Goal: Task Accomplishment & Management: Manage account settings

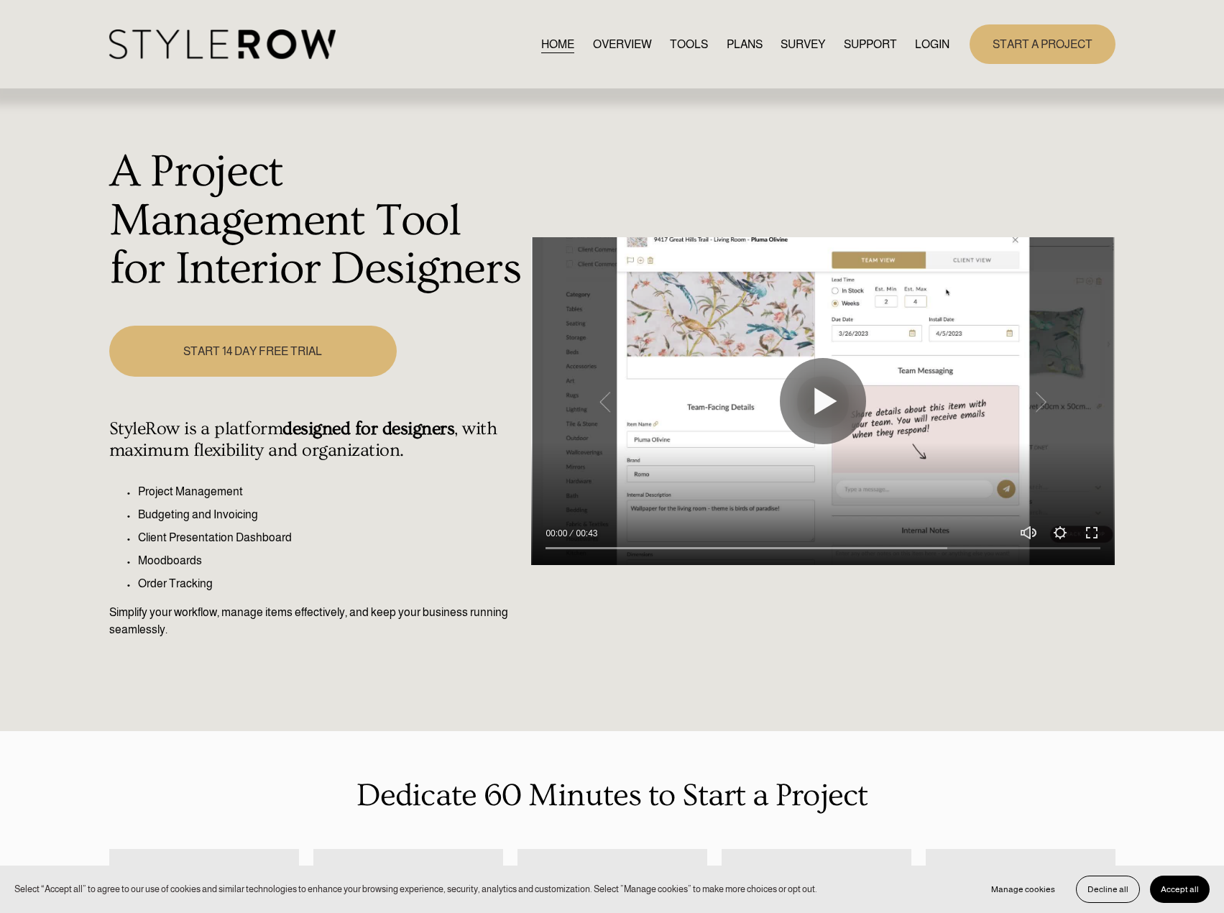
click at [923, 59] on div "HOME OVERVIEW TOOLS PLANS SURVEY SUPPORT QUESTIONS" at bounding box center [529, 43] width 841 height 29
click at [926, 41] on link "LOGIN" at bounding box center [932, 44] width 35 height 19
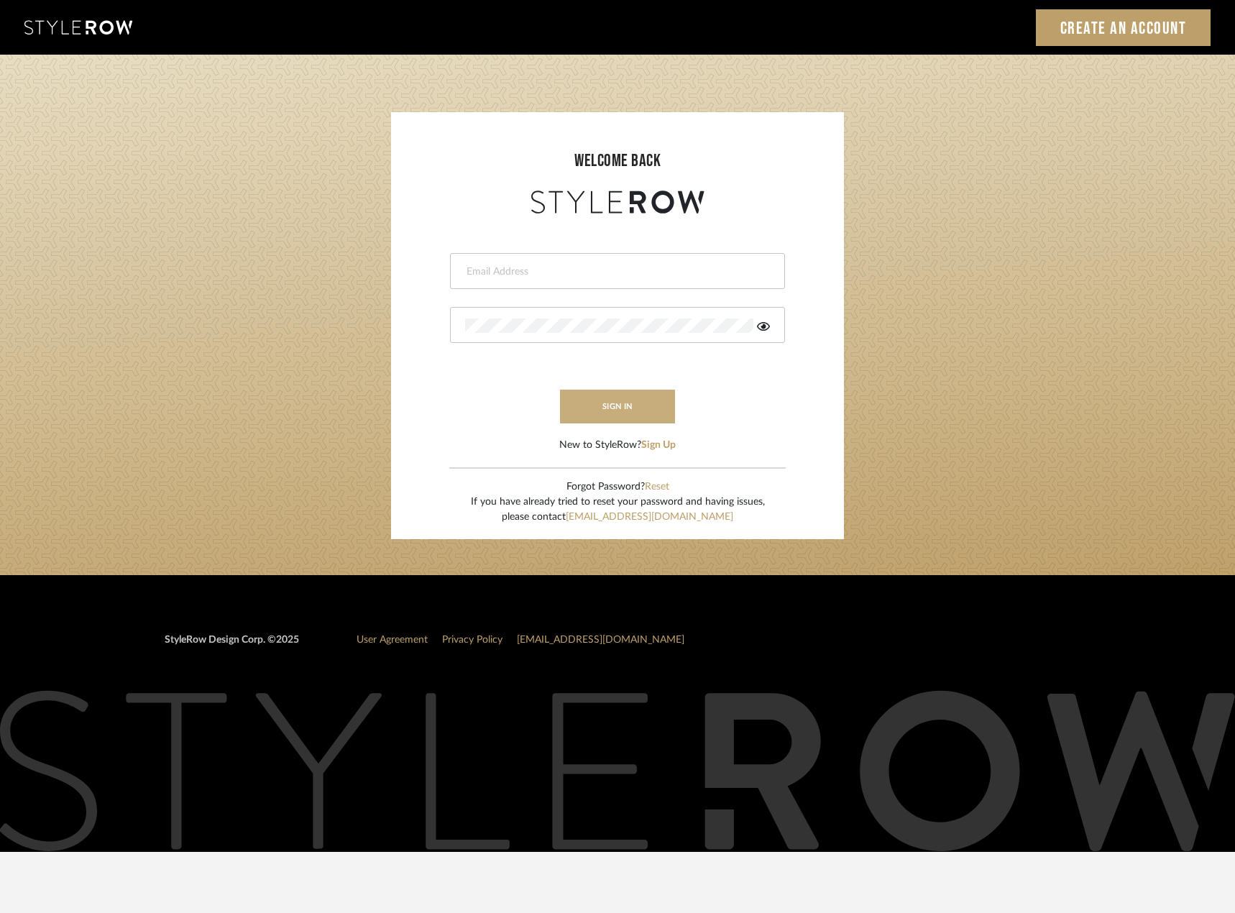
type input "madeleine@studiodb.com"
click at [607, 401] on button "sign in" at bounding box center [617, 407] width 115 height 34
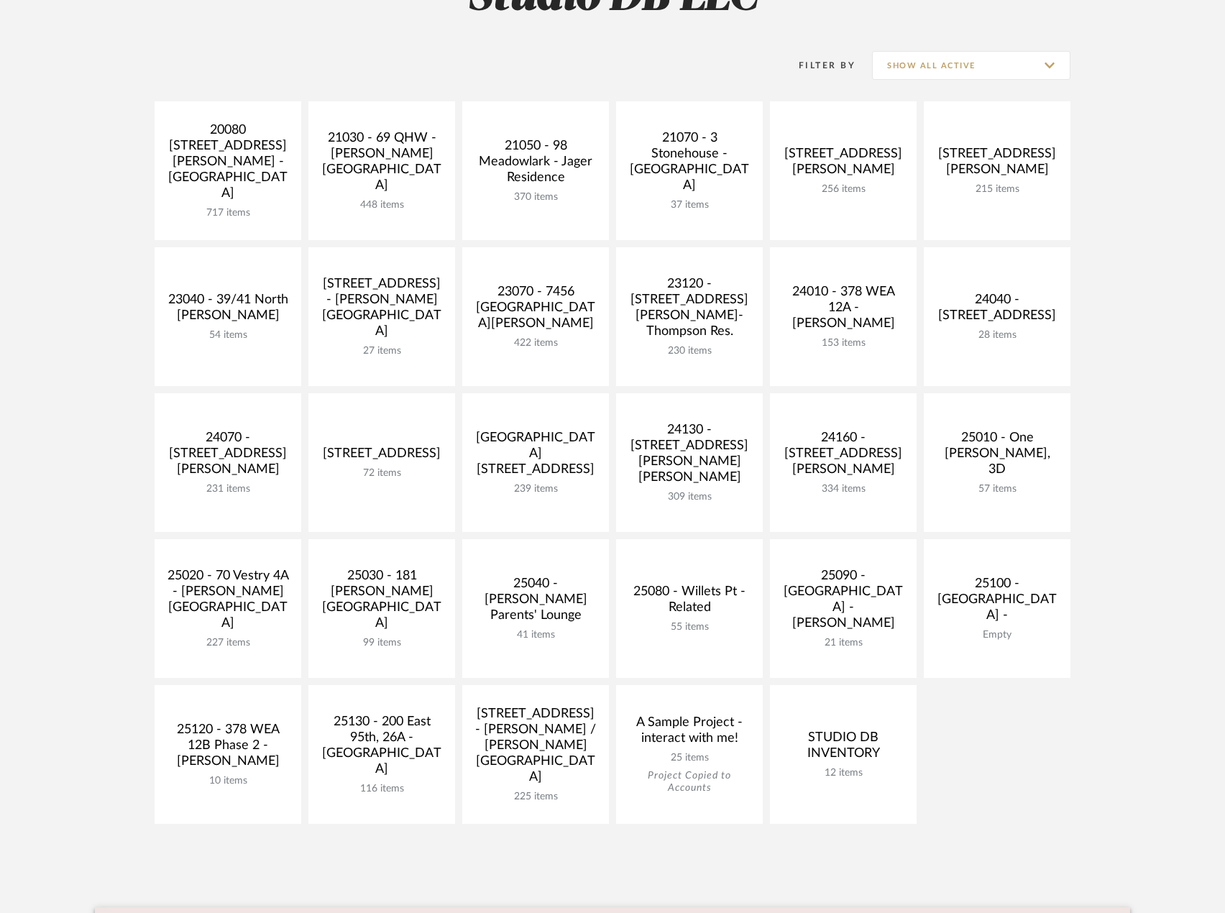
scroll to position [431, 0]
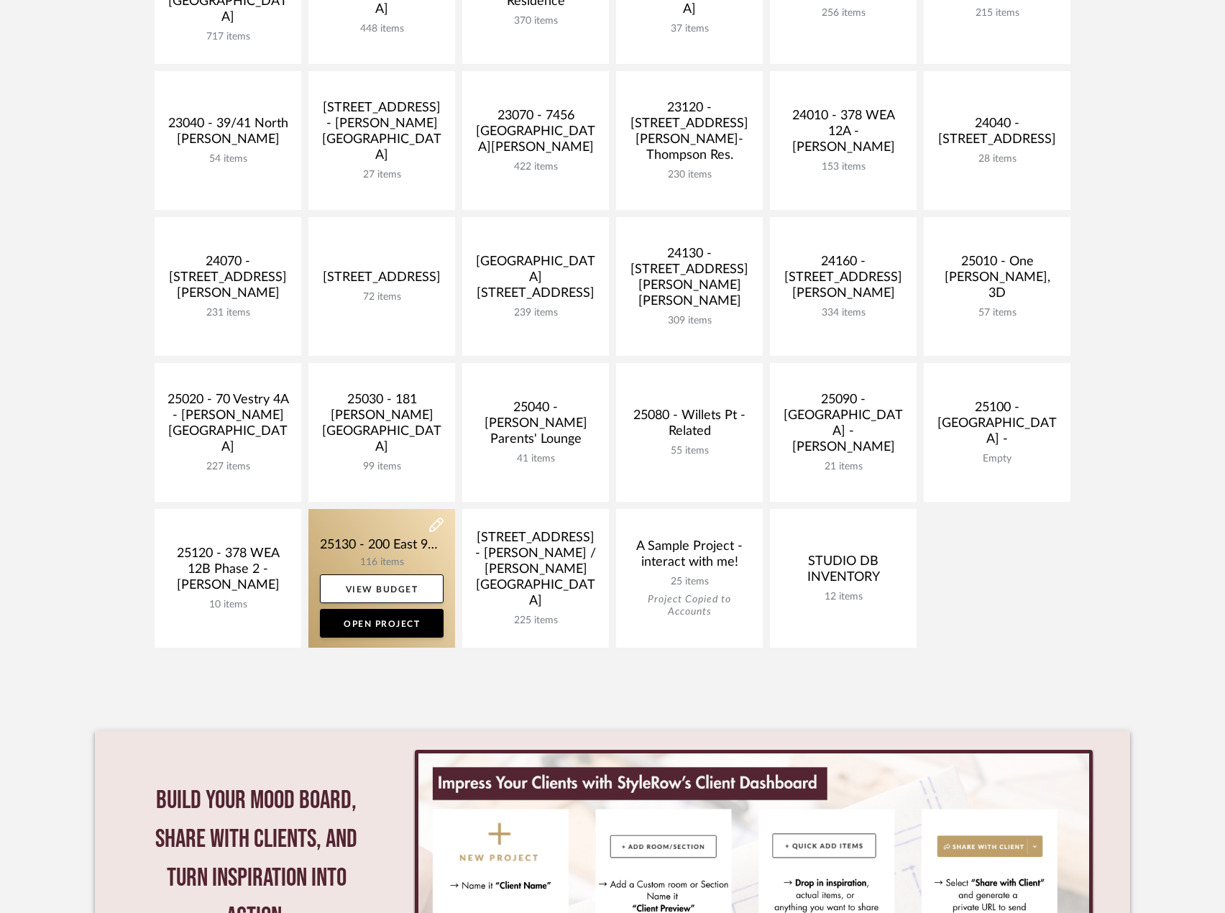
click at [395, 541] on link at bounding box center [381, 578] width 147 height 139
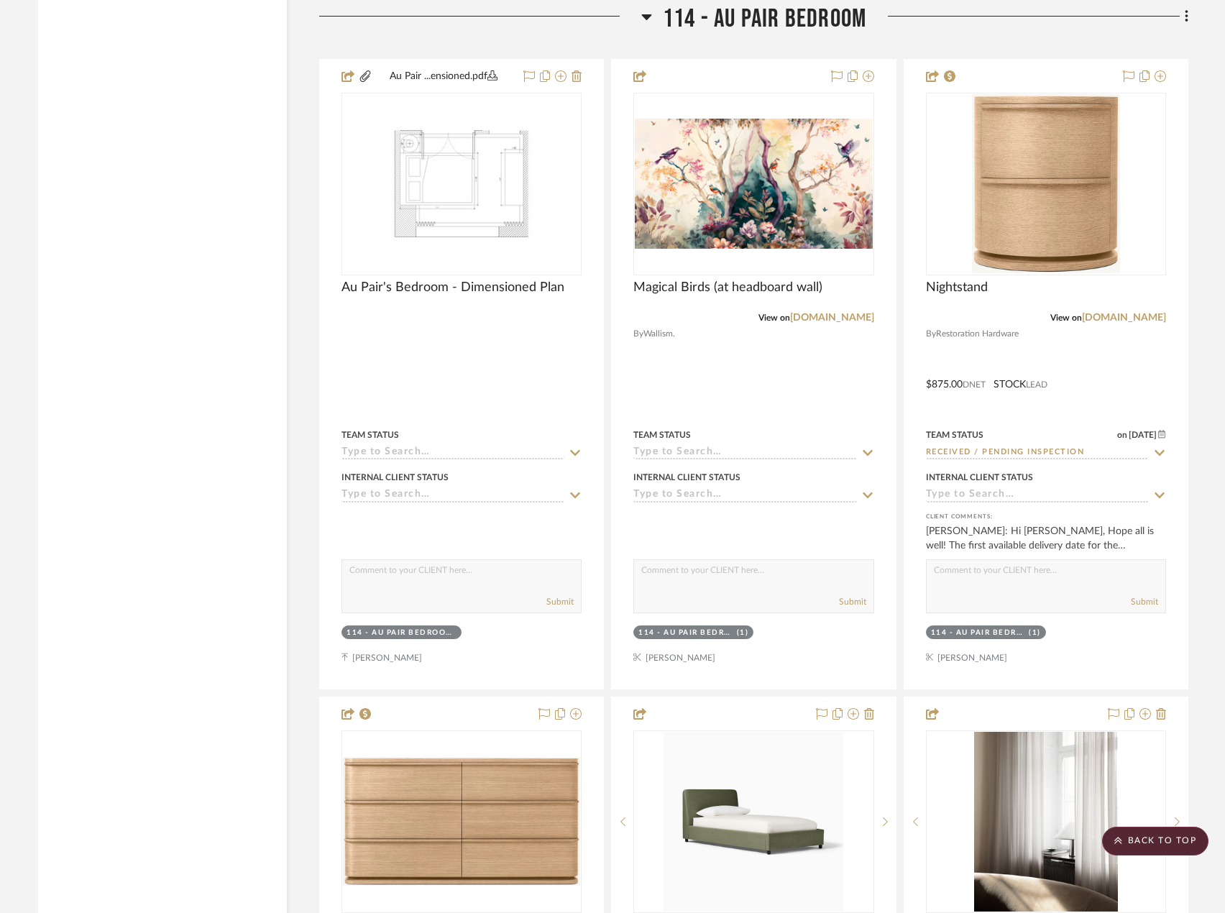
scroll to position [19838, 0]
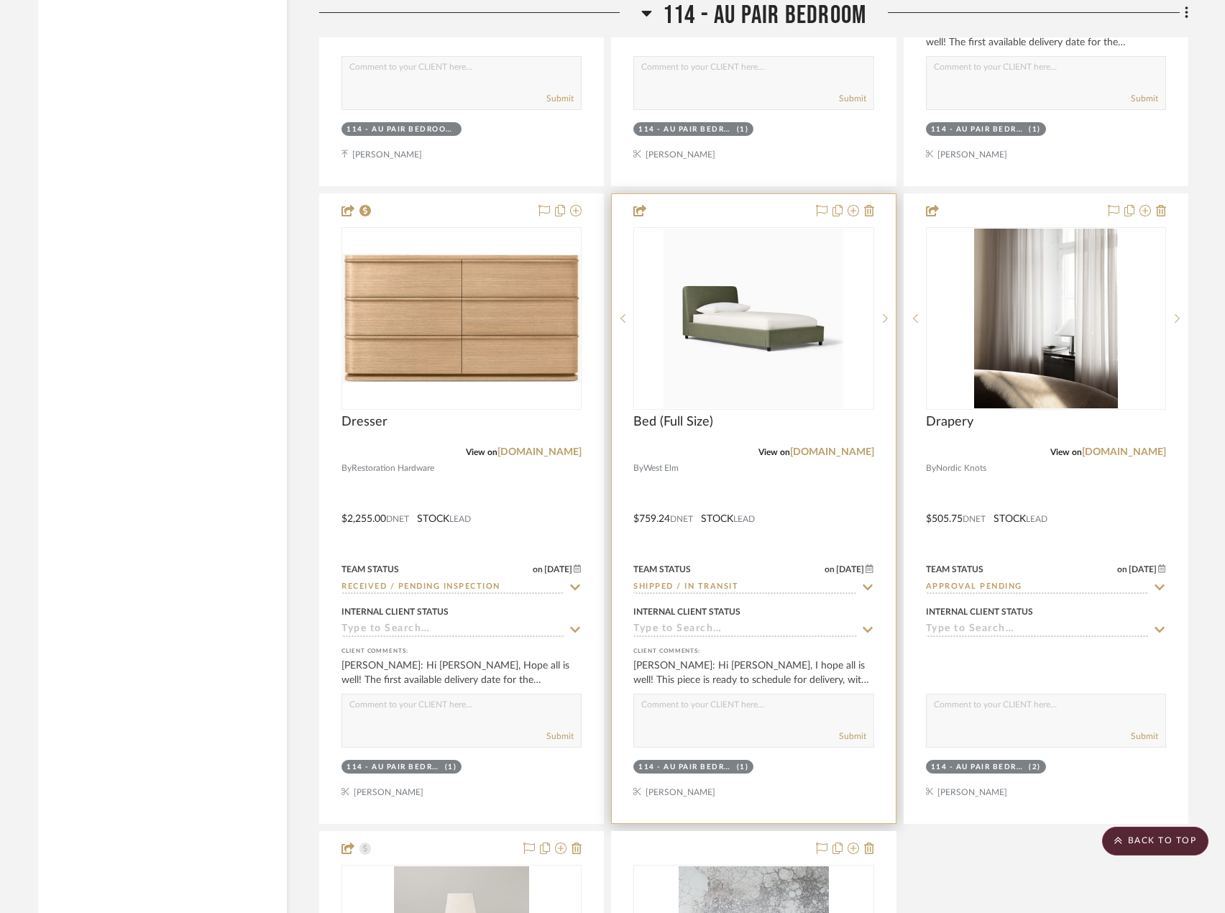
click at [768, 480] on div at bounding box center [753, 508] width 283 height 629
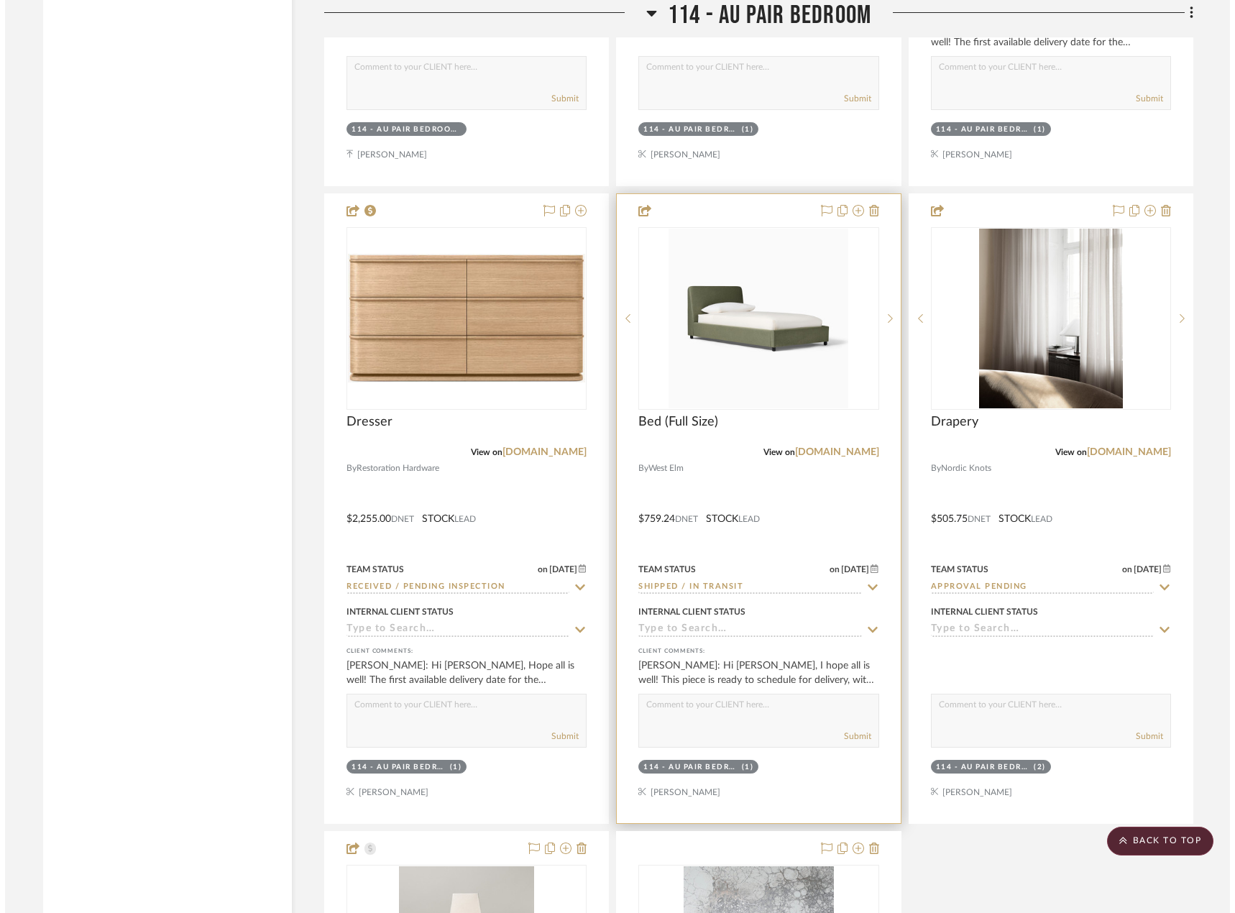
scroll to position [0, 0]
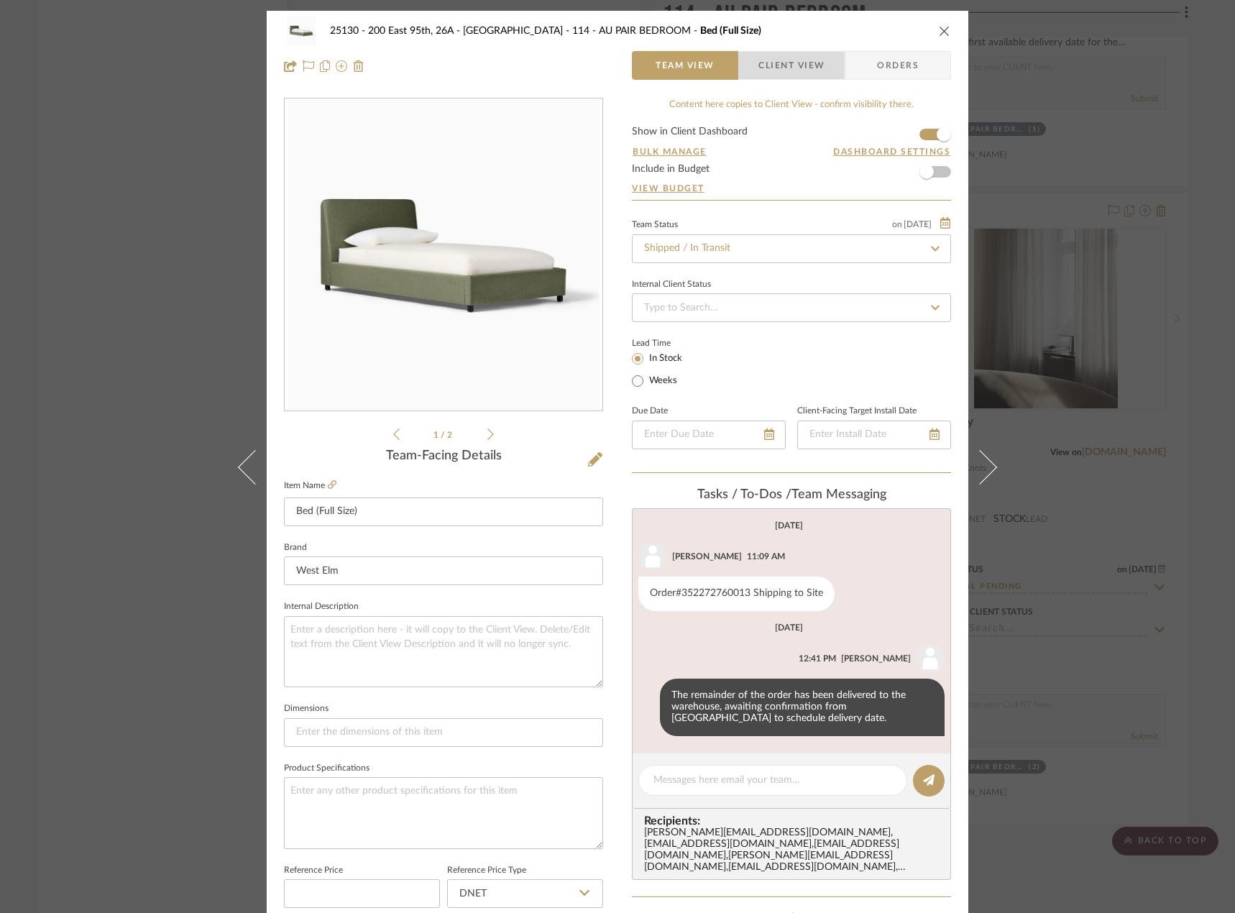
click at [794, 62] on span "Client View" at bounding box center [791, 65] width 66 height 29
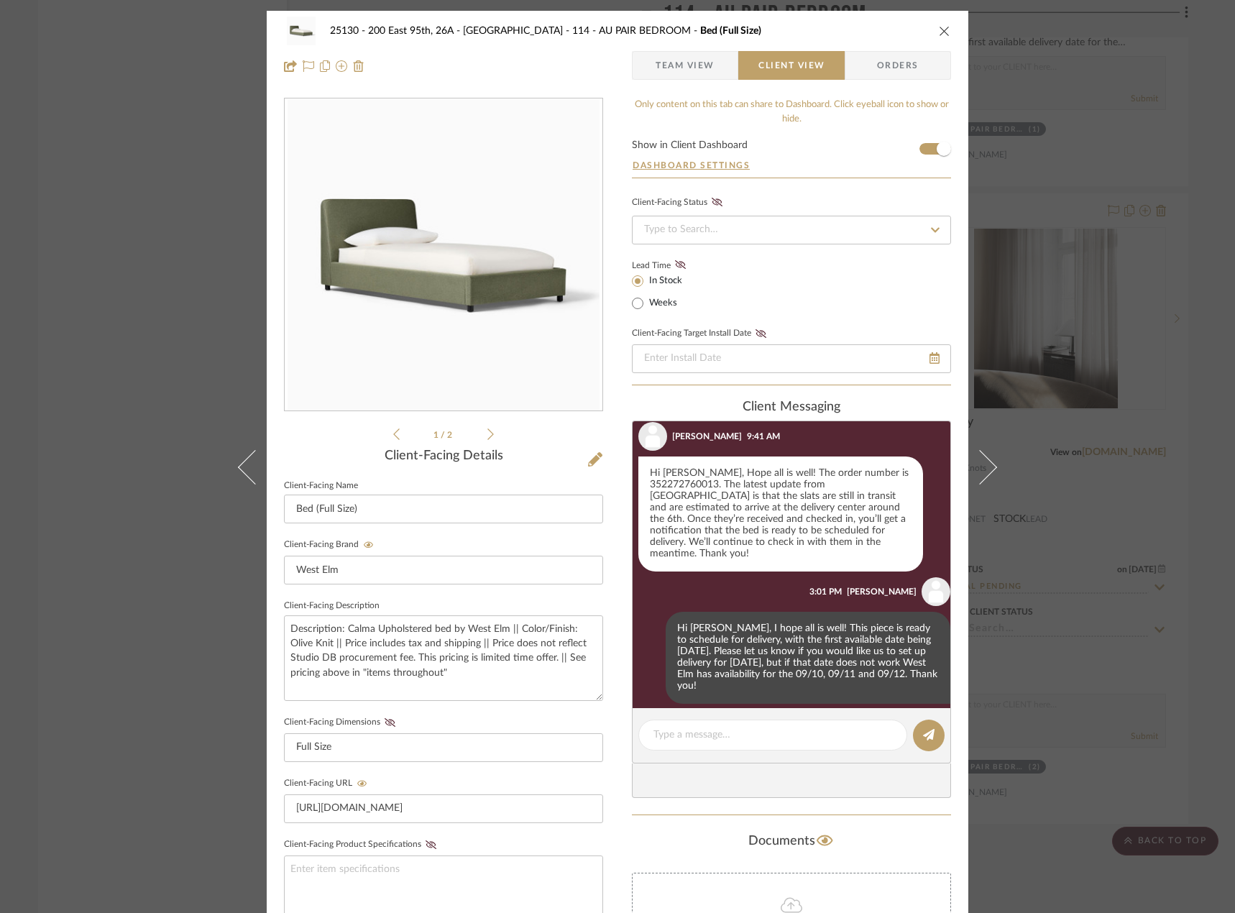
scroll to position [194, 0]
click at [708, 63] on span "Team View" at bounding box center [685, 65] width 59 height 29
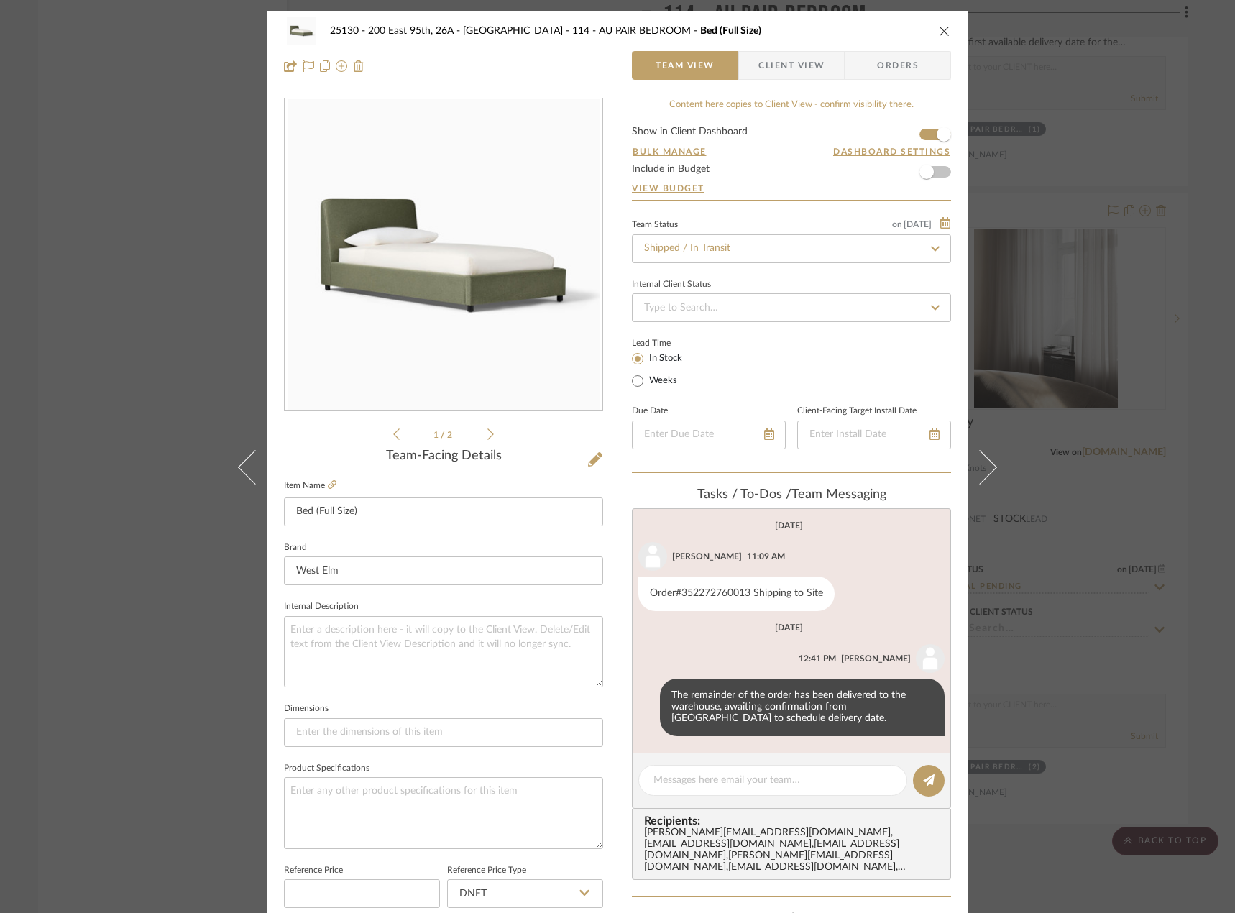
click at [480, 434] on li "1 / 2" at bounding box center [444, 434] width 88 height 17
click at [487, 429] on icon at bounding box center [490, 434] width 6 height 13
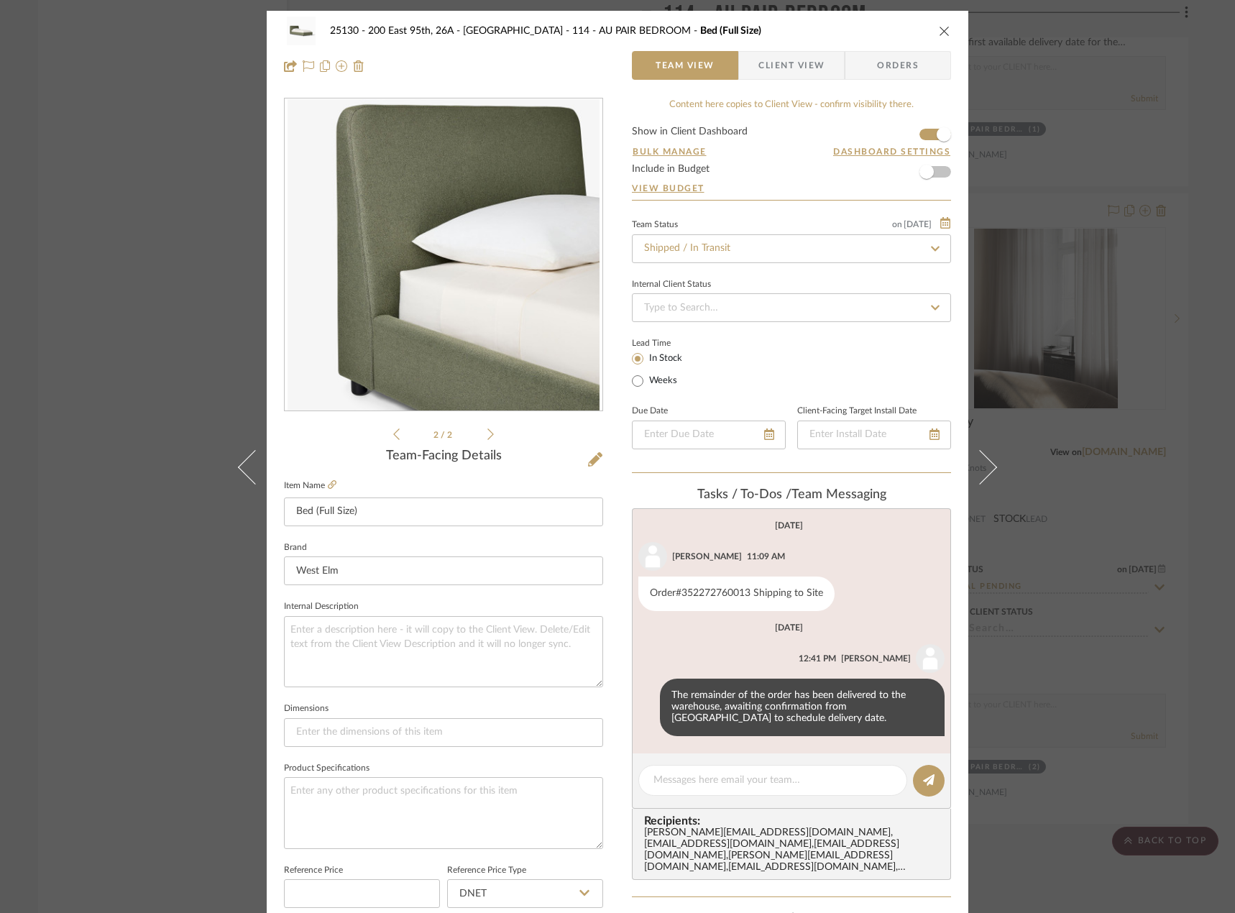
click at [487, 428] on icon at bounding box center [490, 434] width 6 height 13
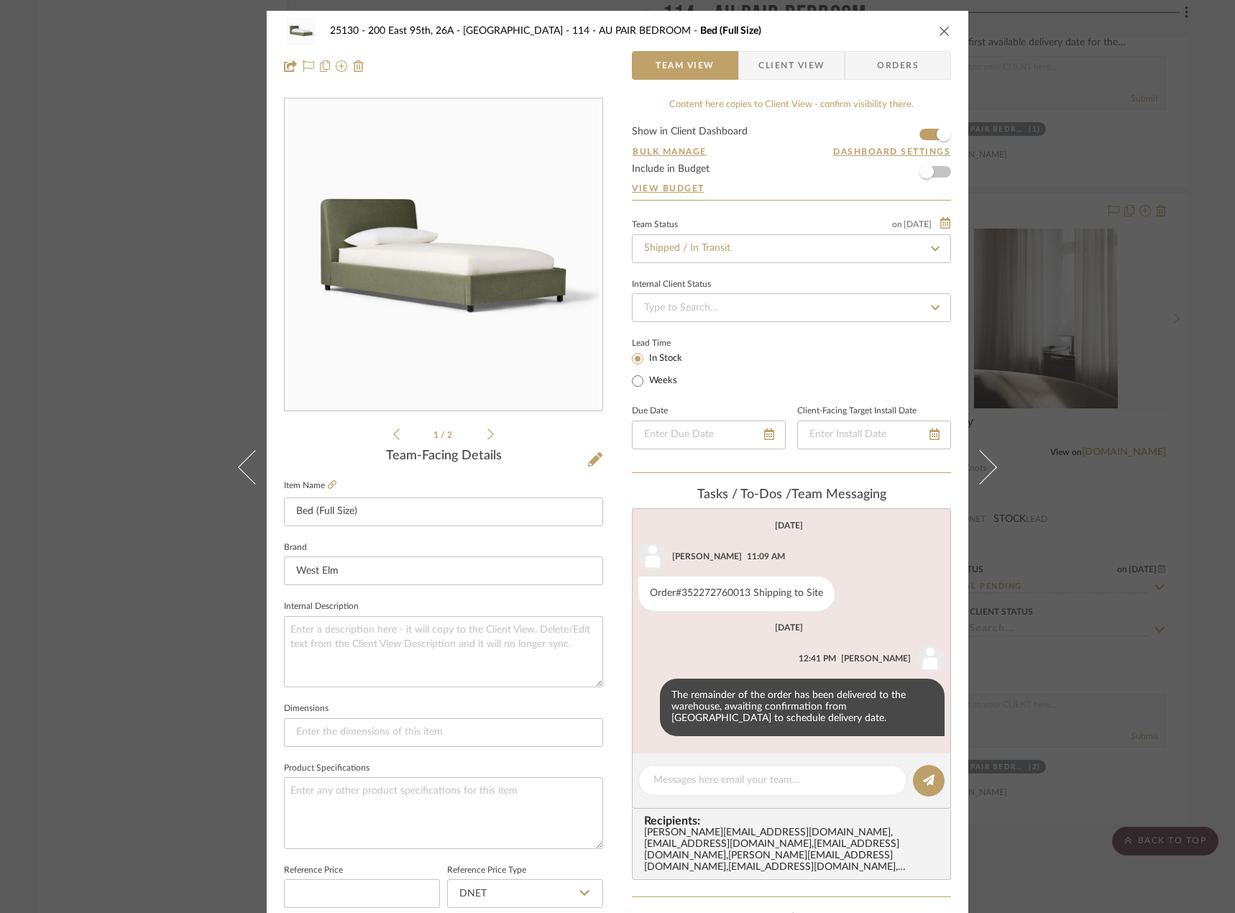
click at [1114, 247] on div "25130 - 200 East 95th, 26A - Kosheleva 114 - AU PAIR BEDROOM Bed (Full Size) Te…" at bounding box center [617, 456] width 1235 height 913
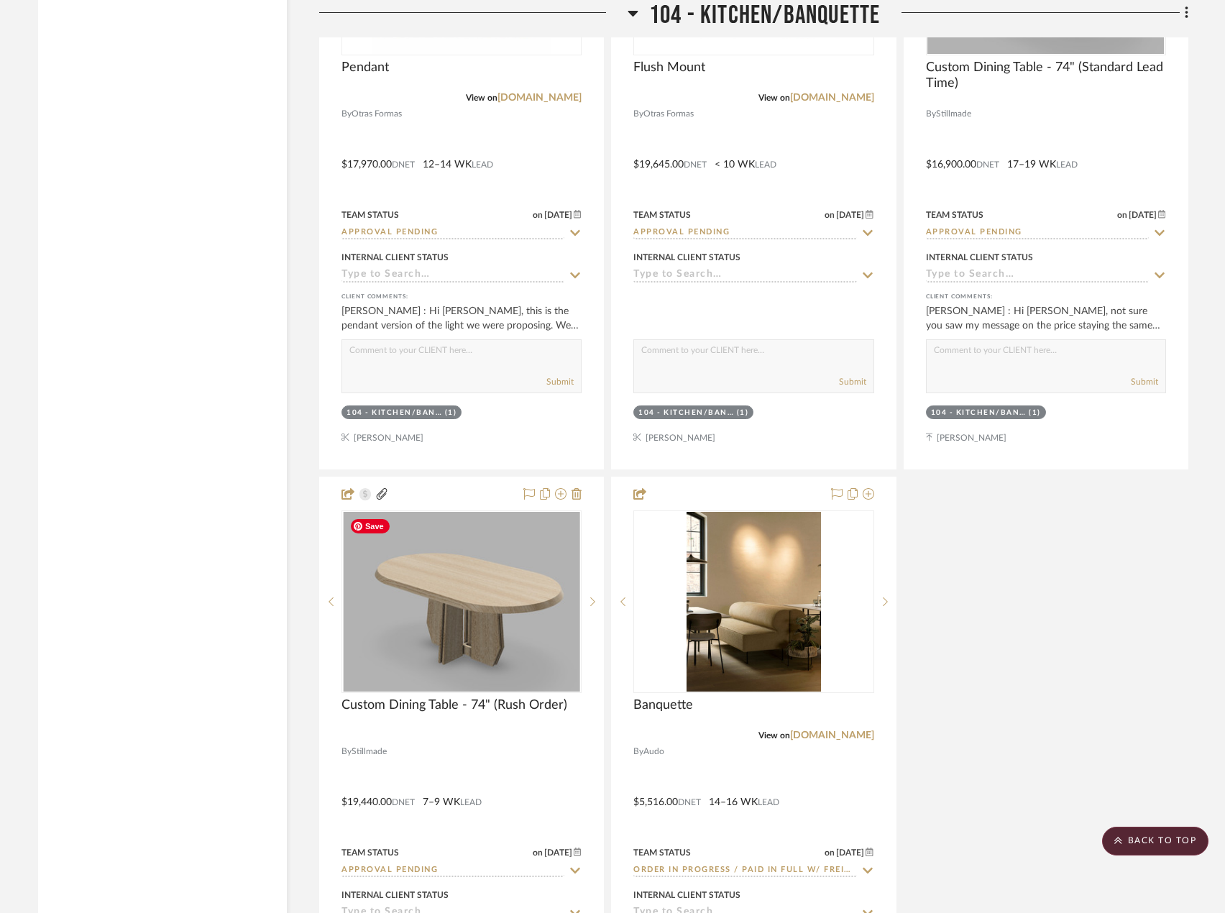
scroll to position [8050, 0]
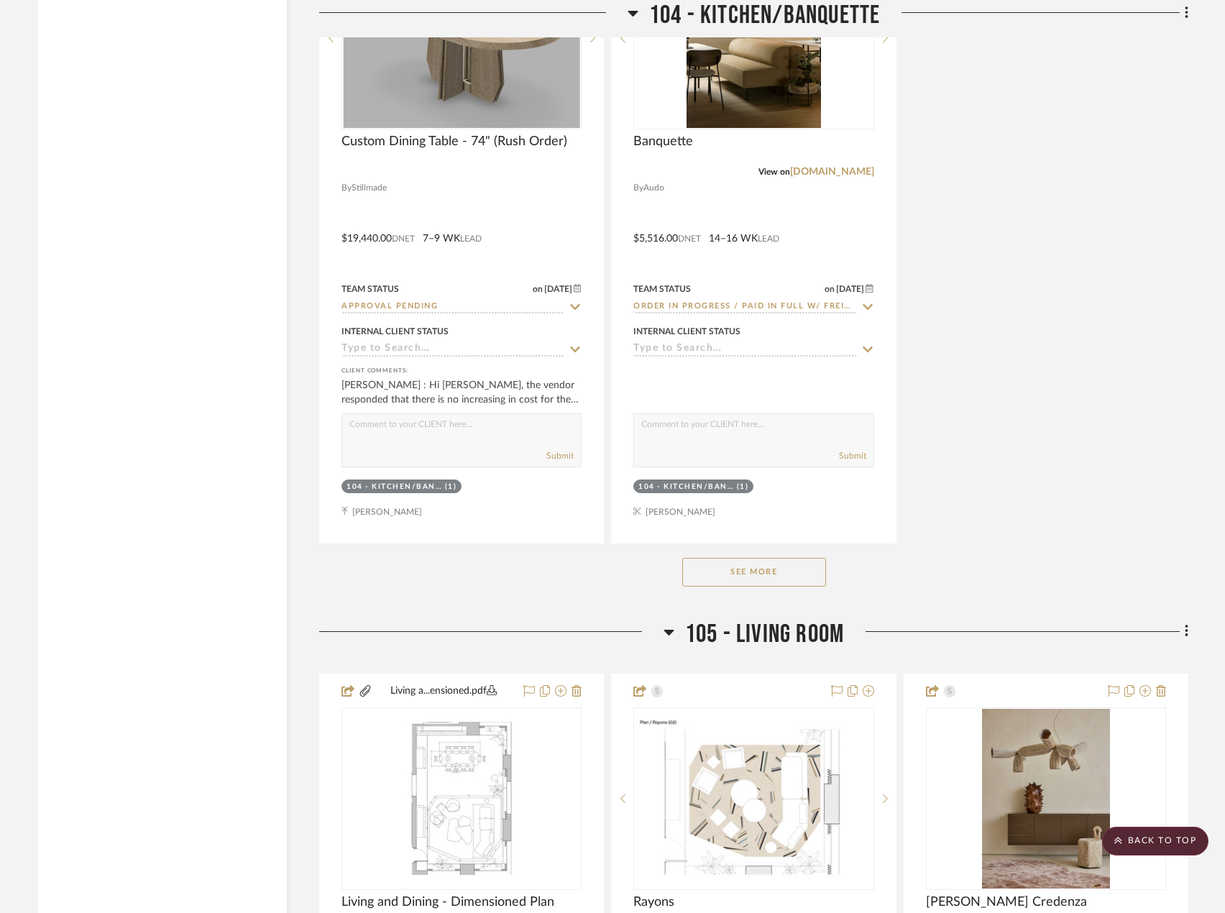
click at [715, 556] on div "See More" at bounding box center [753, 572] width 869 height 58
click at [709, 563] on button "See More" at bounding box center [754, 572] width 144 height 29
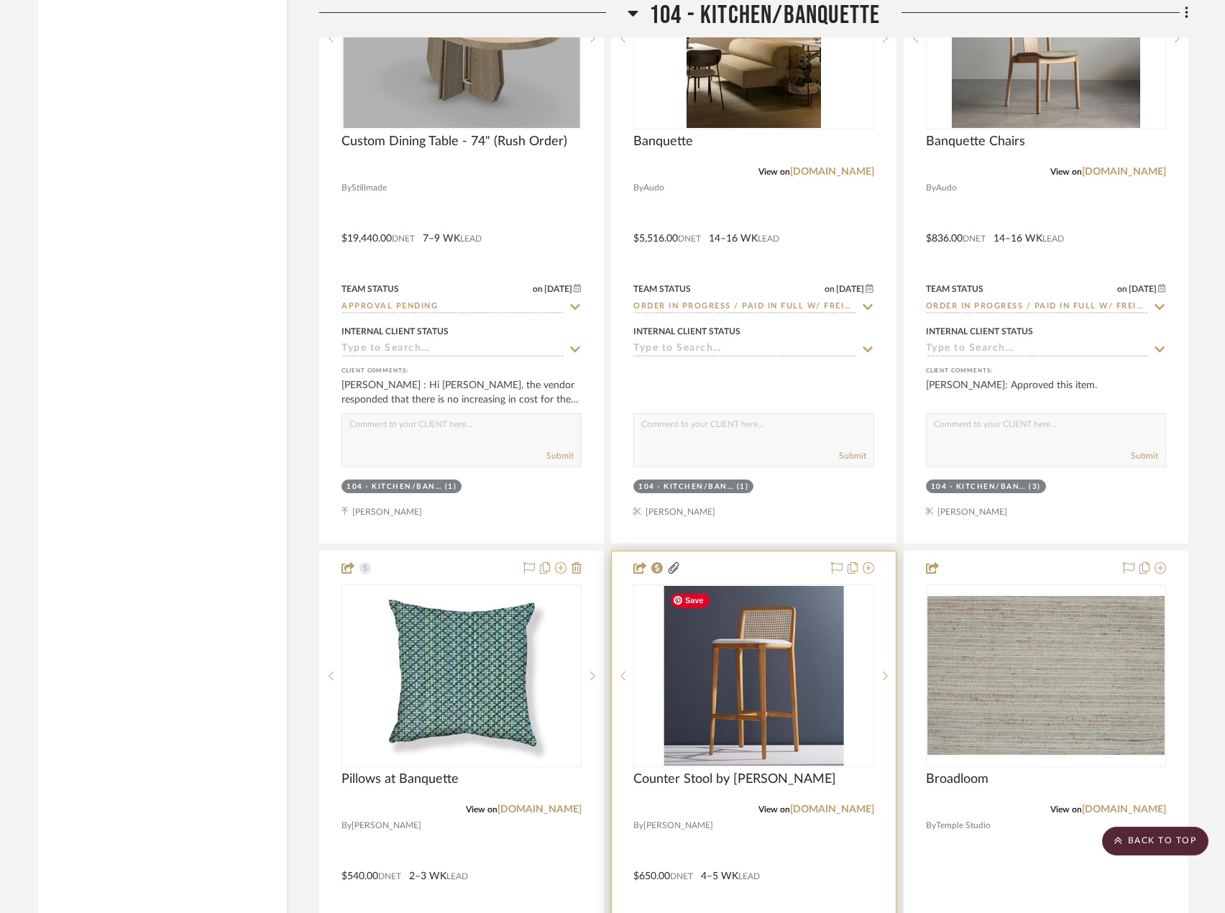
click at [740, 818] on div at bounding box center [753, 865] width 283 height 629
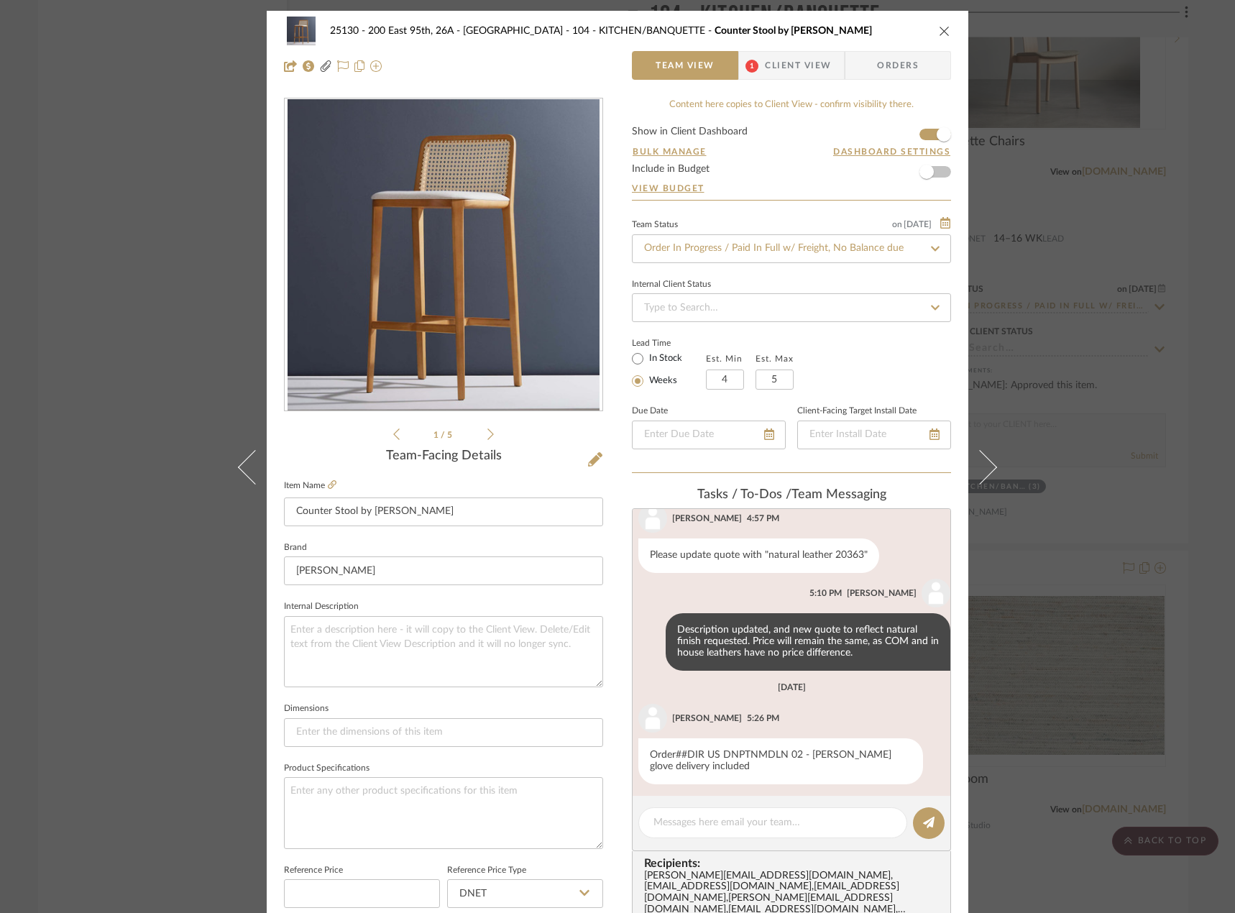
scroll to position [146, 0]
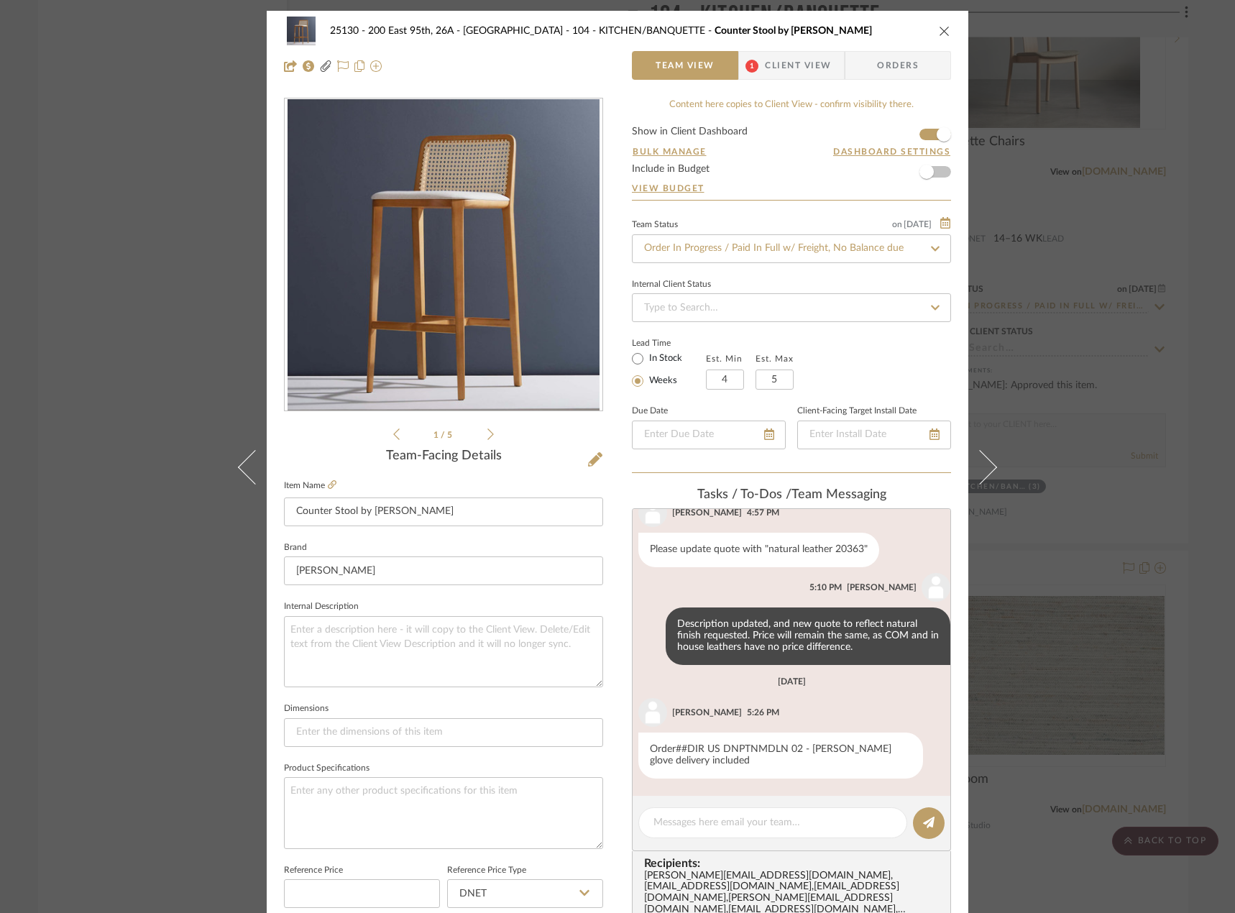
click at [803, 82] on div "25130 - 200 East 95th, 26A - Kosheleva 104 - KITCHEN/BANQUETTE Counter Stool by…" at bounding box center [618, 48] width 702 height 75
click at [801, 78] on span "Client View" at bounding box center [798, 65] width 66 height 29
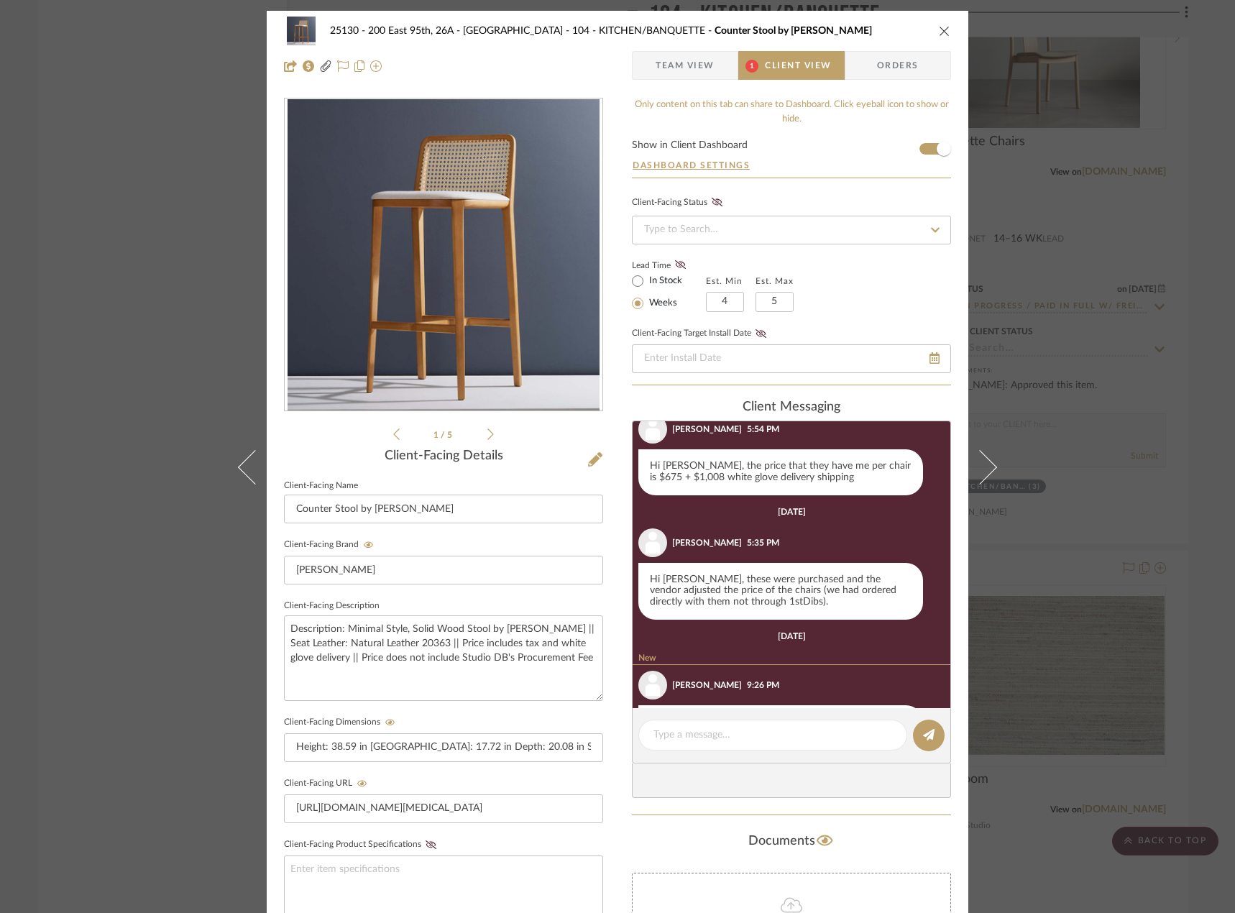
scroll to position [793, 0]
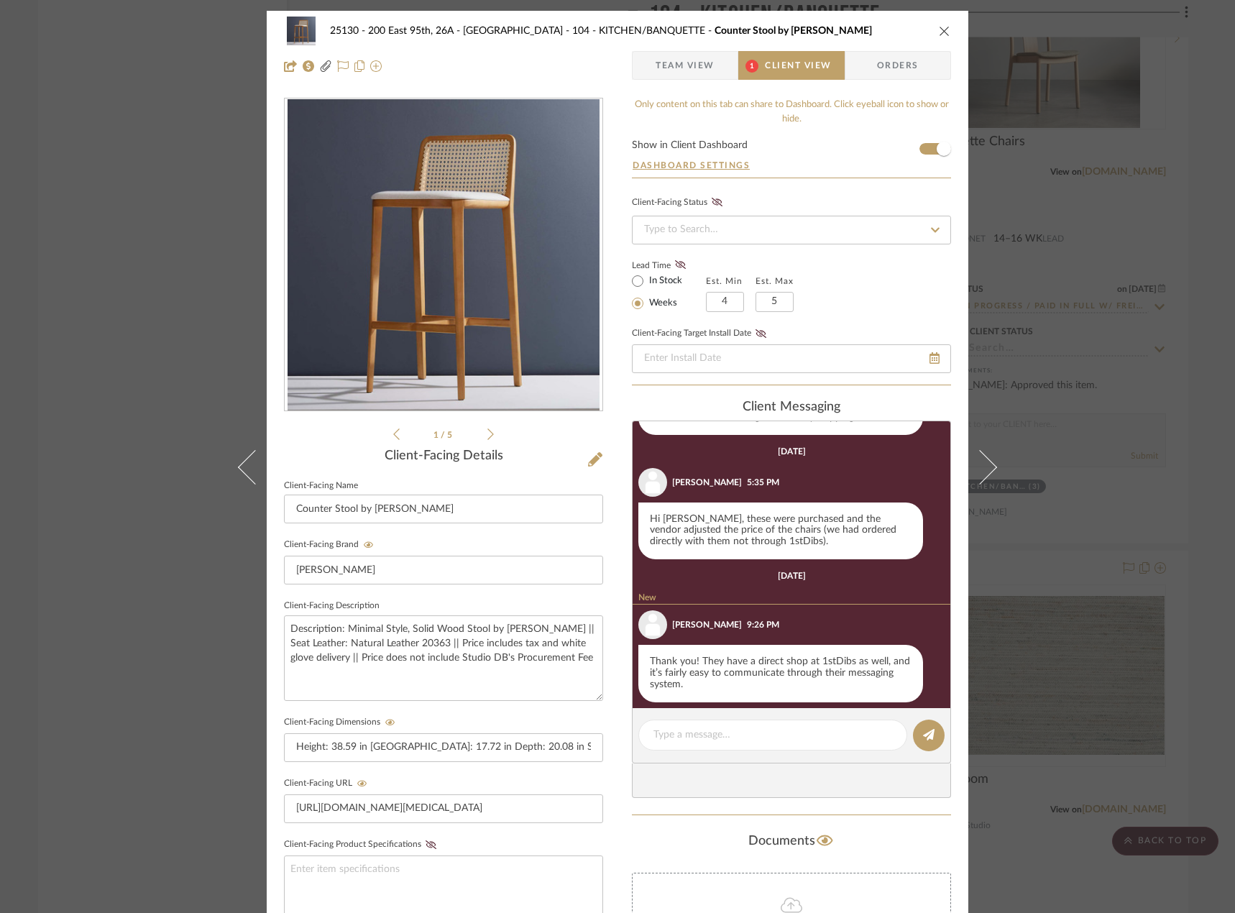
click at [1051, 262] on div "25130 - 200 East 95th, 26A - Kosheleva 104 - KITCHEN/BANQUETTE Counter Stool by…" at bounding box center [617, 456] width 1235 height 913
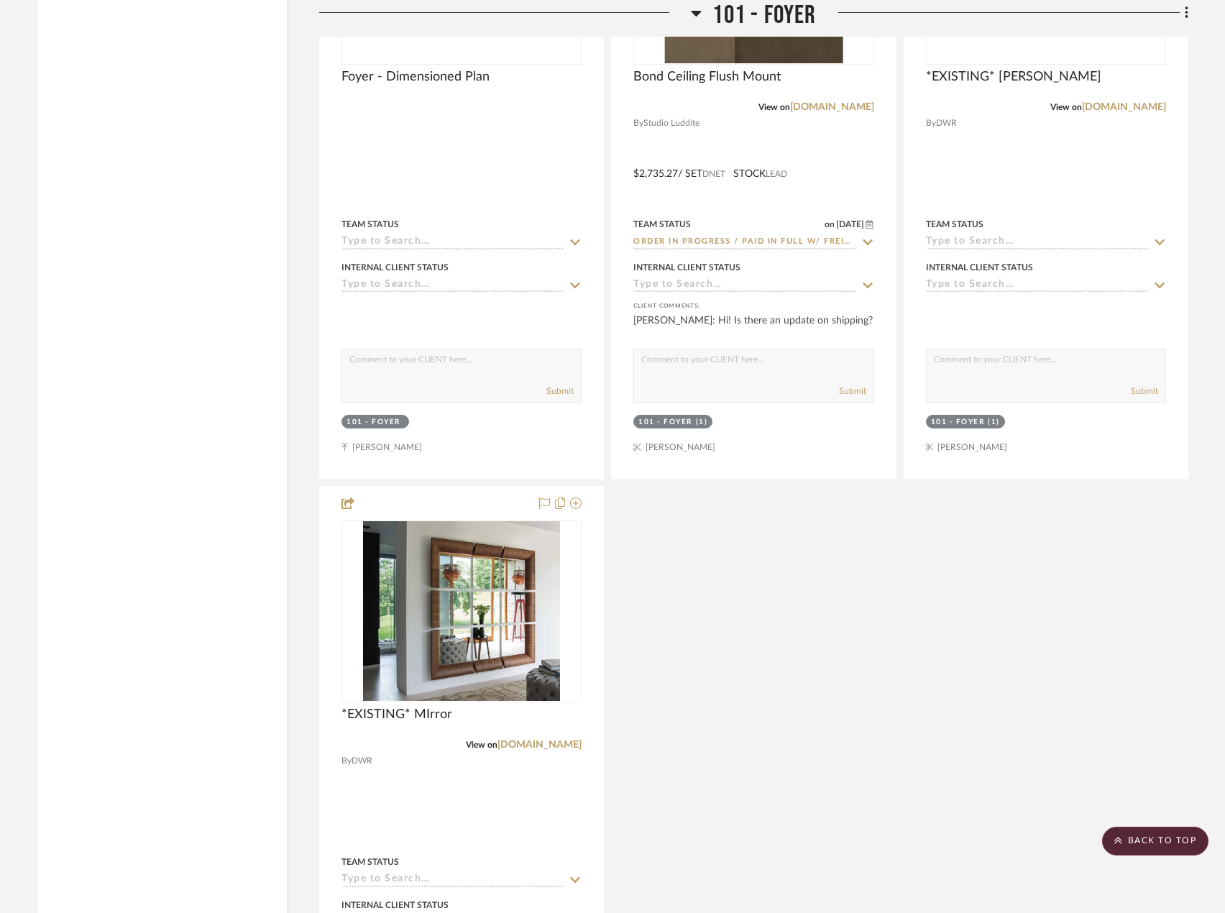
scroll to position [4385, 0]
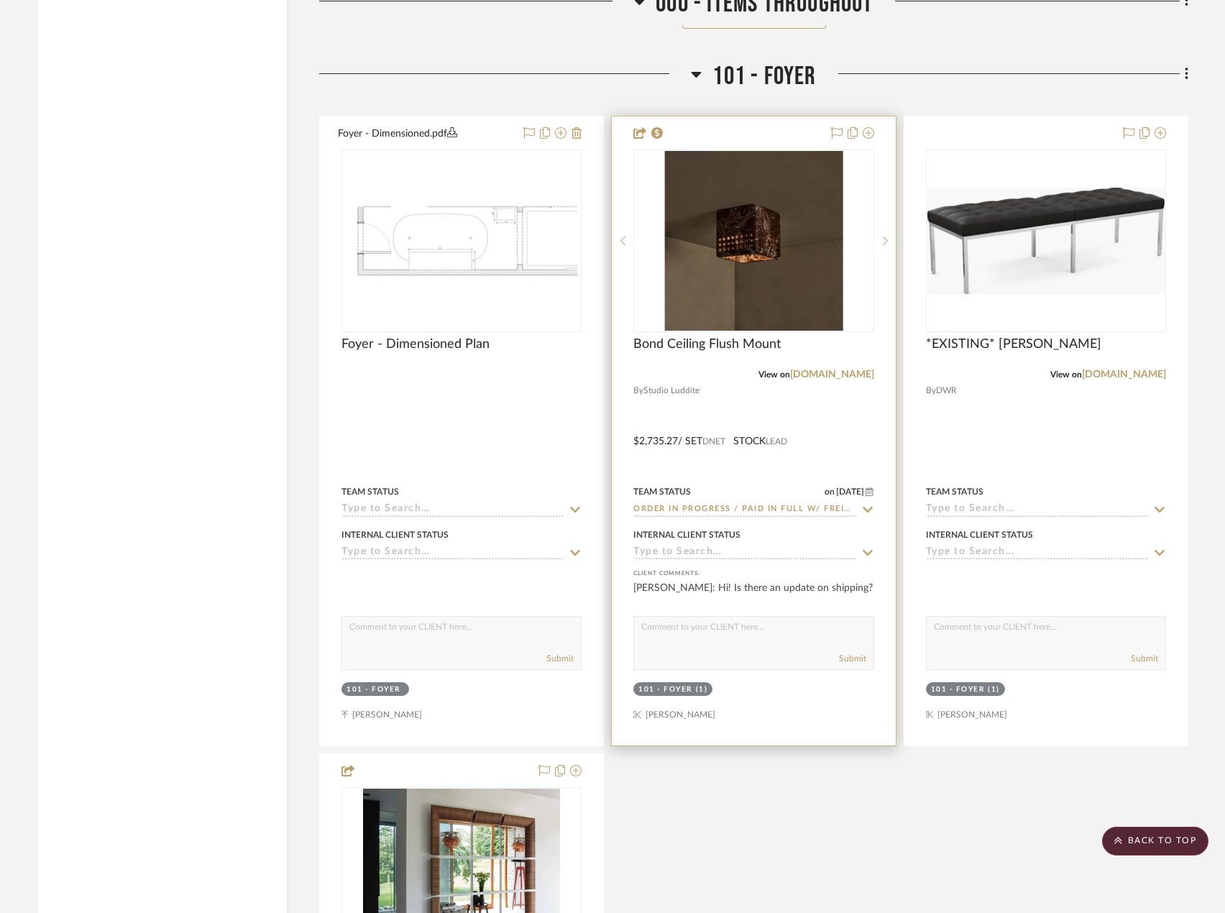
click at [792, 399] on div at bounding box center [753, 430] width 283 height 629
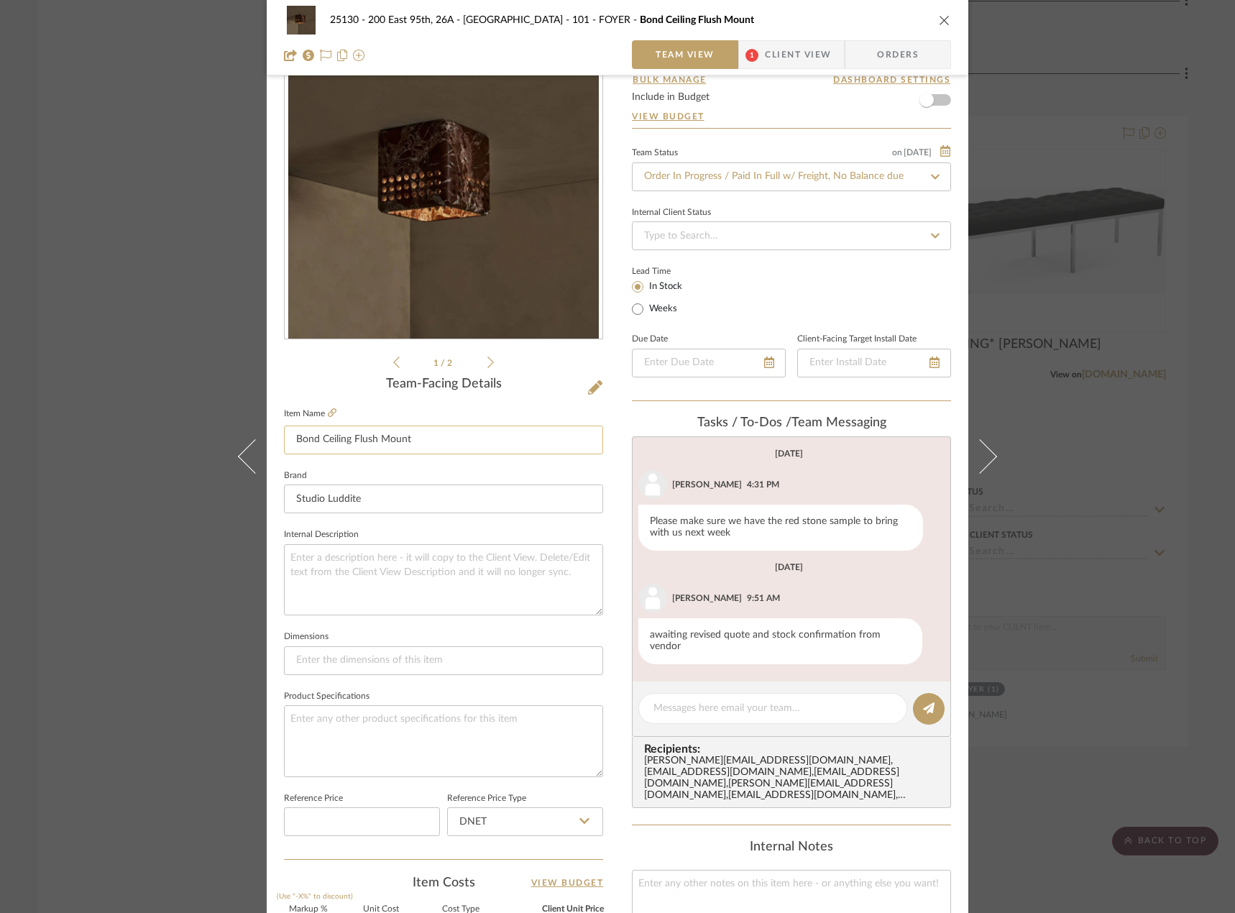
scroll to position [0, 0]
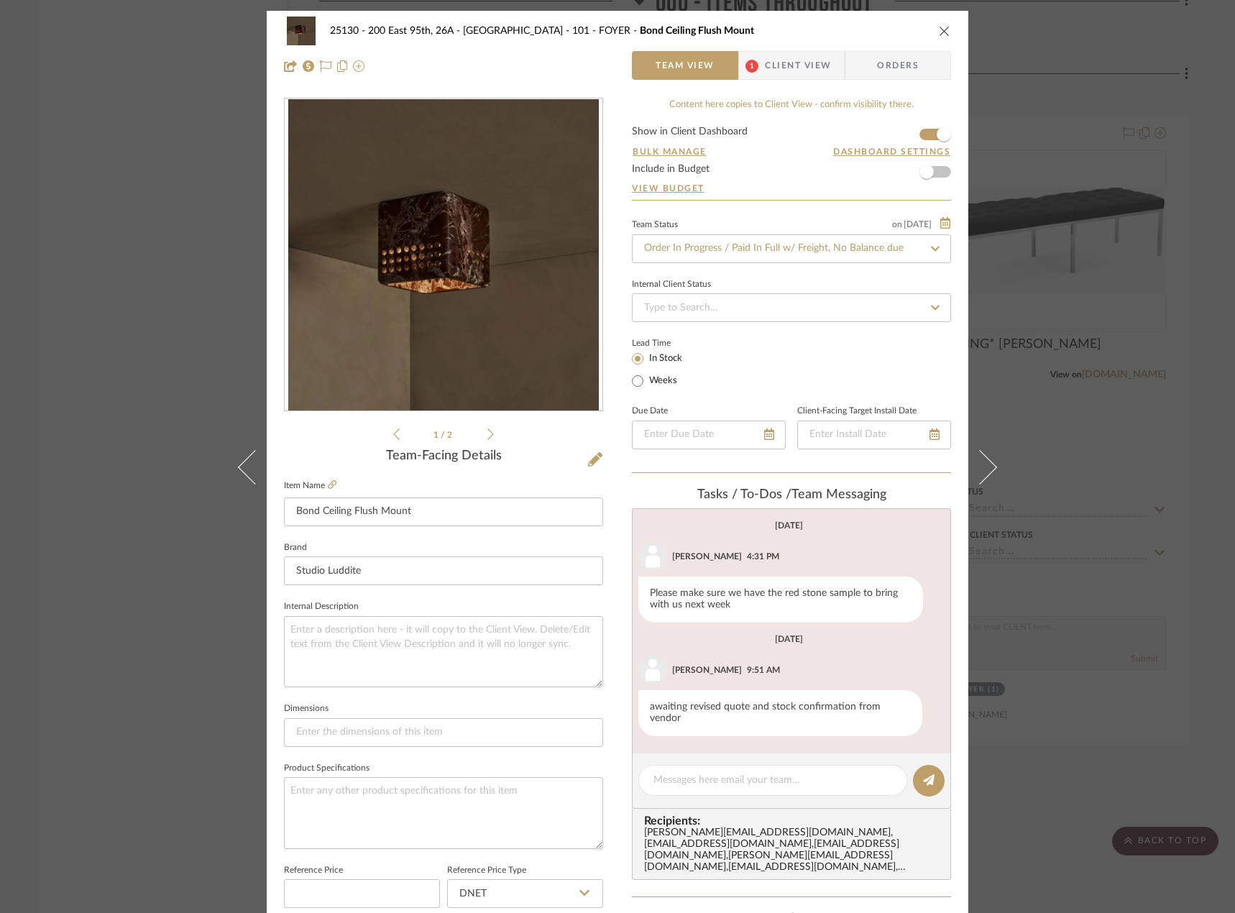
click at [144, 362] on div "25130 - 200 East 95th, 26A - Kosheleva 101 - FOYER Bond Ceiling Flush Mount Tea…" at bounding box center [617, 456] width 1235 height 913
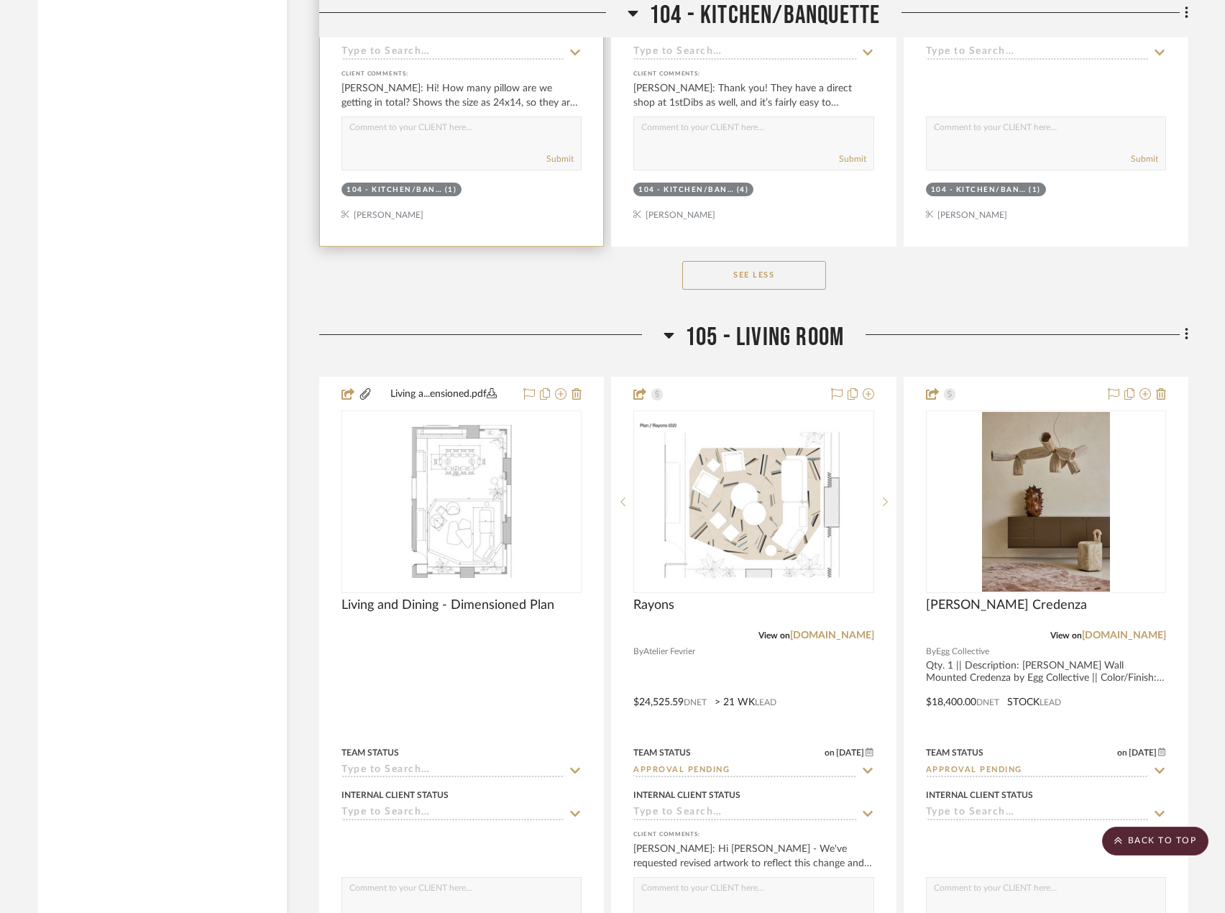
scroll to position [8554, 0]
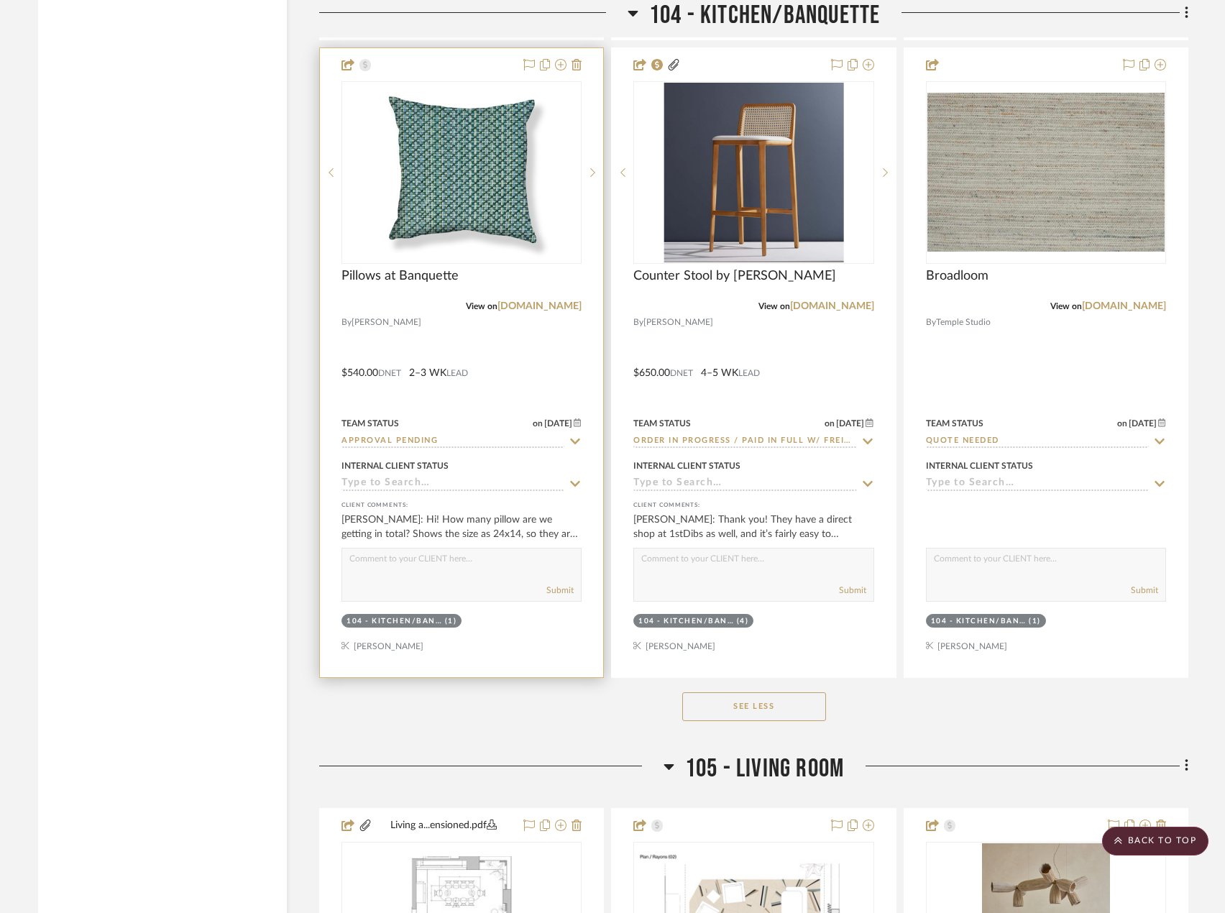
click at [528, 369] on div at bounding box center [461, 362] width 283 height 629
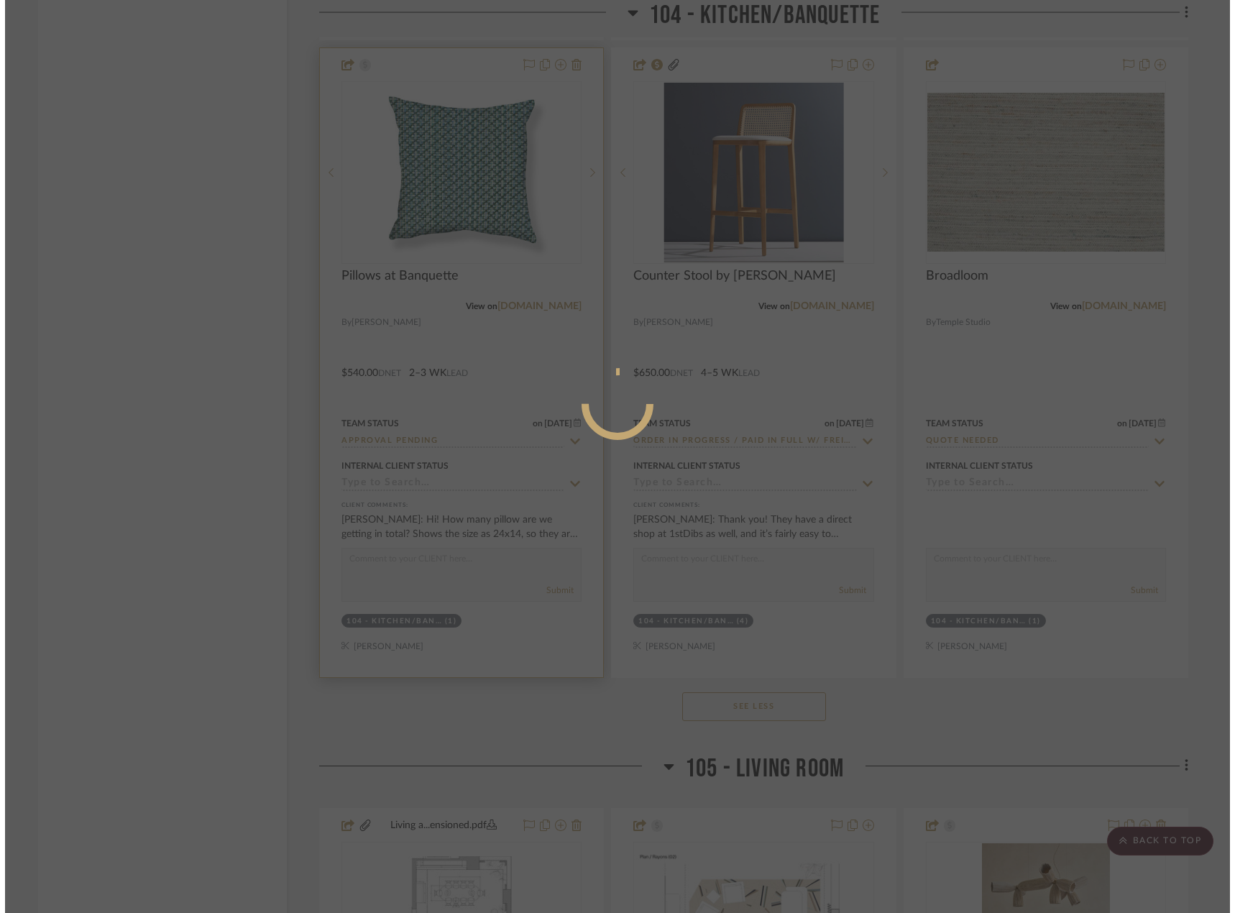
scroll to position [0, 0]
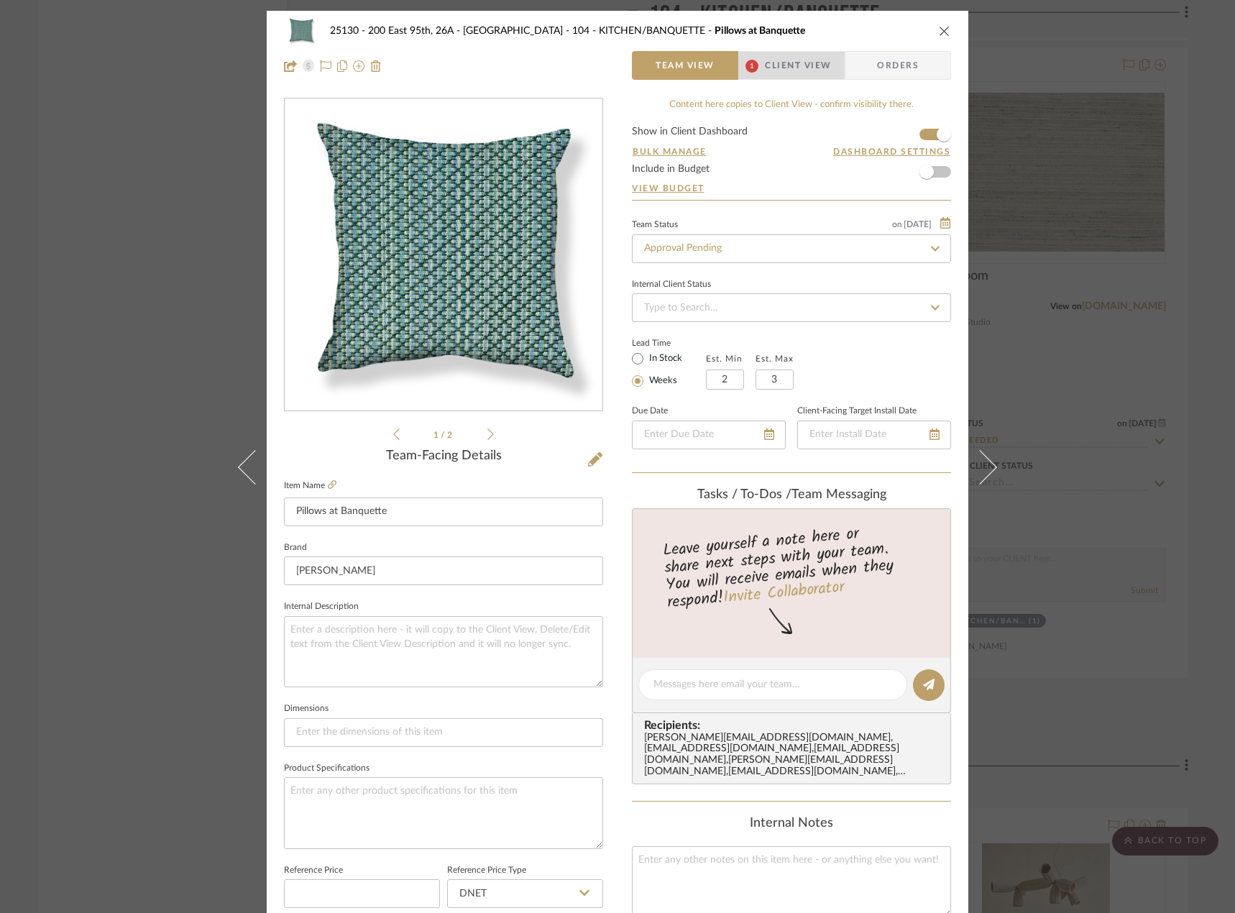
click at [765, 54] on span "Client View" at bounding box center [798, 65] width 66 height 29
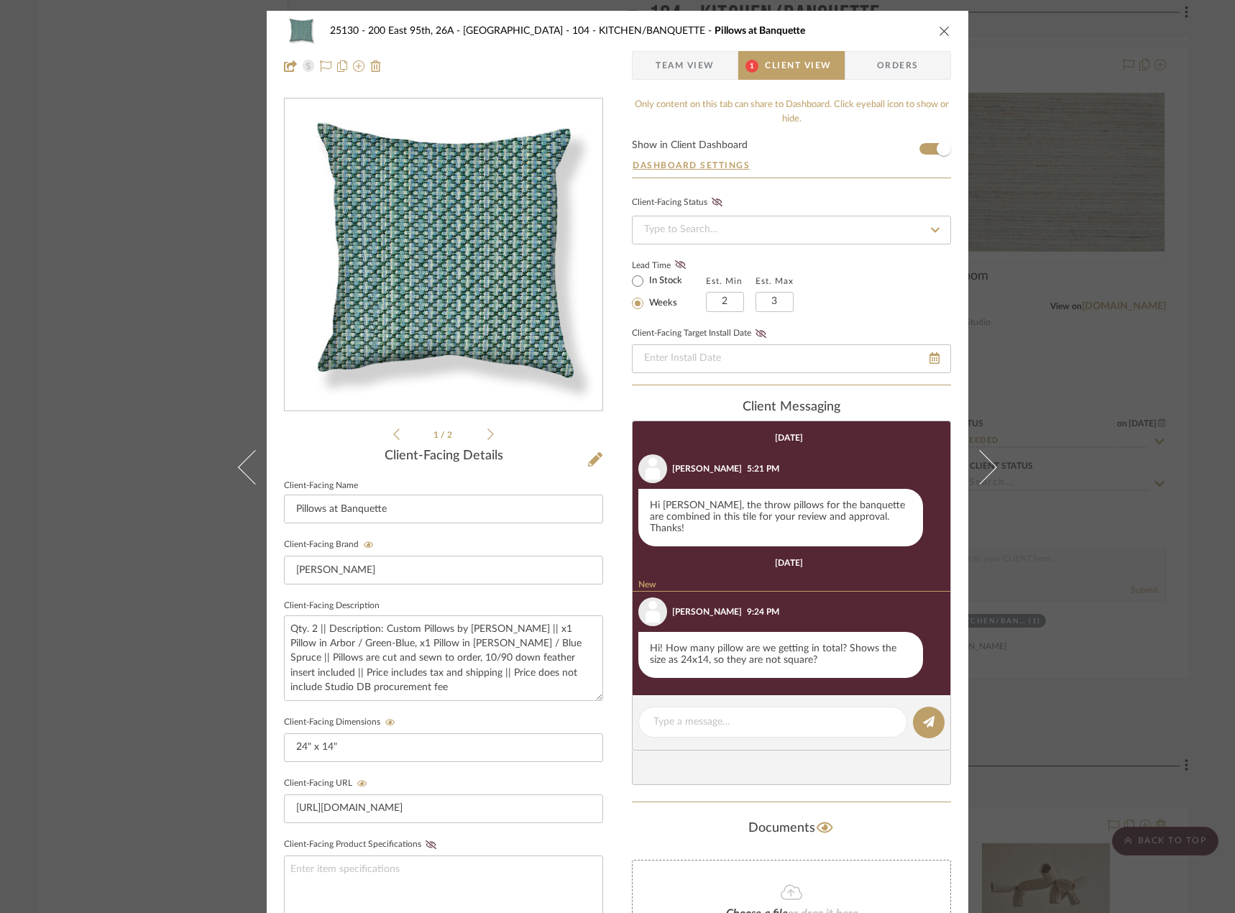
click at [692, 76] on span "Team View" at bounding box center [685, 65] width 59 height 29
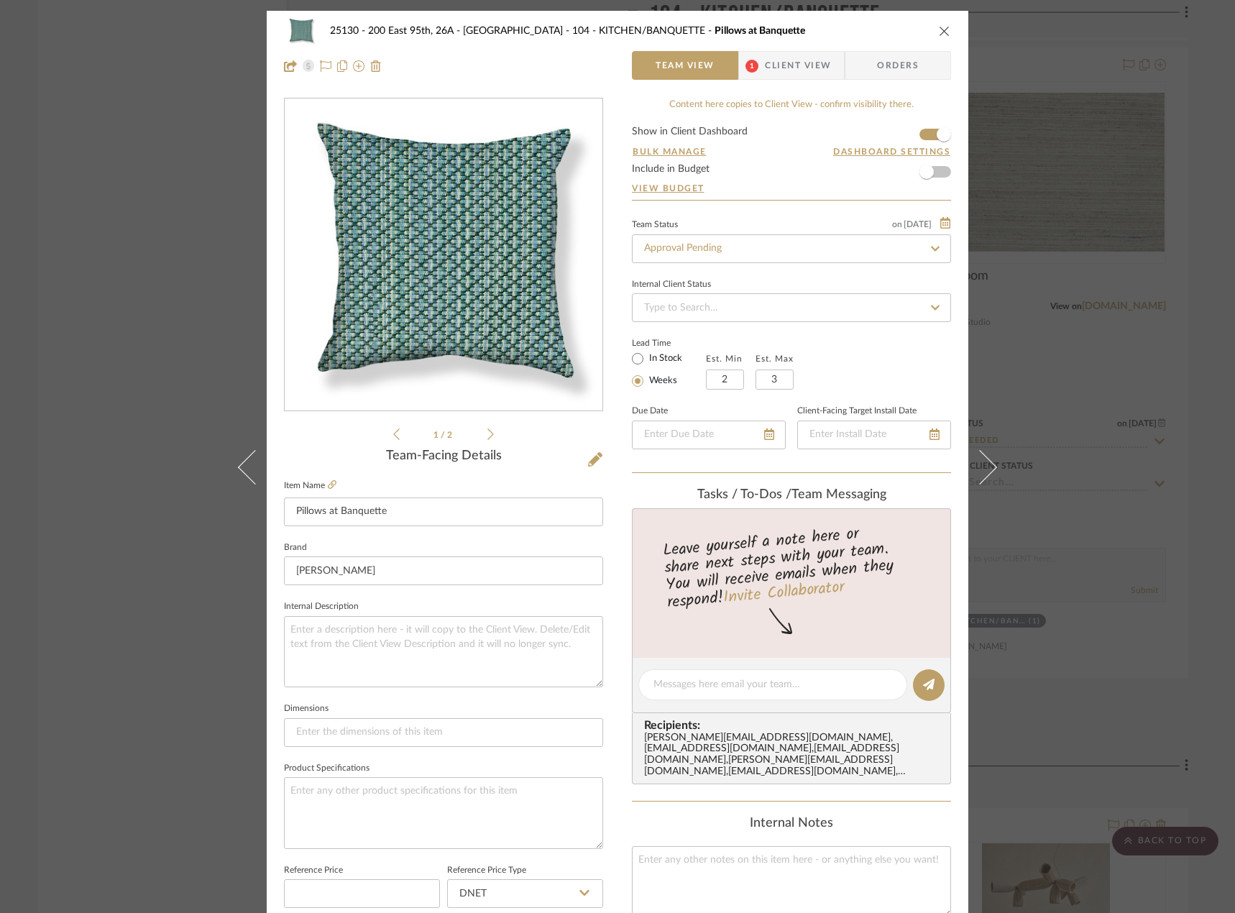
click at [1181, 380] on div "25130 - 200 East 95th, 26A - Kosheleva 104 - KITCHEN/BANQUETTE Pillows at Banqu…" at bounding box center [617, 456] width 1235 height 913
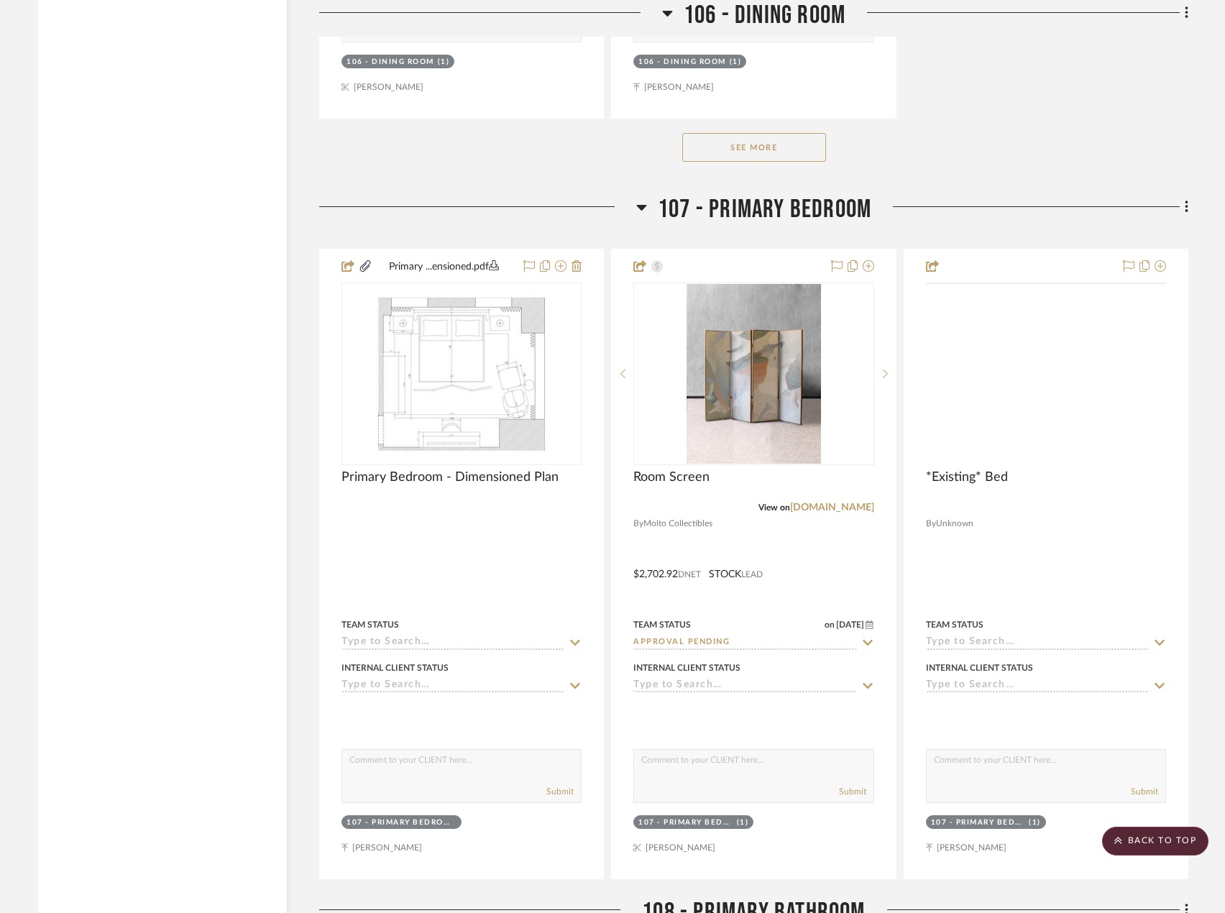
scroll to position [13226, 0]
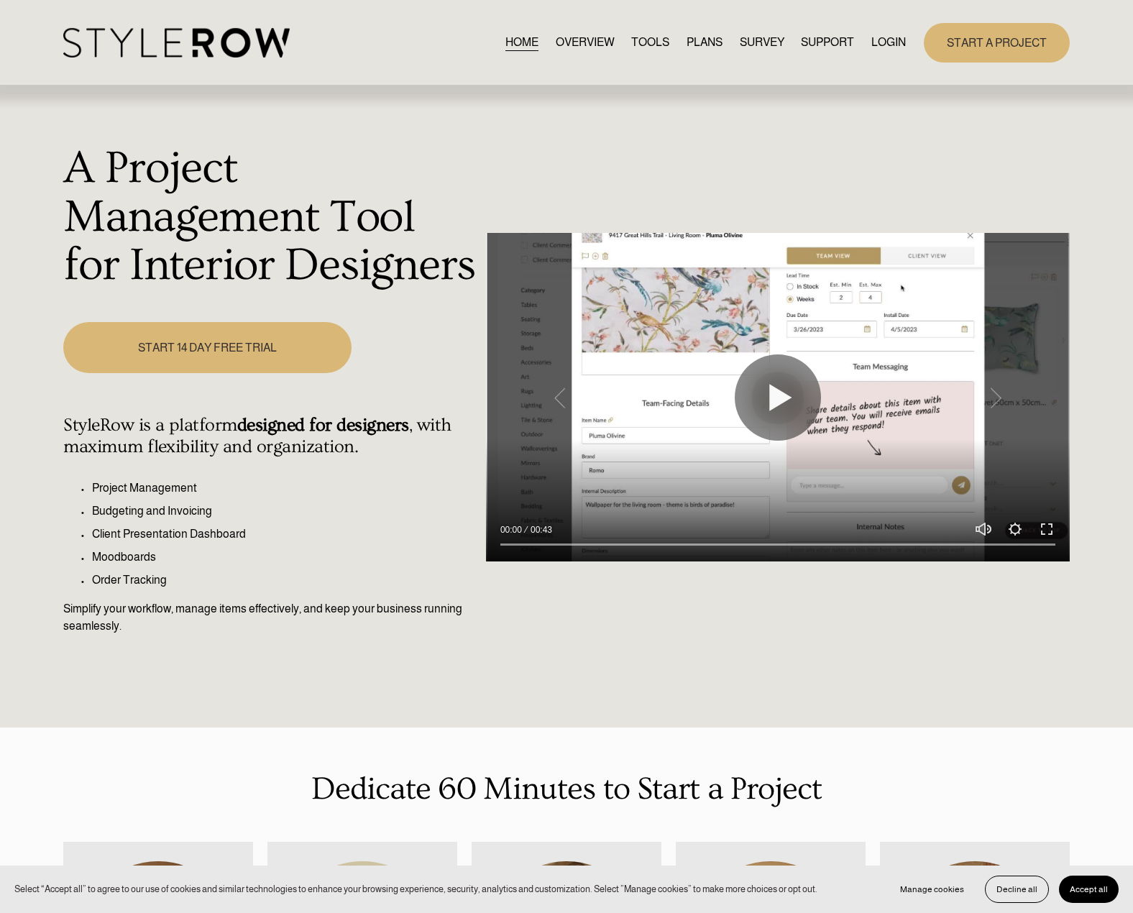
click at [877, 44] on link "LOGIN" at bounding box center [888, 42] width 35 height 19
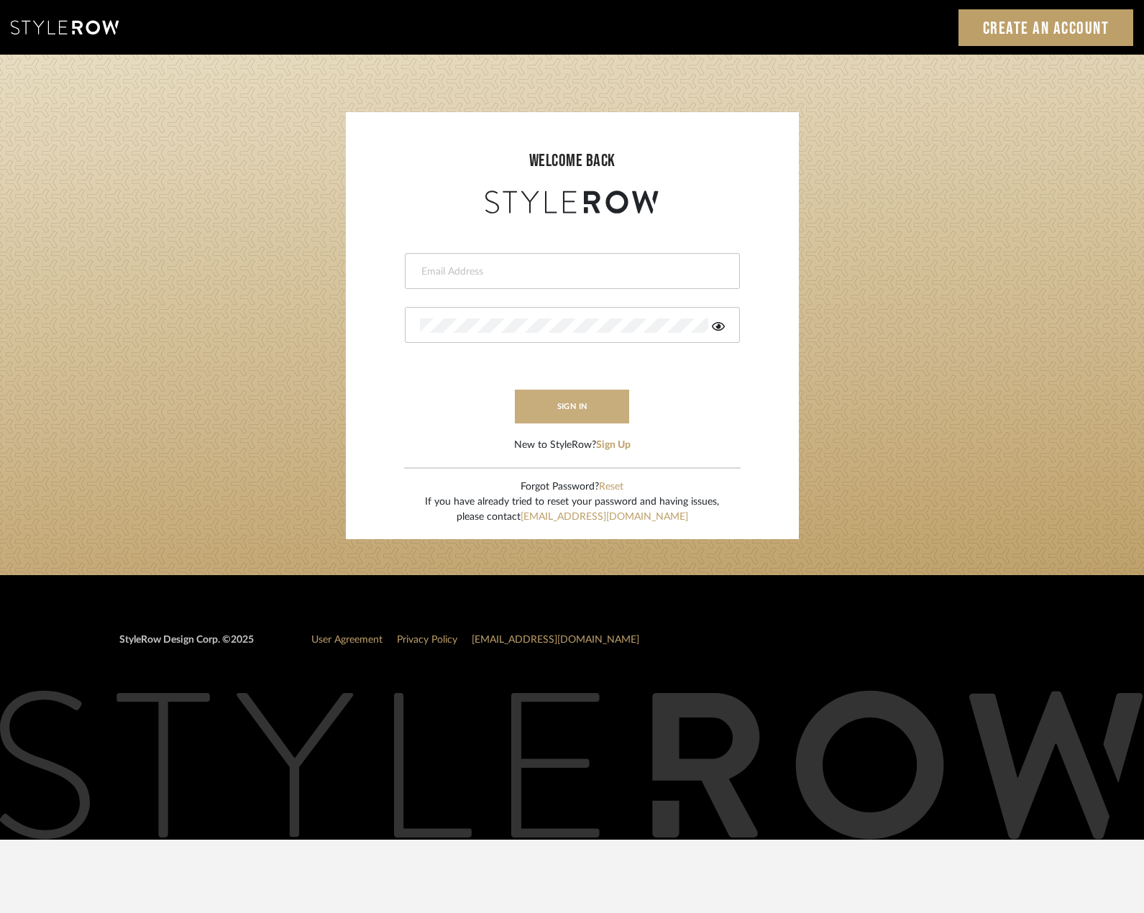
type input "madeleine@studiodb.com"
click at [565, 398] on button "sign in" at bounding box center [572, 407] width 115 height 34
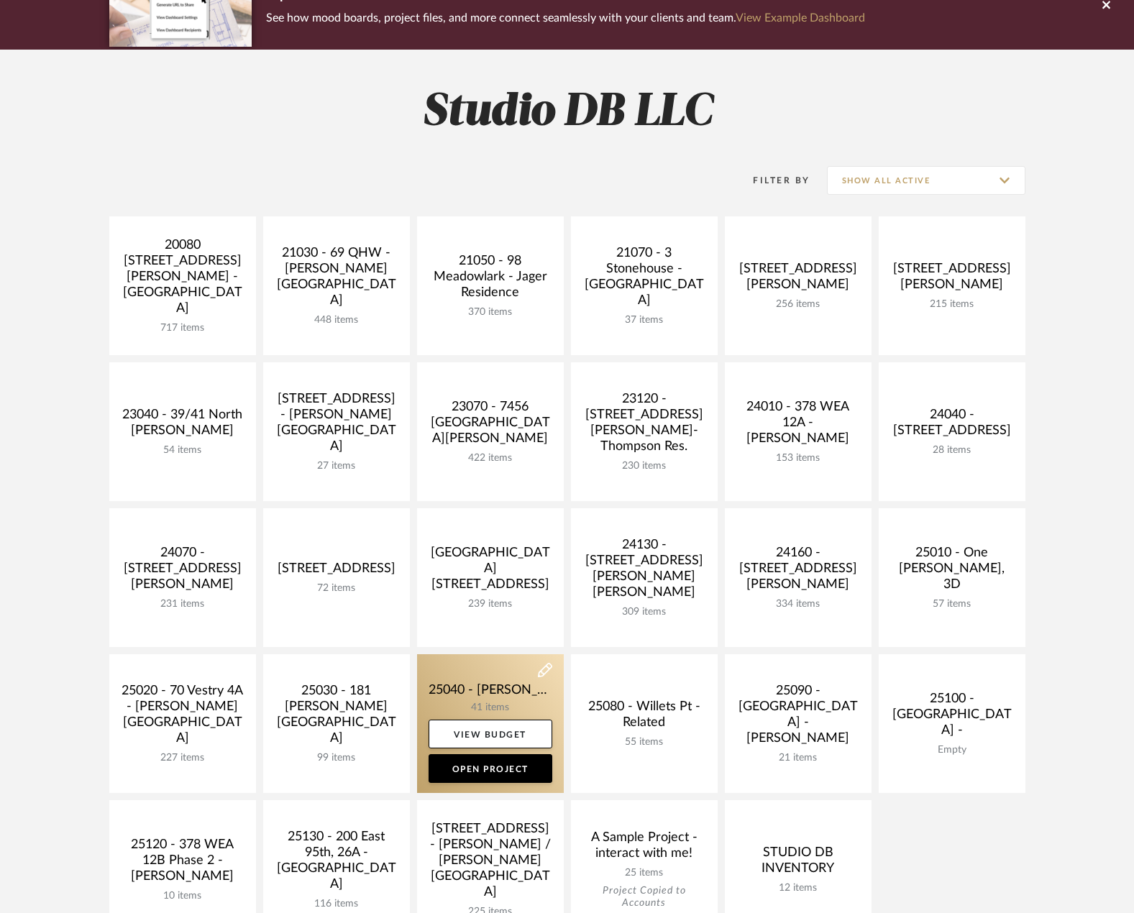
scroll to position [288, 0]
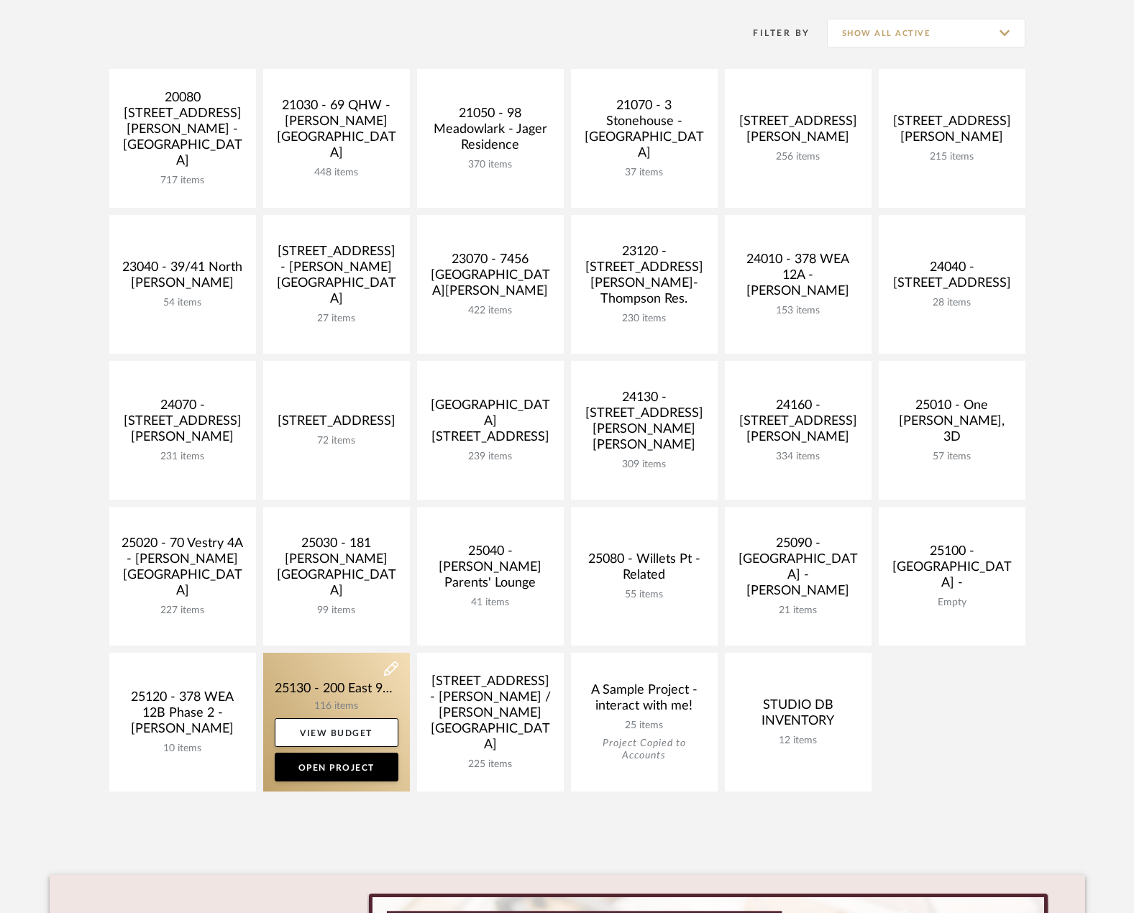
click at [370, 697] on link at bounding box center [336, 722] width 147 height 139
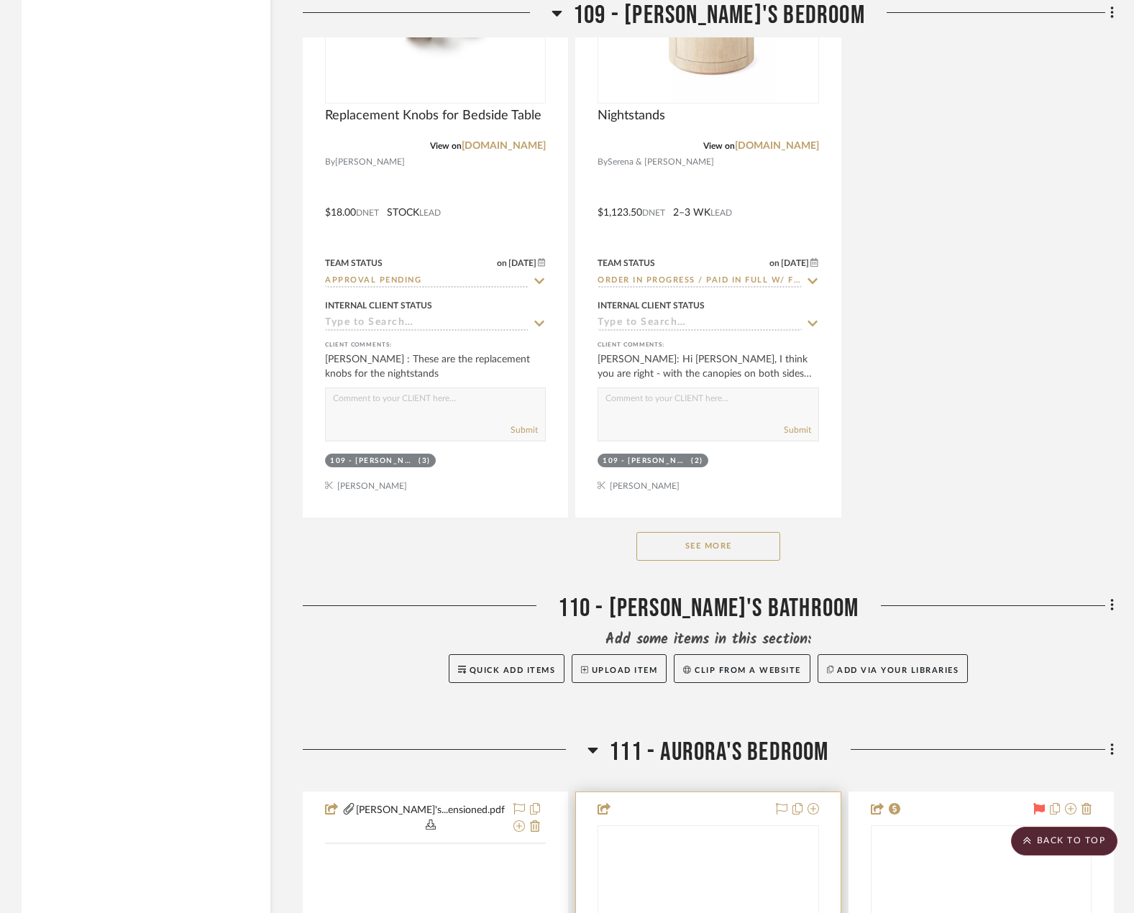
scroll to position [15238, 0]
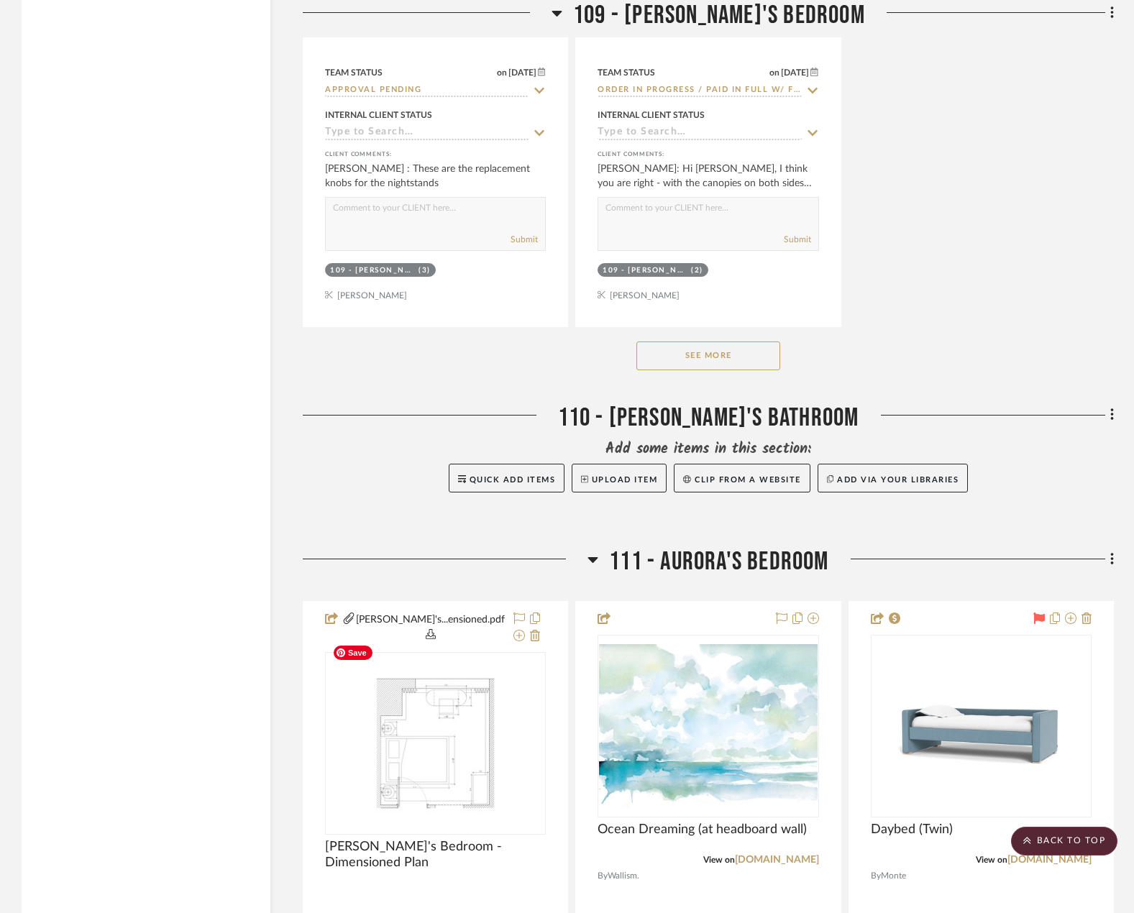
click at [768, 341] on button "See More" at bounding box center [708, 355] width 144 height 29
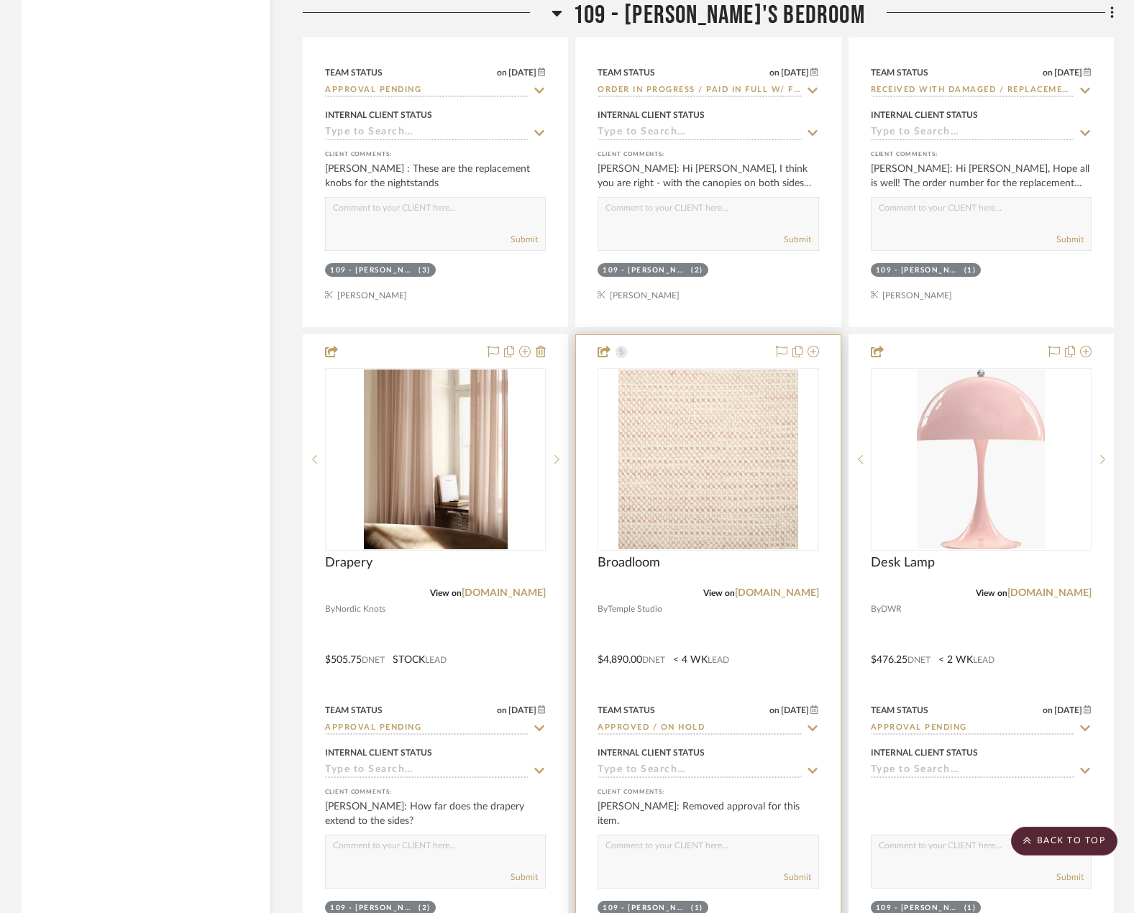
click at [776, 596] on div at bounding box center [708, 649] width 264 height 629
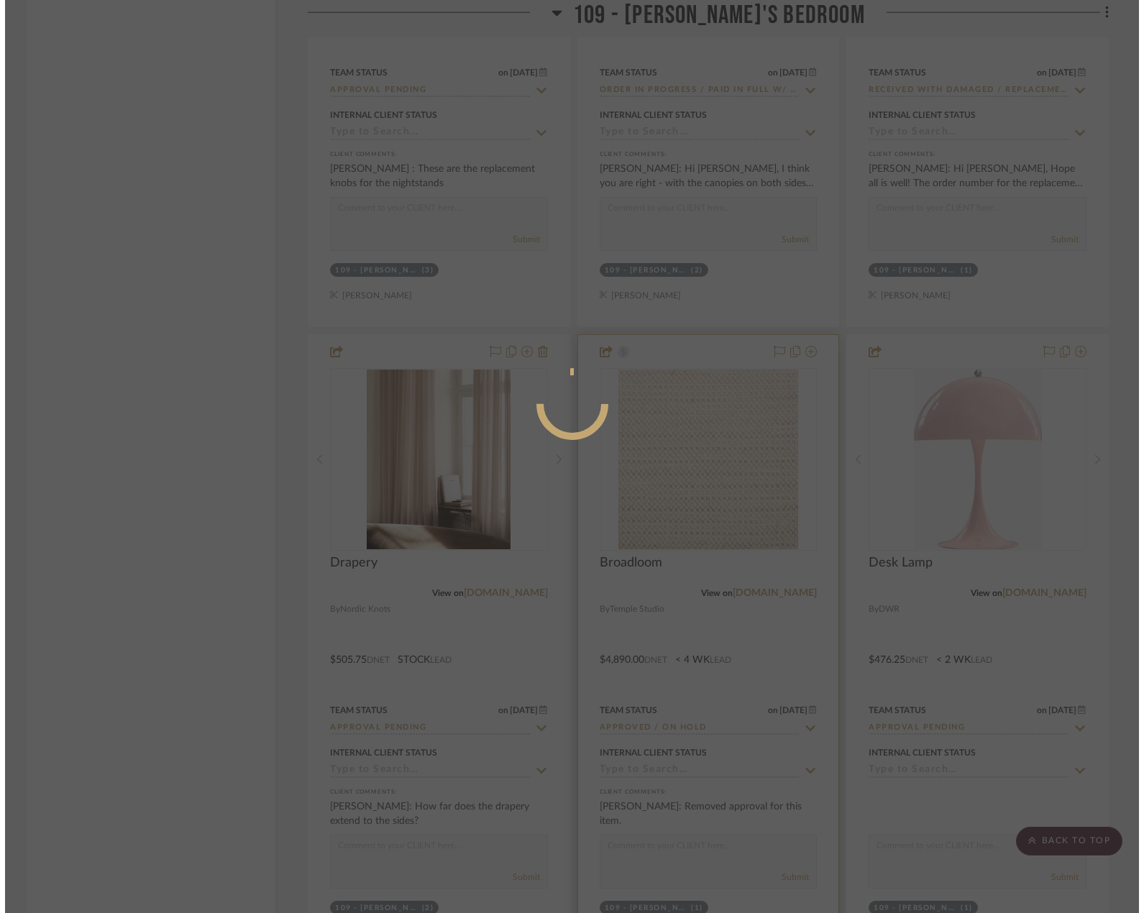
scroll to position [0, 0]
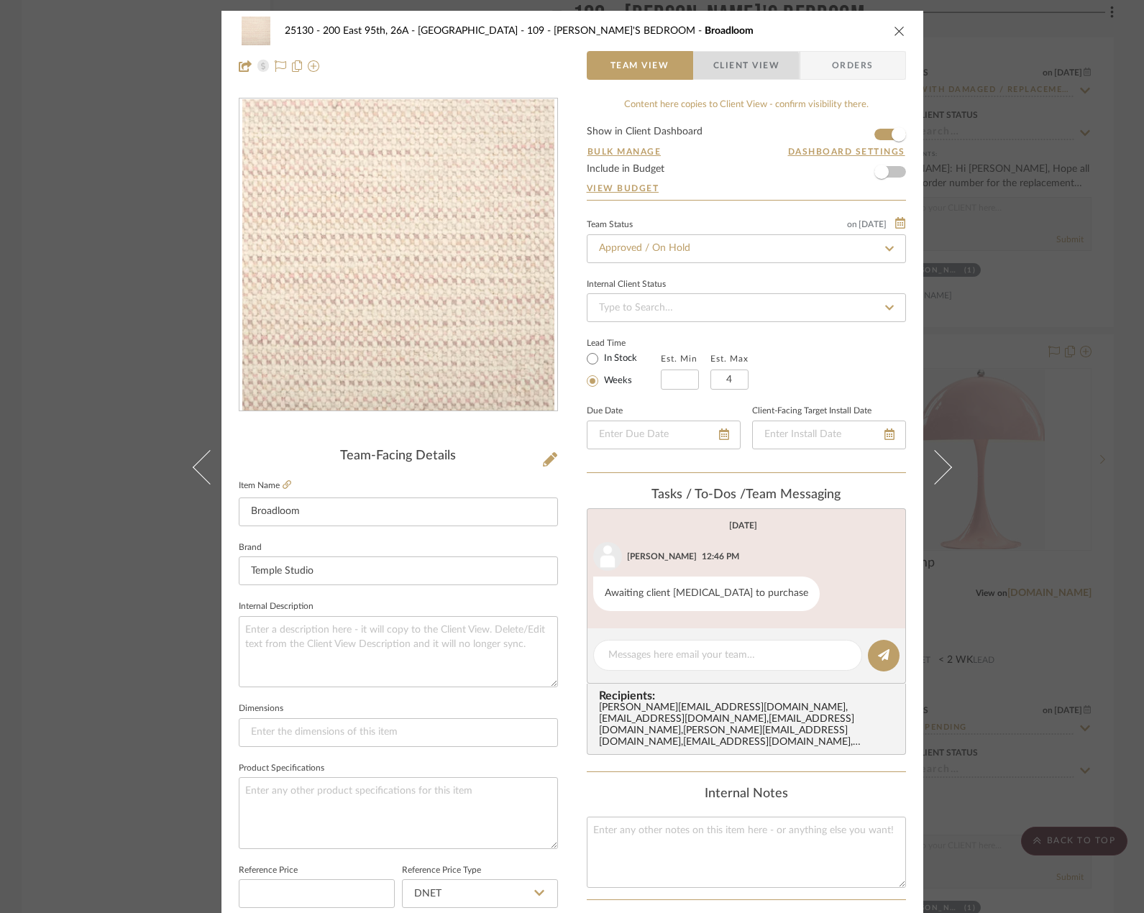
click at [723, 76] on span "Client View" at bounding box center [746, 65] width 66 height 29
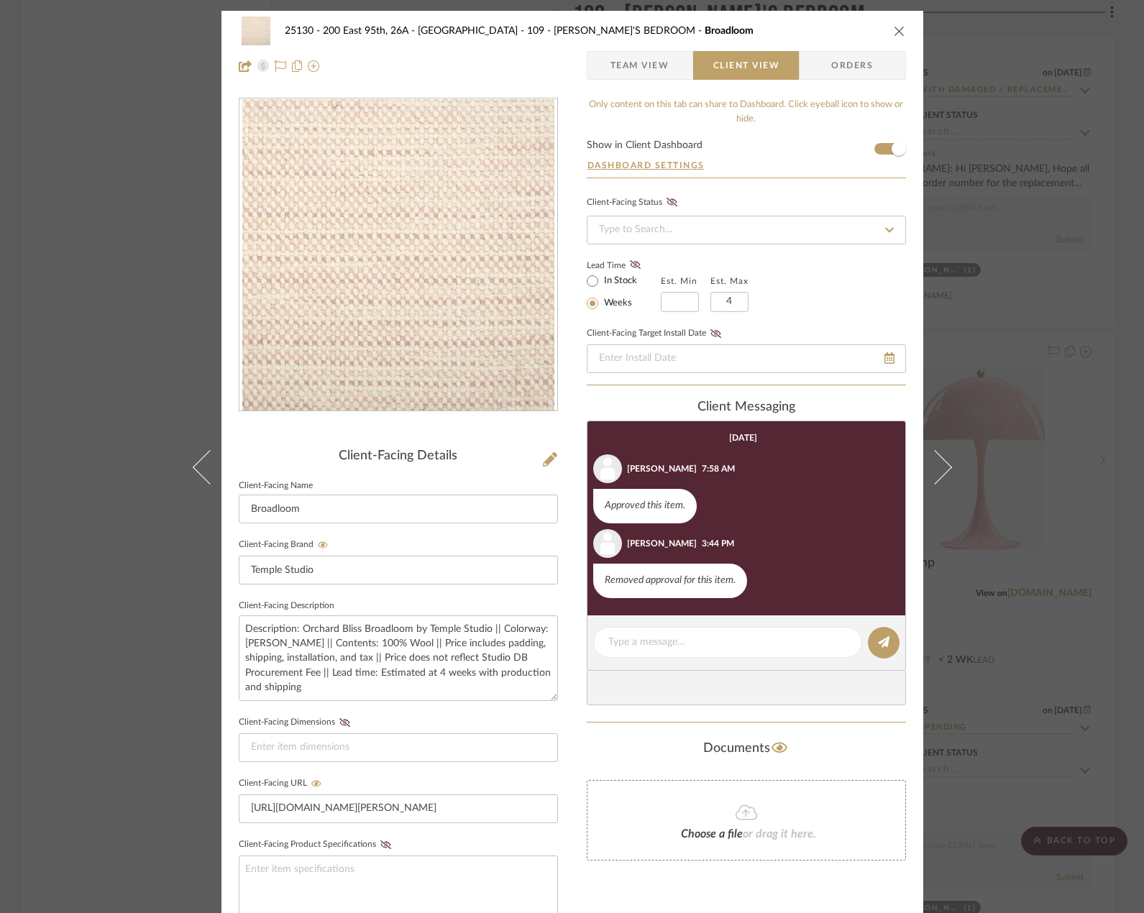
click at [646, 57] on span "Team View" at bounding box center [639, 65] width 59 height 29
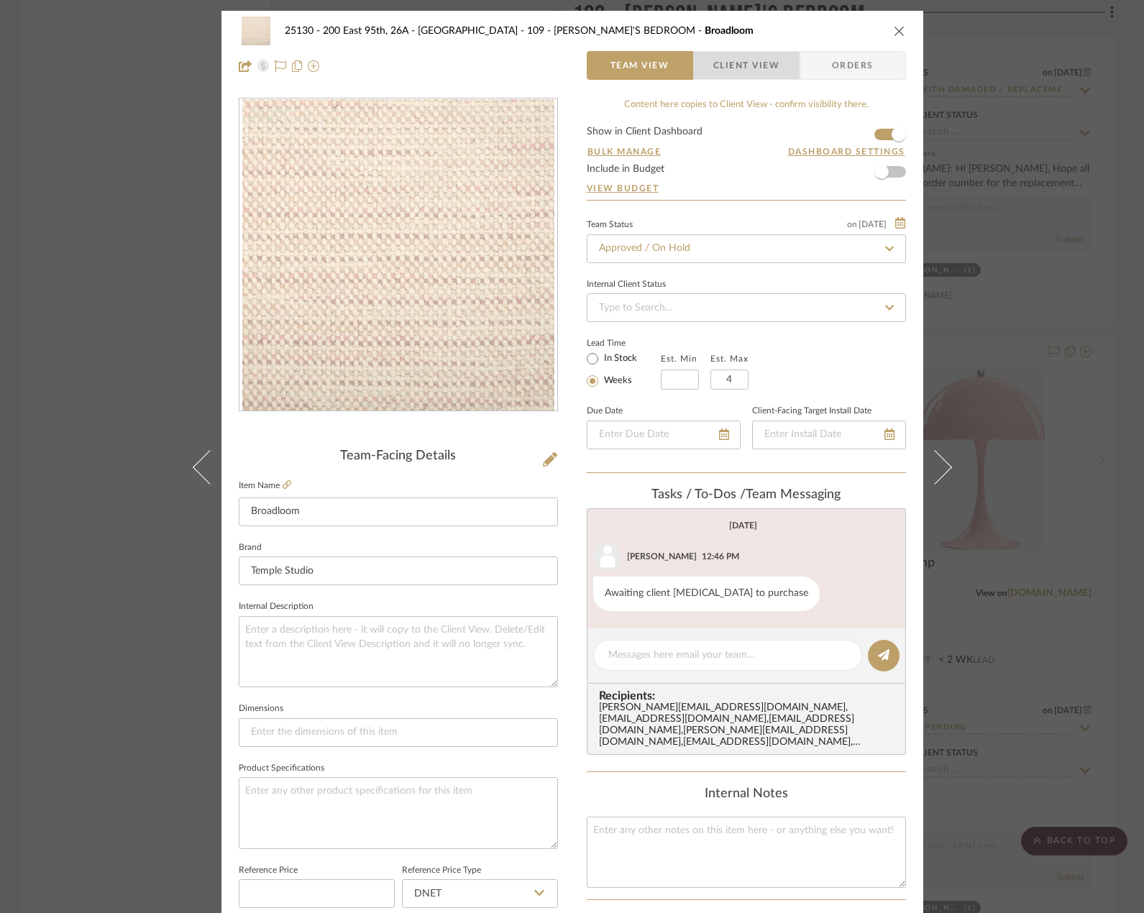
click at [738, 54] on span "Client View" at bounding box center [746, 65] width 66 height 29
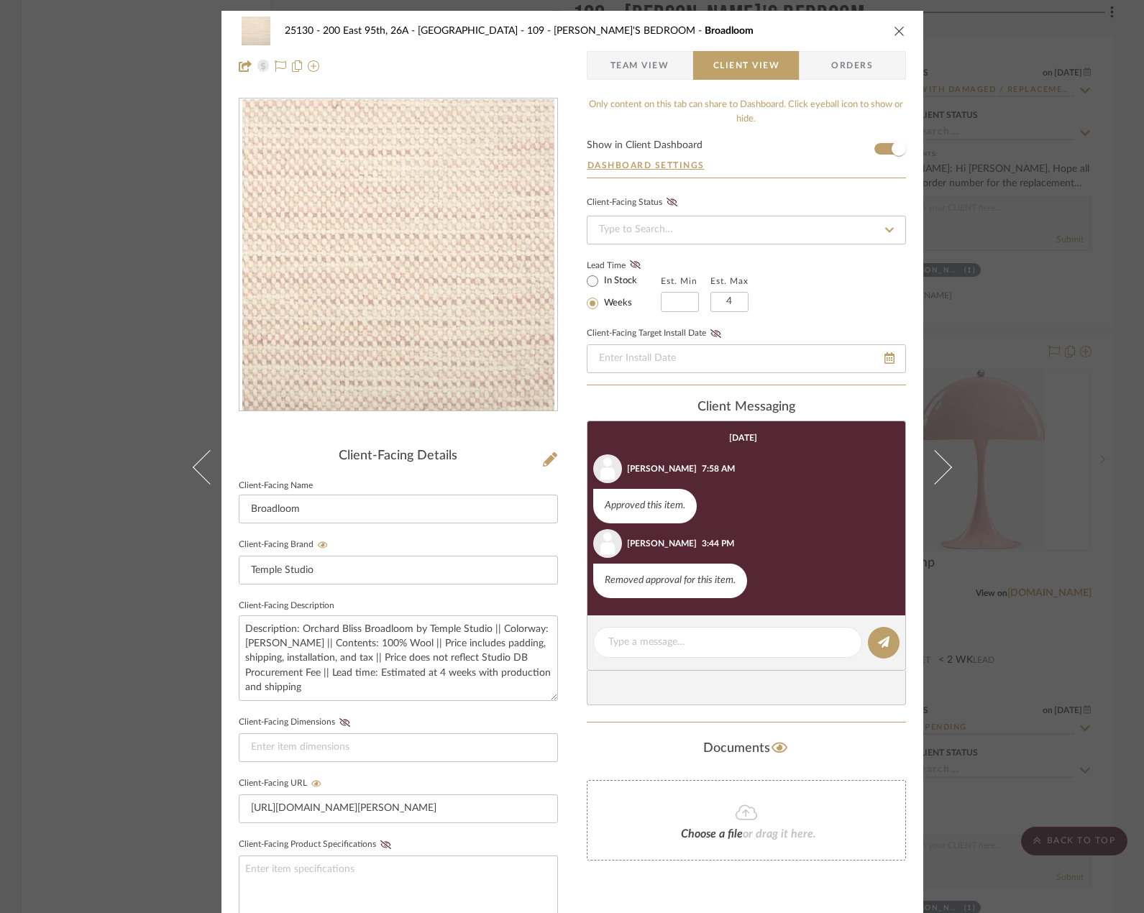
click at [1020, 328] on div "25130 - 200 East 95th, 26A - Kosheleva 109 - ASTRID'S BEDROOM Broadloom Team Vi…" at bounding box center [572, 456] width 1144 height 913
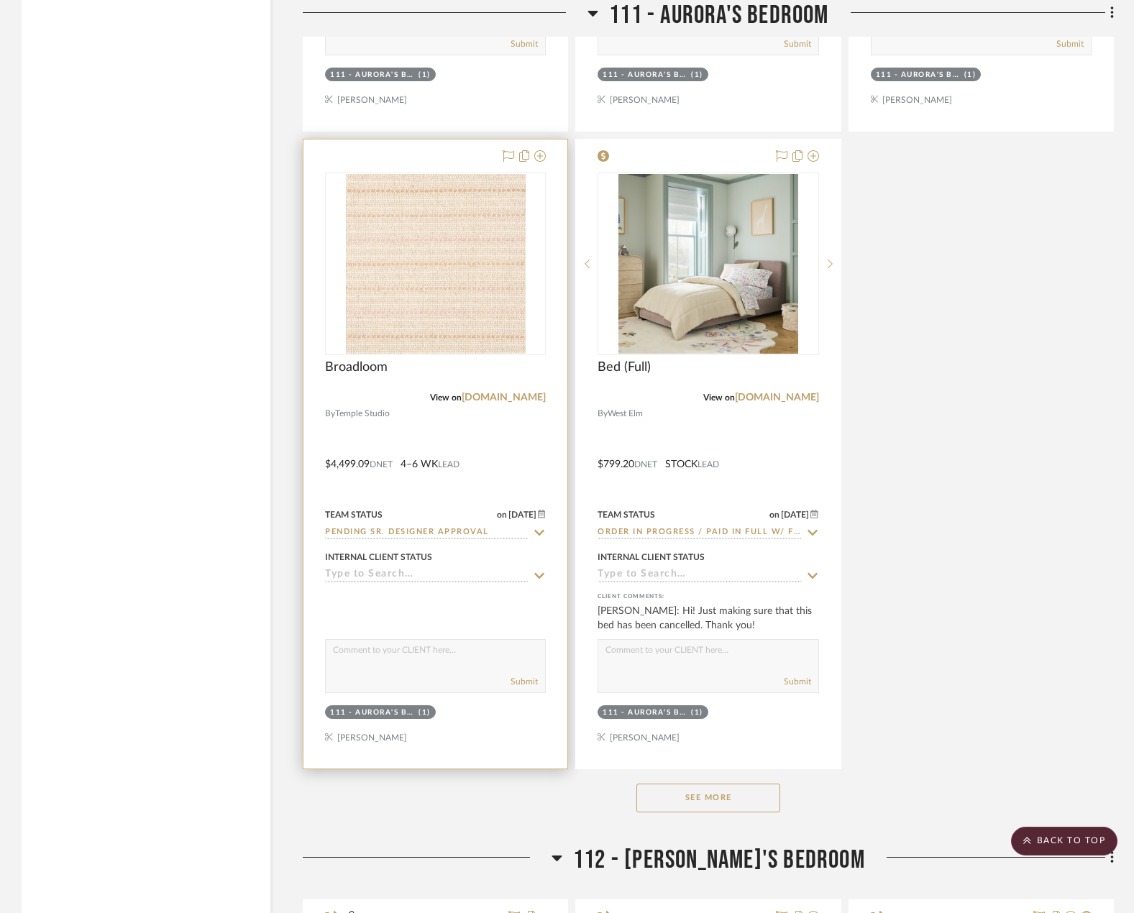
scroll to position [18904, 0]
click at [499, 463] on div at bounding box center [435, 455] width 264 height 629
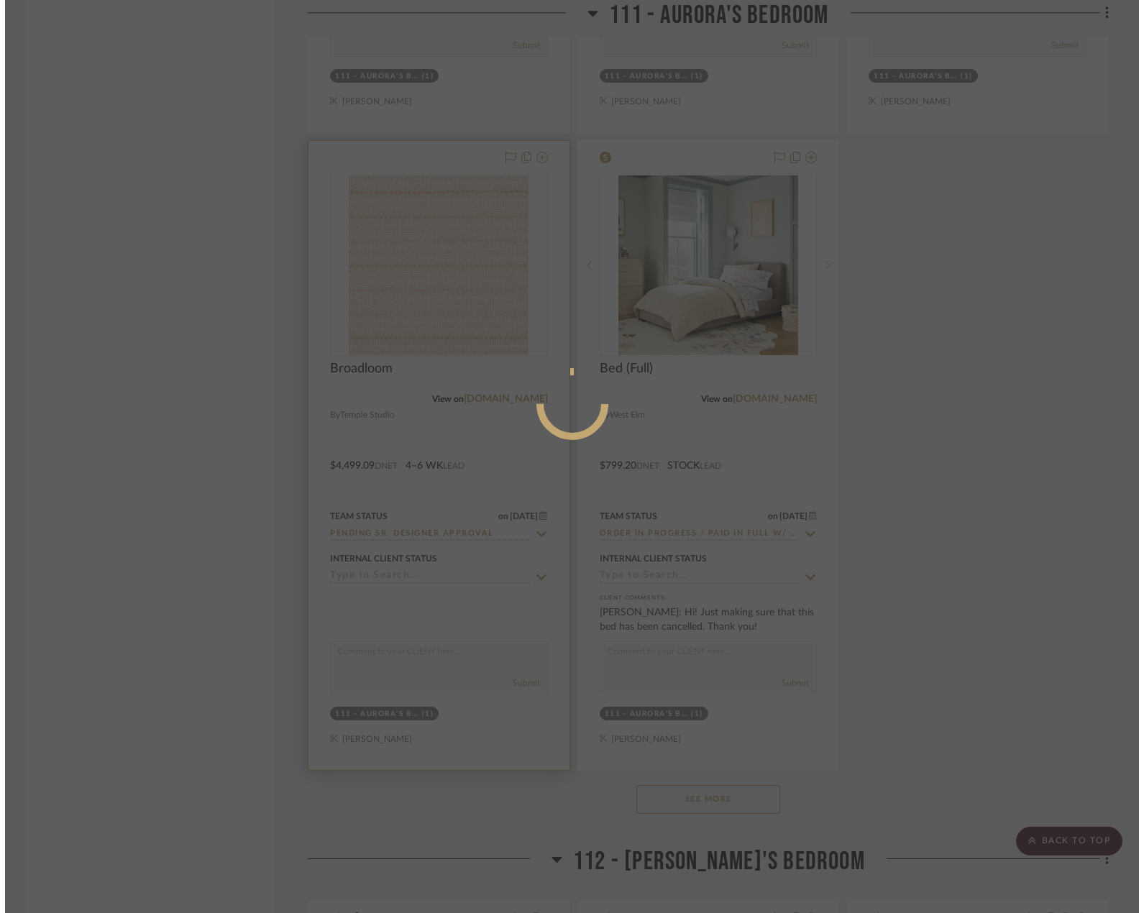
scroll to position [0, 0]
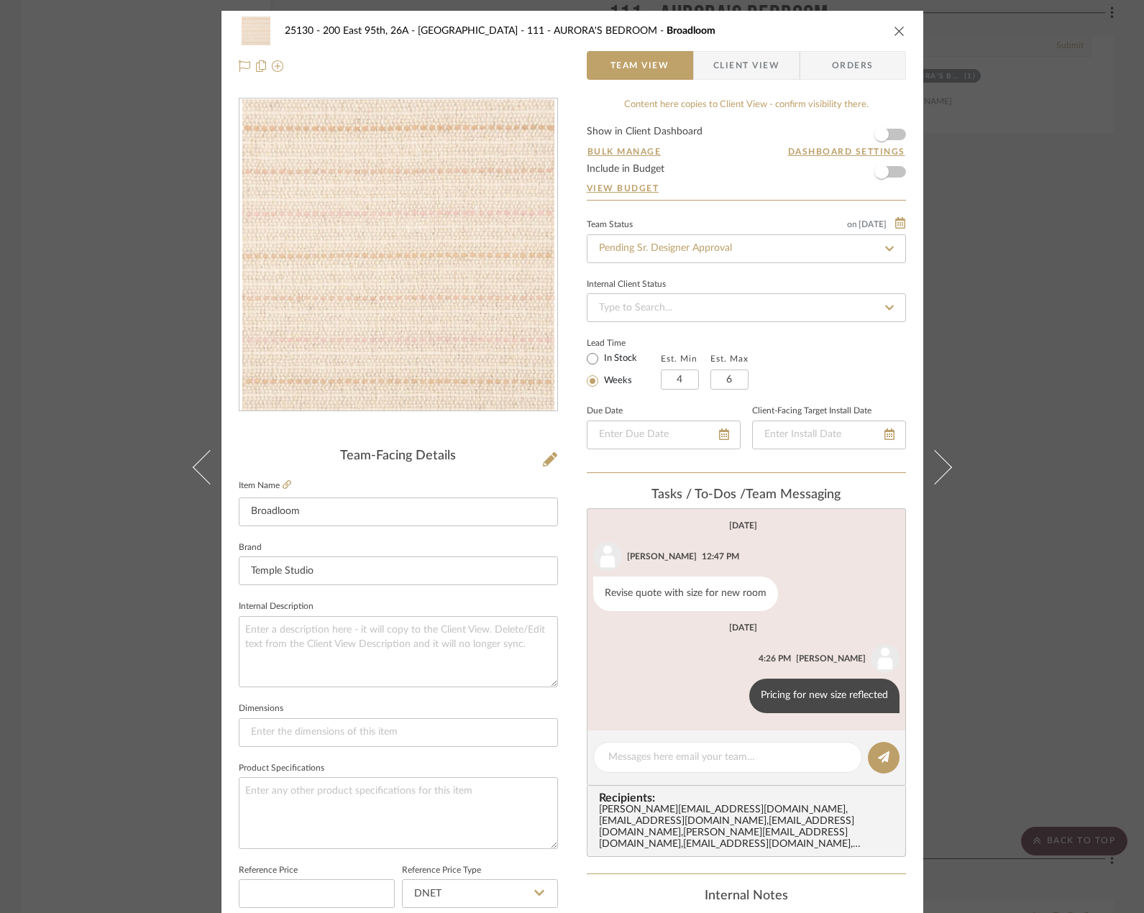
click at [762, 79] on span "Client View" at bounding box center [746, 65] width 66 height 29
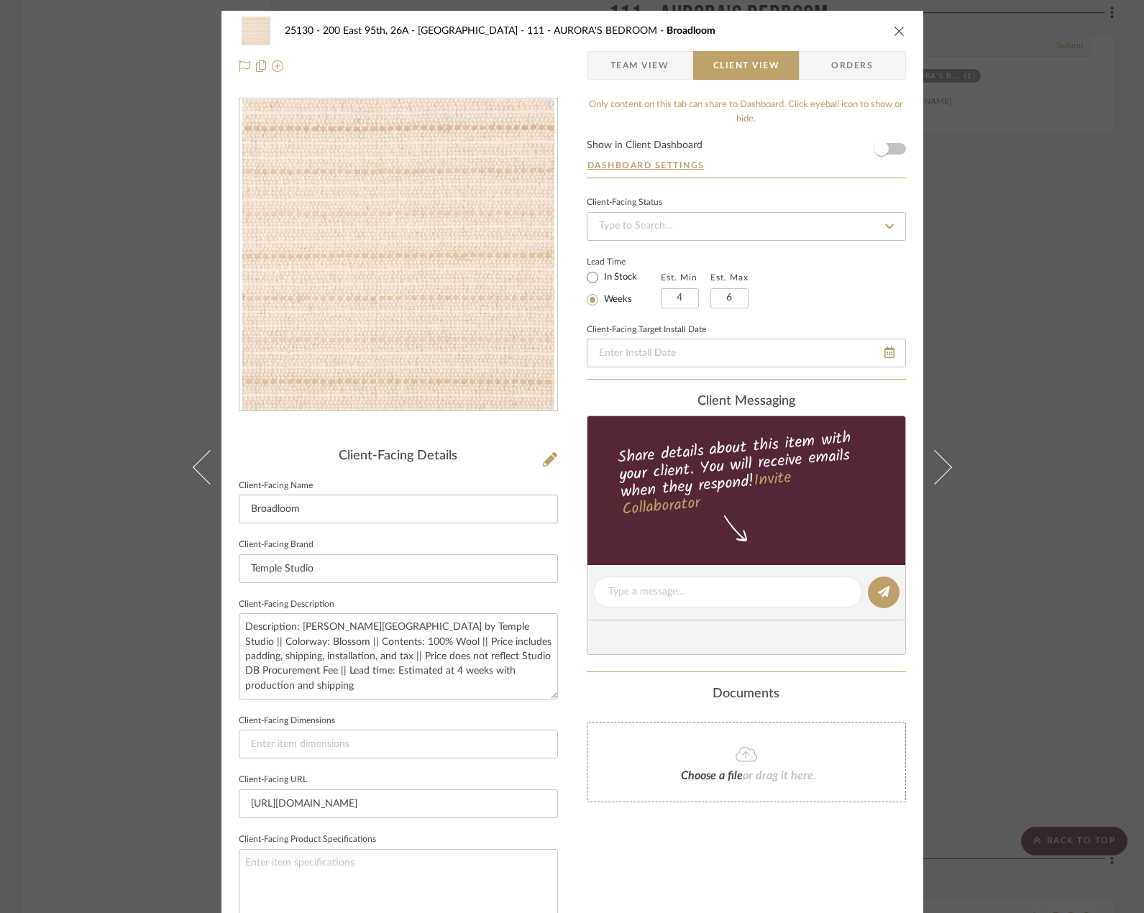
click at [1063, 216] on div "25130 - 200 East 95th, 26A - Kosheleva 111 - AURORA'S BEDROOM Broadloom Team Vi…" at bounding box center [572, 456] width 1144 height 913
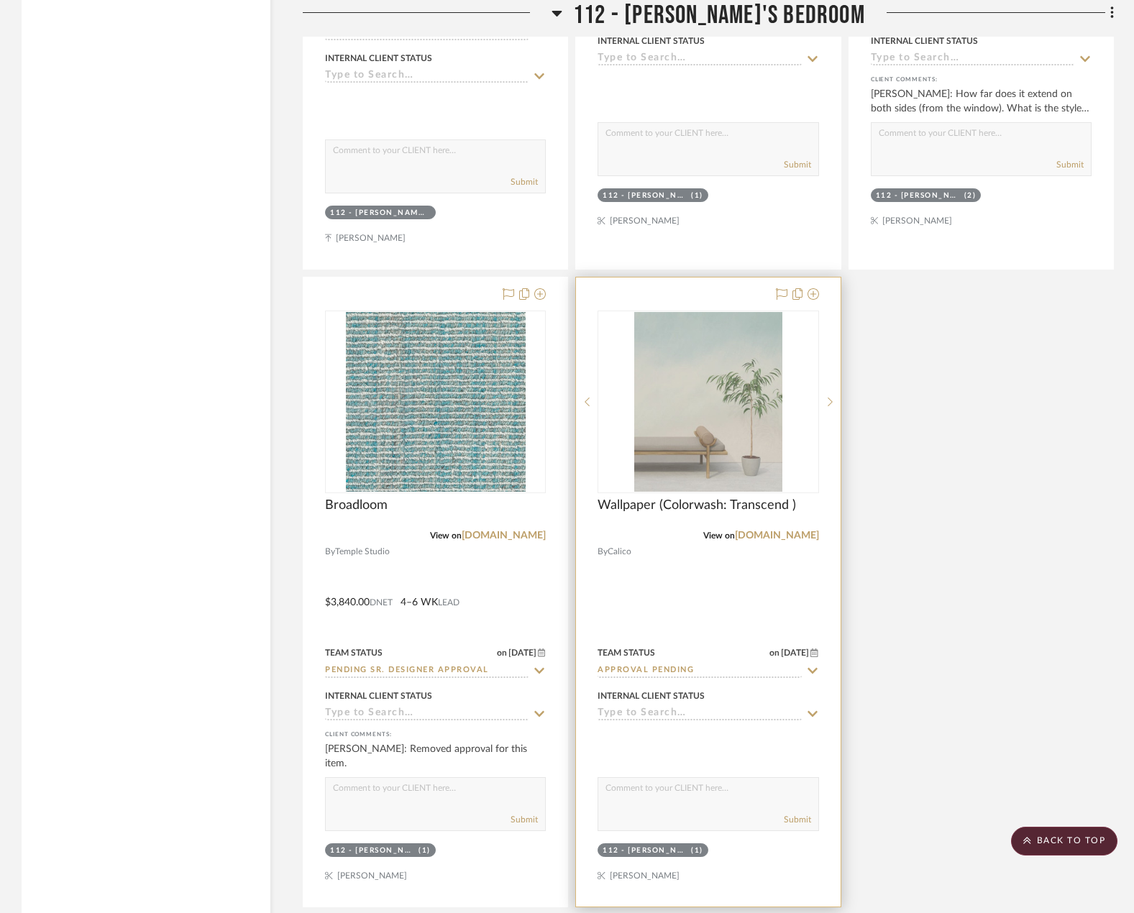
scroll to position [20342, 0]
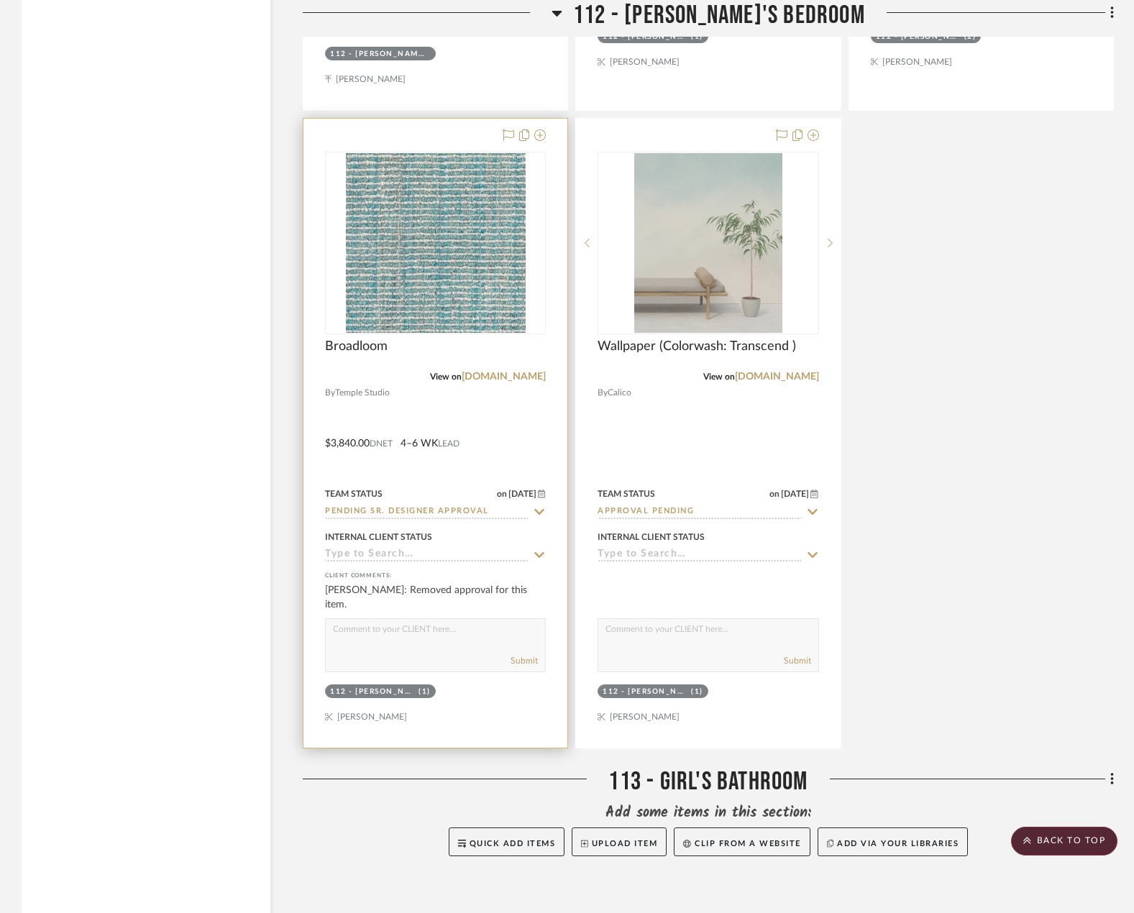
click at [503, 353] on div at bounding box center [435, 433] width 264 height 629
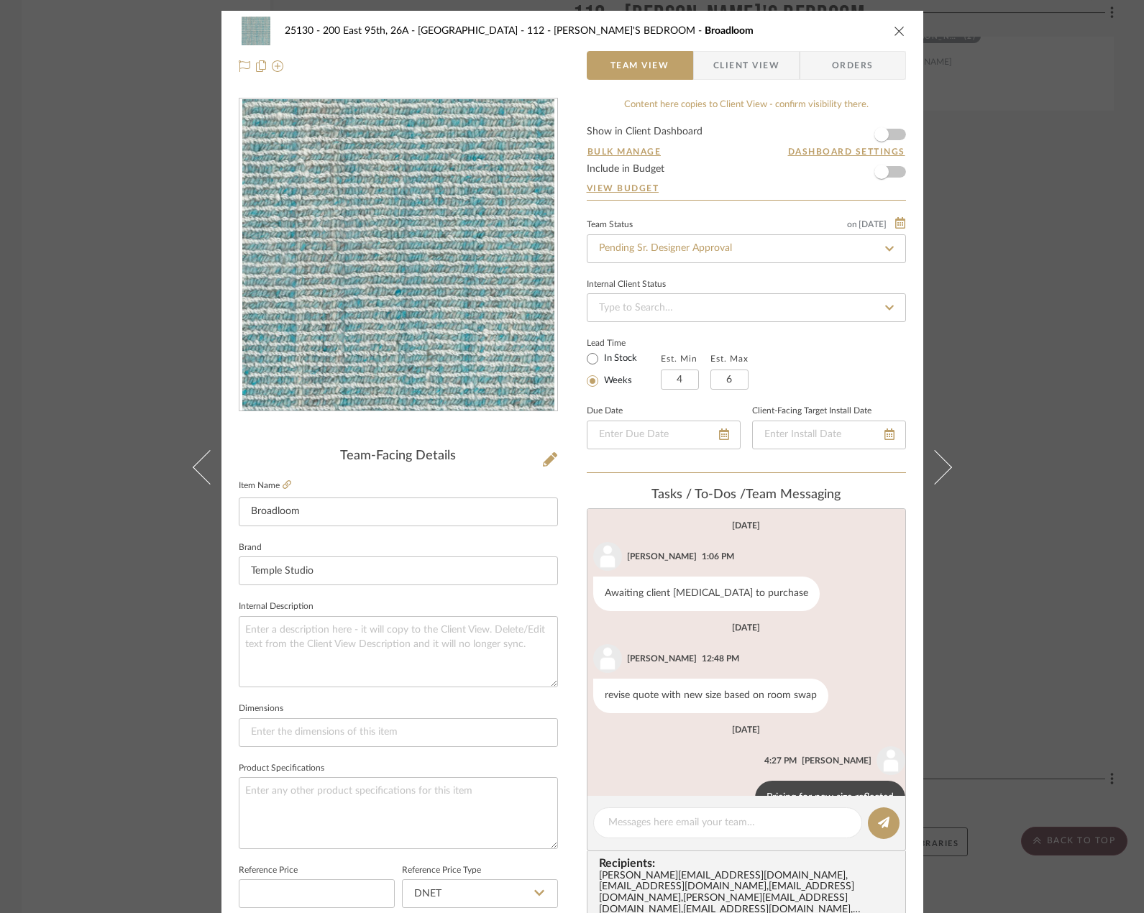
scroll to position [37, 0]
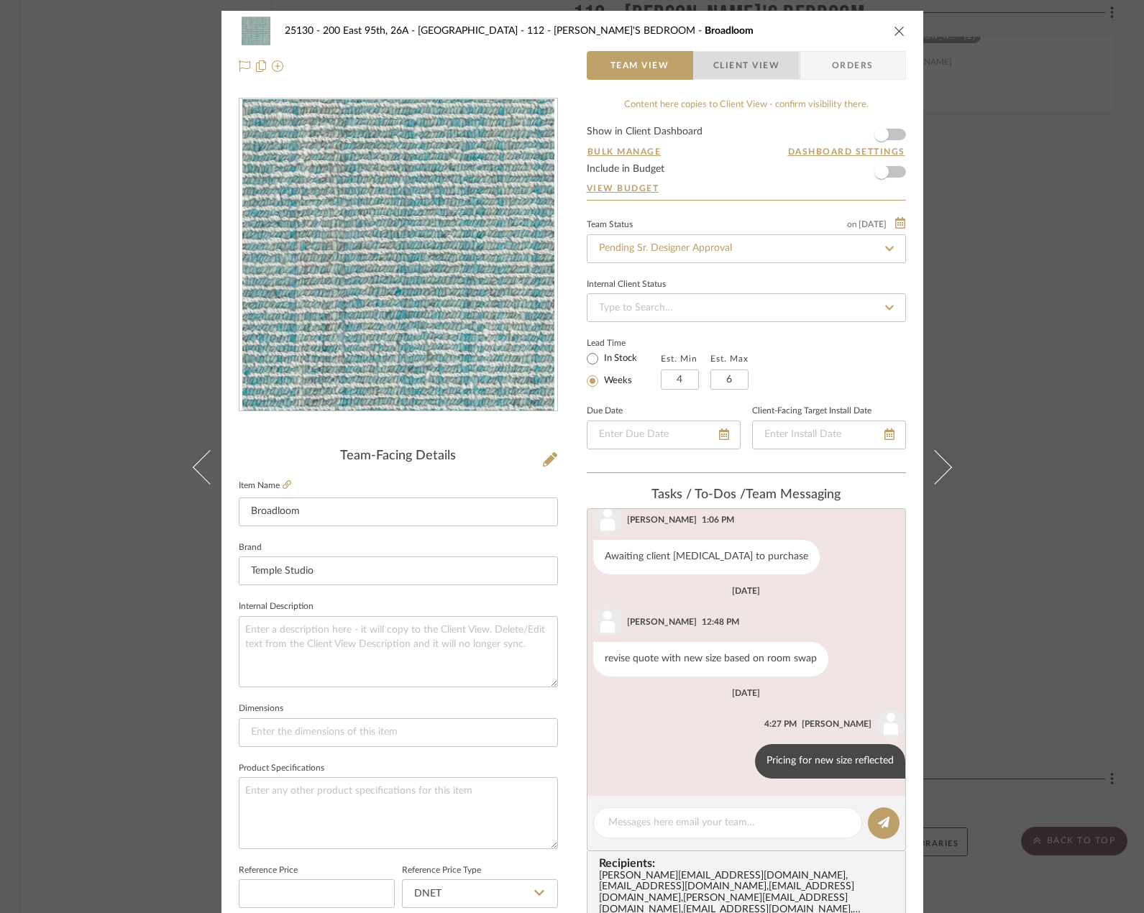
click at [748, 70] on span "Client View" at bounding box center [746, 65] width 66 height 29
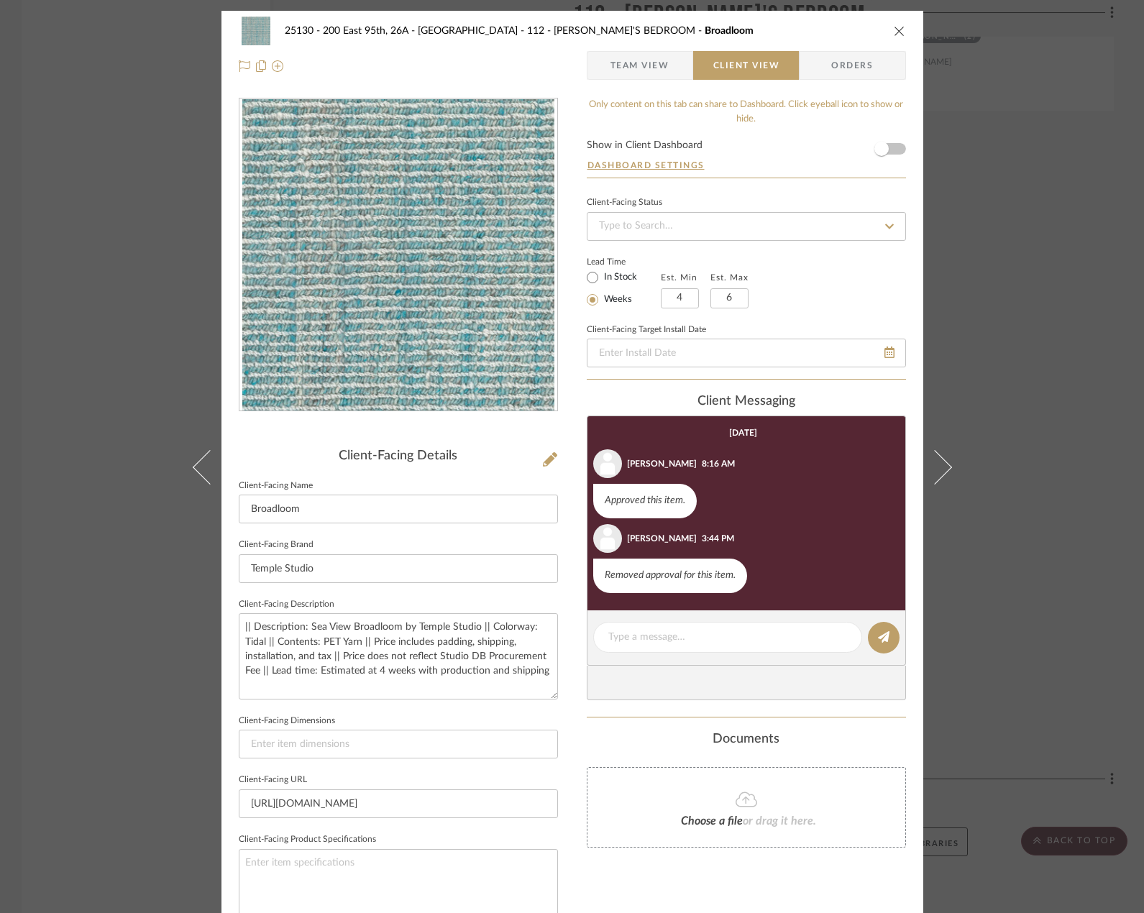
drag, startPoint x: 1031, startPoint y: 211, endPoint x: 1026, endPoint y: 221, distance: 12.2
click at [1031, 210] on div "25130 - 200 East 95th, 26A - Kosheleva 112 - ELEANOR'S BEDROOM Broadloom Team V…" at bounding box center [572, 456] width 1144 height 913
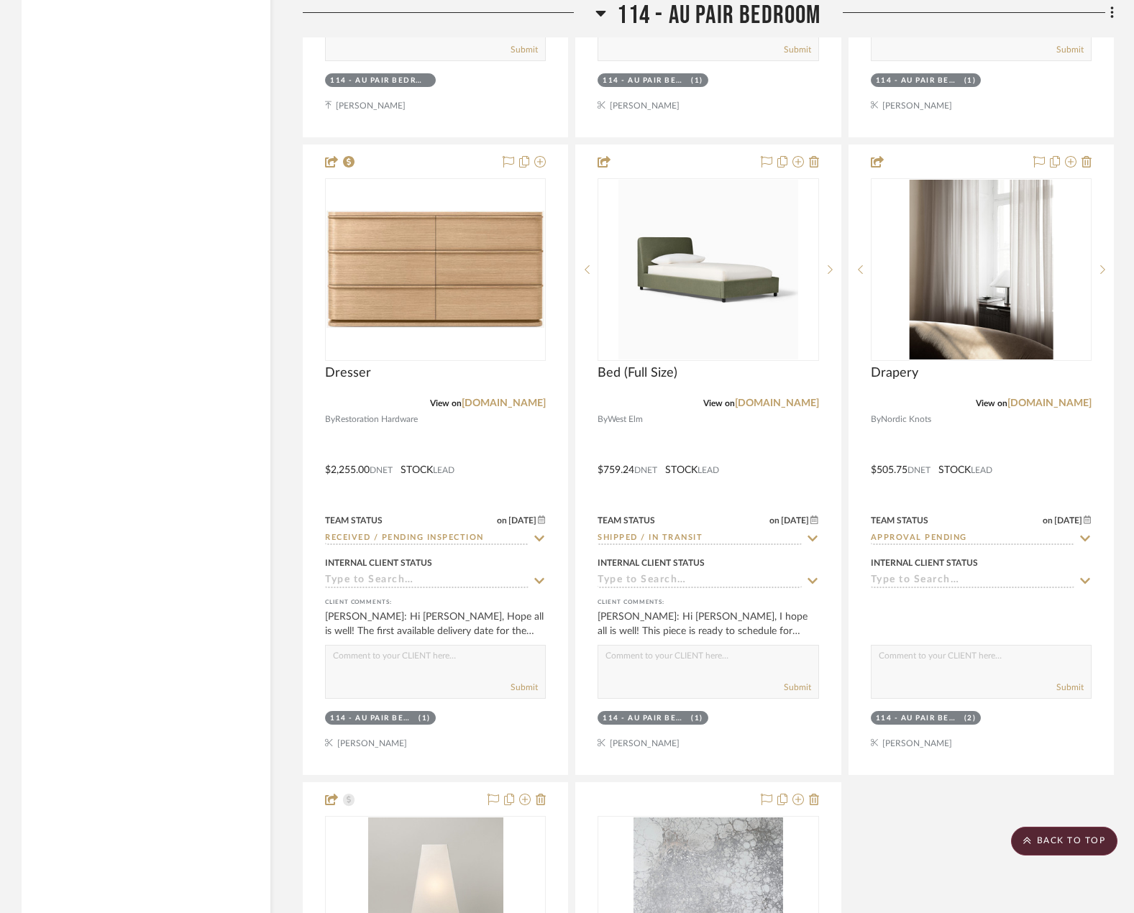
scroll to position [21923, 0]
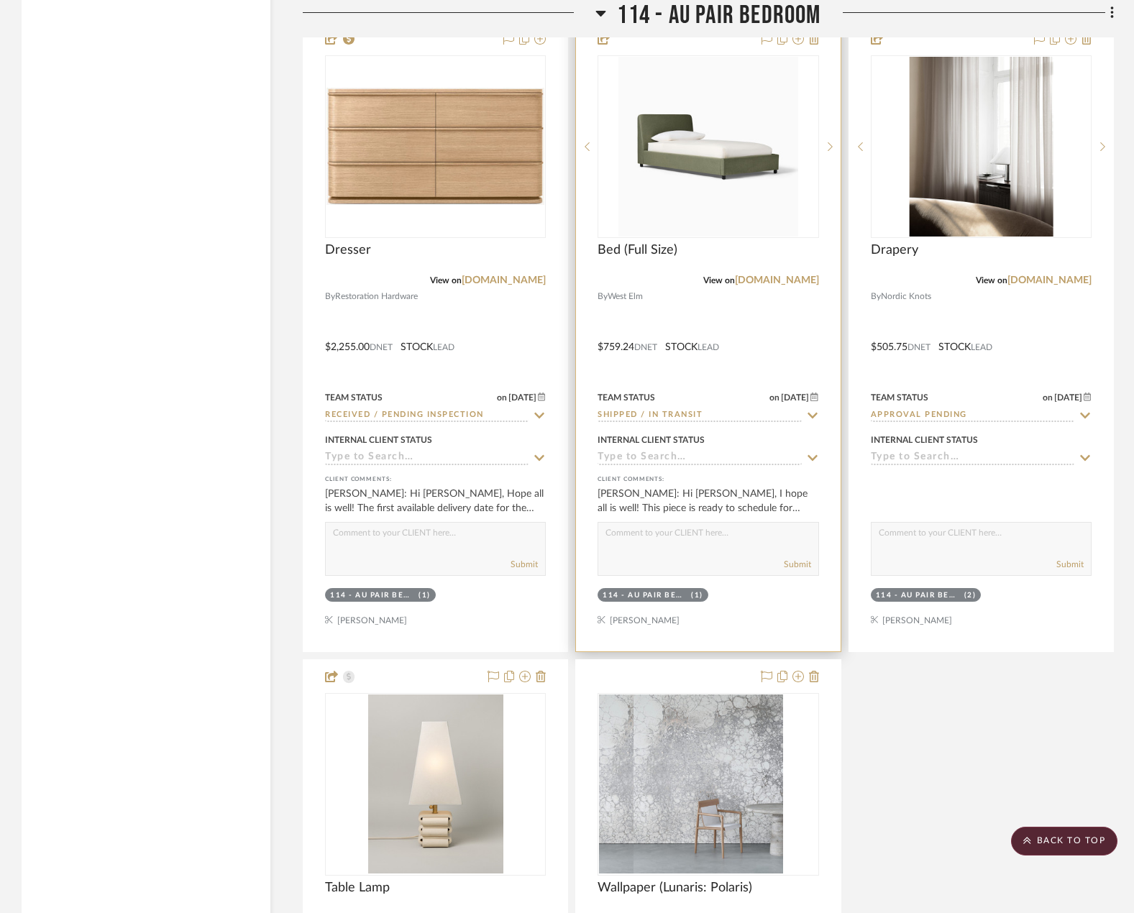
click at [653, 323] on div at bounding box center [708, 336] width 264 height 629
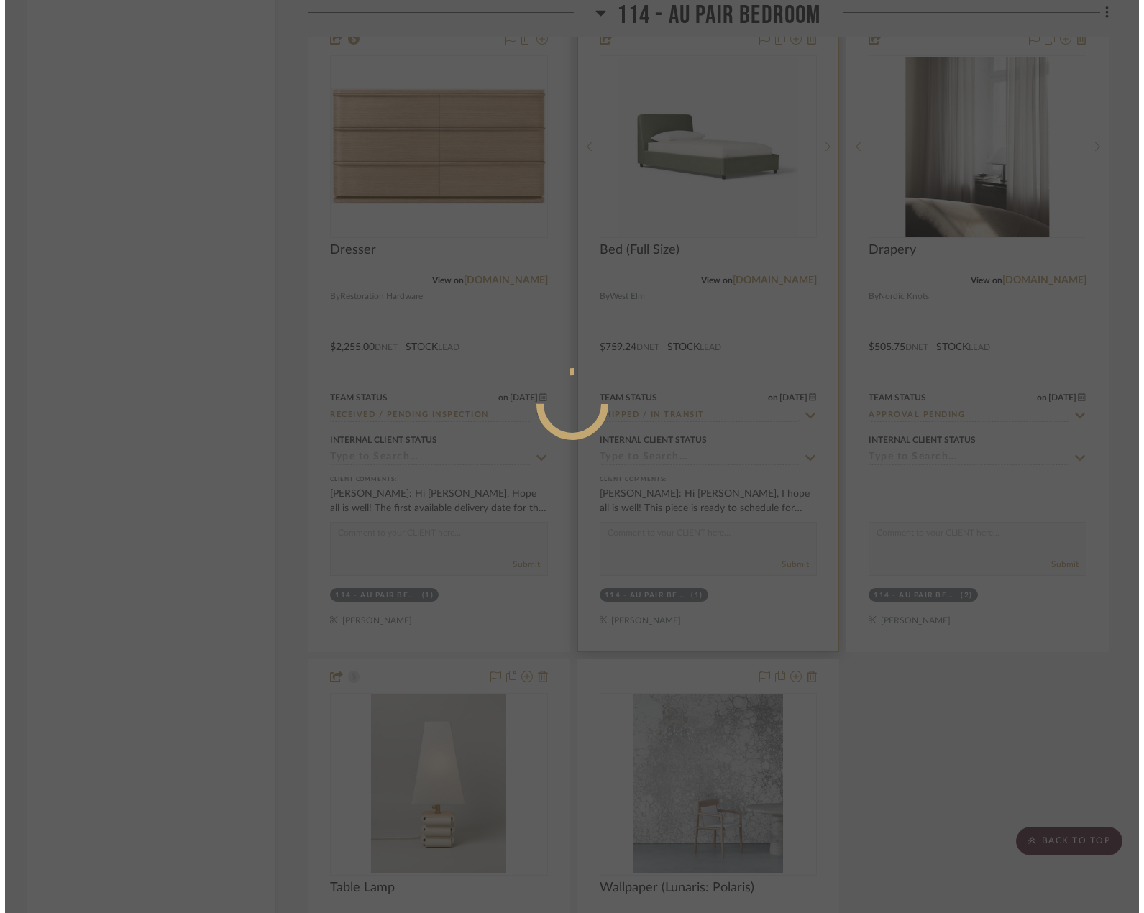
scroll to position [0, 0]
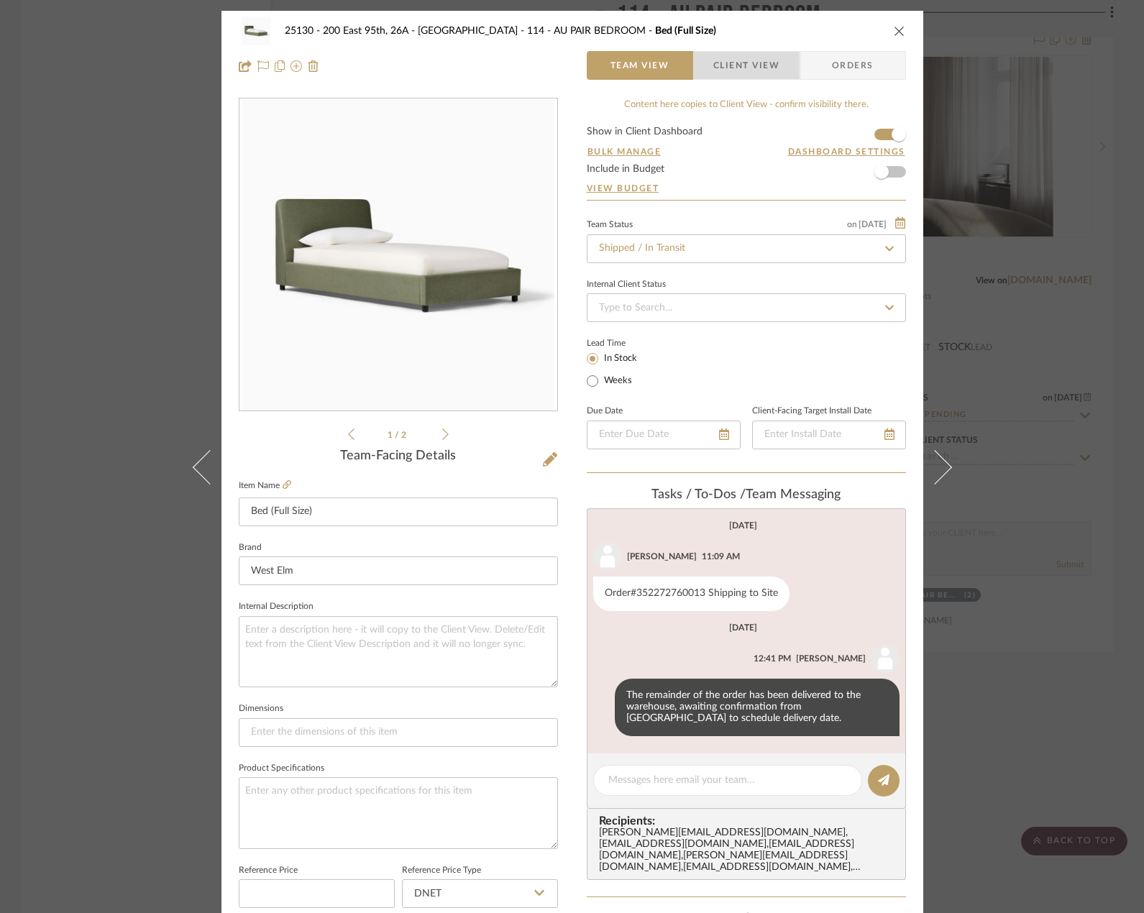
click at [747, 71] on span "Client View" at bounding box center [746, 65] width 66 height 29
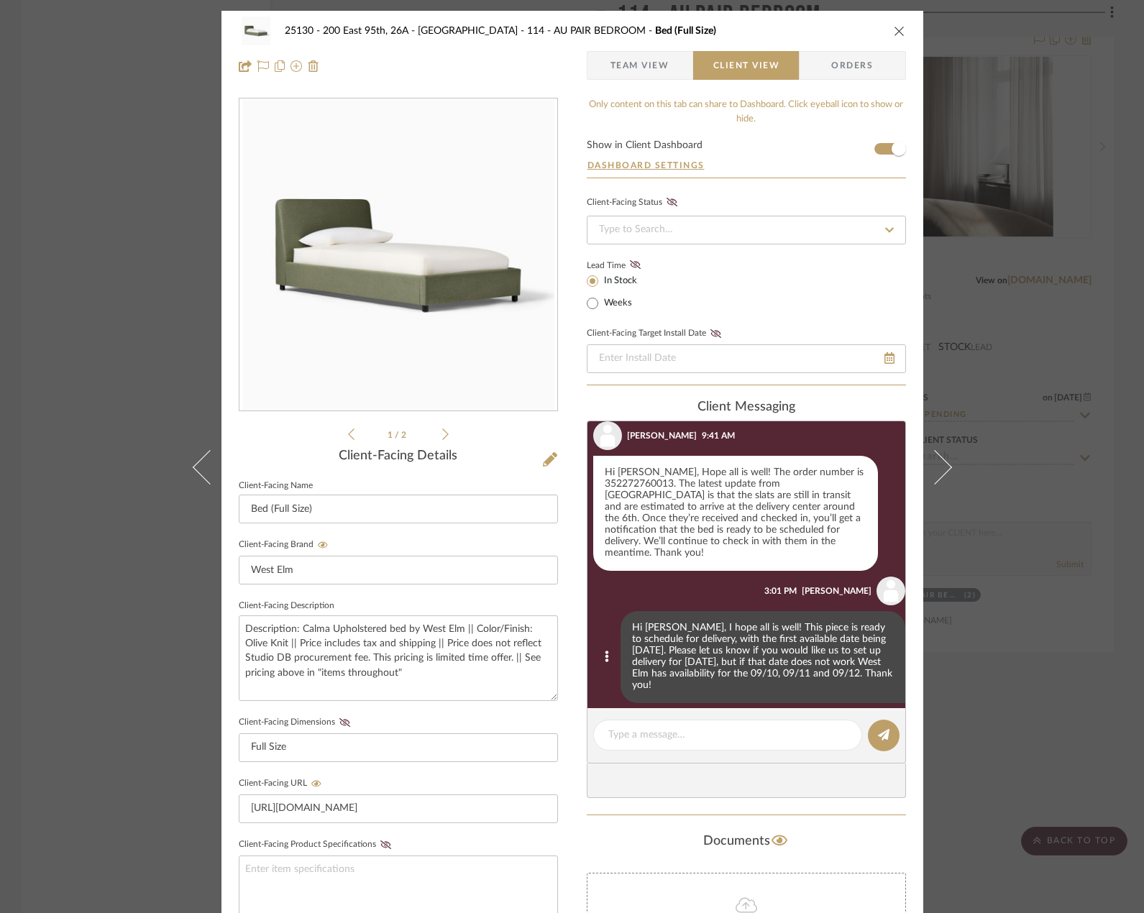
scroll to position [122, 0]
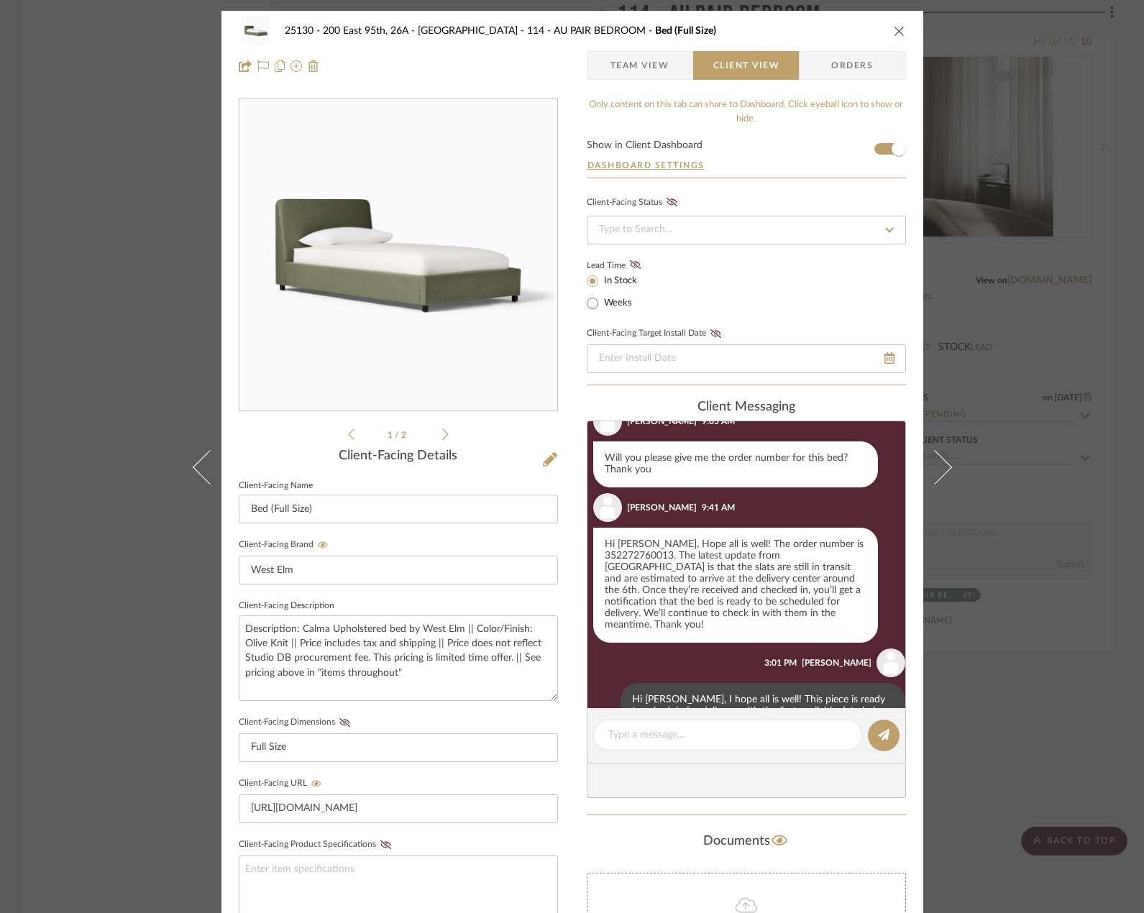
click at [1062, 598] on div "25130 - 200 East 95th, 26A - Kosheleva 114 - AU PAIR BEDROOM Bed (Full Size) Te…" at bounding box center [572, 456] width 1144 height 913
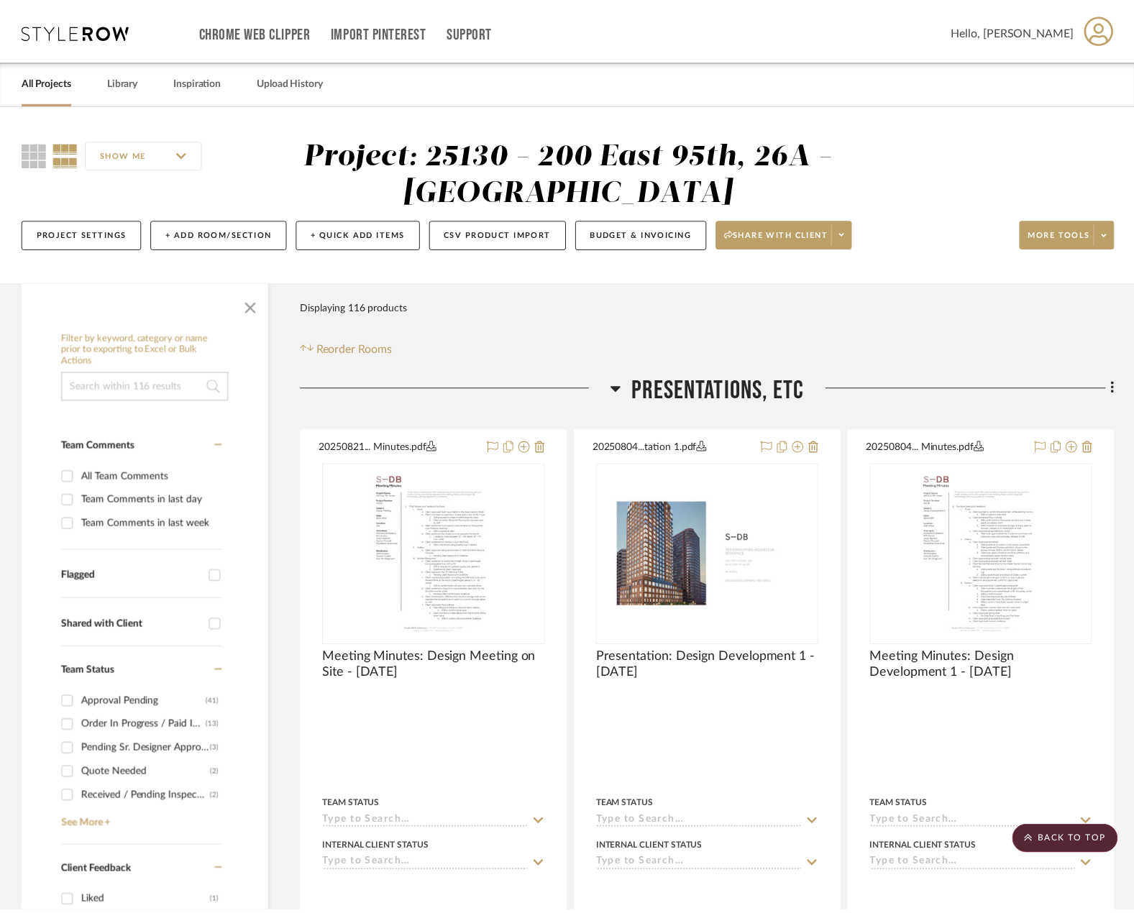
scroll to position [21923, 0]
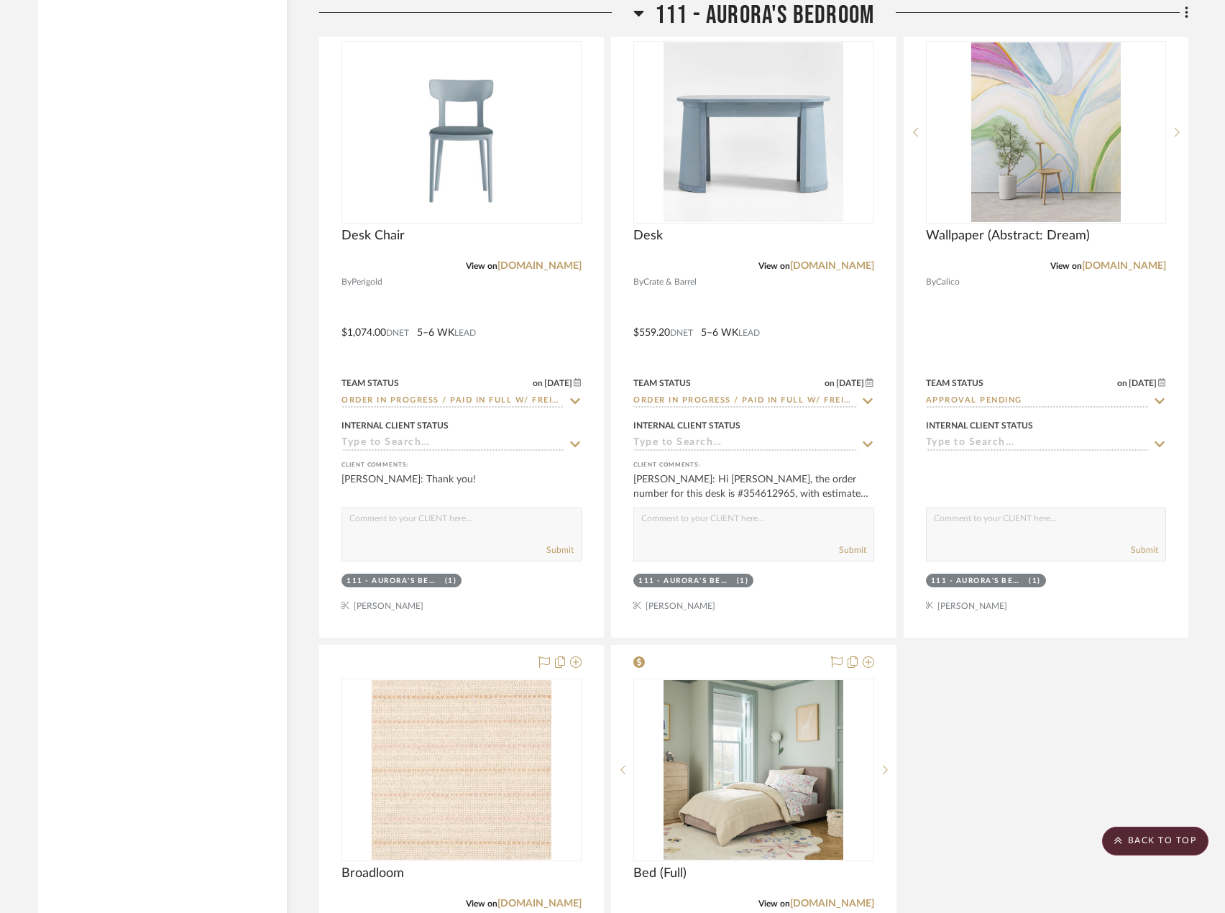
scroll to position [17251, 0]
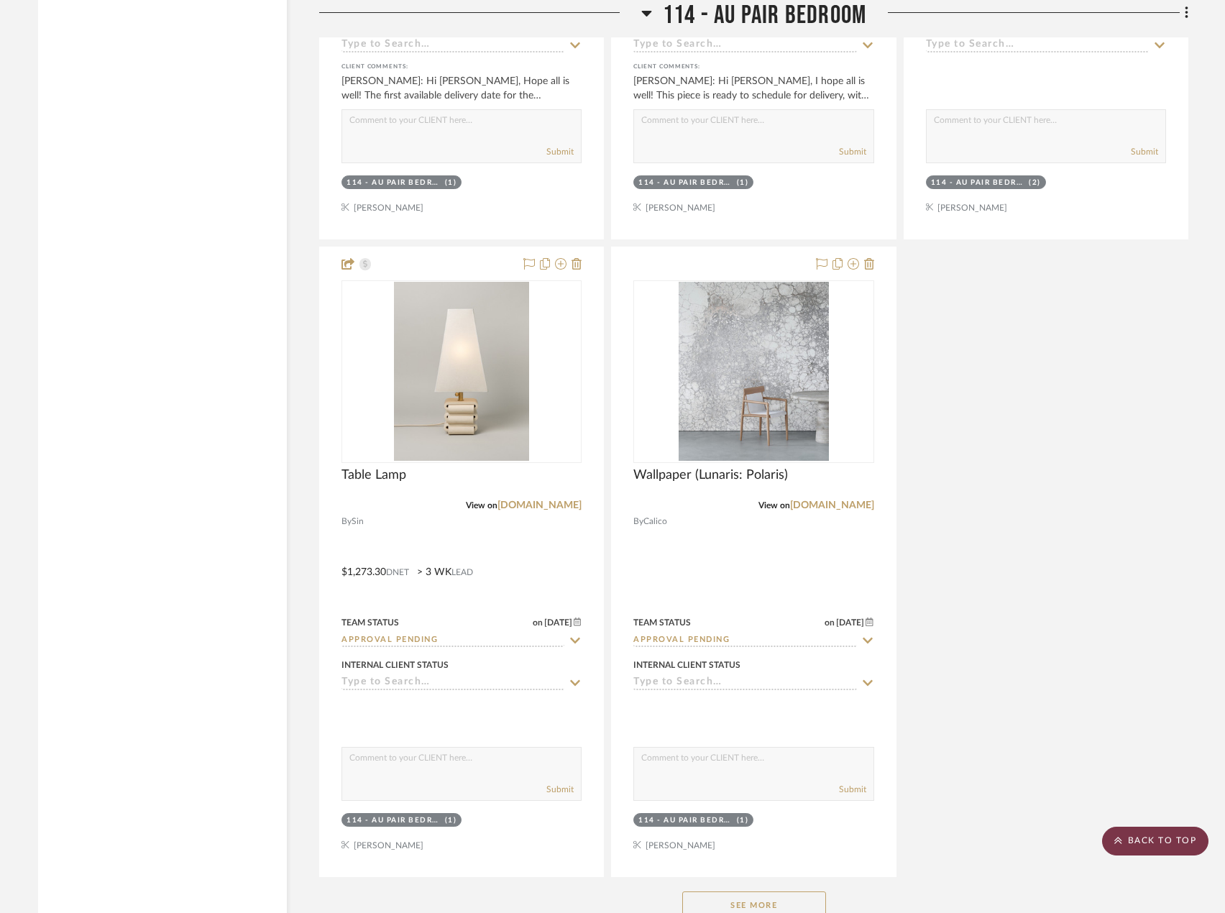
click at [1117, 835] on scroll-to-top-button "BACK TO TOP" at bounding box center [1155, 841] width 106 height 29
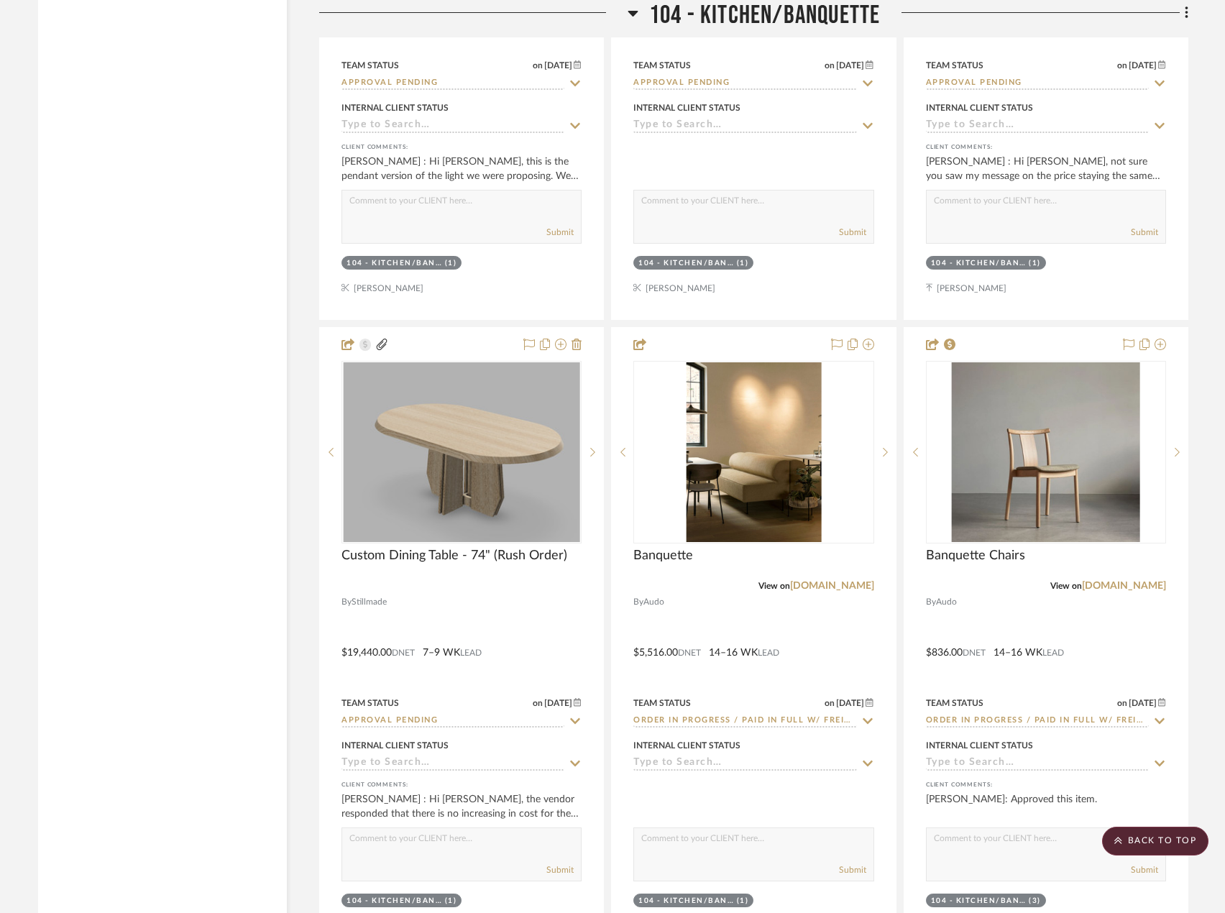
scroll to position [7619, 0]
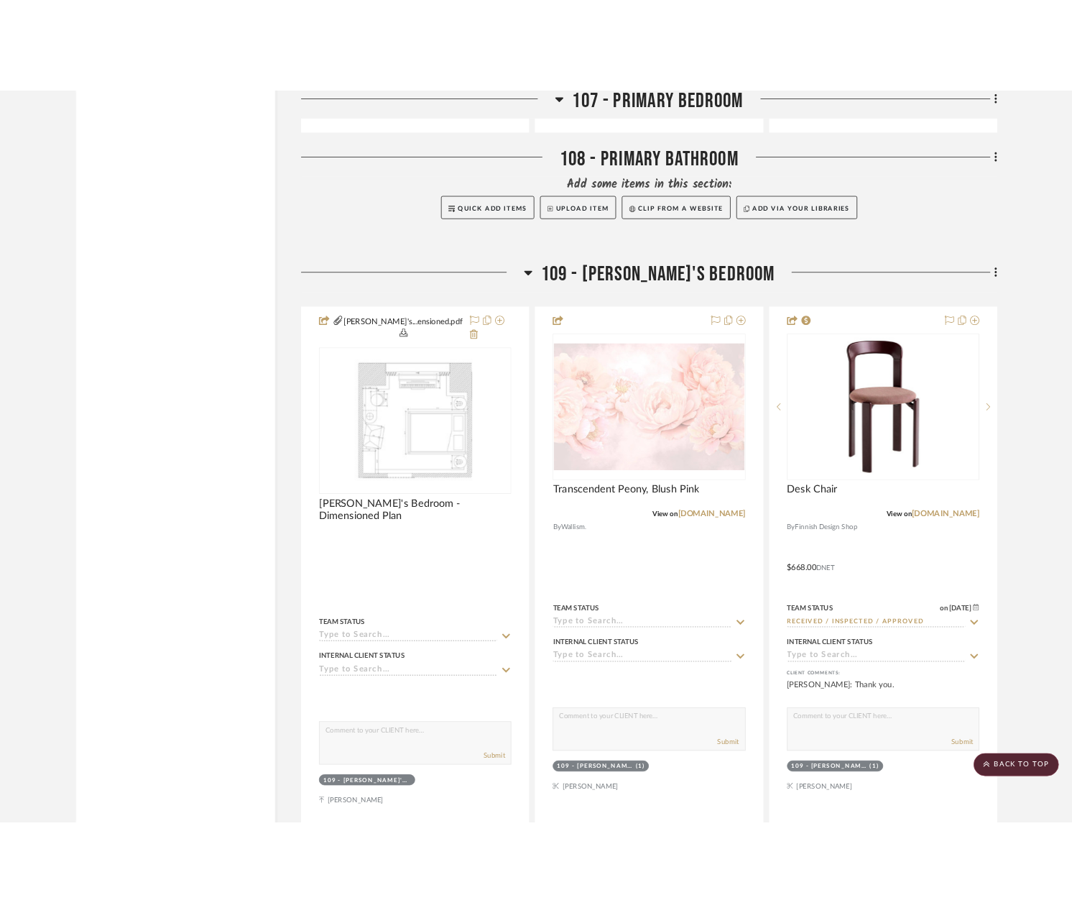
scroll to position [13585, 0]
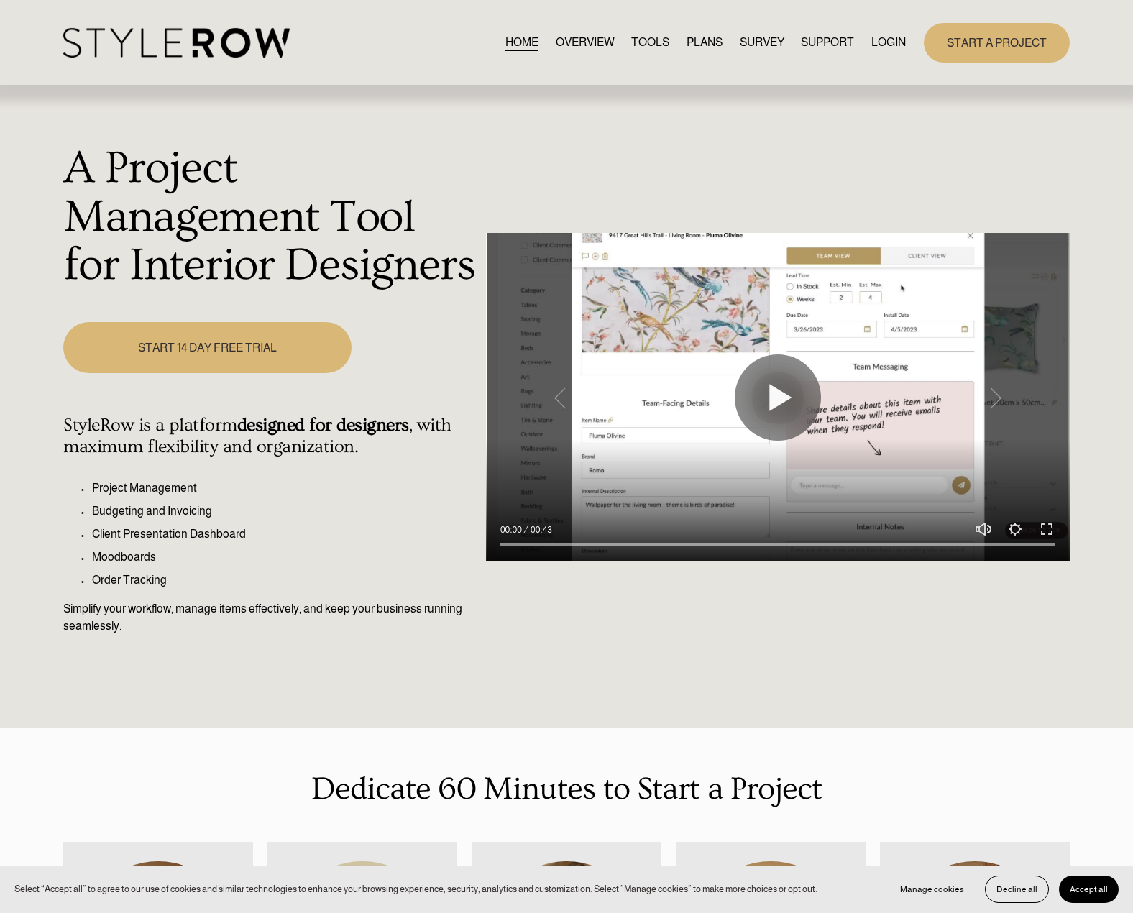
click at [886, 44] on link "LOGIN" at bounding box center [888, 42] width 35 height 19
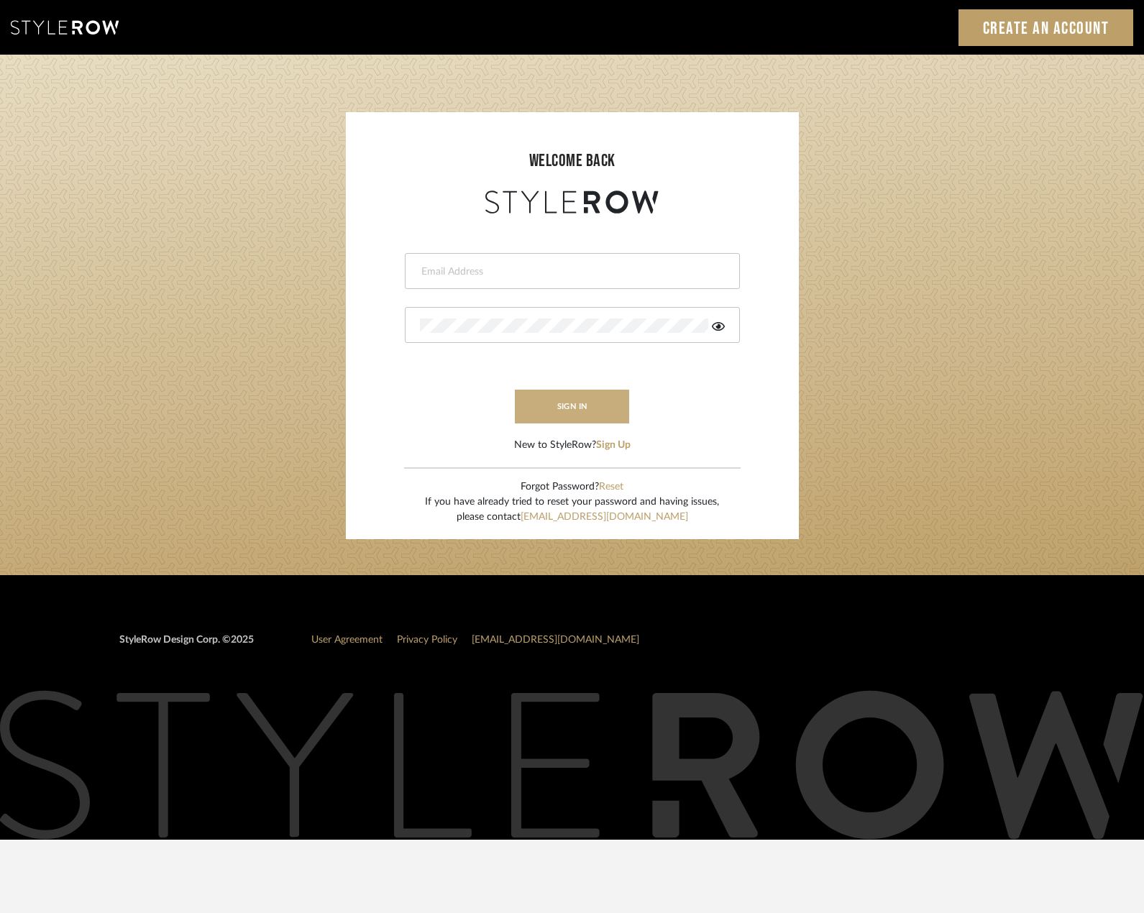
type input "[PERSON_NAME][EMAIL_ADDRESS][DOMAIN_NAME]"
click at [585, 407] on button "sign in" at bounding box center [572, 407] width 115 height 34
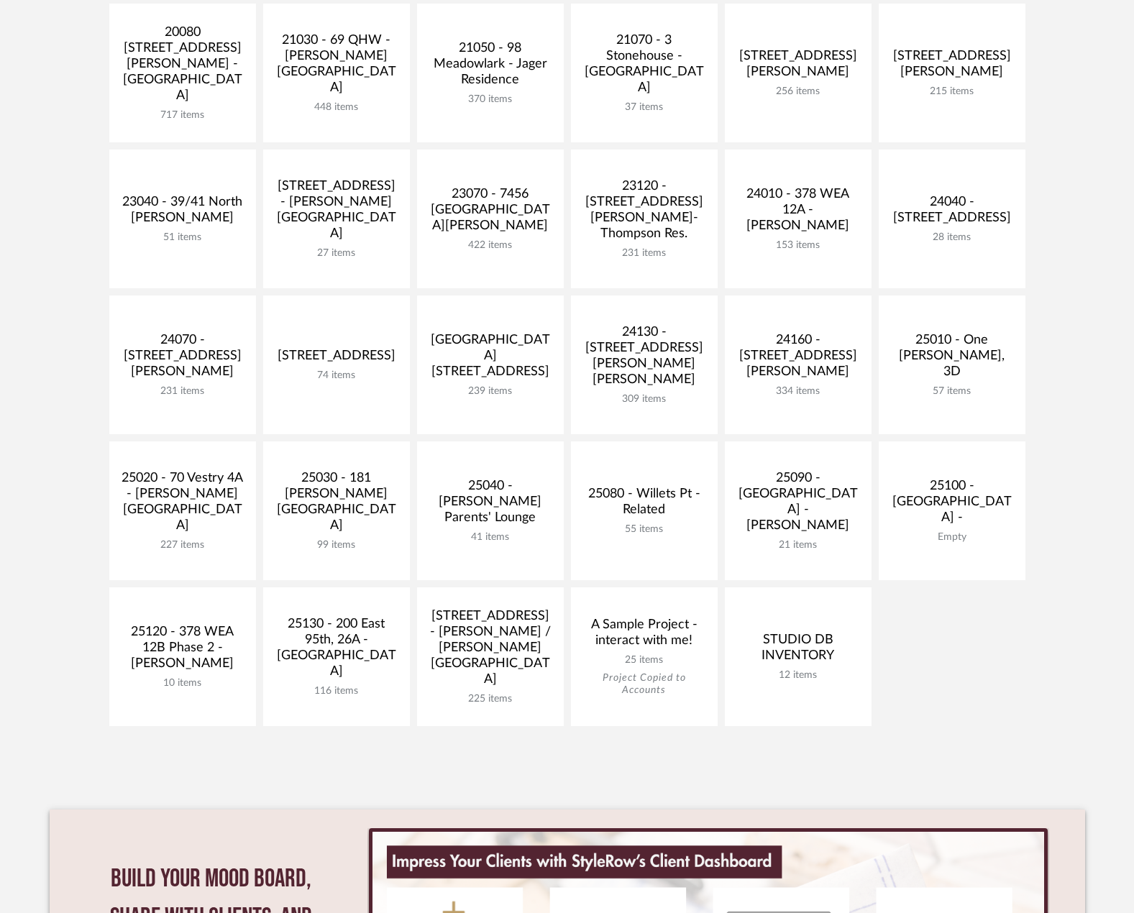
scroll to position [359, 0]
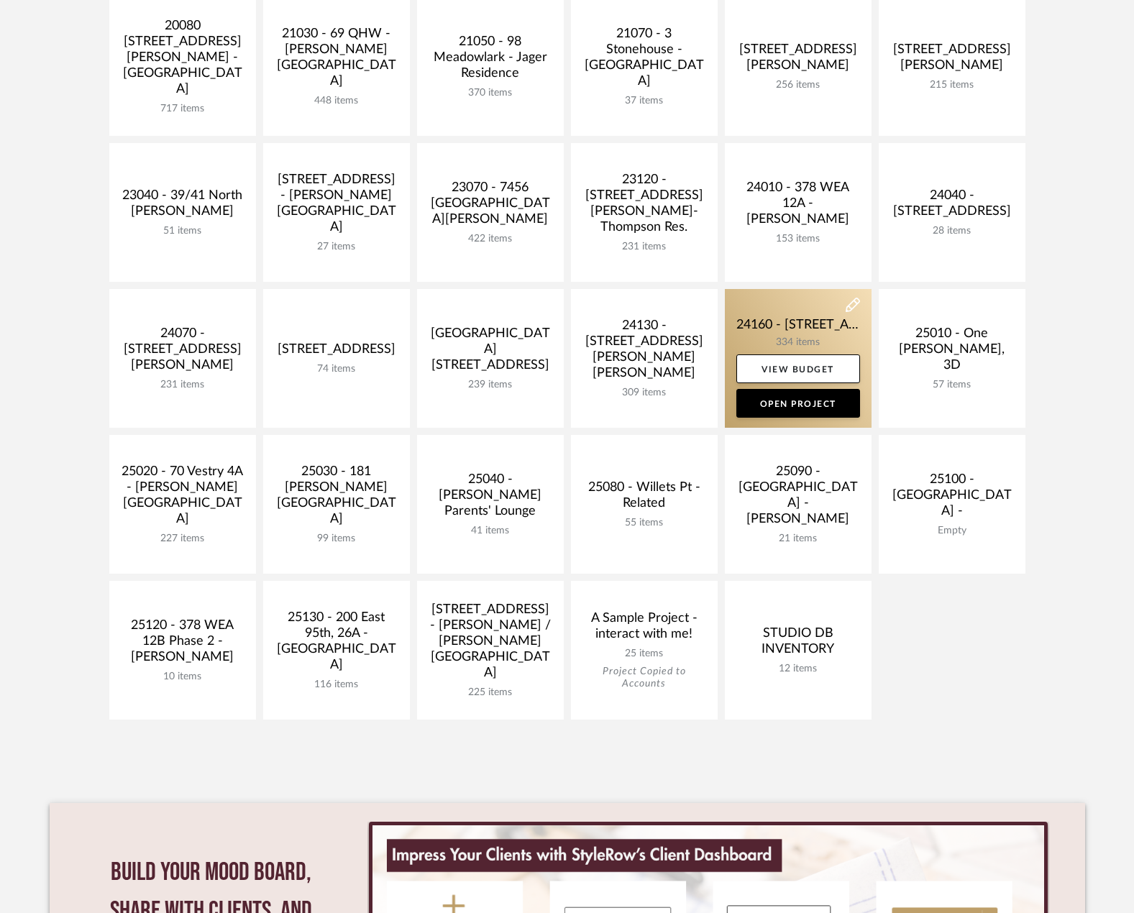
click at [832, 330] on link at bounding box center [798, 358] width 147 height 139
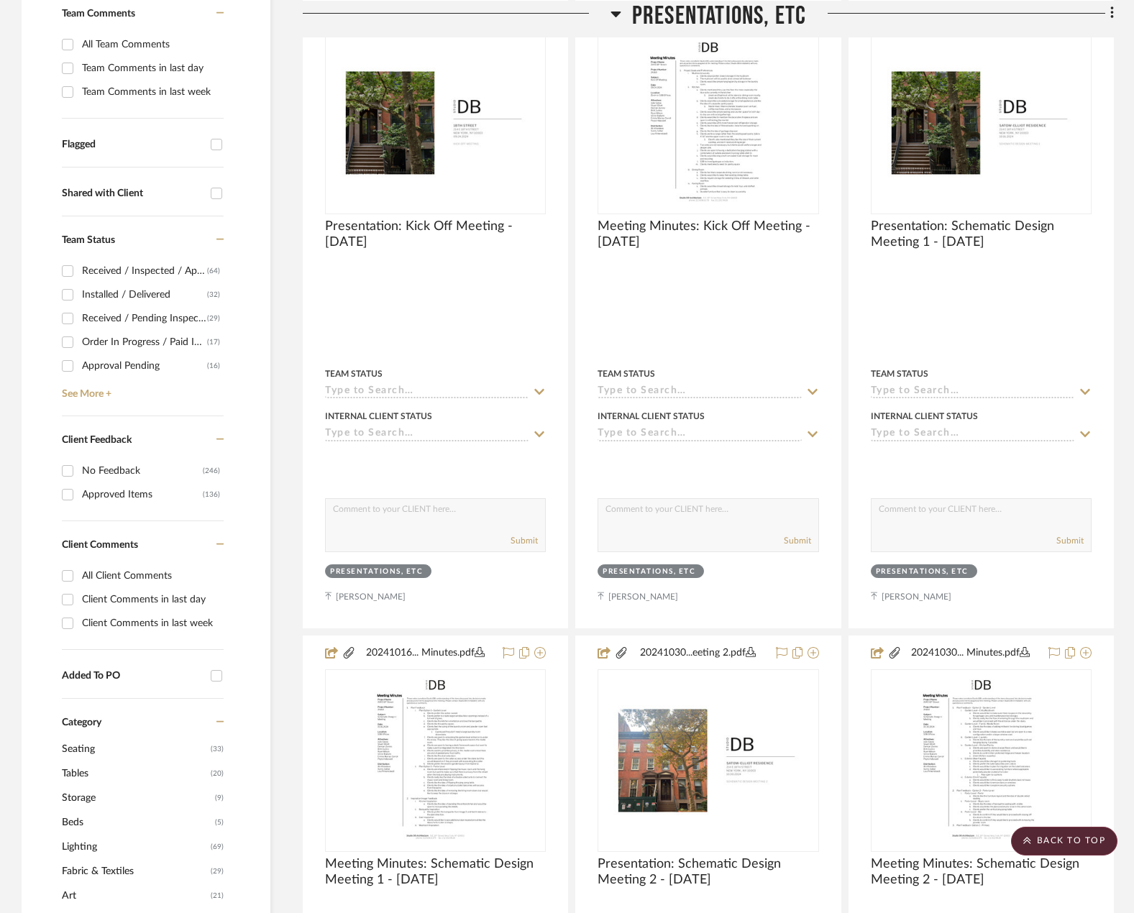
scroll to position [791, 0]
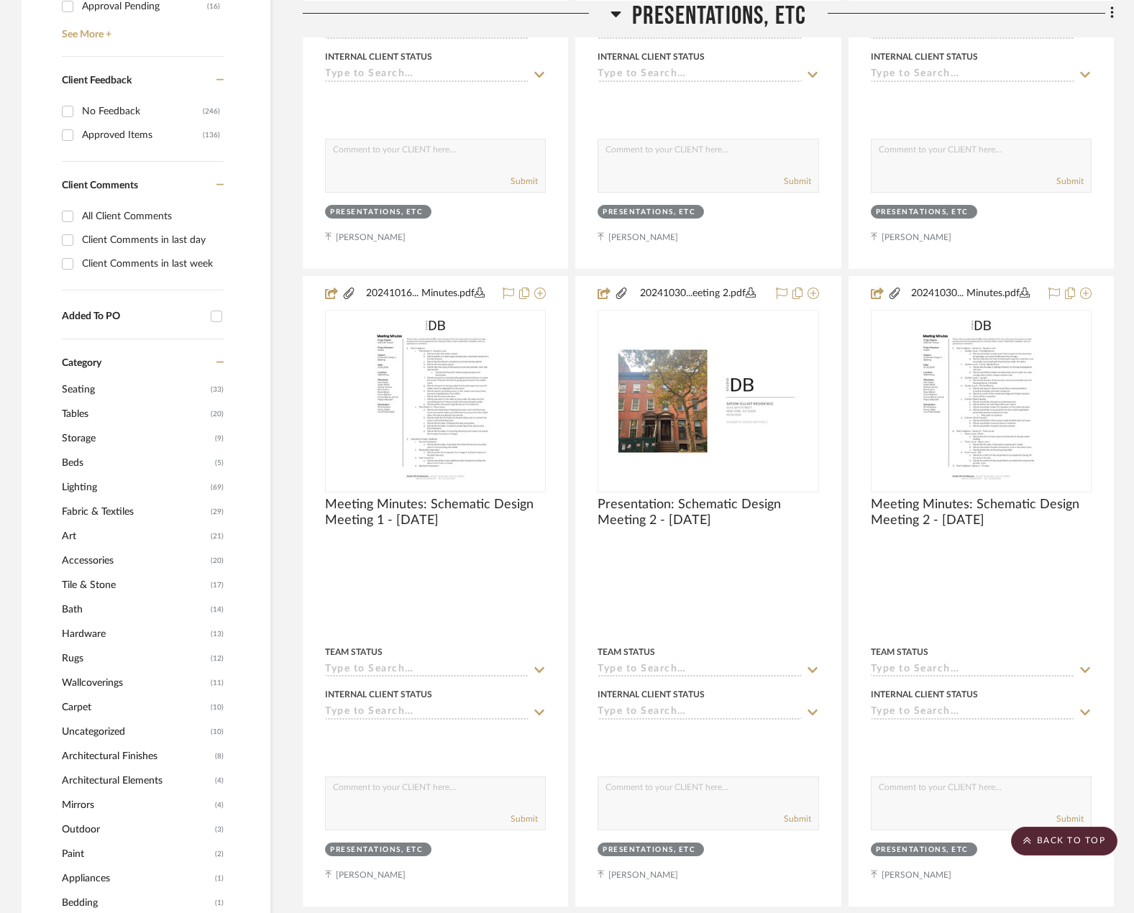
click at [96, 482] on span "Lighting" at bounding box center [134, 487] width 145 height 24
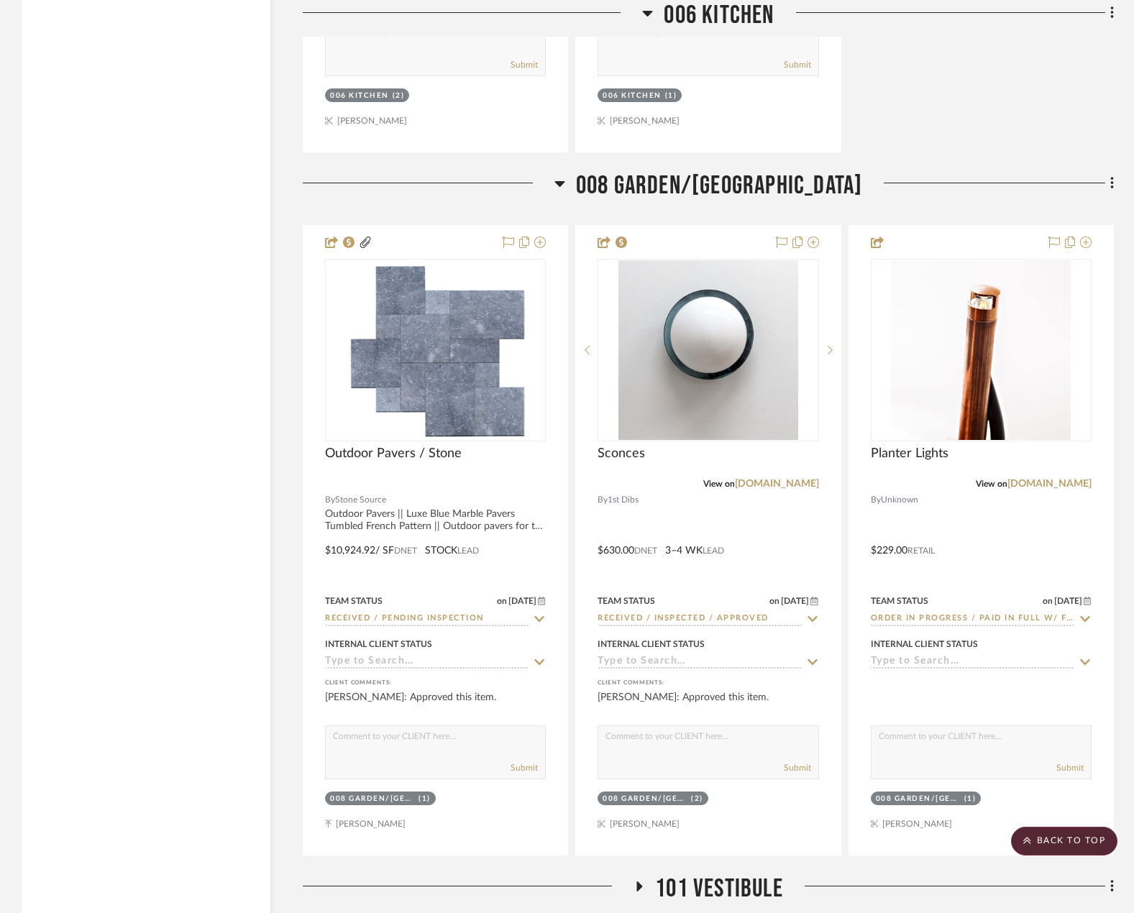
scroll to position [7188, 0]
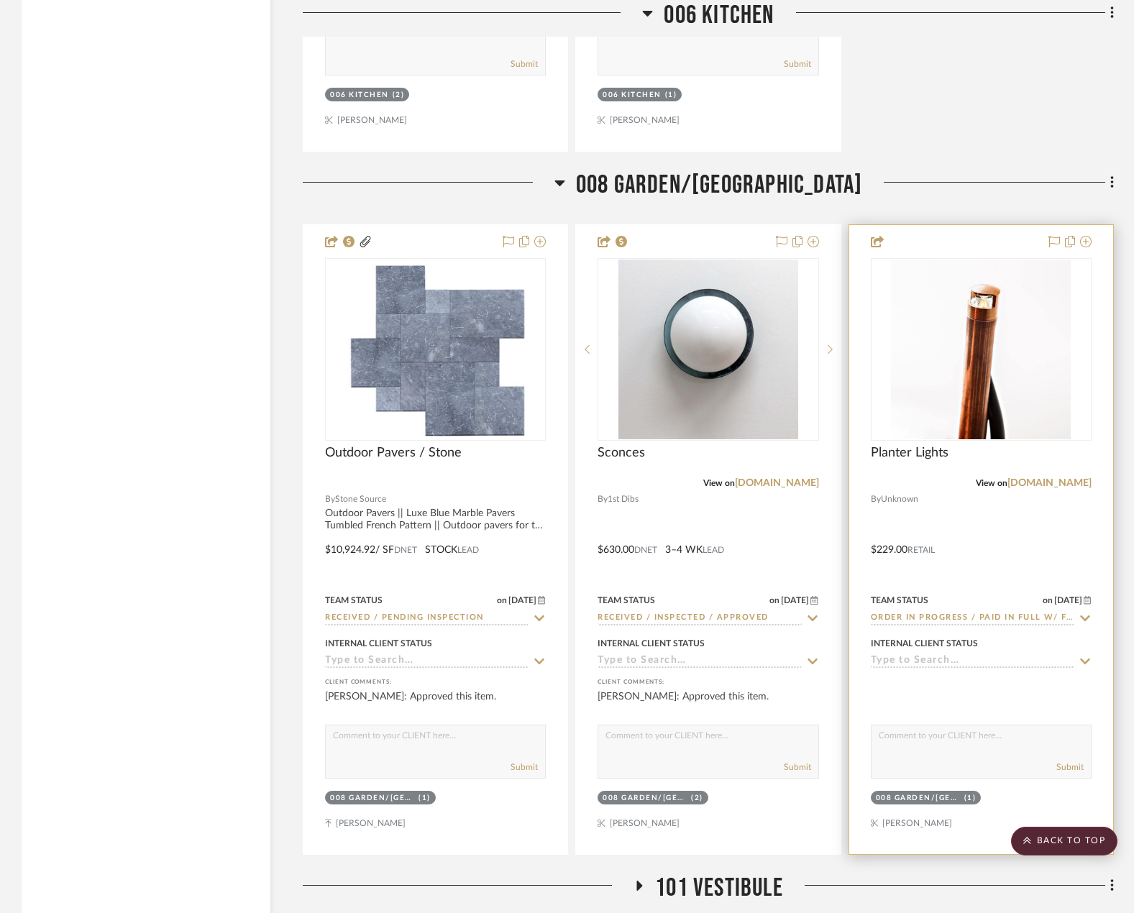
click at [1034, 571] on div at bounding box center [981, 539] width 264 height 629
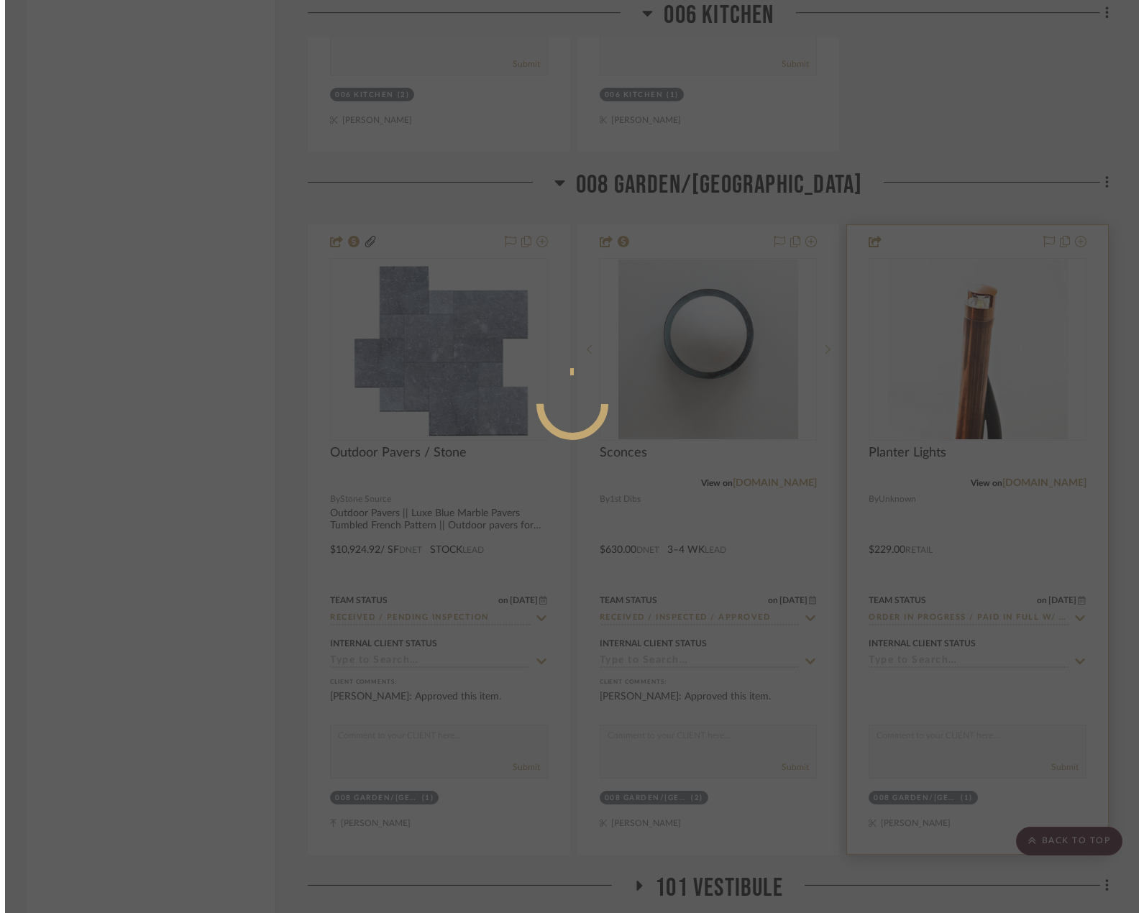
scroll to position [0, 0]
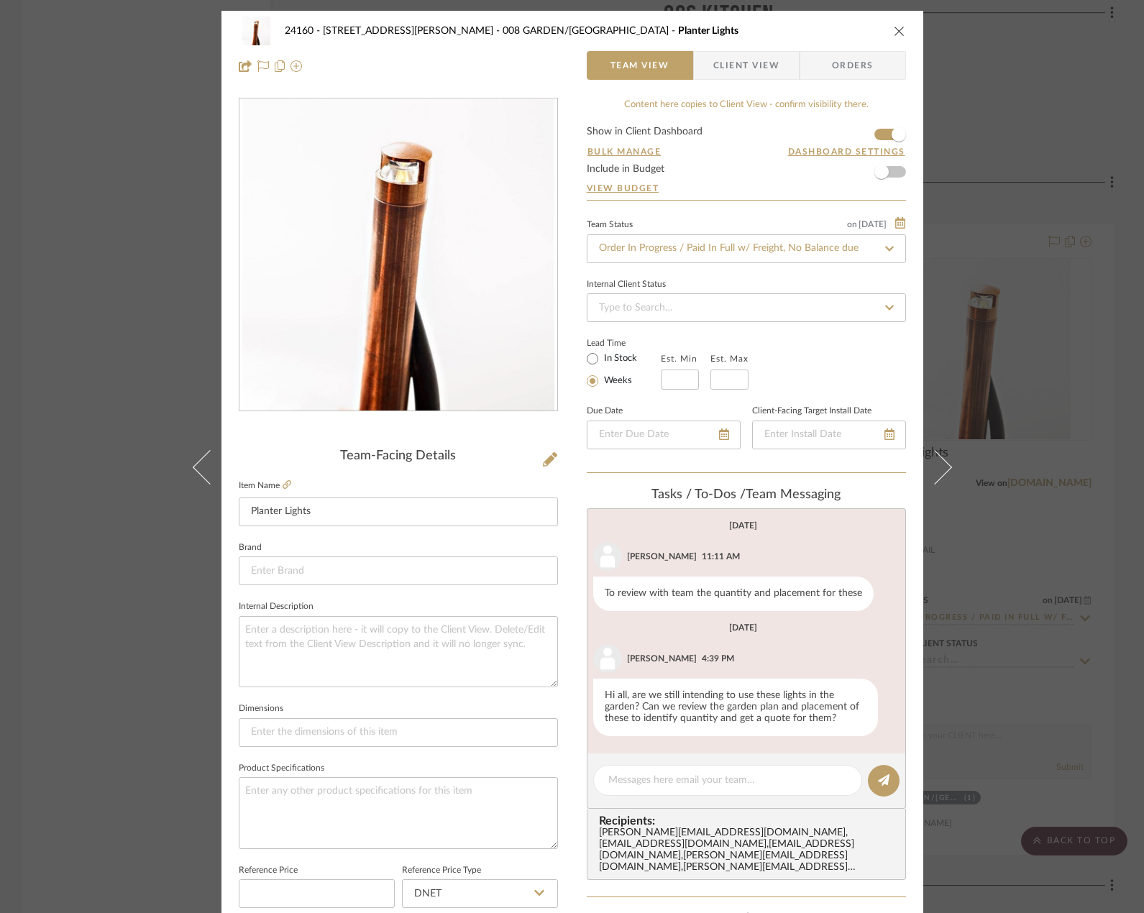
click at [722, 59] on span "Client View" at bounding box center [746, 65] width 66 height 29
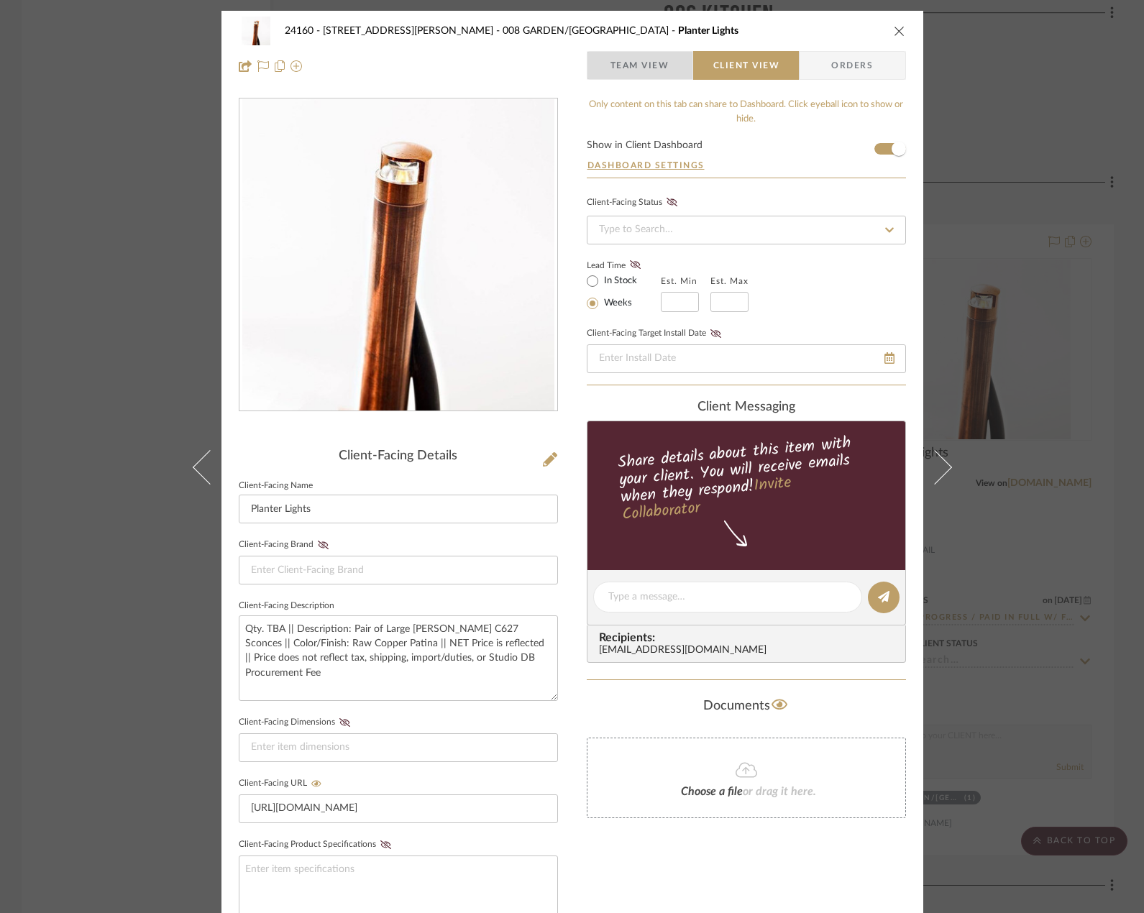
drag, startPoint x: 632, startPoint y: 55, endPoint x: 666, endPoint y: 74, distance: 39.2
click at [633, 57] on span "Team View" at bounding box center [639, 65] width 59 height 29
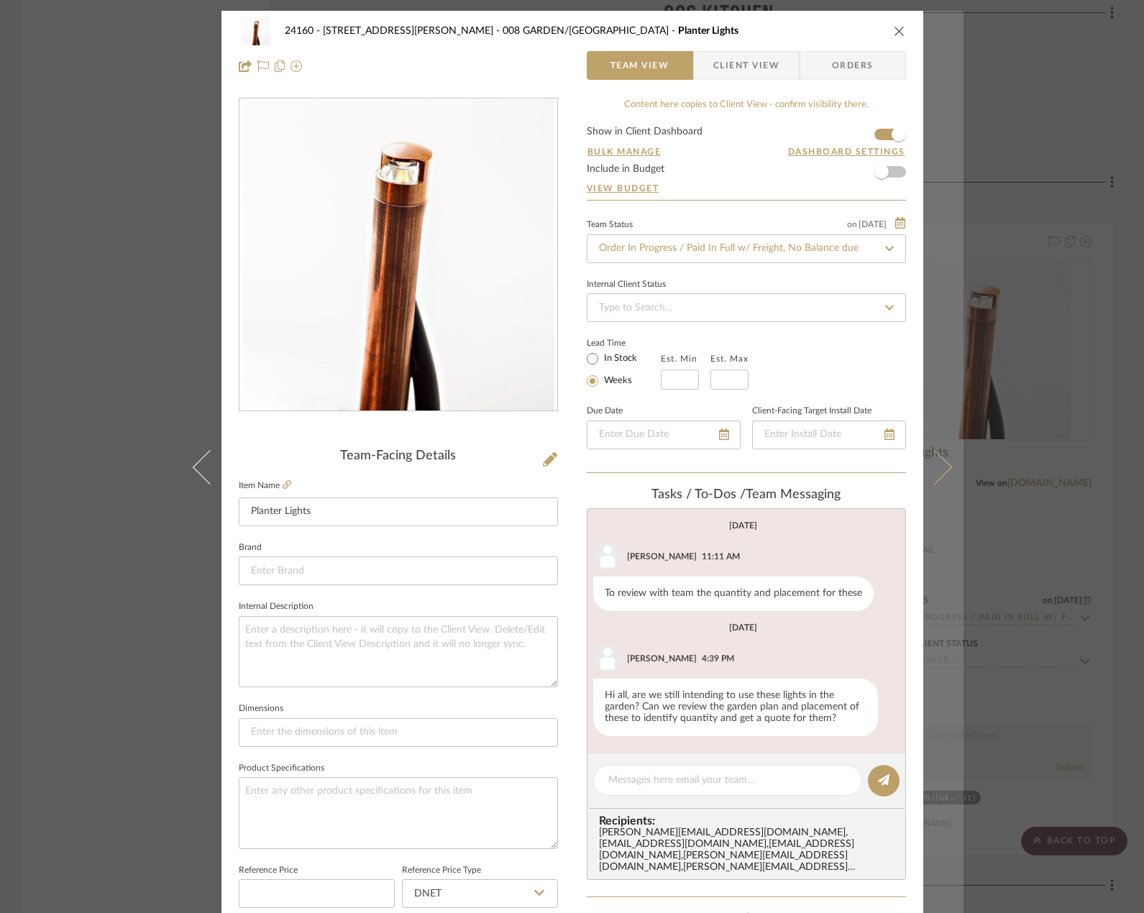
click at [947, 223] on button at bounding box center [943, 467] width 40 height 913
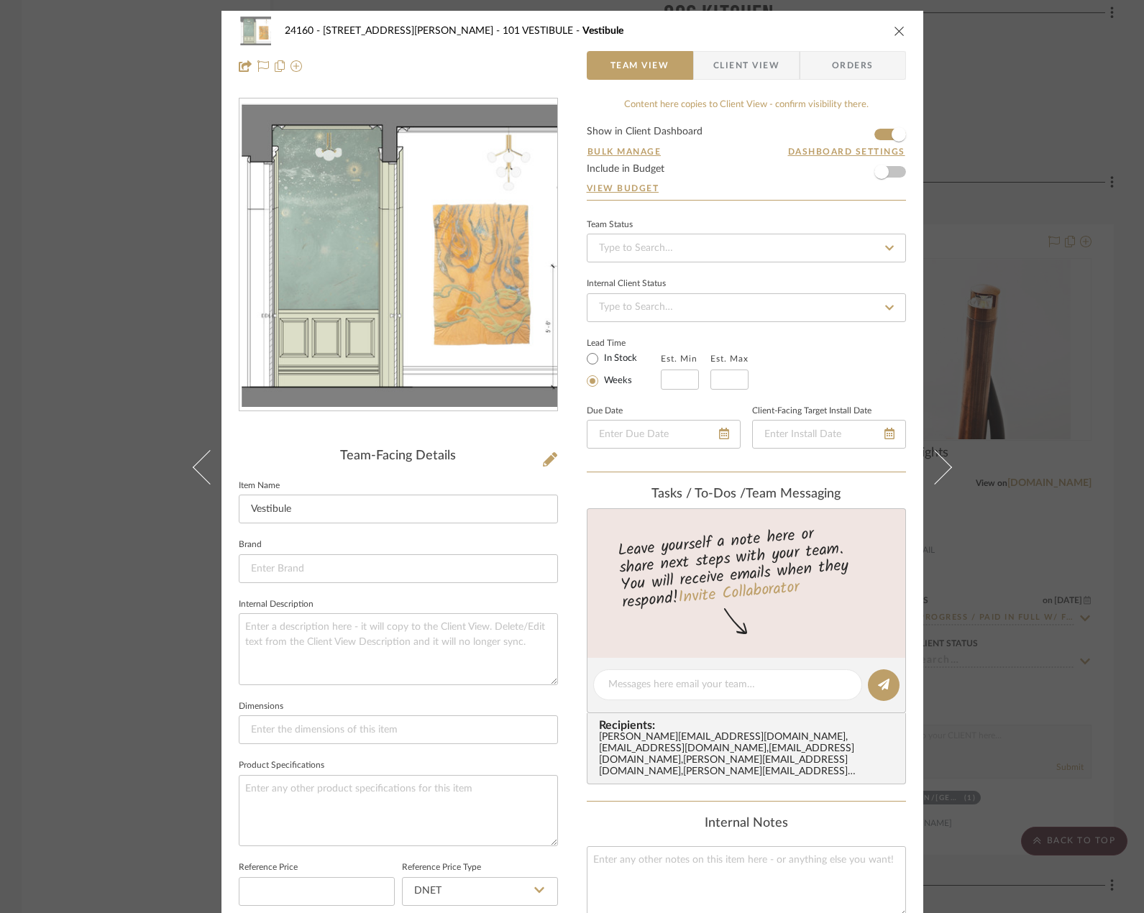
click at [1049, 193] on div "24160 - 214 E 18th Street - Satow Elliot 101 VESTIBULE Vestibule Team View Clie…" at bounding box center [572, 456] width 1144 height 913
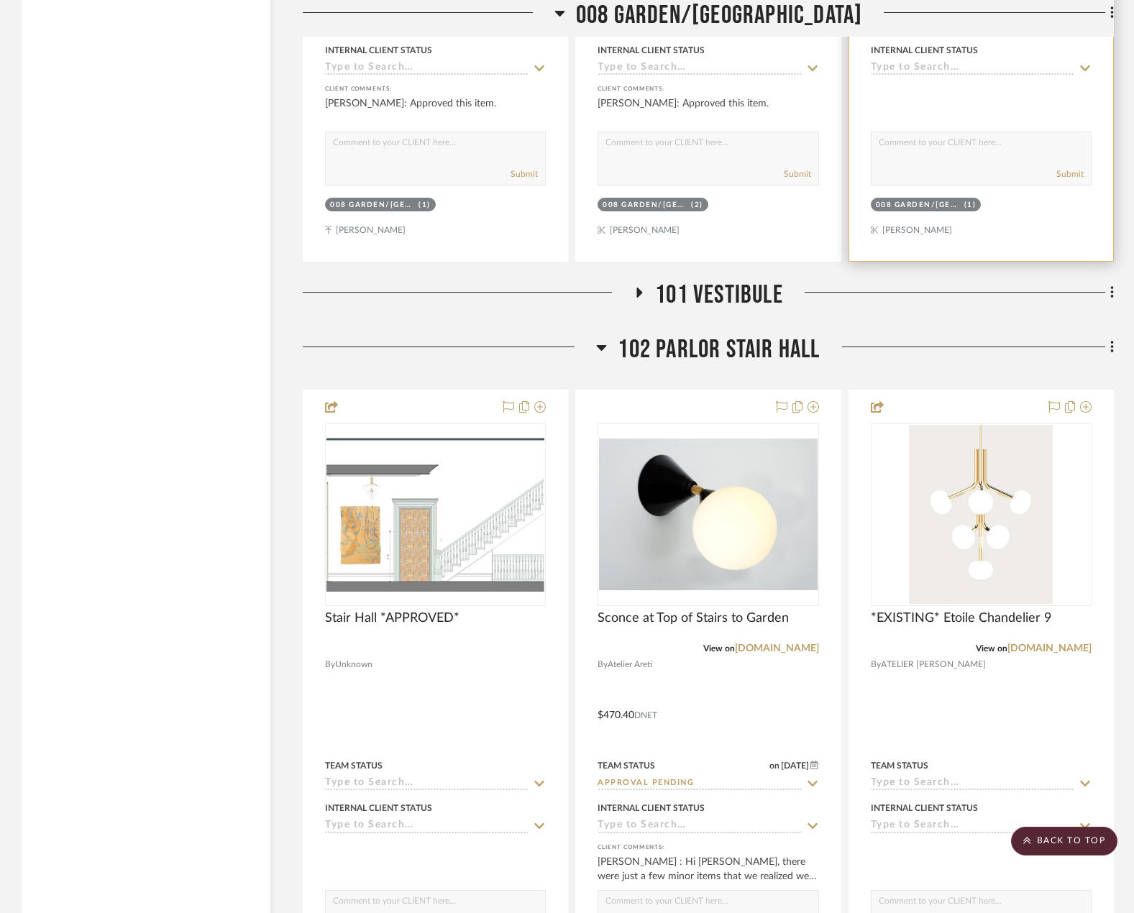
scroll to position [7907, 0]
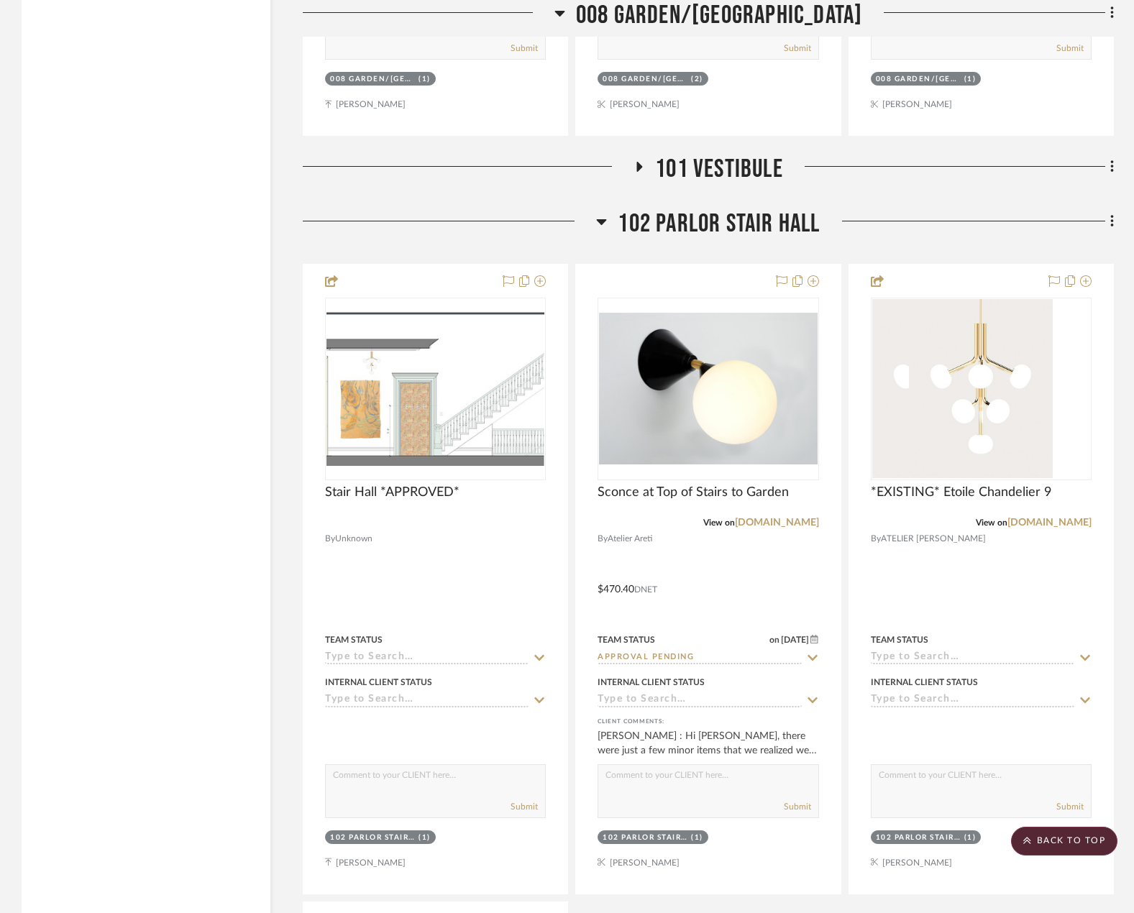
click at [736, 182] on span "101 VESTIBULE" at bounding box center [719, 169] width 128 height 31
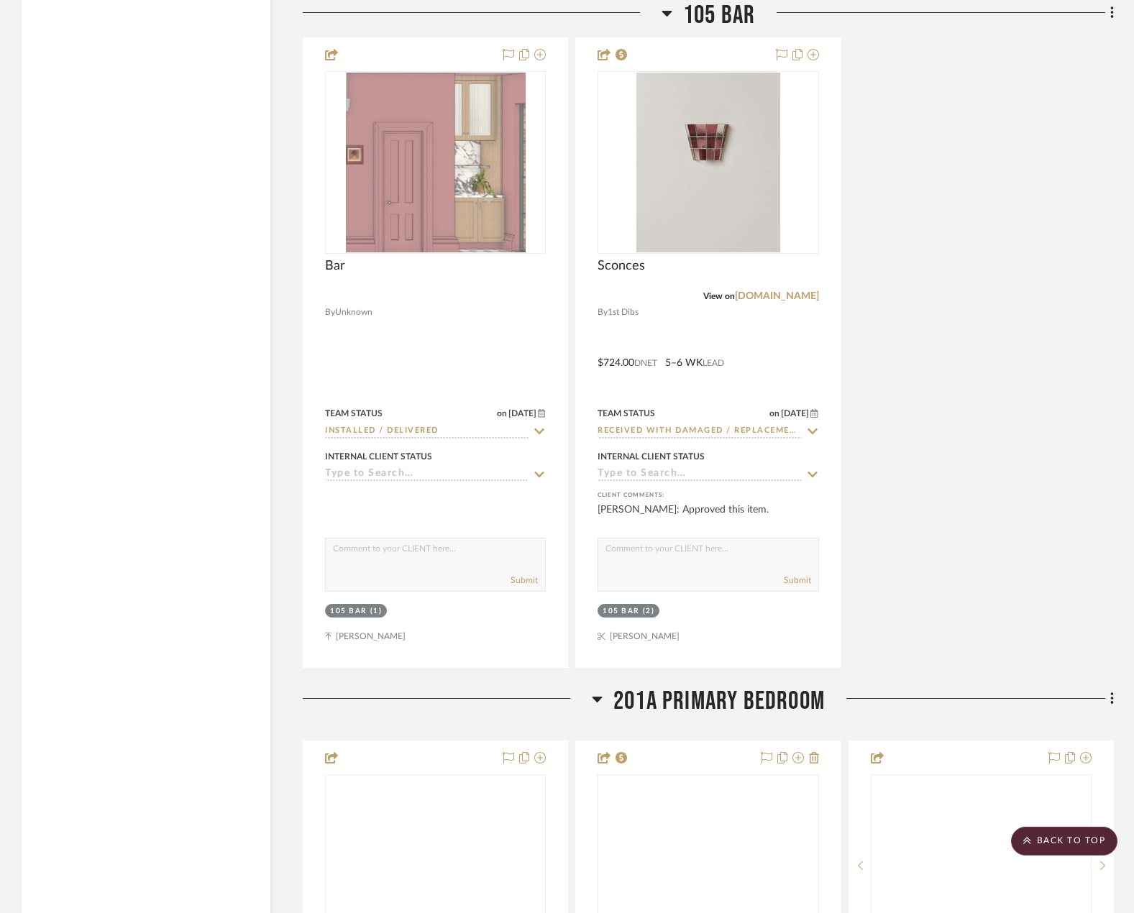
scroll to position [12219, 0]
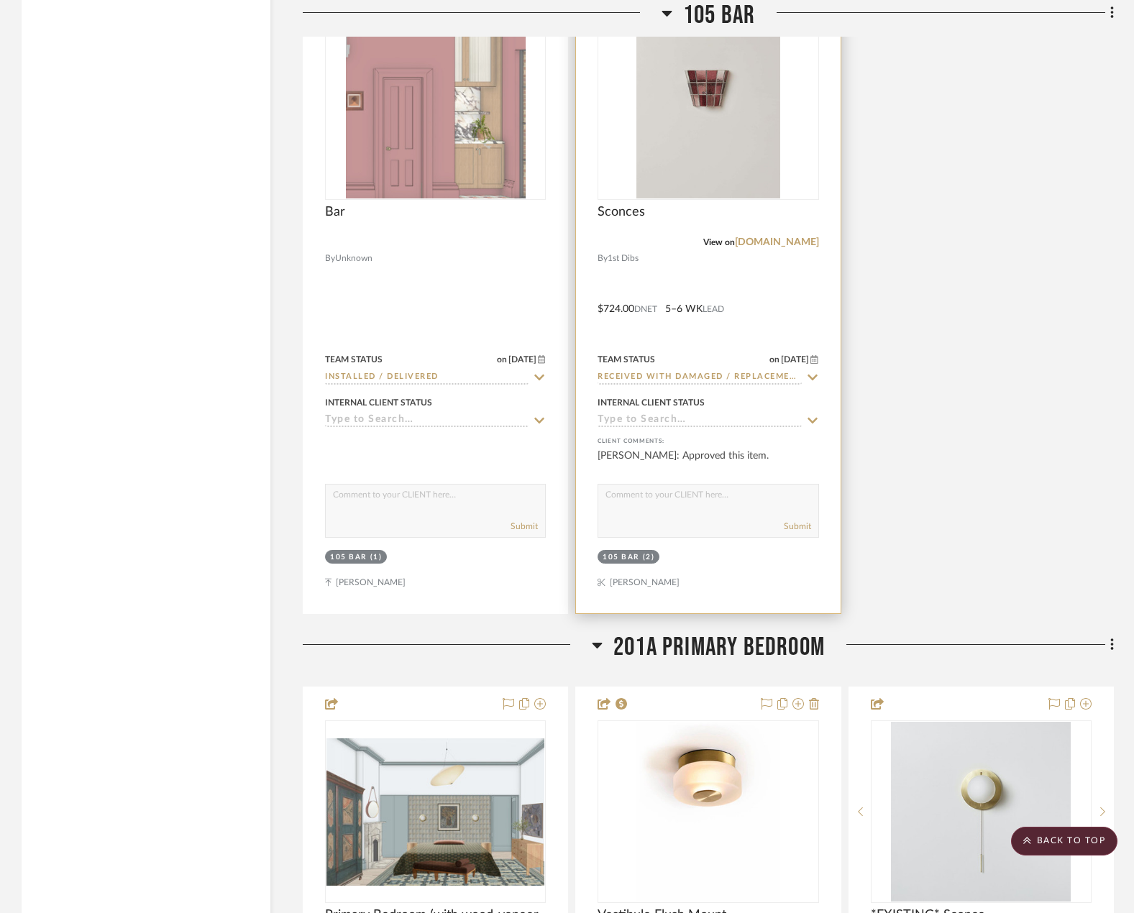
click at [788, 277] on div at bounding box center [708, 298] width 264 height 629
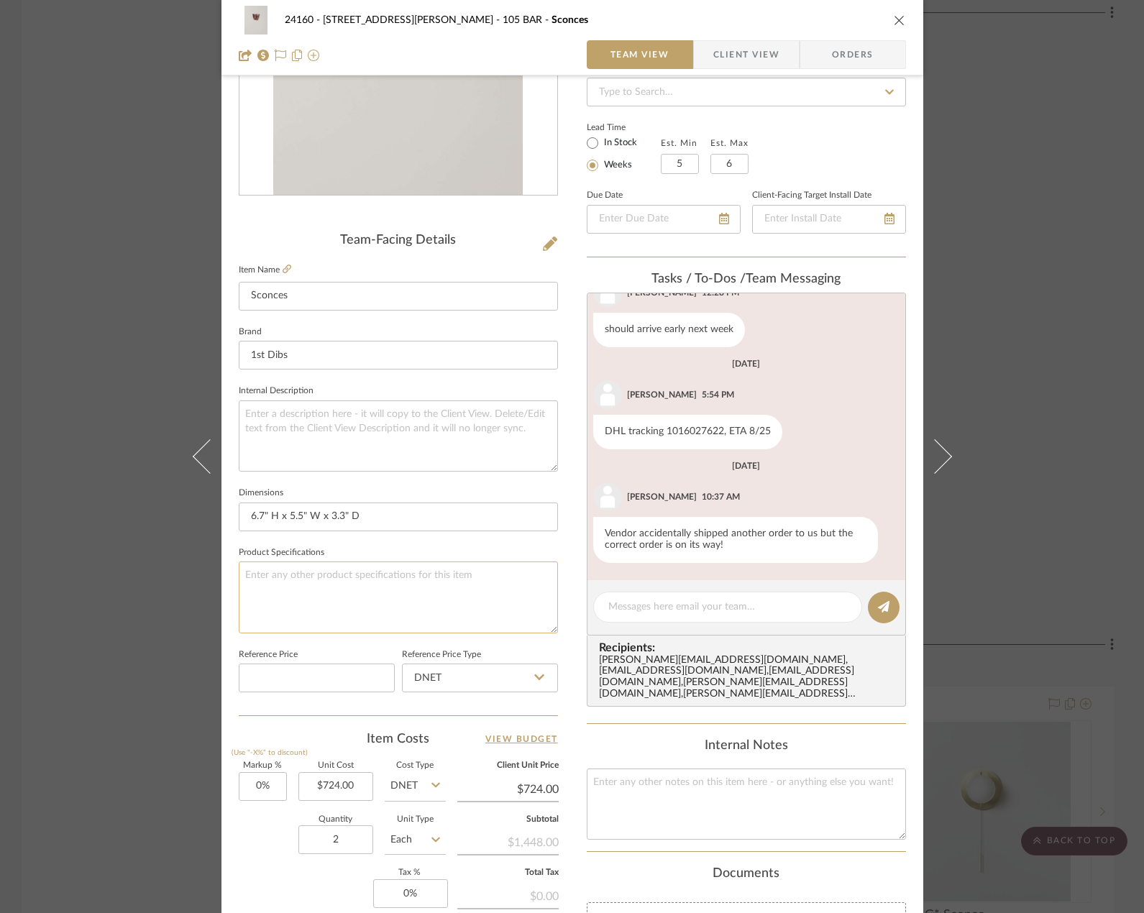
scroll to position [0, 0]
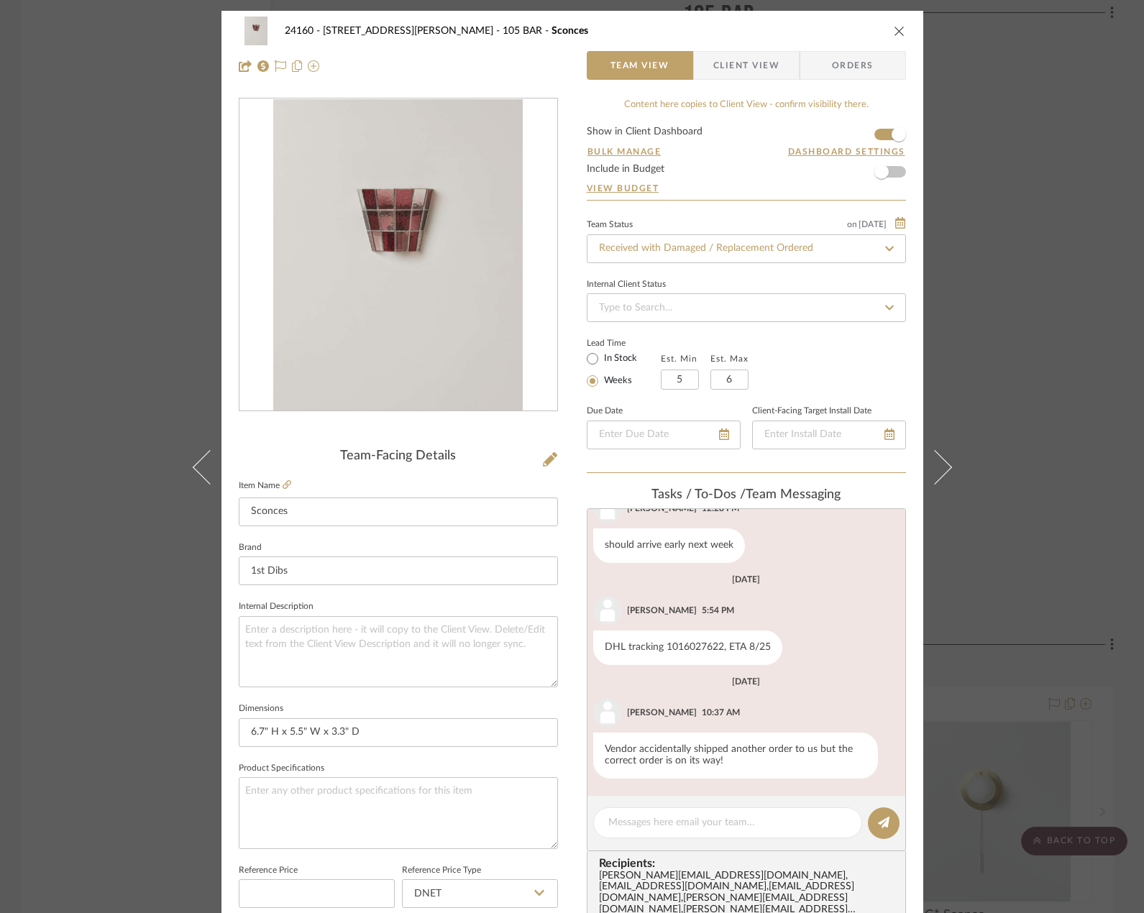
click at [1072, 334] on div "24160 - 214 E 18th Street - Satow Elliot 105 BAR Sconces Team View Client View …" at bounding box center [572, 456] width 1144 height 913
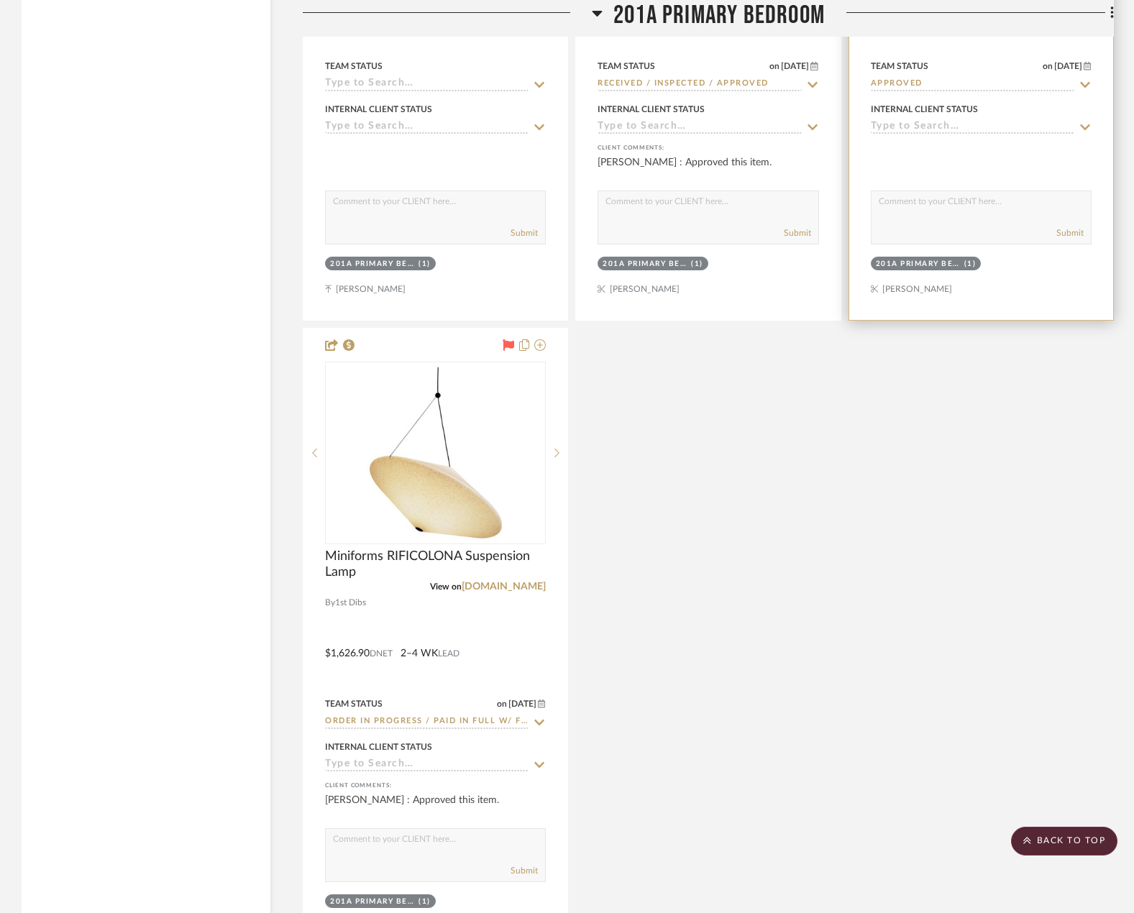
scroll to position [13441, 0]
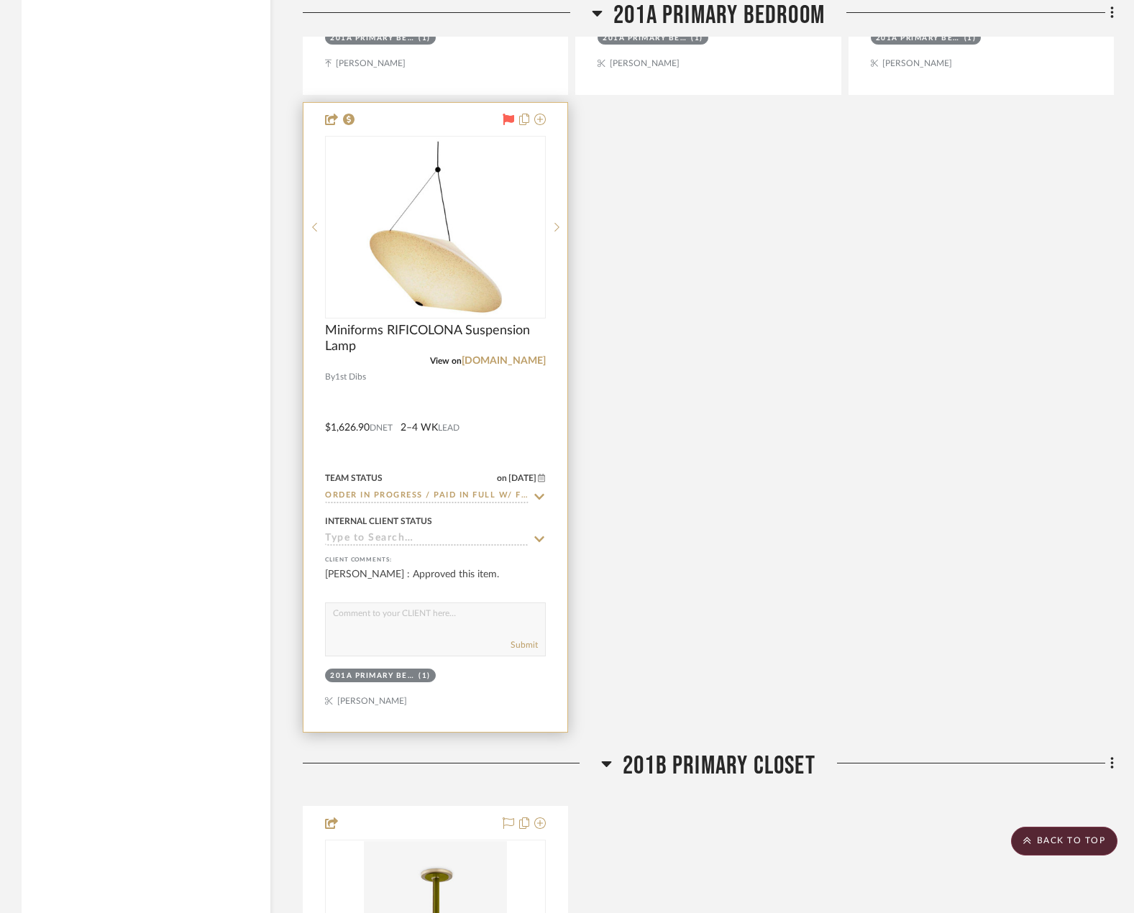
click at [476, 403] on div at bounding box center [435, 417] width 264 height 629
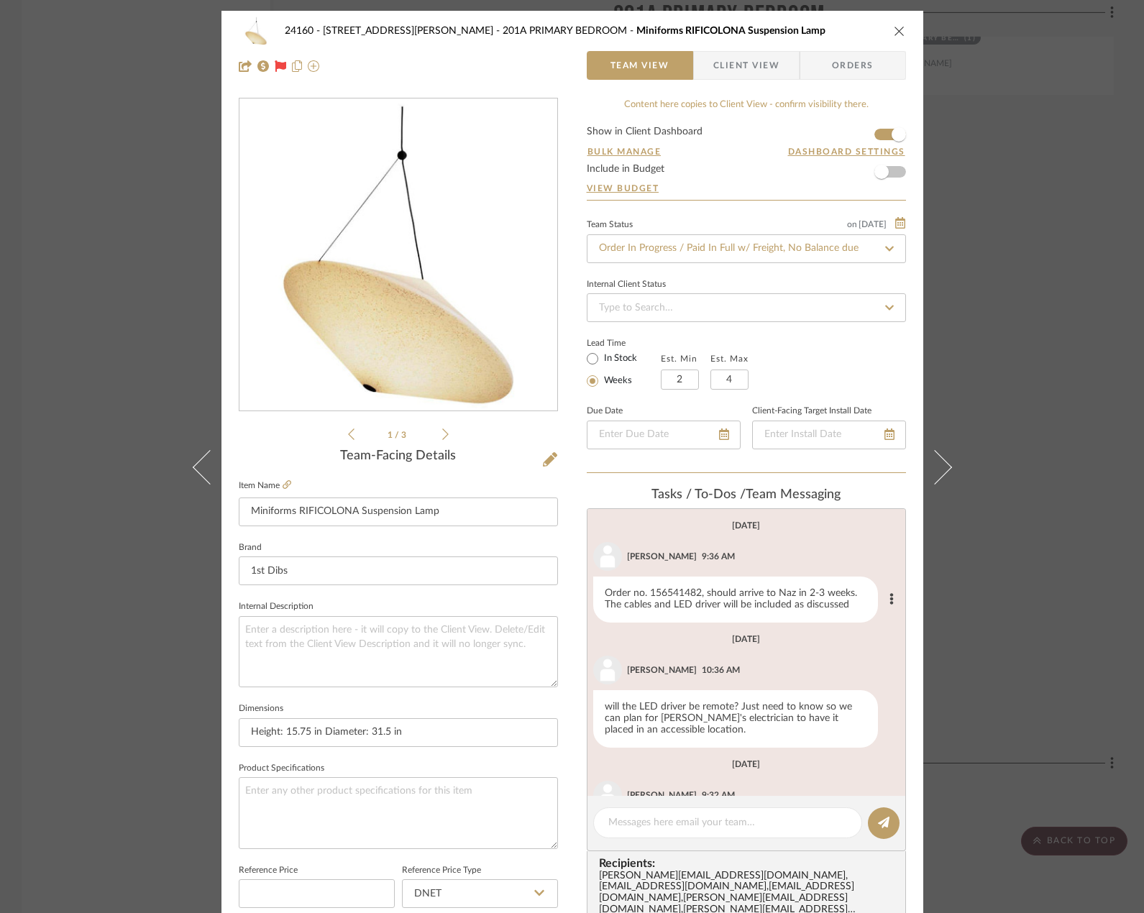
scroll to position [71, 0]
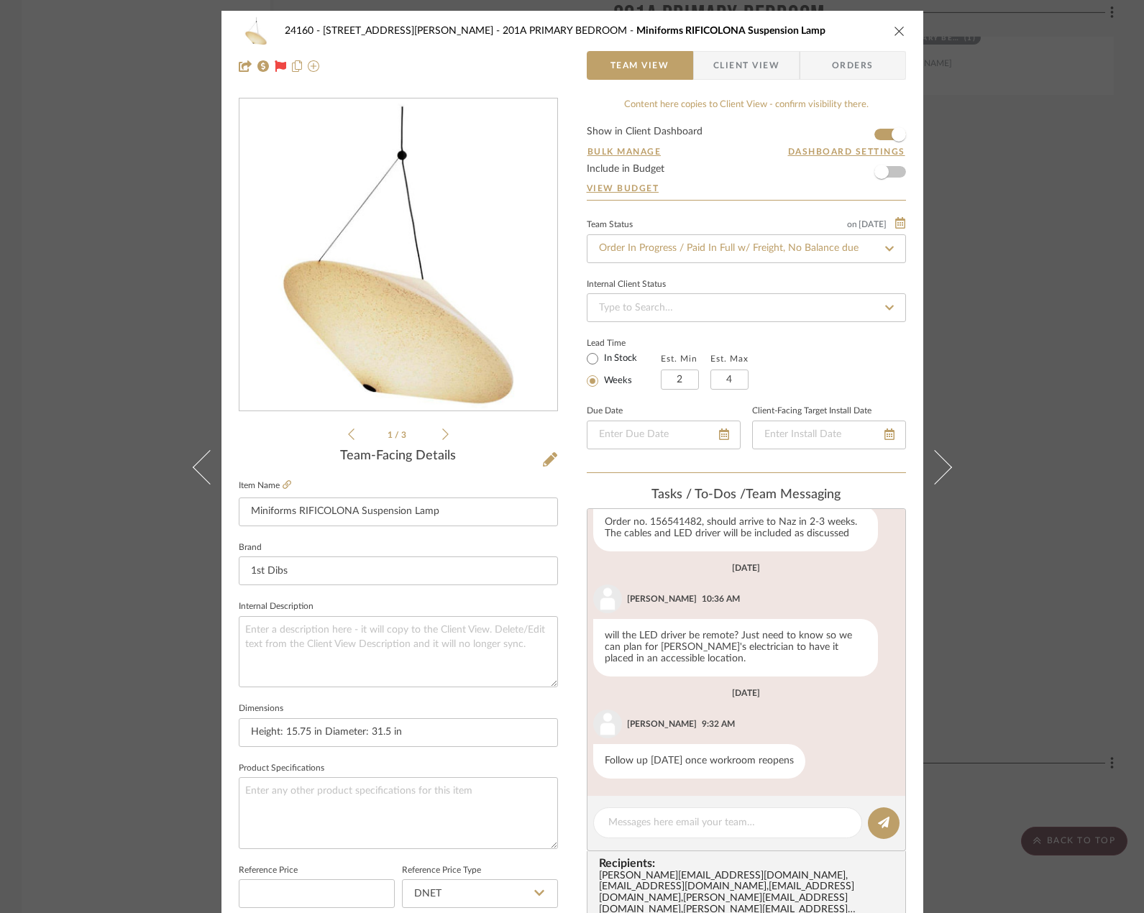
click at [1044, 555] on div "24160 - 214 E 18th Street - Satow Elliot 201A PRIMARY BEDROOM Miniforms RIFICOL…" at bounding box center [572, 456] width 1144 height 913
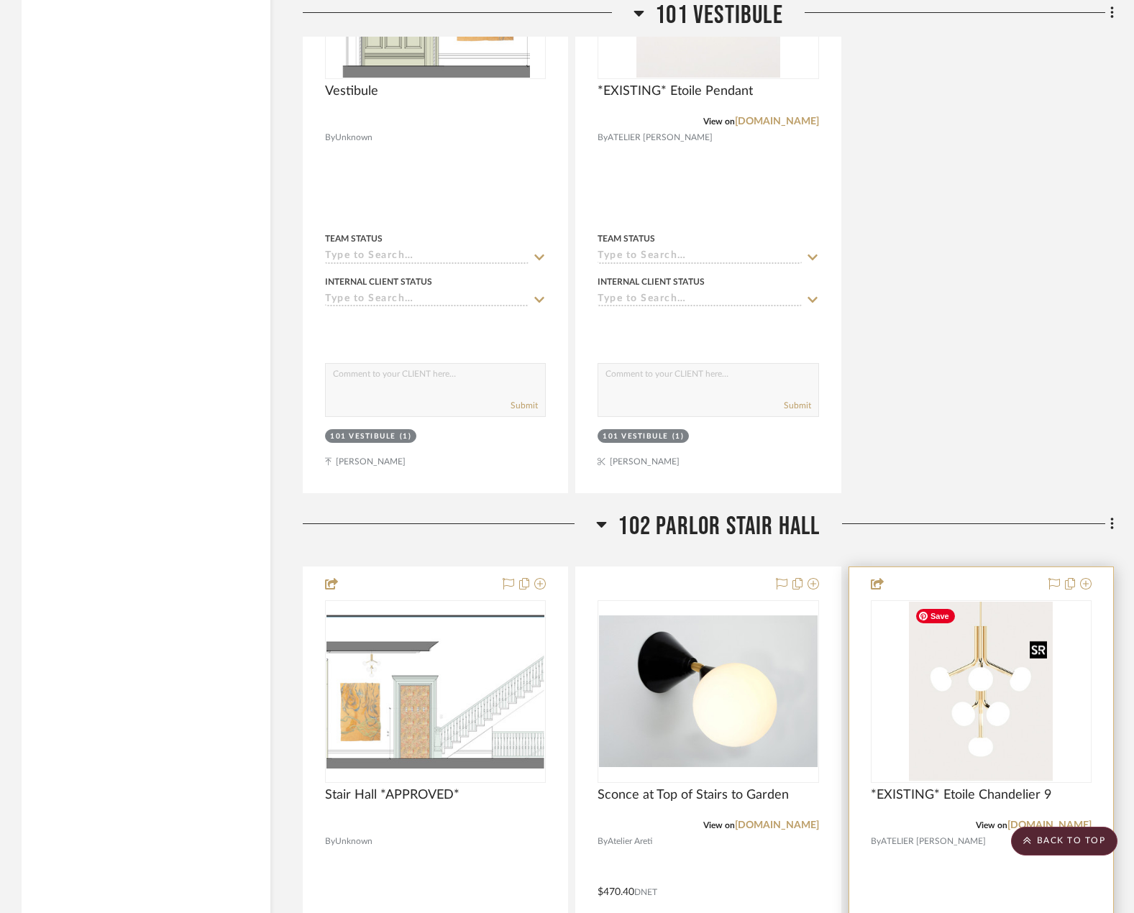
scroll to position [8684, 0]
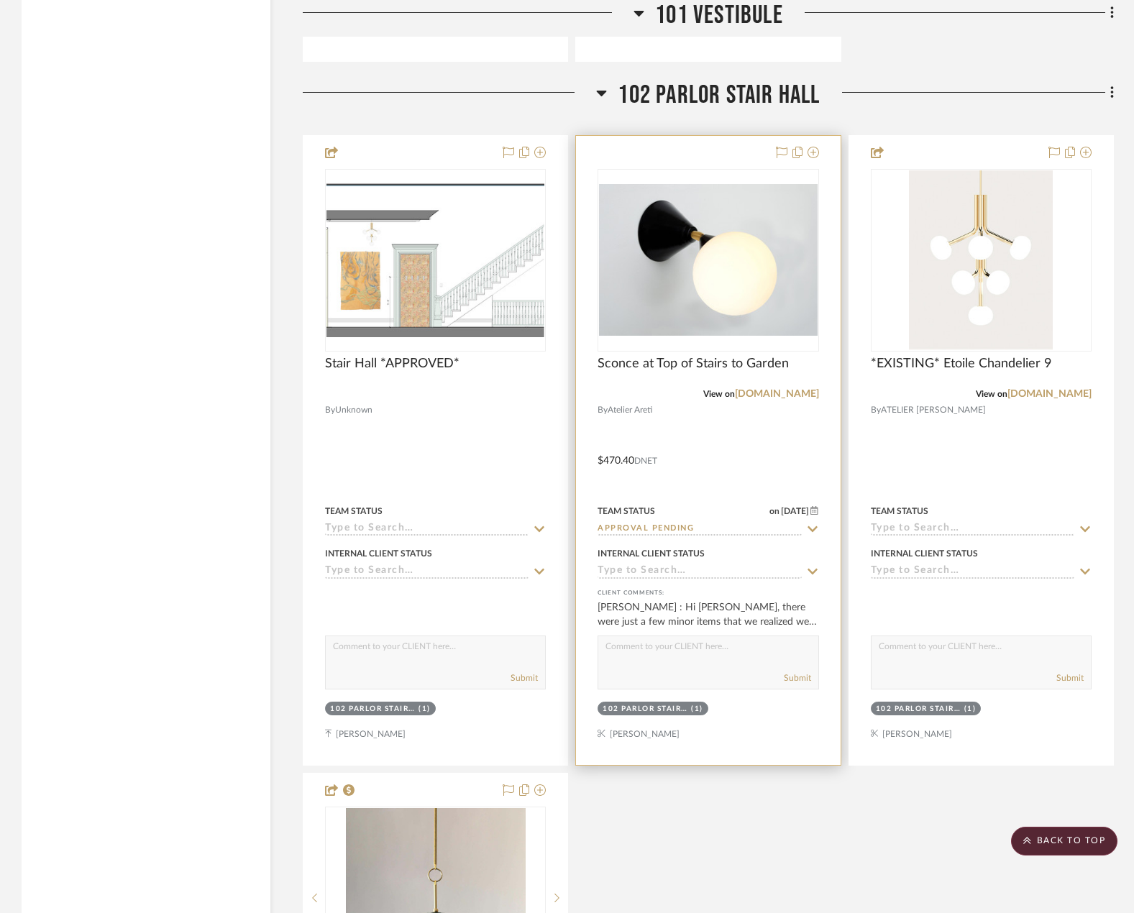
click at [763, 445] on div at bounding box center [708, 450] width 264 height 629
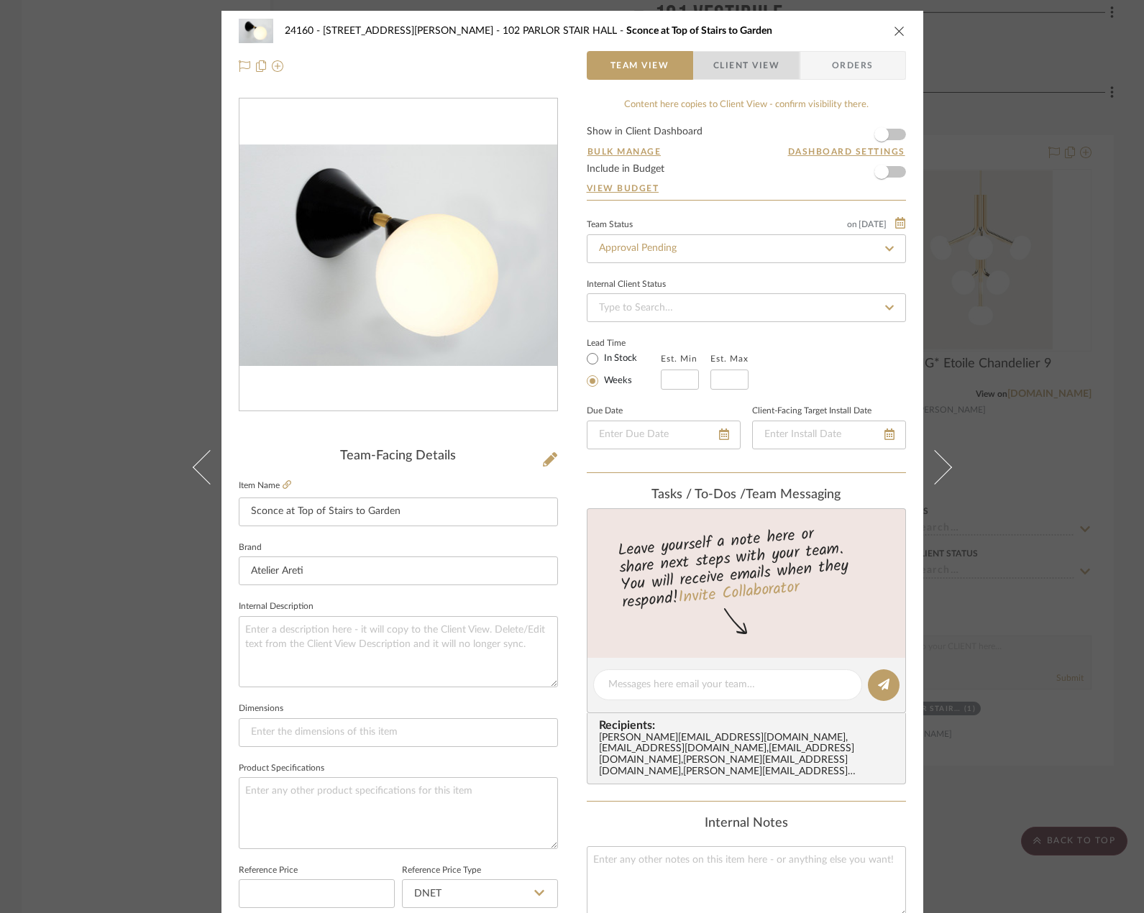
click at [752, 68] on span "Client View" at bounding box center [746, 65] width 66 height 29
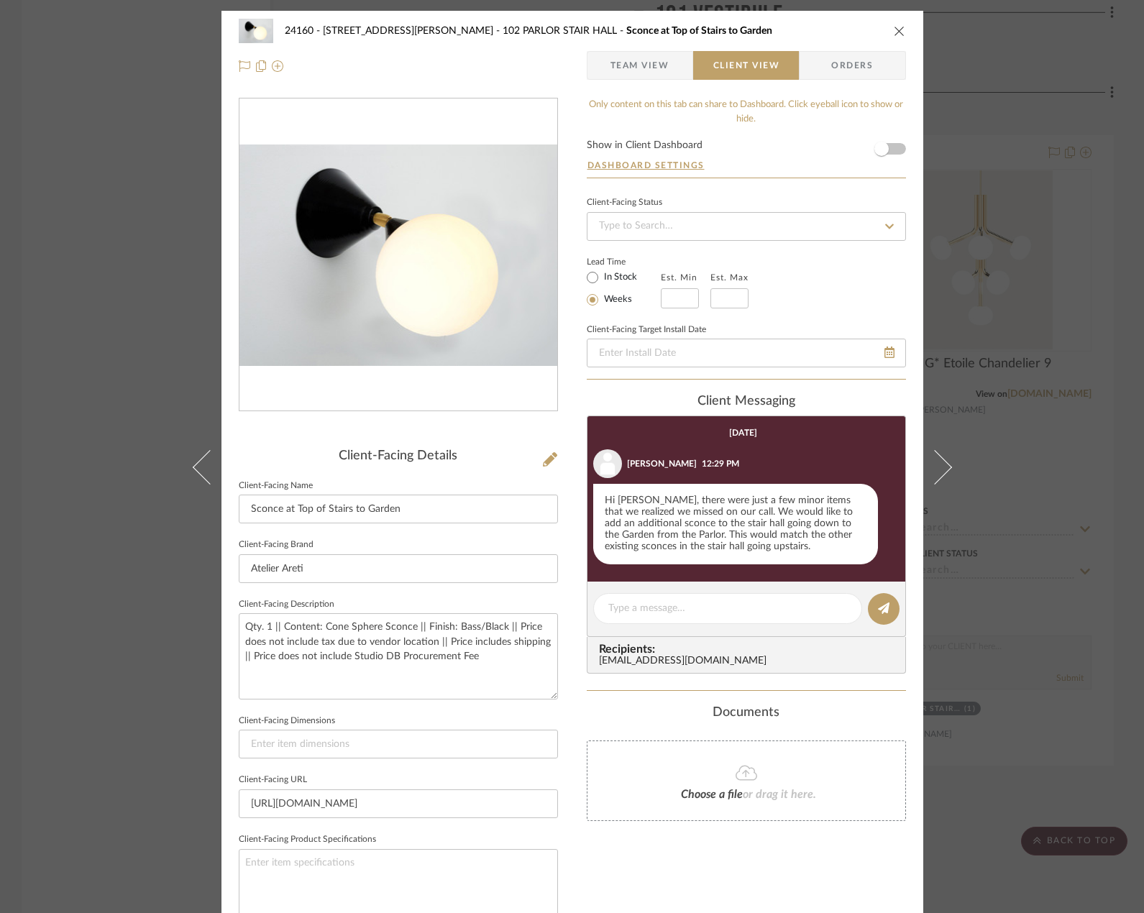
click at [1040, 180] on div "24160 - 214 E 18th Street - Satow Elliot 102 PARLOR STAIR HALL Sconce at Top of…" at bounding box center [572, 456] width 1144 height 913
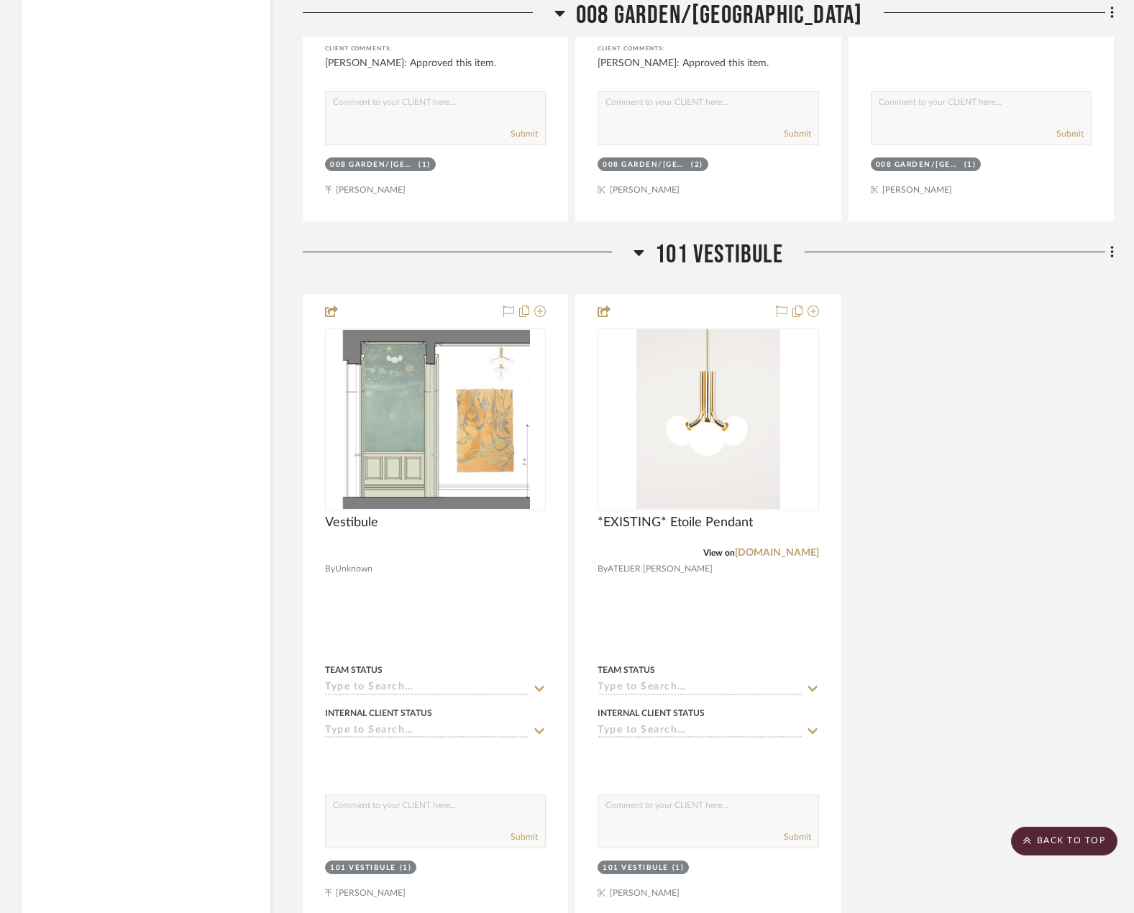
scroll to position [7318, 0]
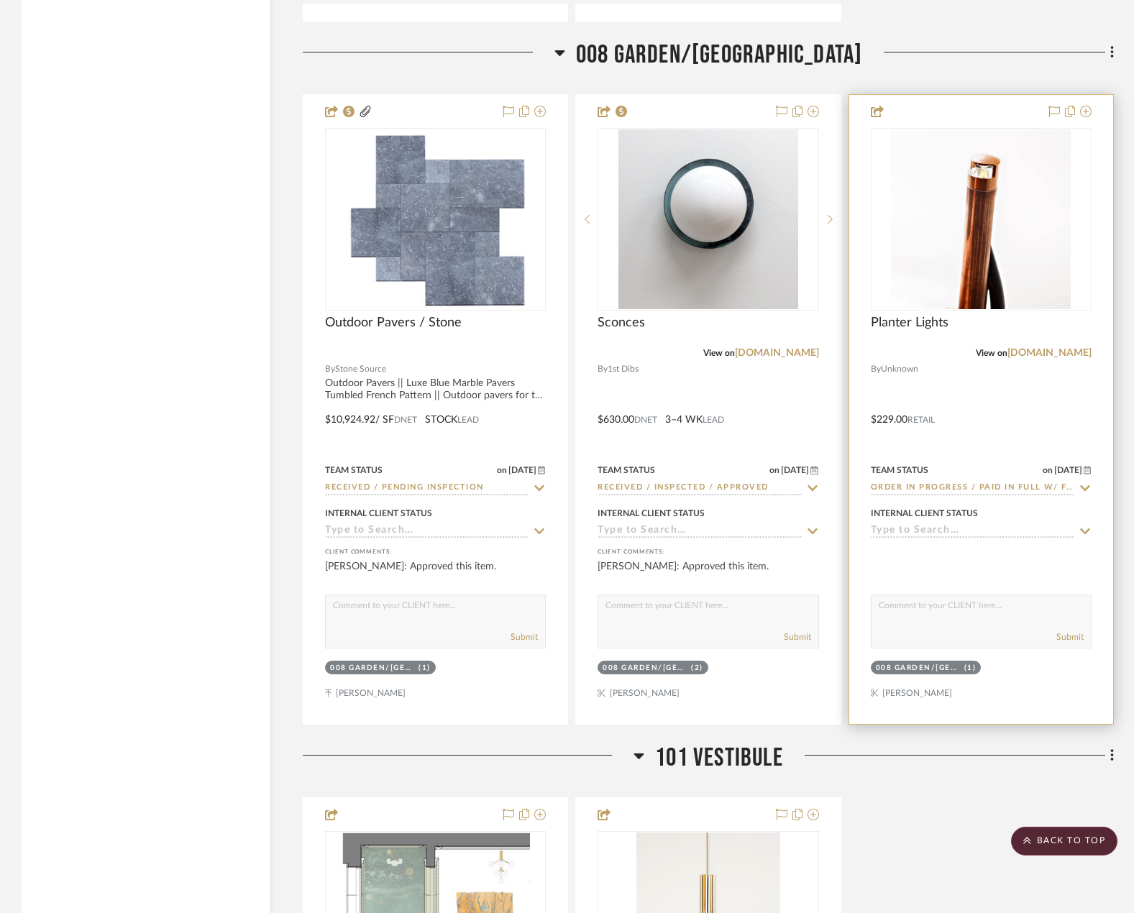
click at [1042, 423] on div at bounding box center [981, 409] width 264 height 629
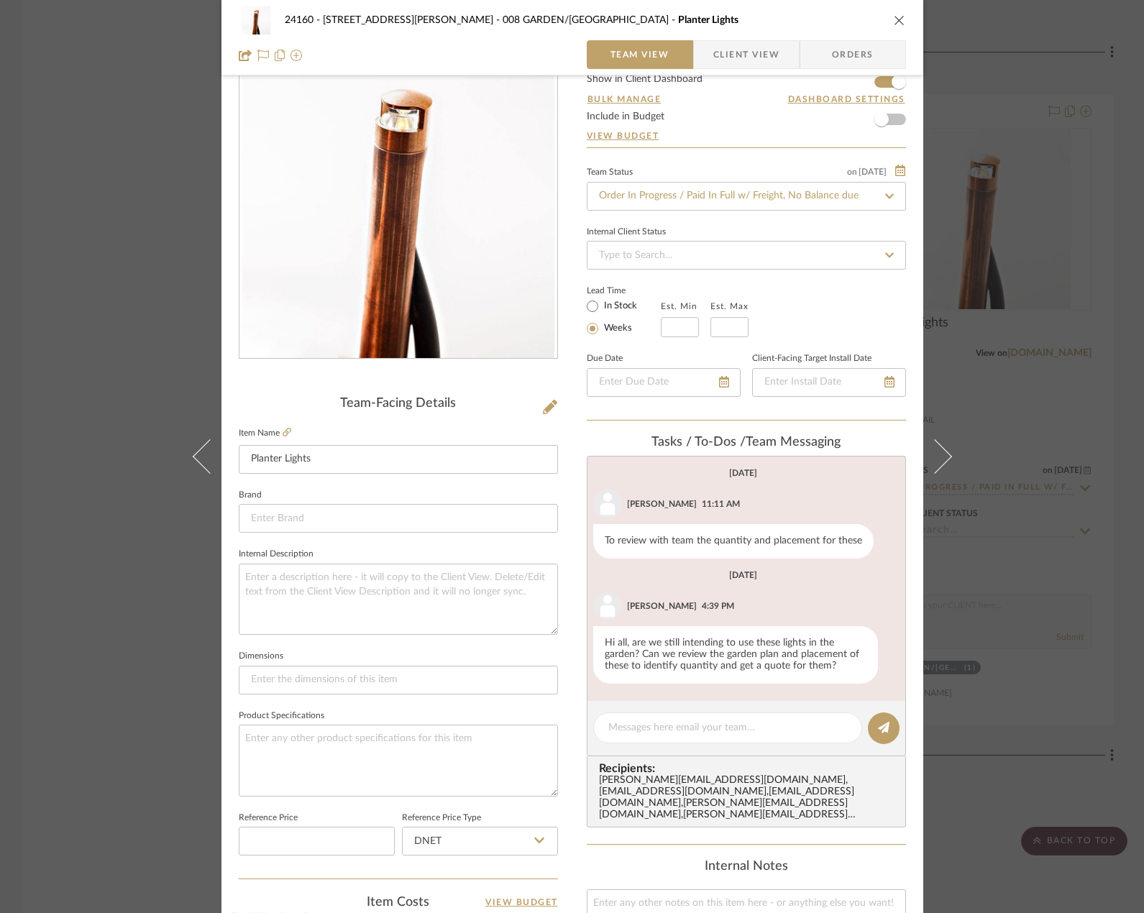
scroll to position [0, 0]
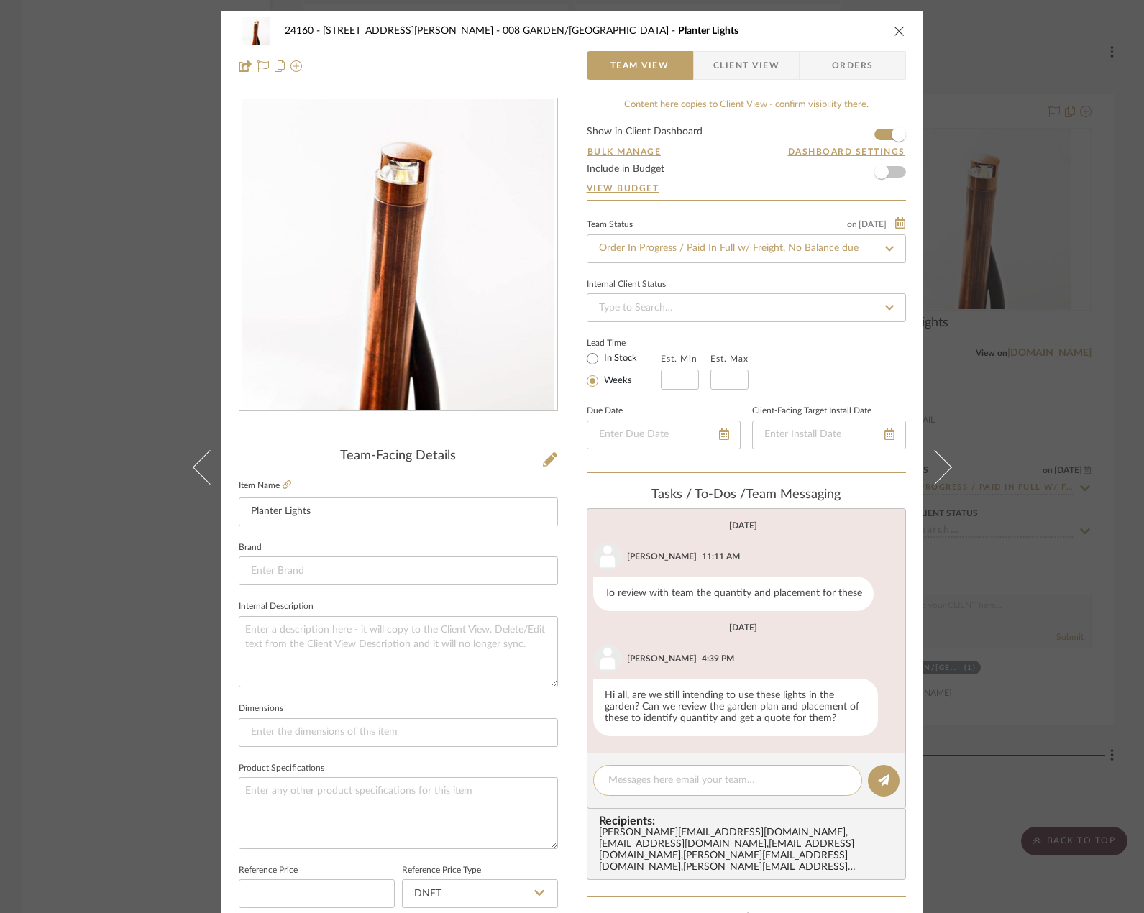
click at [706, 774] on div at bounding box center [727, 780] width 269 height 31
click at [697, 783] on textarea at bounding box center [727, 780] width 239 height 15
click at [643, 786] on textarea at bounding box center [727, 780] width 239 height 15
drag, startPoint x: 718, startPoint y: 780, endPoint x: 696, endPoint y: 783, distance: 22.6
click at [695, 781] on textarea "Shipping to site, ETA tbc" at bounding box center [727, 780] width 239 height 15
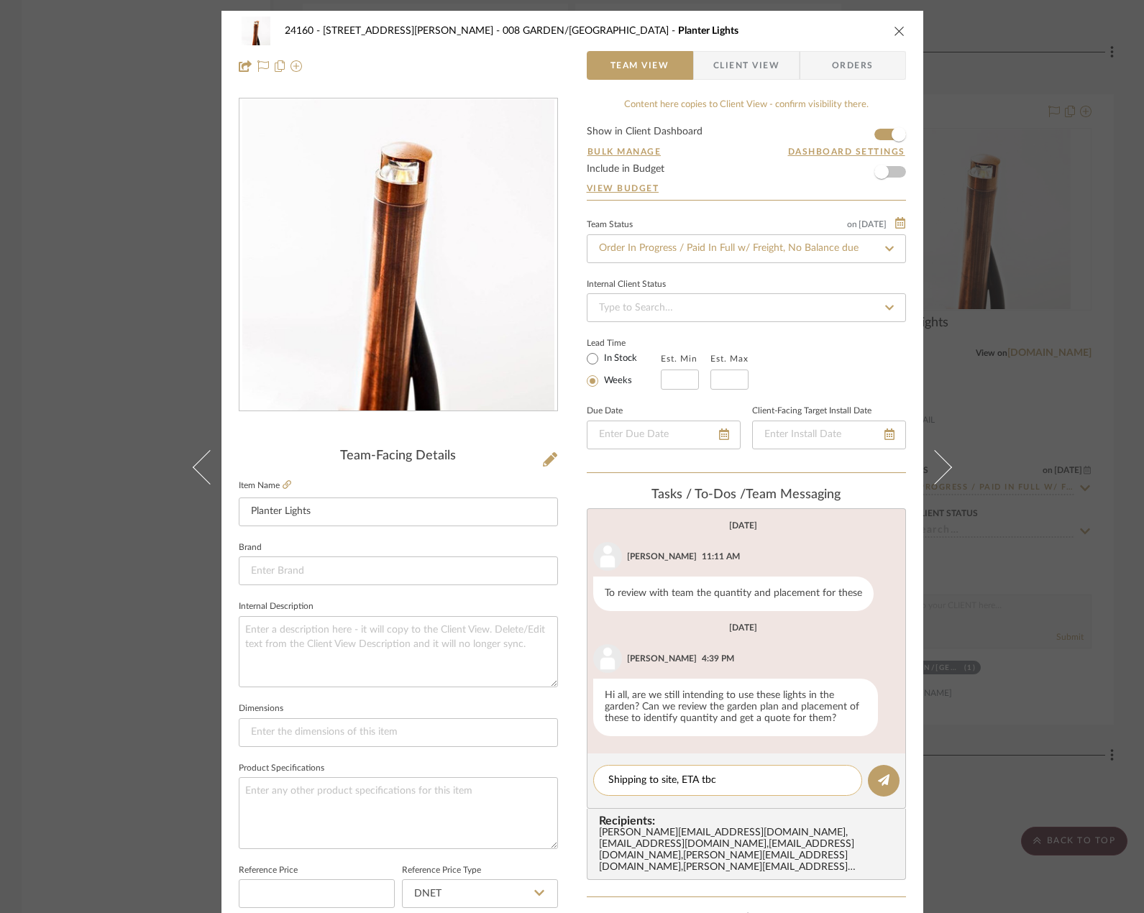
click at [723, 775] on textarea "Shipping to site, ETA tbc" at bounding box center [727, 780] width 239 height 15
drag, startPoint x: 725, startPoint y: 777, endPoint x: 676, endPoint y: 791, distance: 50.9
click at [676, 791] on div "Shipping to site, ETA tbc" at bounding box center [727, 780] width 269 height 31
type textarea "Shipping to site, delivery date tbc"
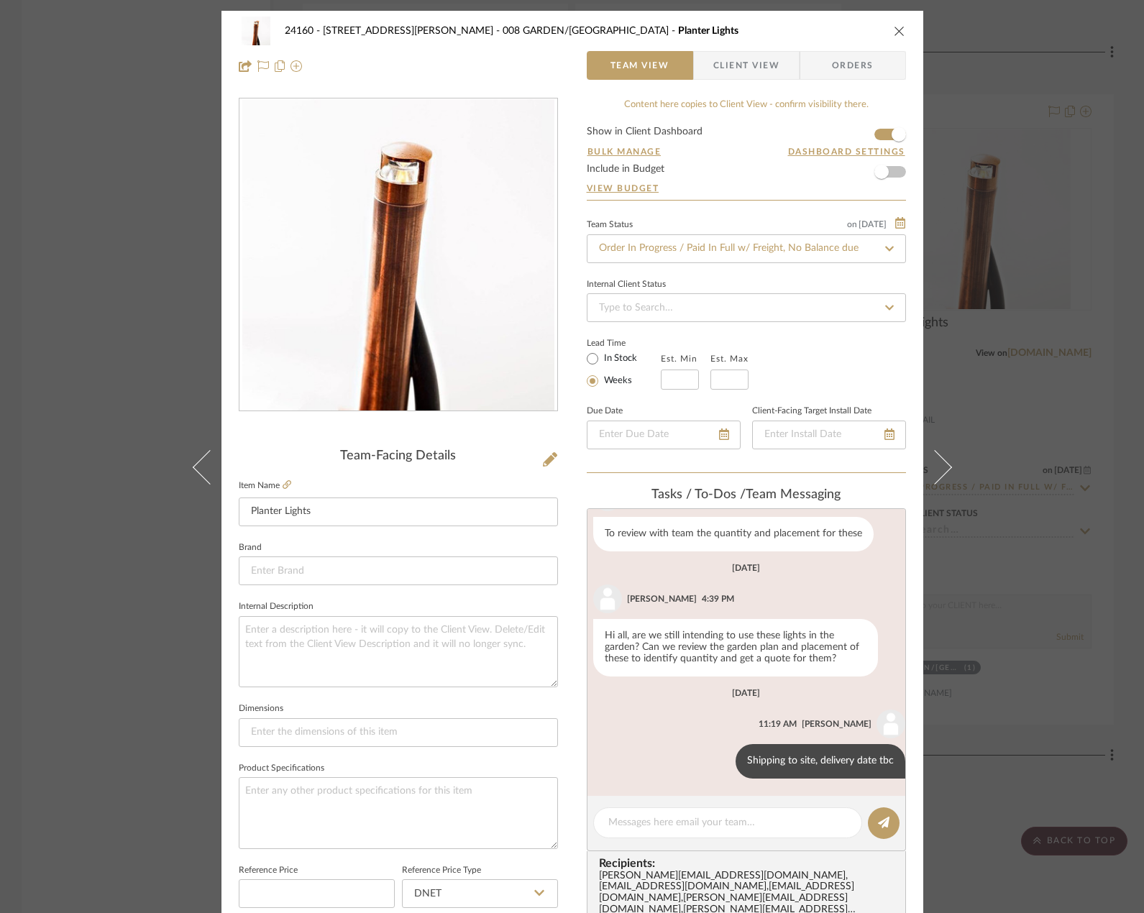
click at [1052, 461] on div "24160 - 214 E 18th Street - Satow Elliot 008 GARDEN/TERRACE Planter Lights Team…" at bounding box center [572, 456] width 1144 height 913
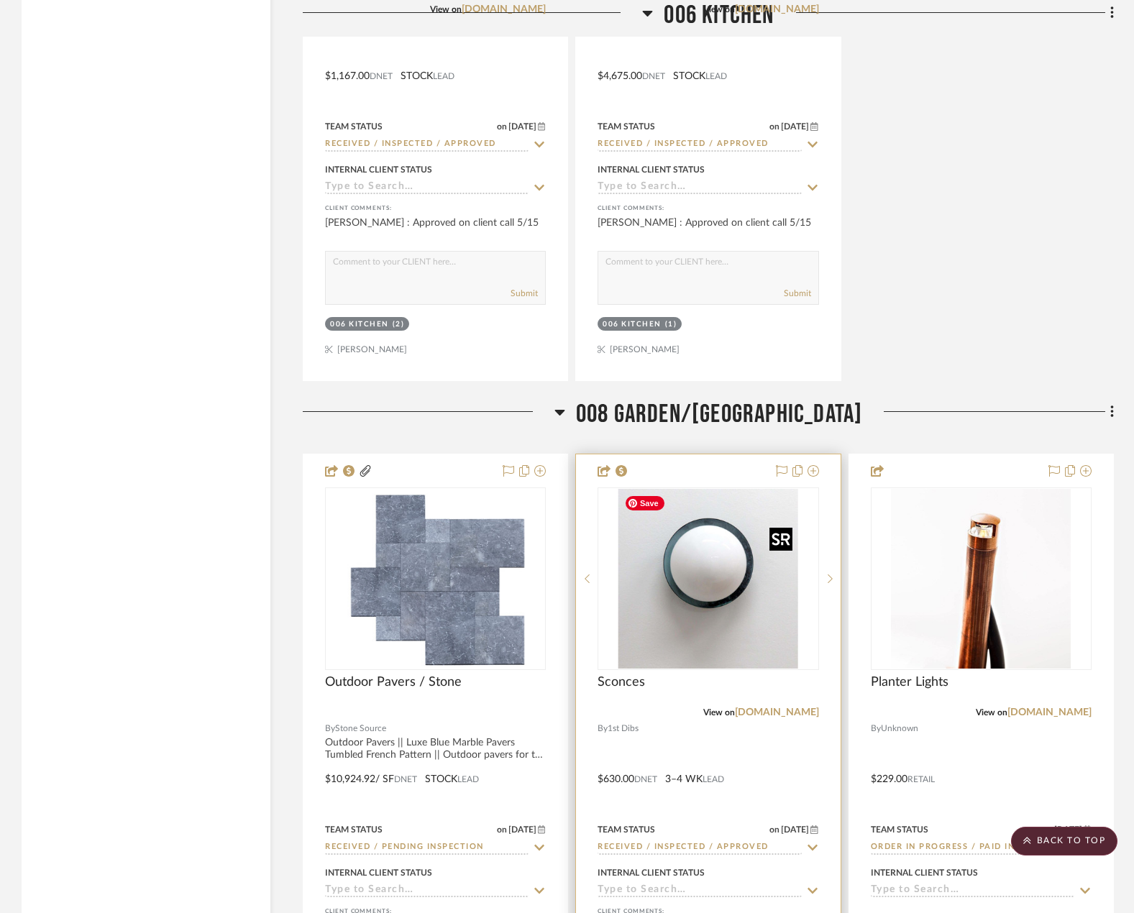
scroll to position [6599, 0]
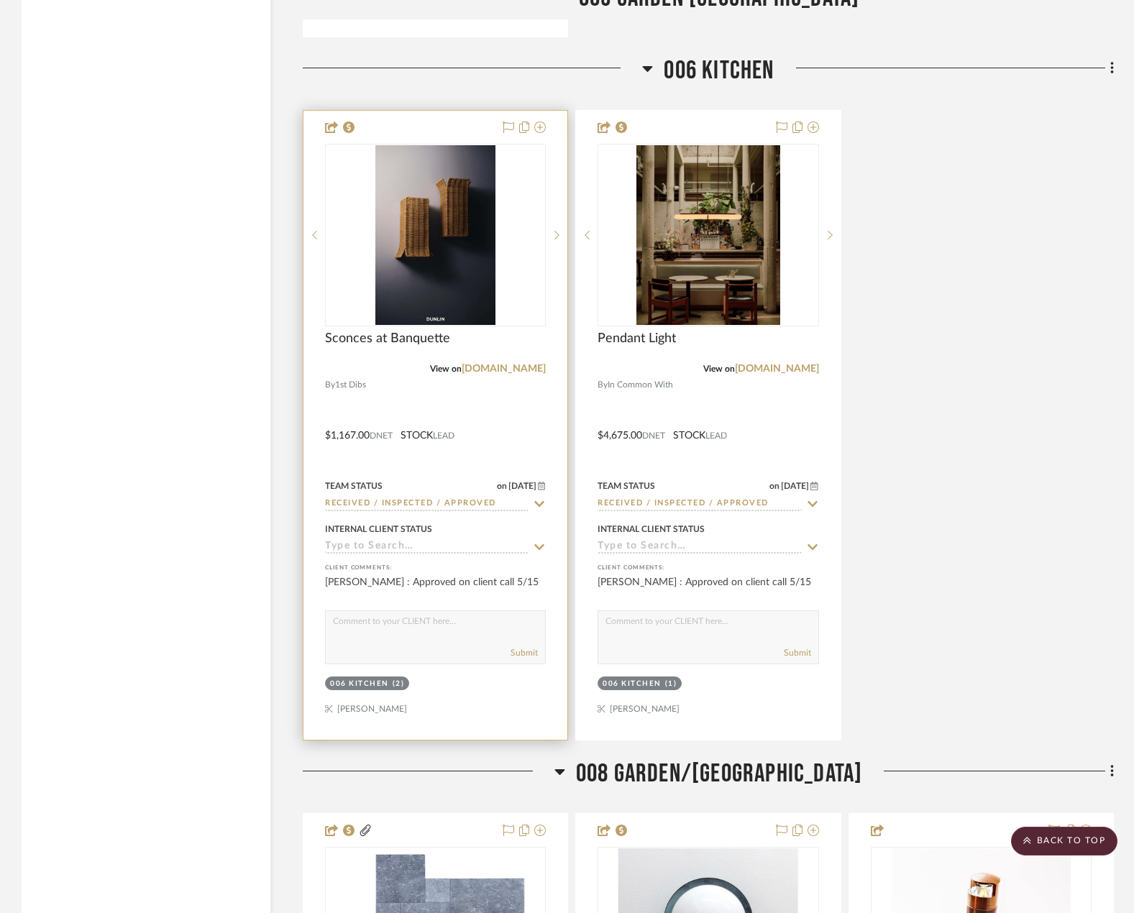
click at [454, 419] on div at bounding box center [435, 425] width 264 height 629
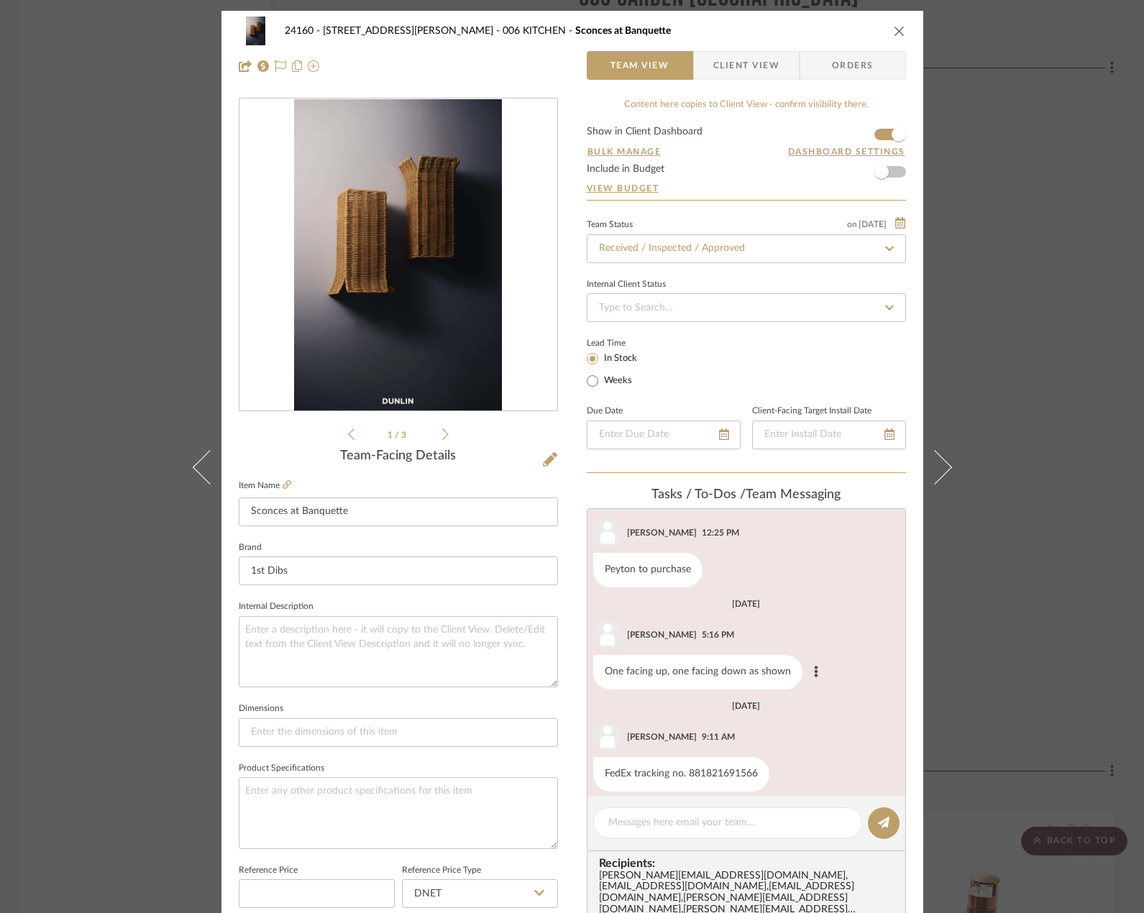
scroll to position [37, 0]
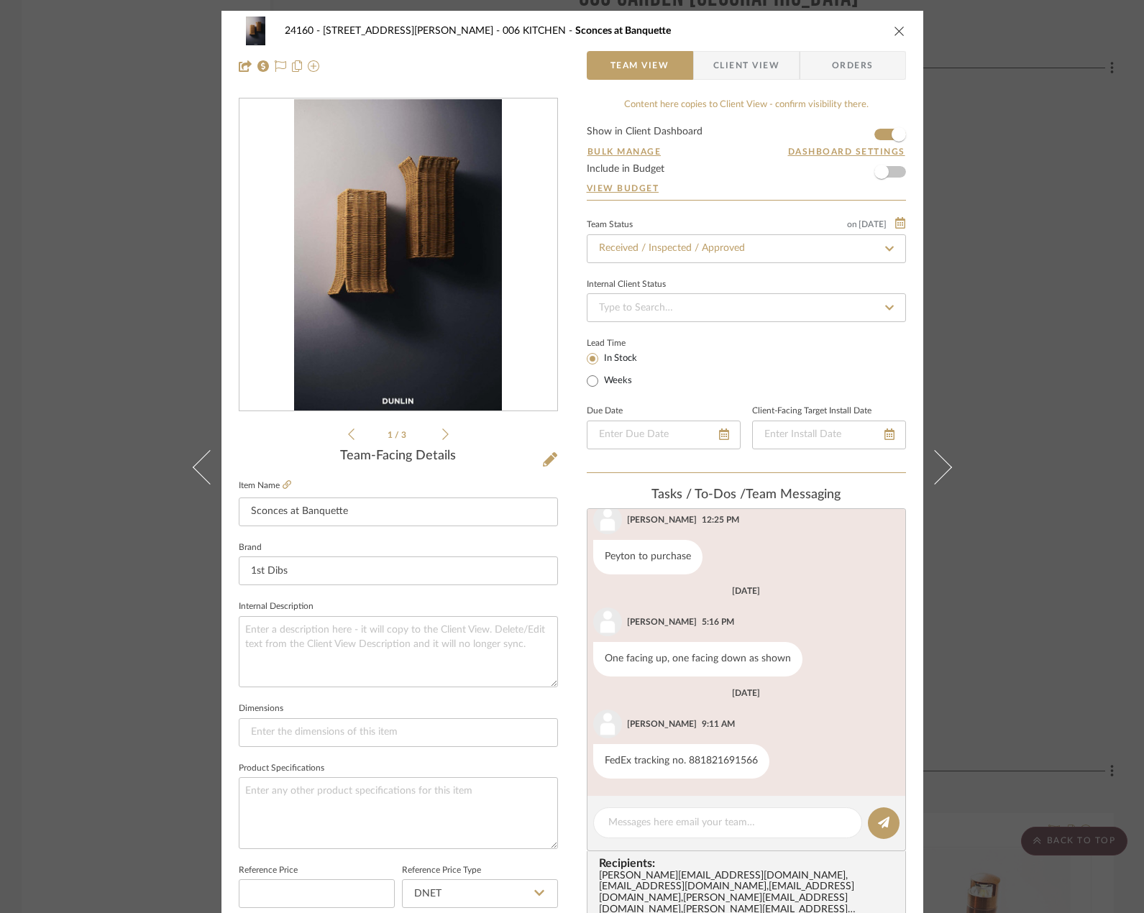
click at [979, 262] on div "24160 - 214 E 18th Street - Satow Elliot 006 KITCHEN Sconces at Banquette Team …" at bounding box center [572, 456] width 1144 height 913
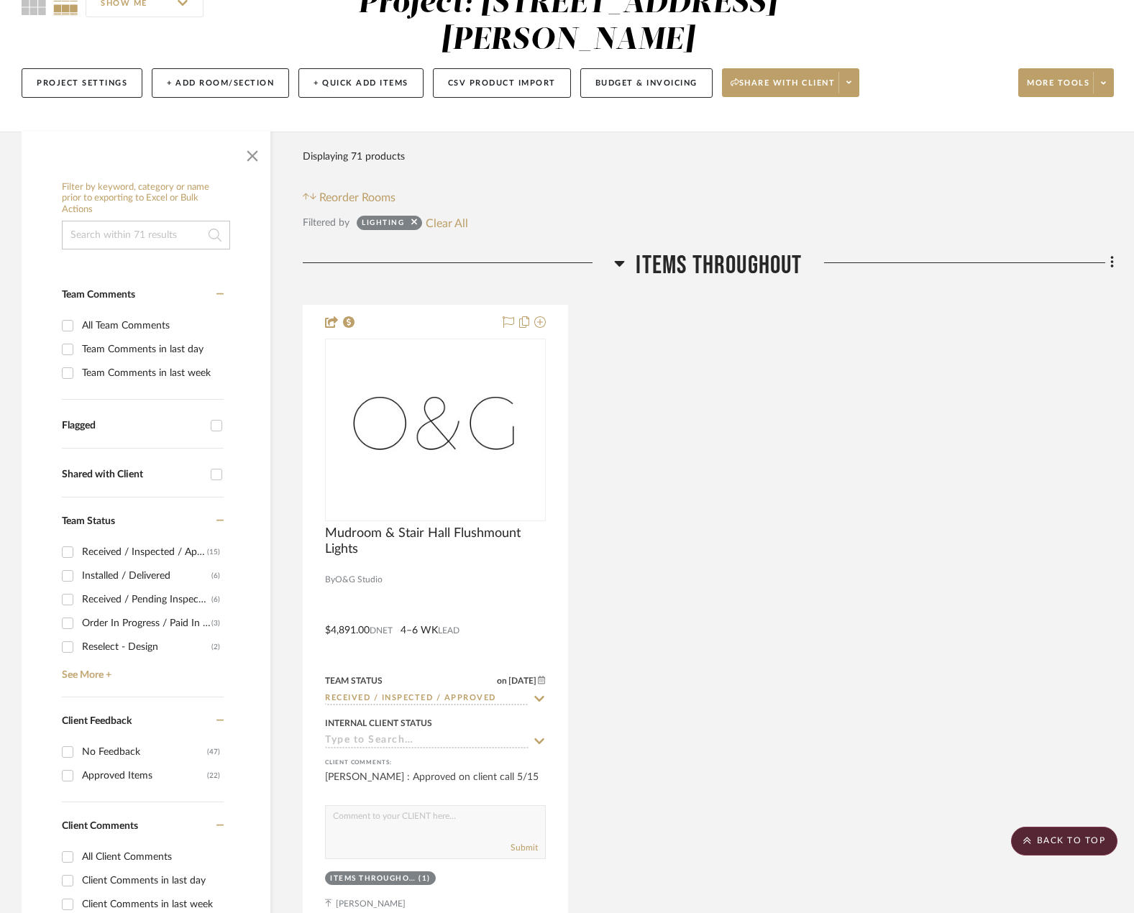
scroll to position [0, 0]
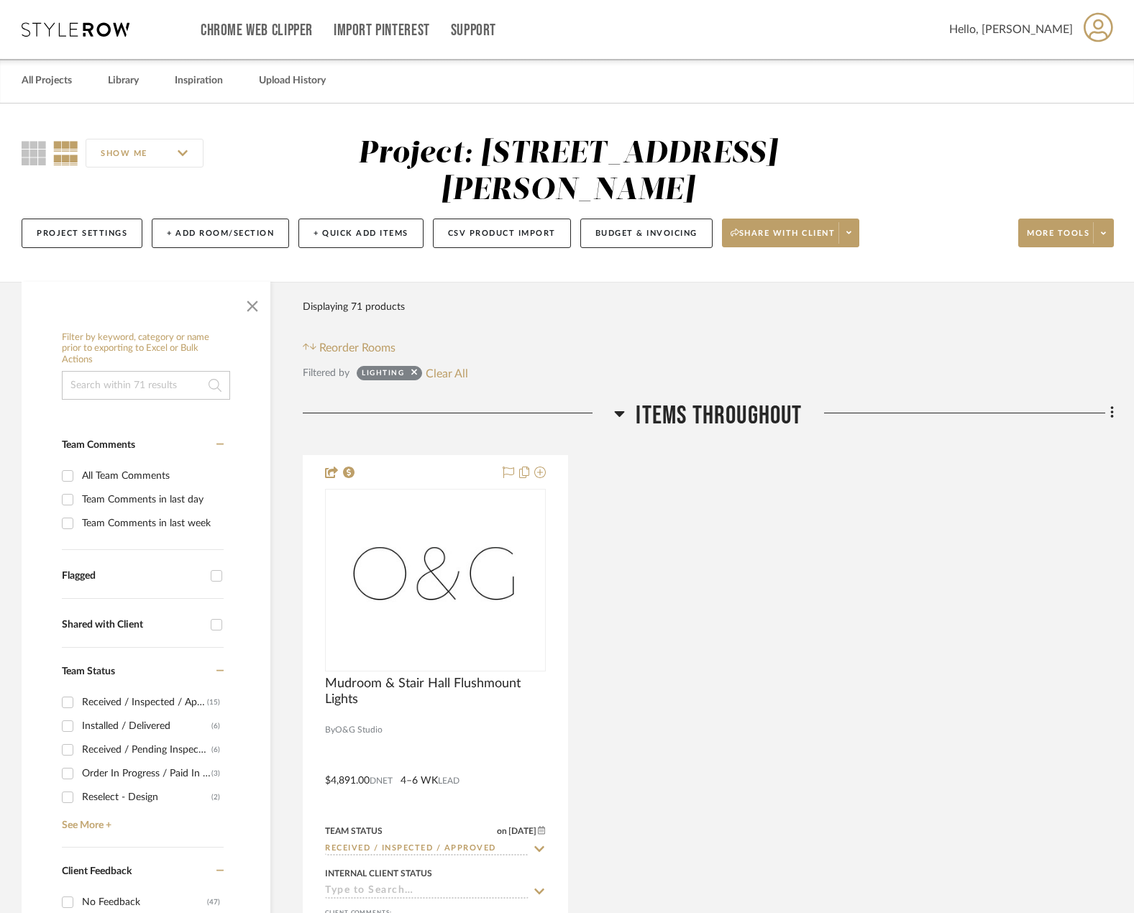
click at [409, 369] on div at bounding box center [412, 375] width 9 height 14
click at [418, 375] on sr-tag "Lighting" at bounding box center [389, 373] width 65 height 14
click at [416, 371] on icon at bounding box center [414, 371] width 6 height 9
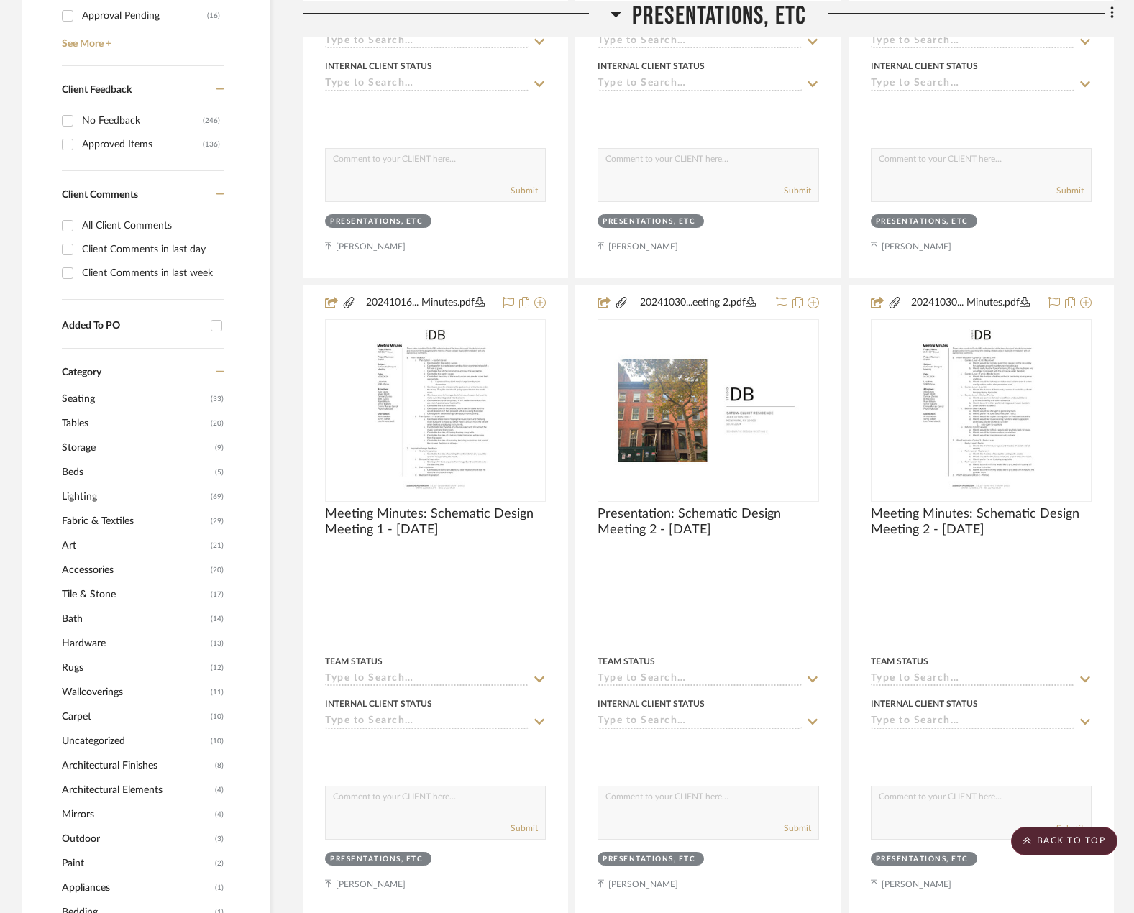
scroll to position [791, 0]
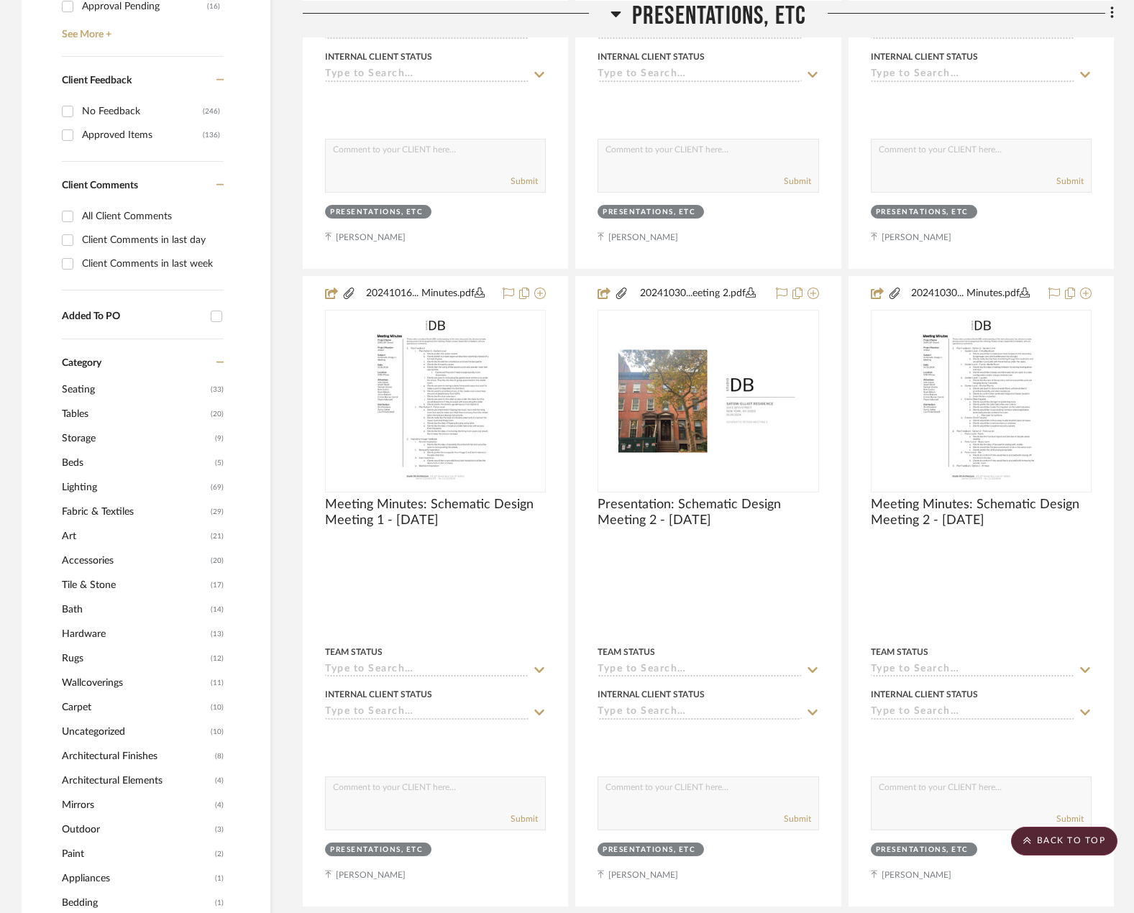
click at [104, 681] on span "Wallcoverings" at bounding box center [134, 683] width 145 height 24
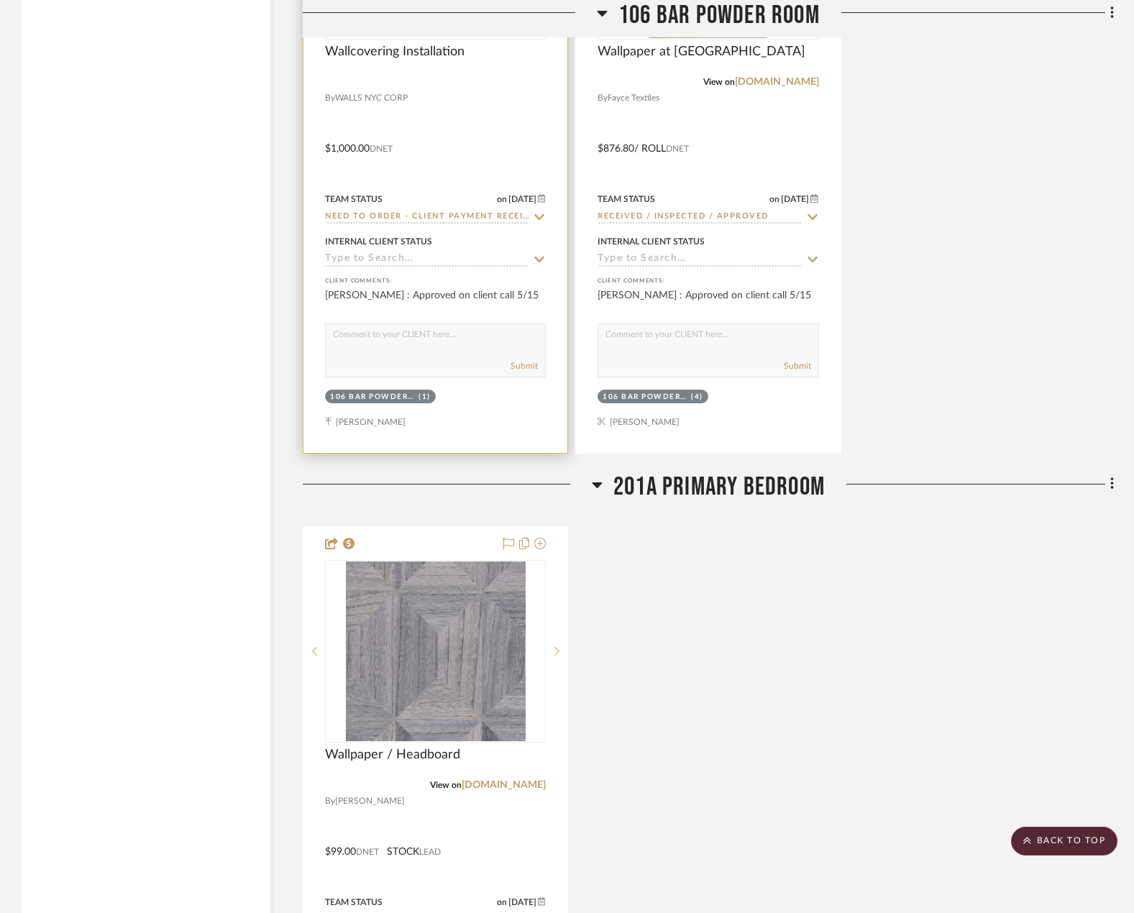
scroll to position [4385, 0]
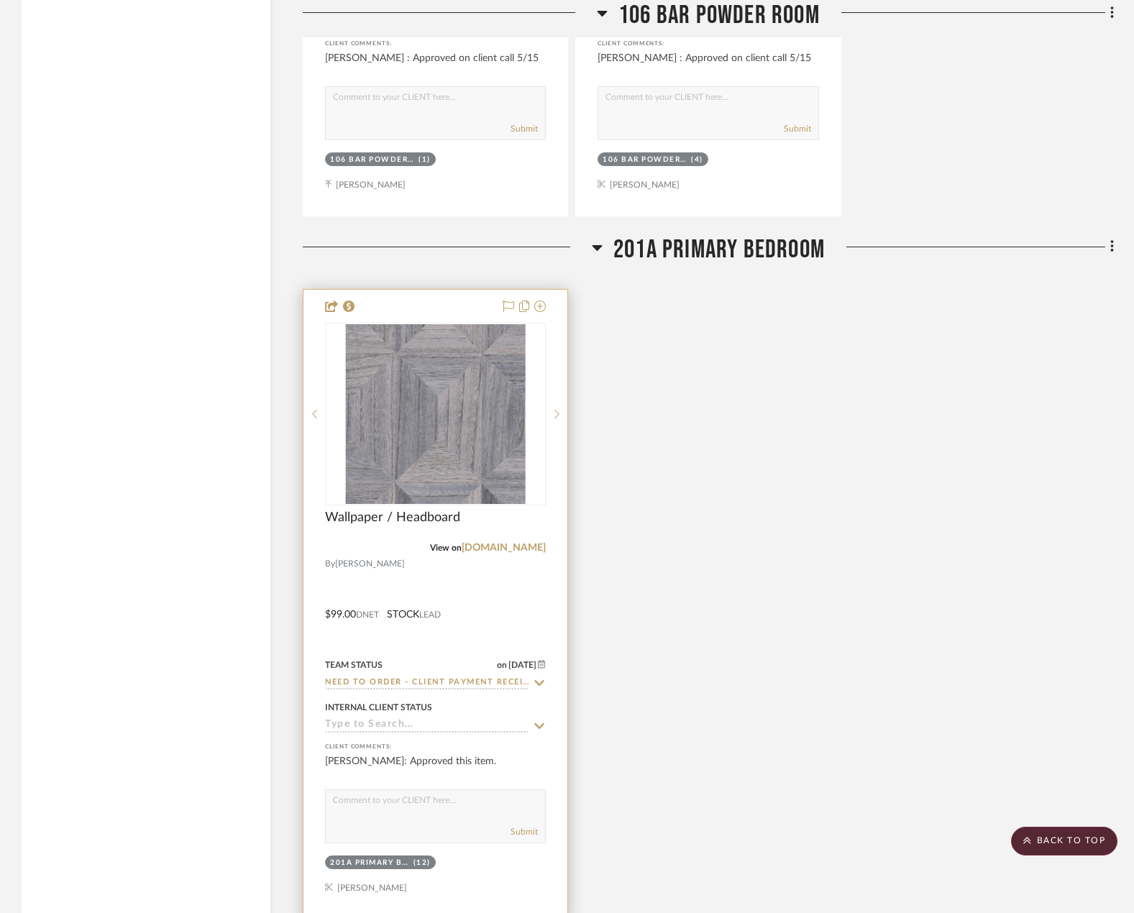
click at [489, 608] on div at bounding box center [435, 604] width 264 height 629
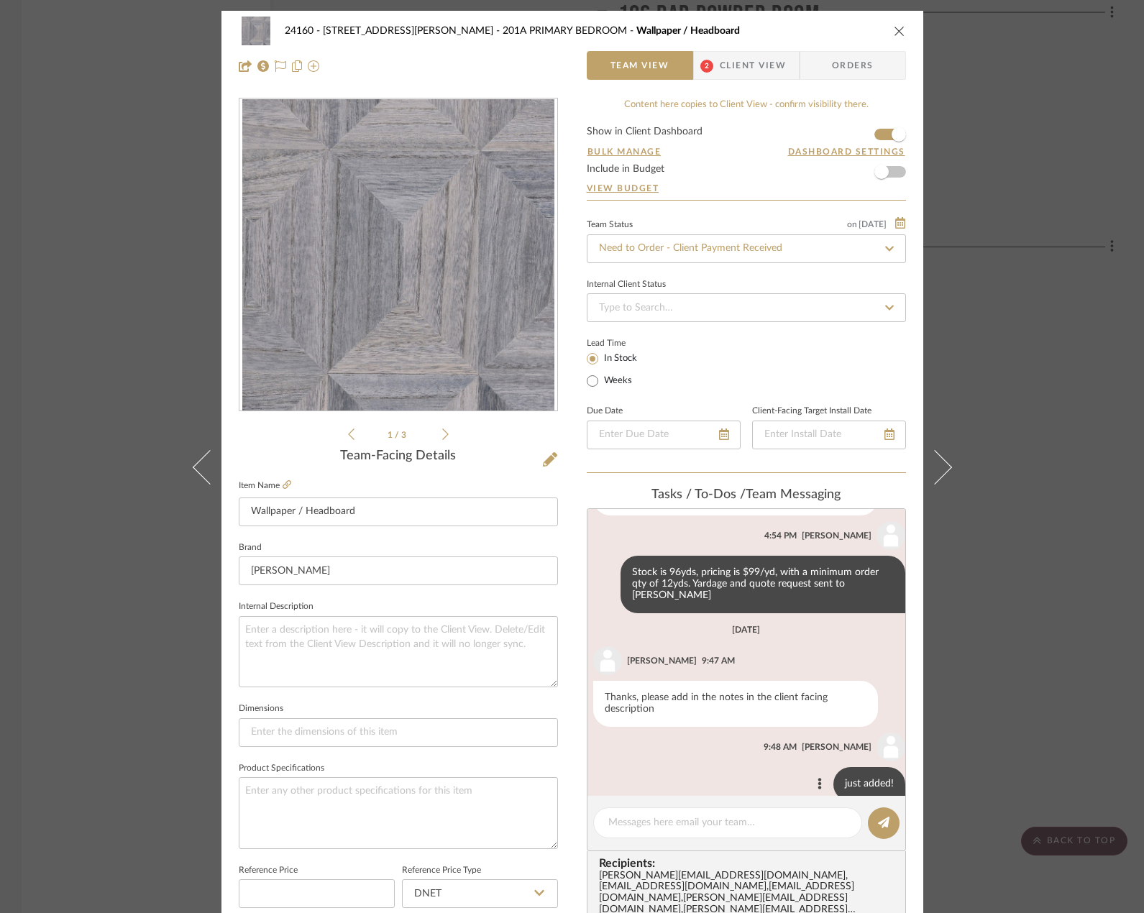
scroll to position [72, 0]
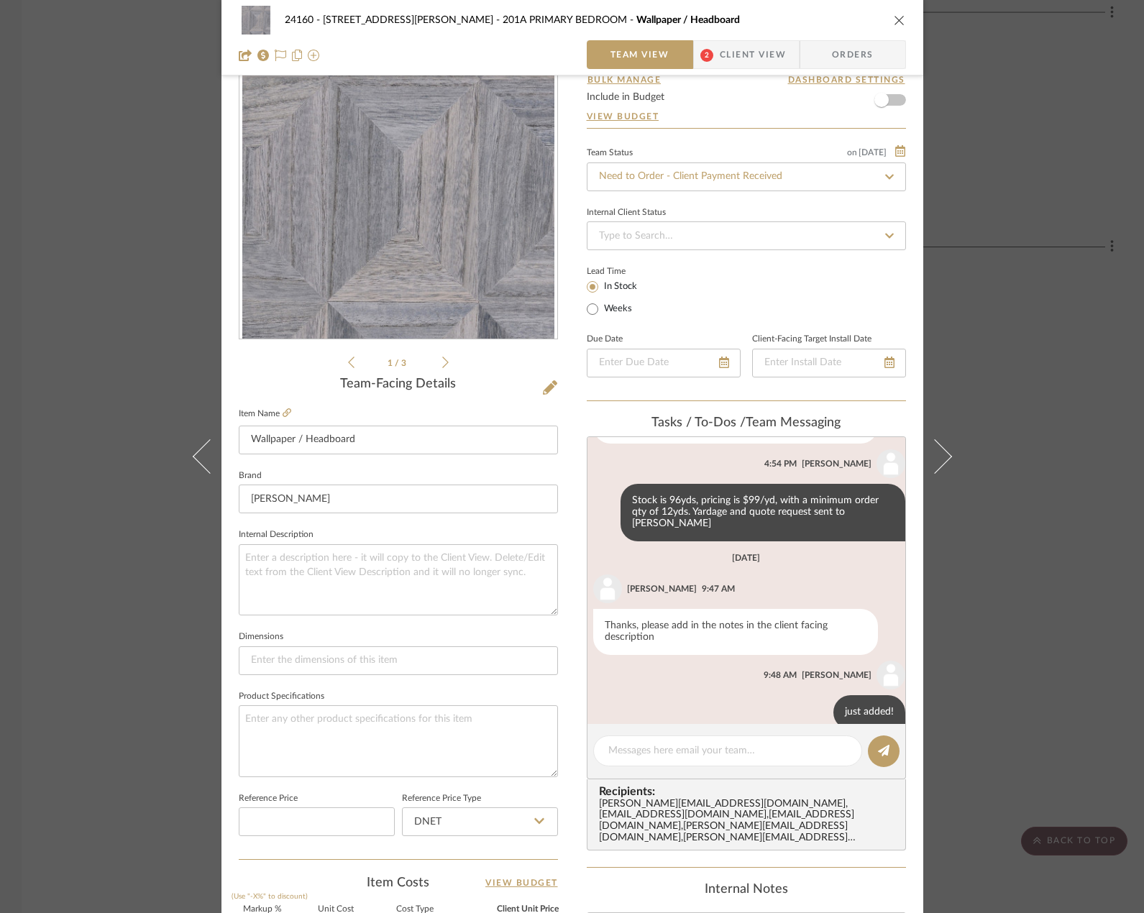
click at [1069, 413] on div "24160 - [STREET_ADDRESS][PERSON_NAME] PRIMARY BEDROOM Wallpaper / Headboard Tea…" at bounding box center [572, 456] width 1144 height 913
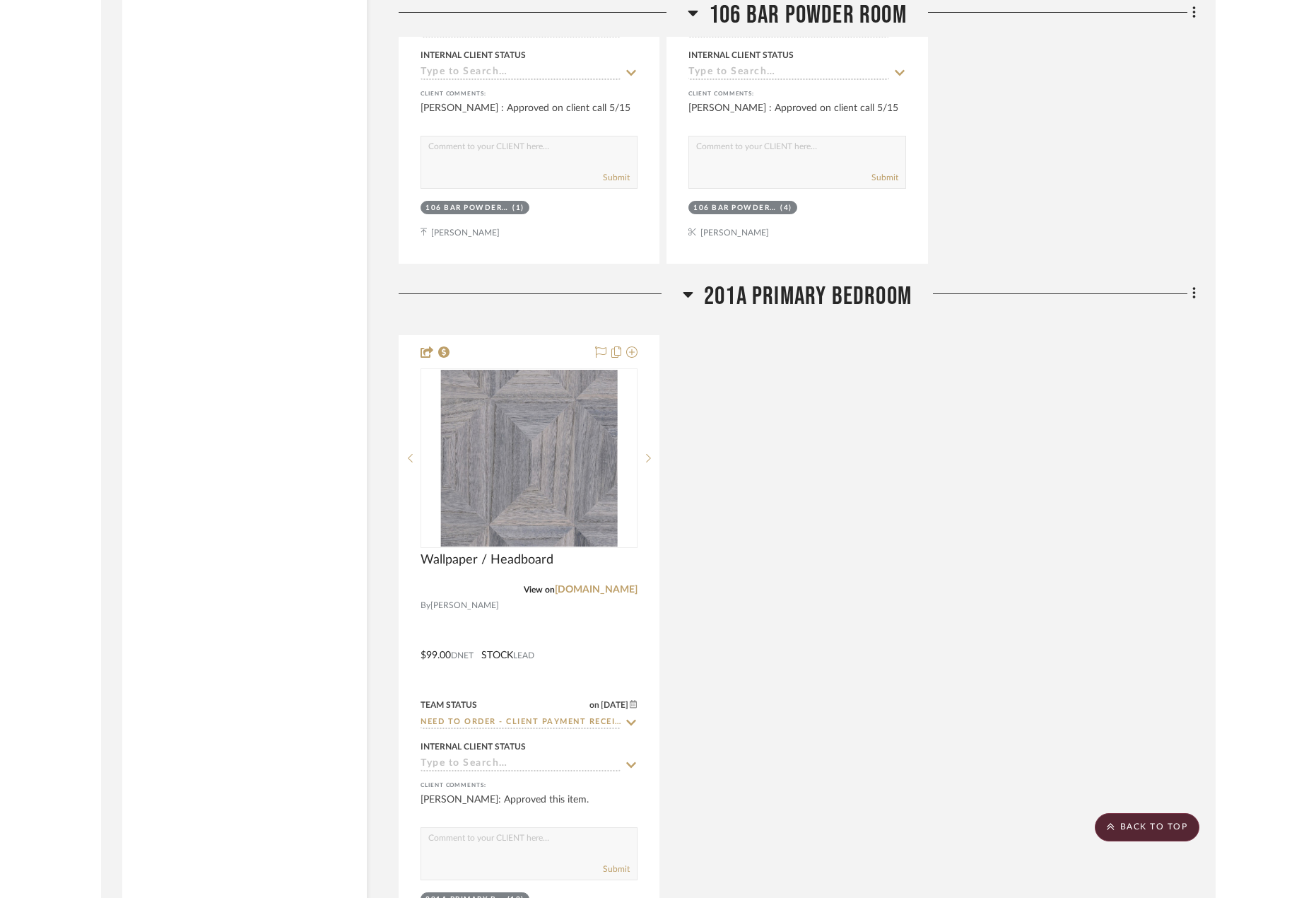
scroll to position [4473, 0]
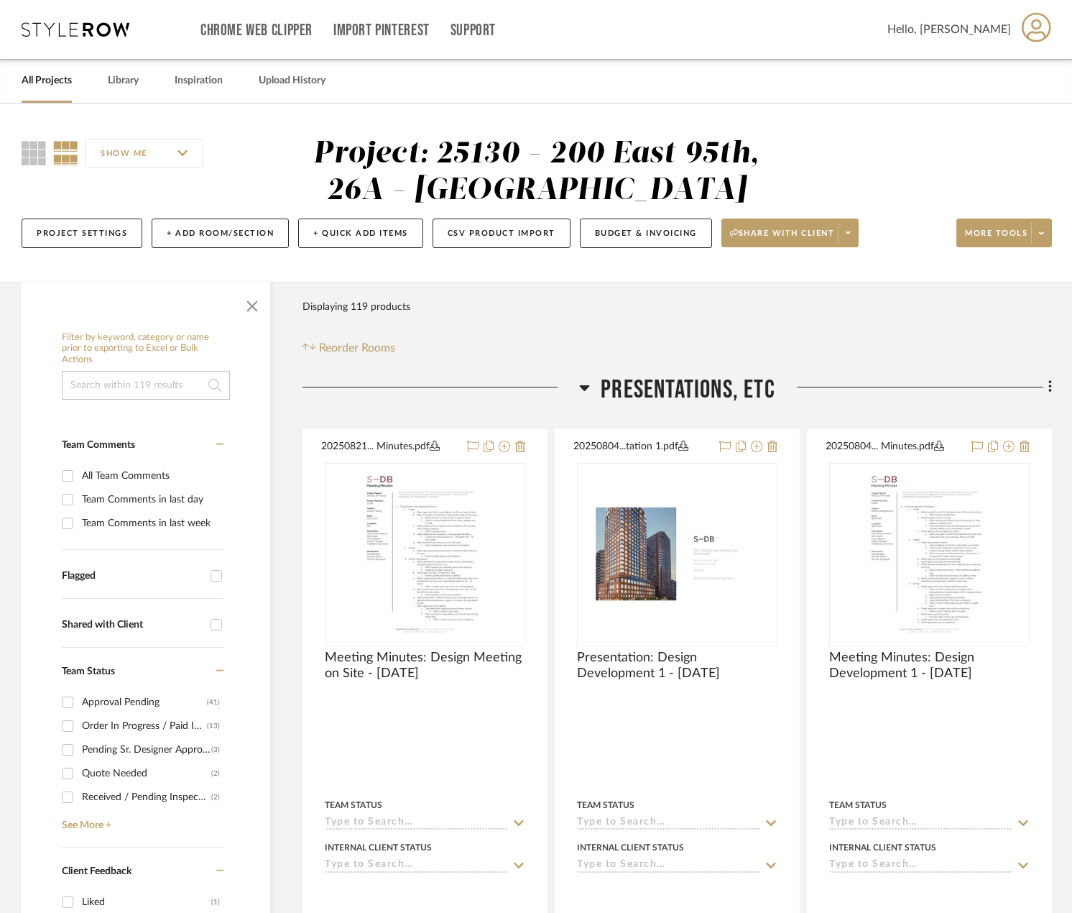
click at [682, 382] on span "PRESENTATIONS, ETC" at bounding box center [688, 389] width 175 height 31
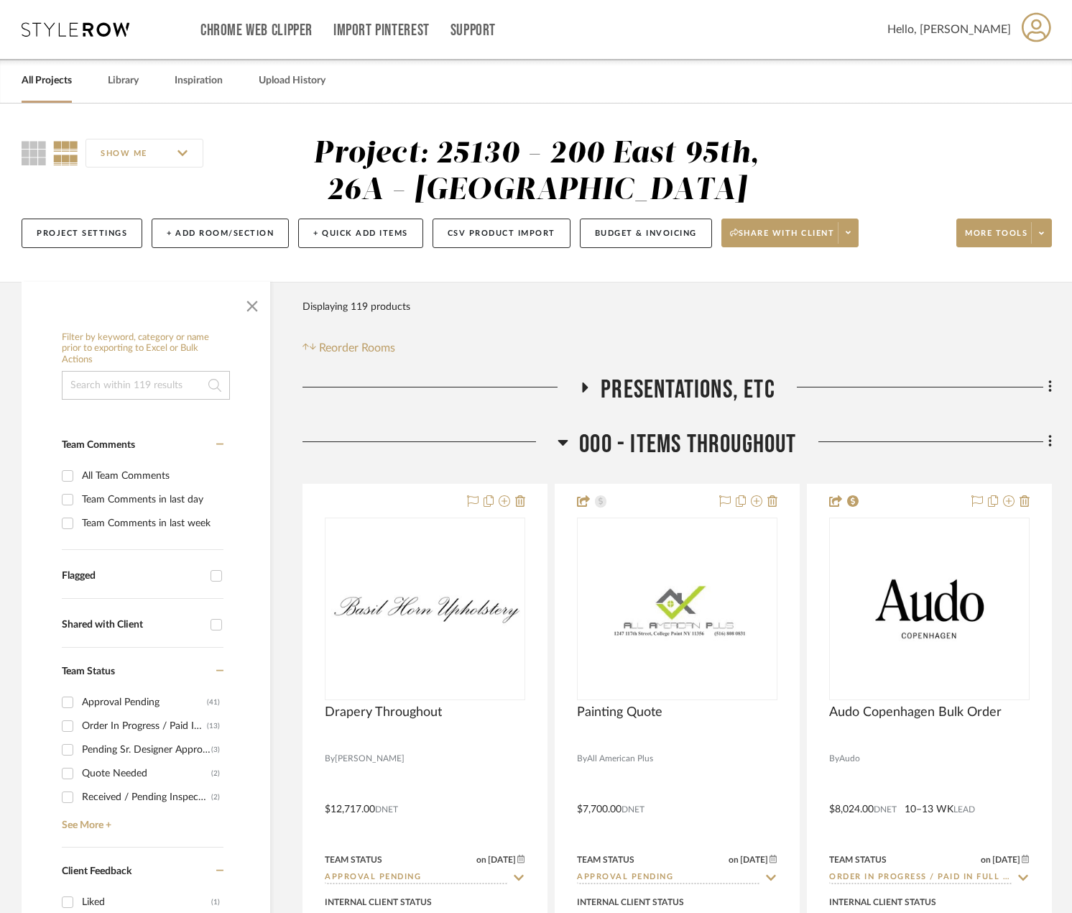
click at [696, 447] on span "000 - ITEMS THROUGHOUT" at bounding box center [687, 444] width 217 height 31
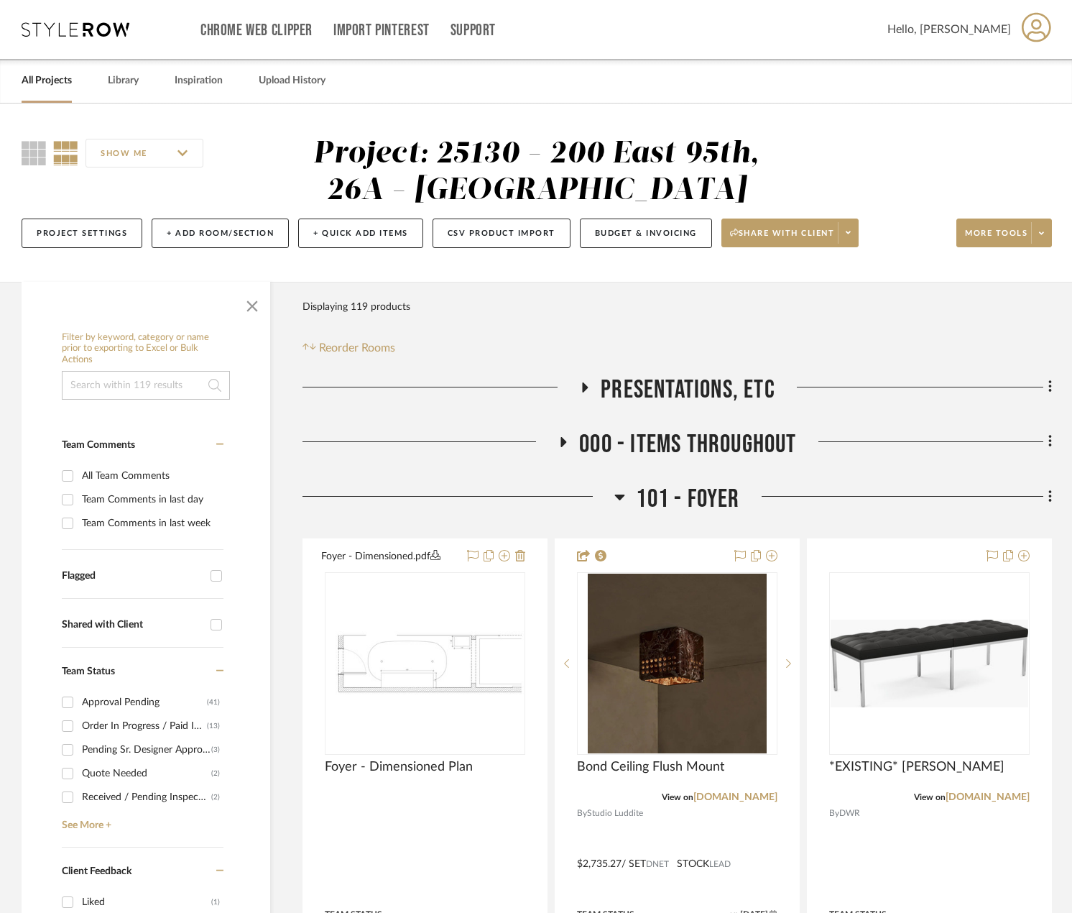
click at [697, 484] on span "101 - FOYER" at bounding box center [688, 499] width 104 height 31
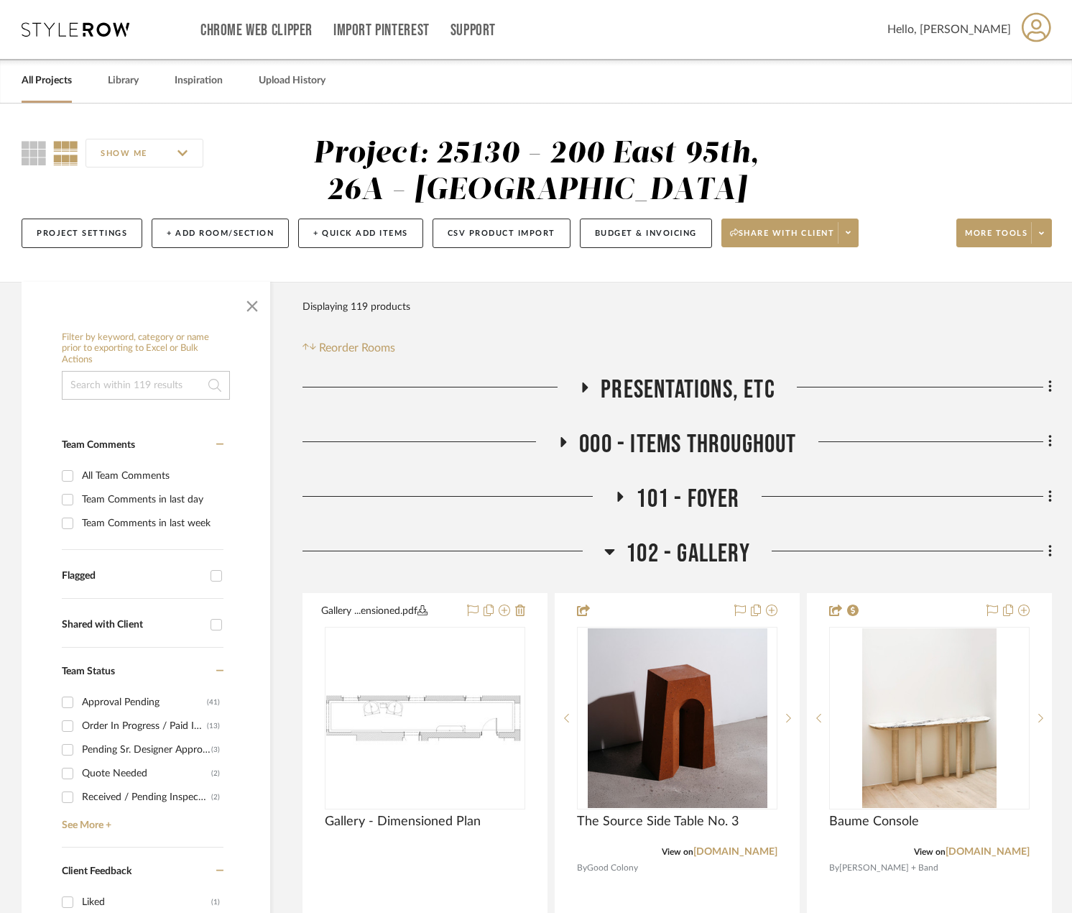
click at [682, 551] on span "102 - GALLERY" at bounding box center [688, 553] width 124 height 31
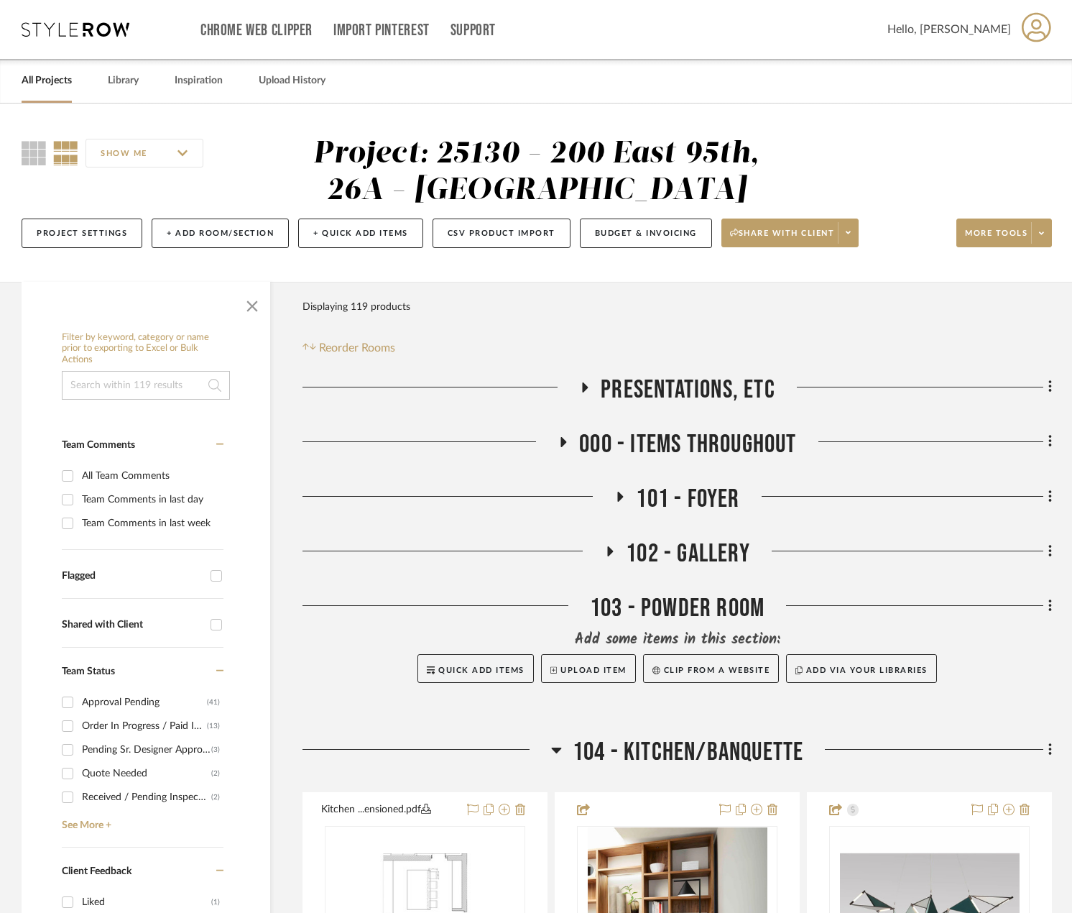
click at [627, 749] on span "104 - KITCHEN/BANQUETTE" at bounding box center [688, 752] width 231 height 31
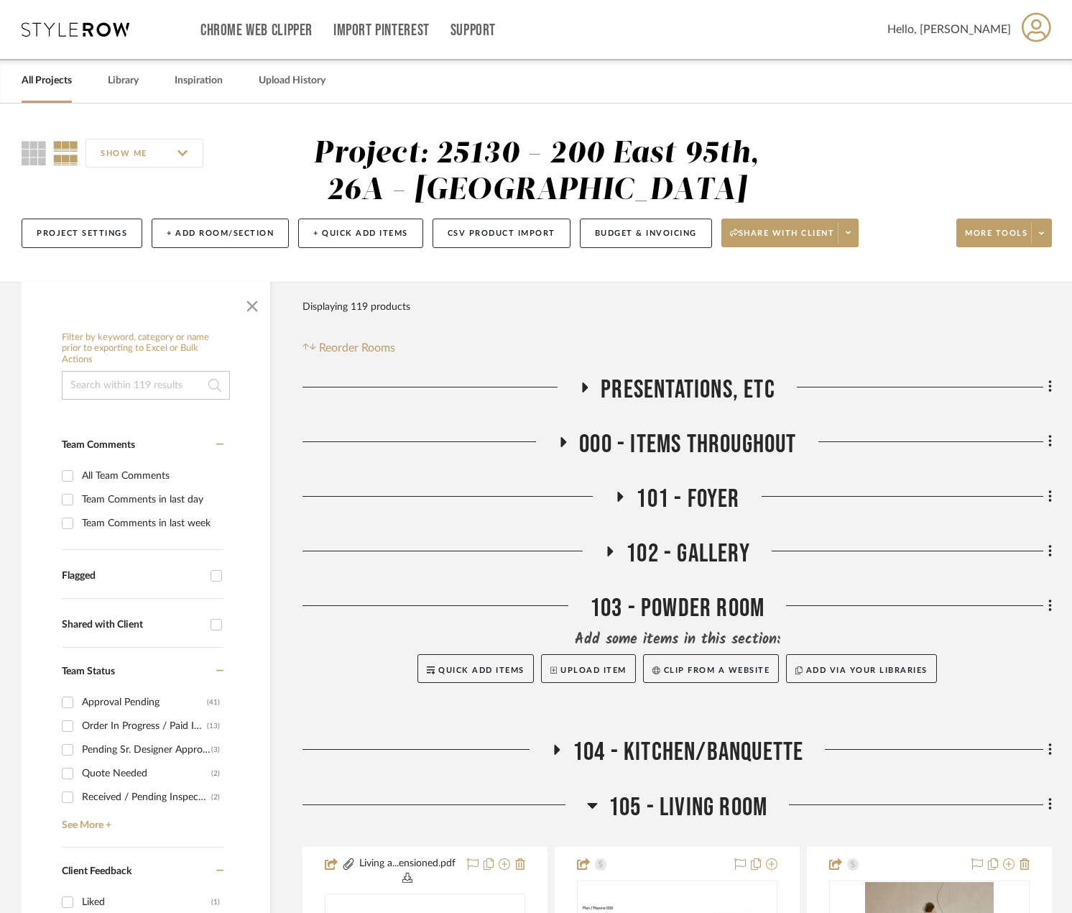
click at [632, 800] on span "105 - LIVING ROOM" at bounding box center [688, 807] width 159 height 31
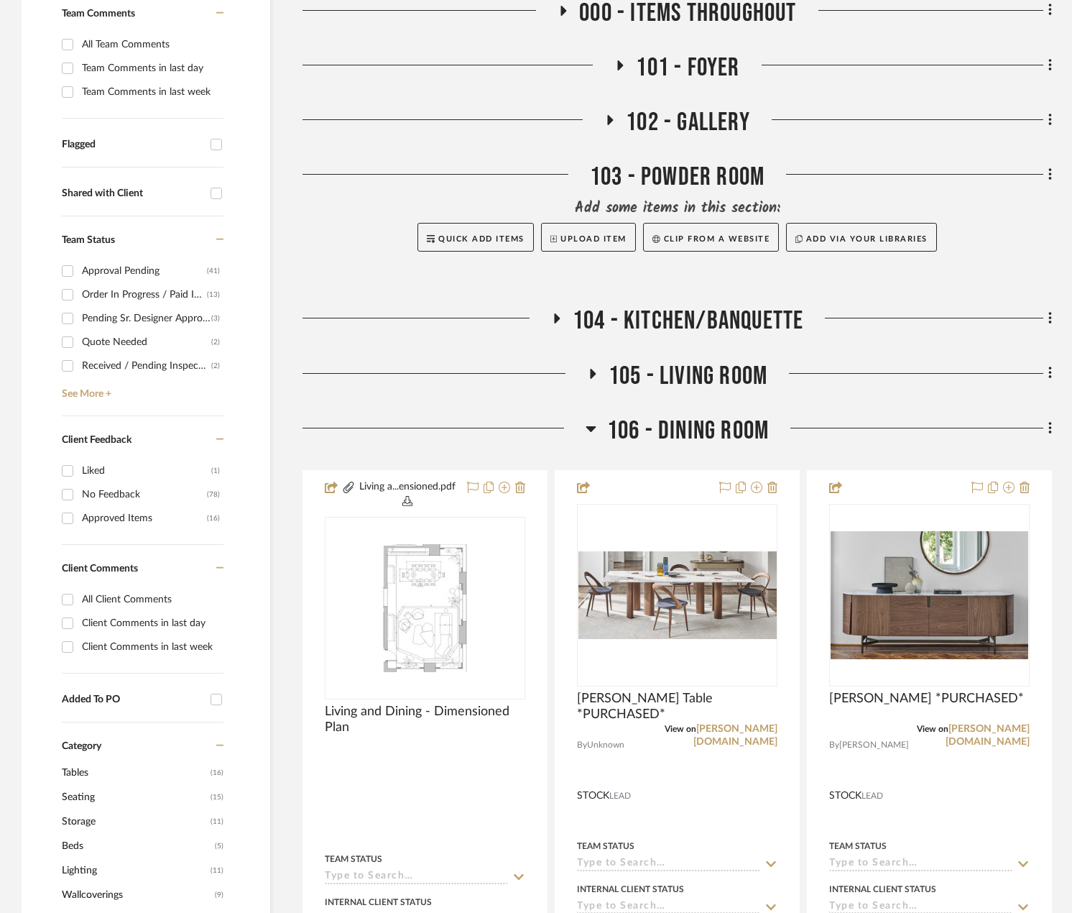
click at [672, 431] on span "106 - DINING ROOM" at bounding box center [688, 430] width 162 height 31
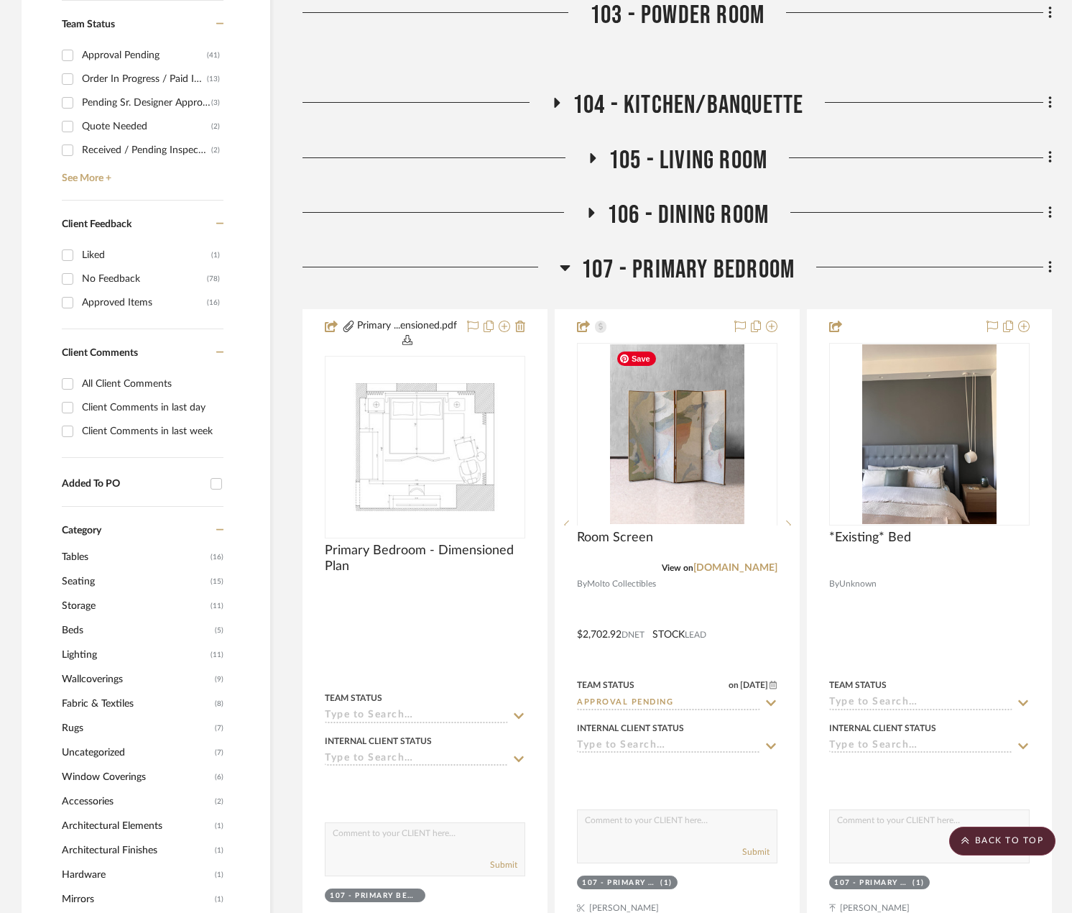
click at [663, 270] on span "107 - PRIMARY BEDROOM" at bounding box center [687, 269] width 213 height 31
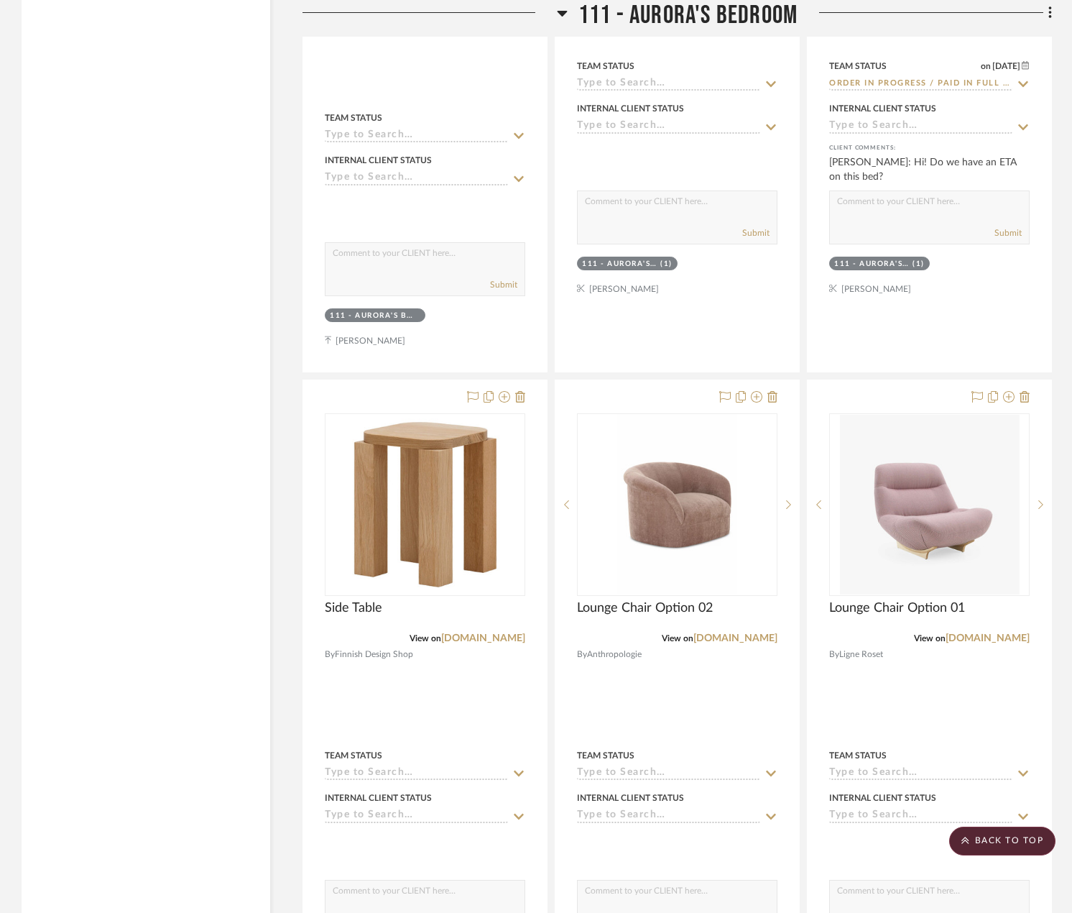
scroll to position [3810, 0]
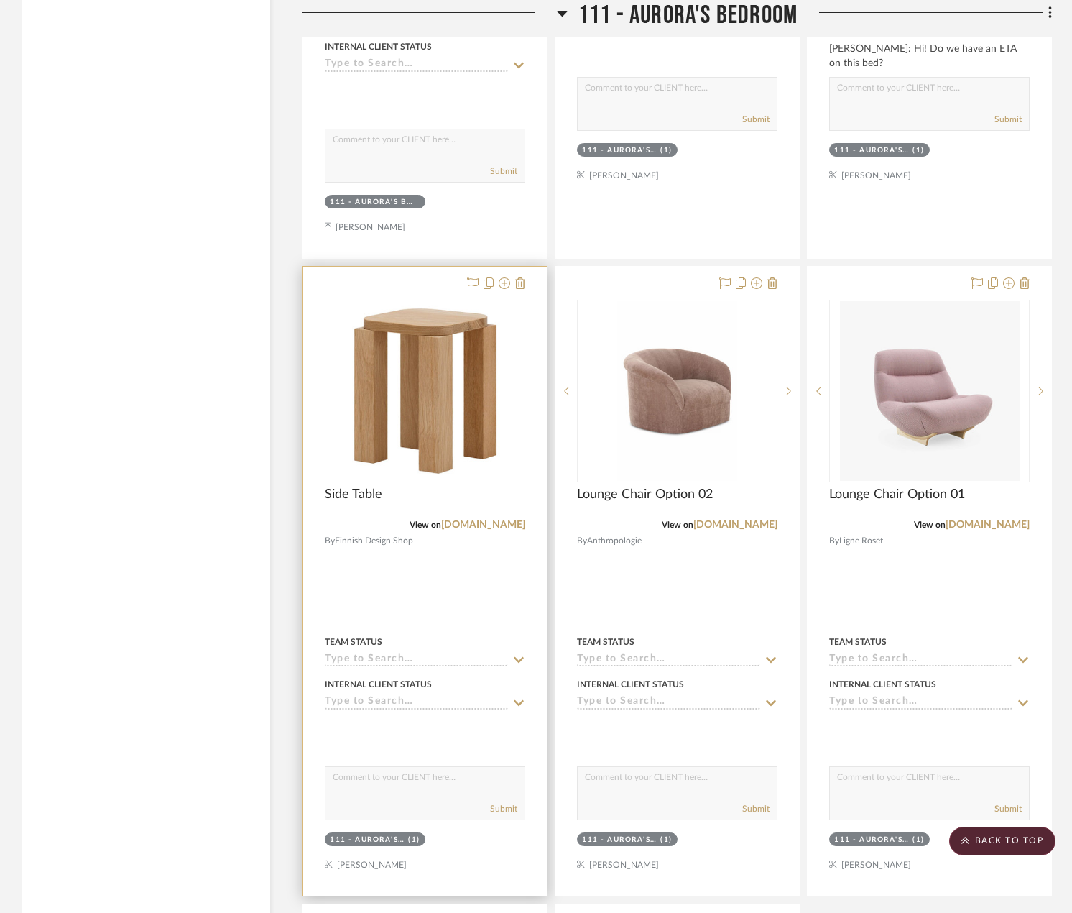
click at [392, 526] on div at bounding box center [425, 581] width 244 height 629
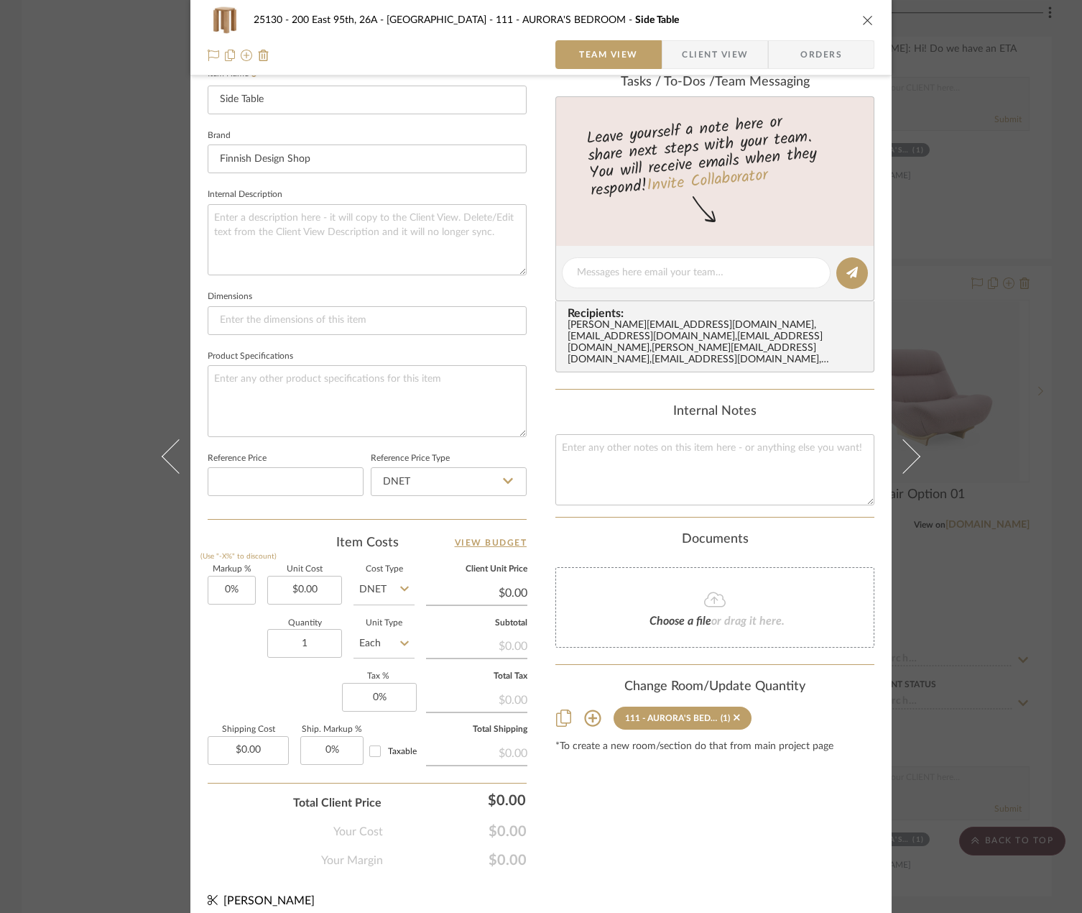
scroll to position [426, 0]
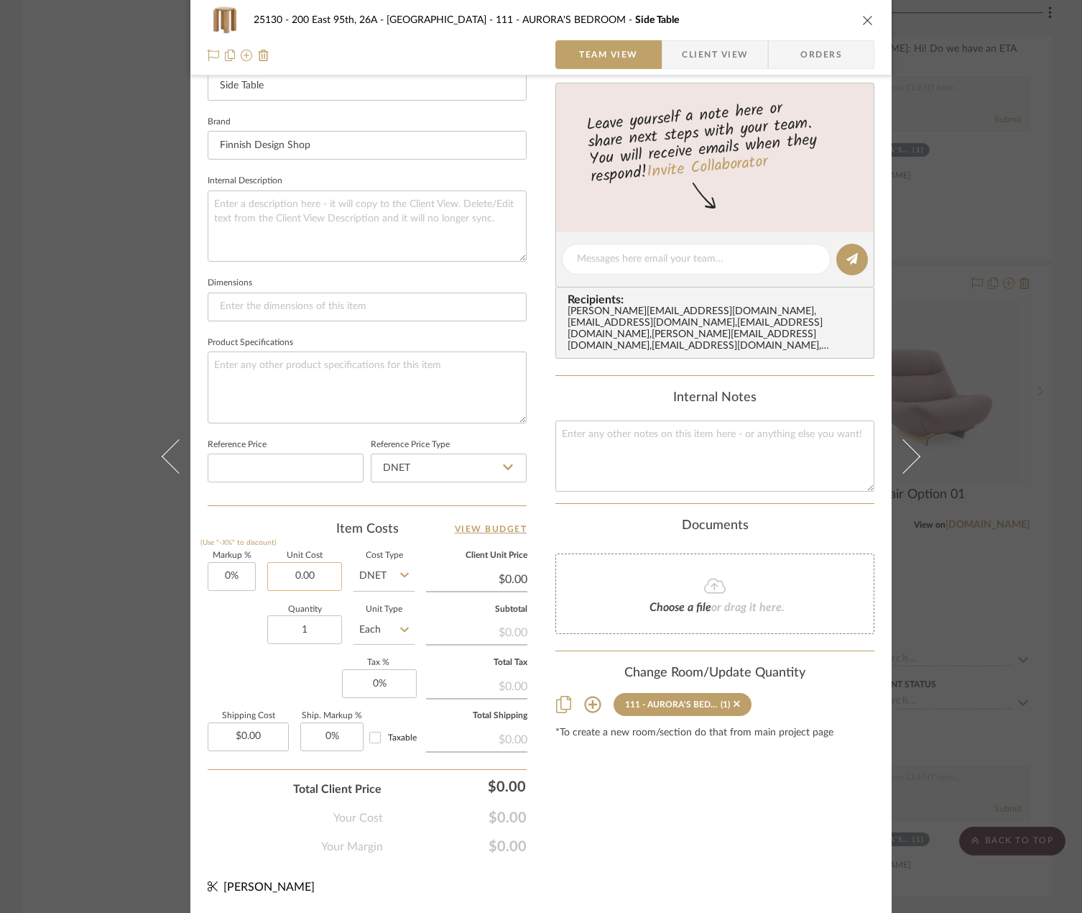
click at [298, 574] on input "0.00" at bounding box center [304, 576] width 75 height 29
type input "$559.00"
click at [684, 887] on div "25130 - 200 East 95th, 26A - Kosheleva 111 - AURORA'S BEDROOM Side Table Team V…" at bounding box center [541, 249] width 702 height 1328
type input "$559.00"
click at [254, 725] on input "0.00" at bounding box center [248, 736] width 81 height 29
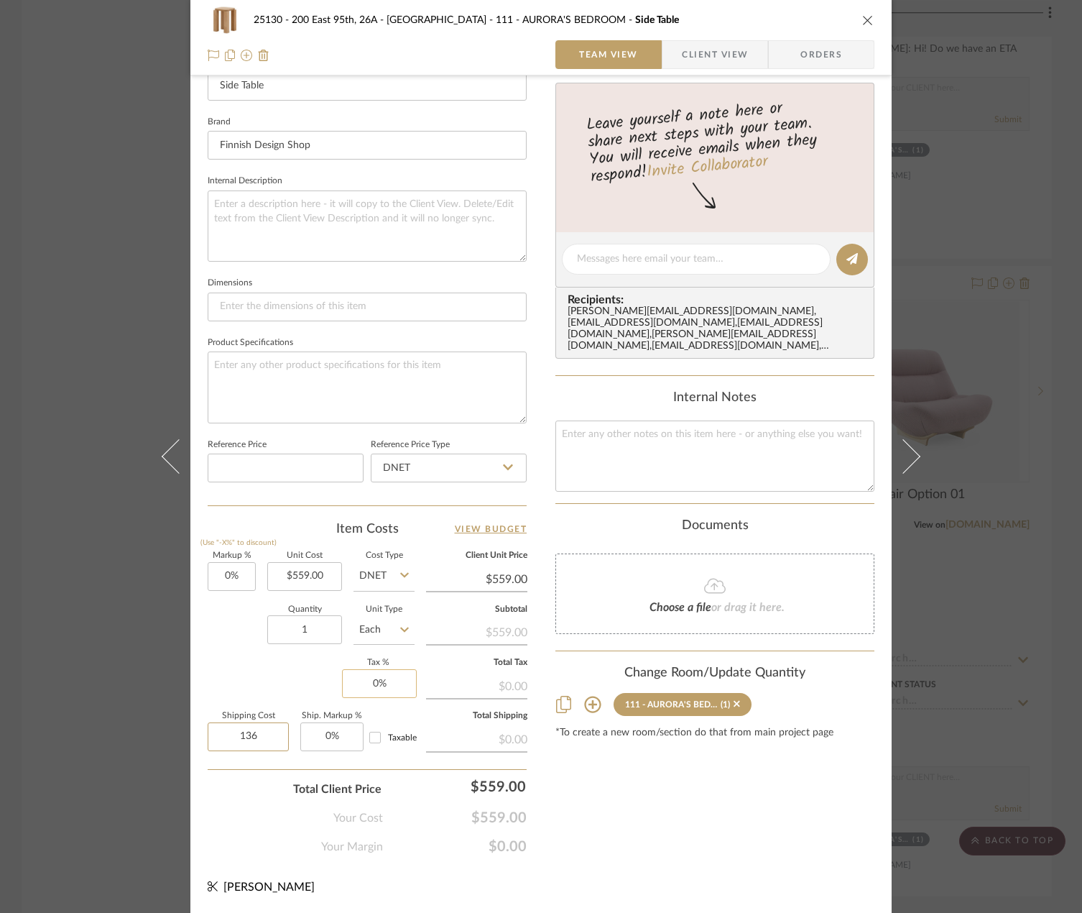
type input "136"
type input "0"
type input "$136.00"
click at [387, 682] on input "0" at bounding box center [379, 683] width 75 height 29
type input "8.875%"
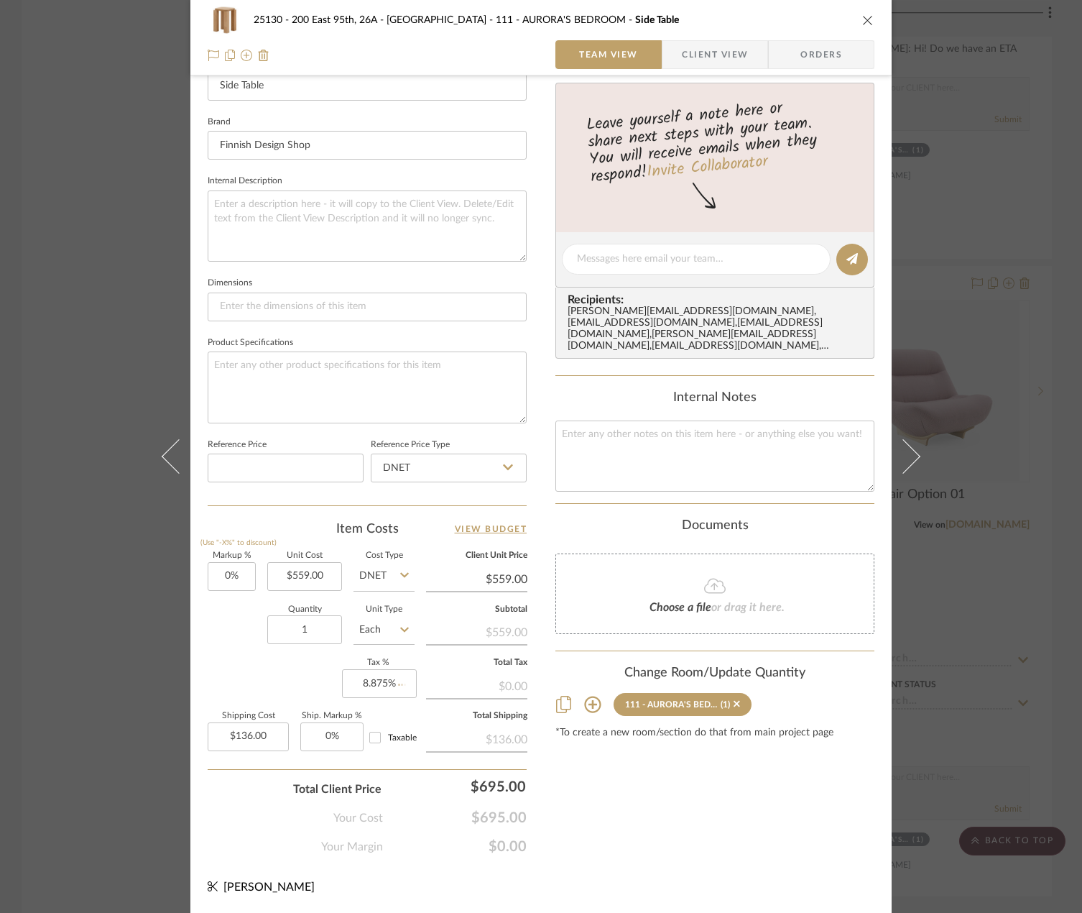
click at [577, 827] on div "Content here copies to Client View - confirm visibility there. Show in Client D…" at bounding box center [715, 263] width 319 height 1183
click at [372, 728] on input "Taxable" at bounding box center [375, 737] width 23 height 23
checkbox input "true"
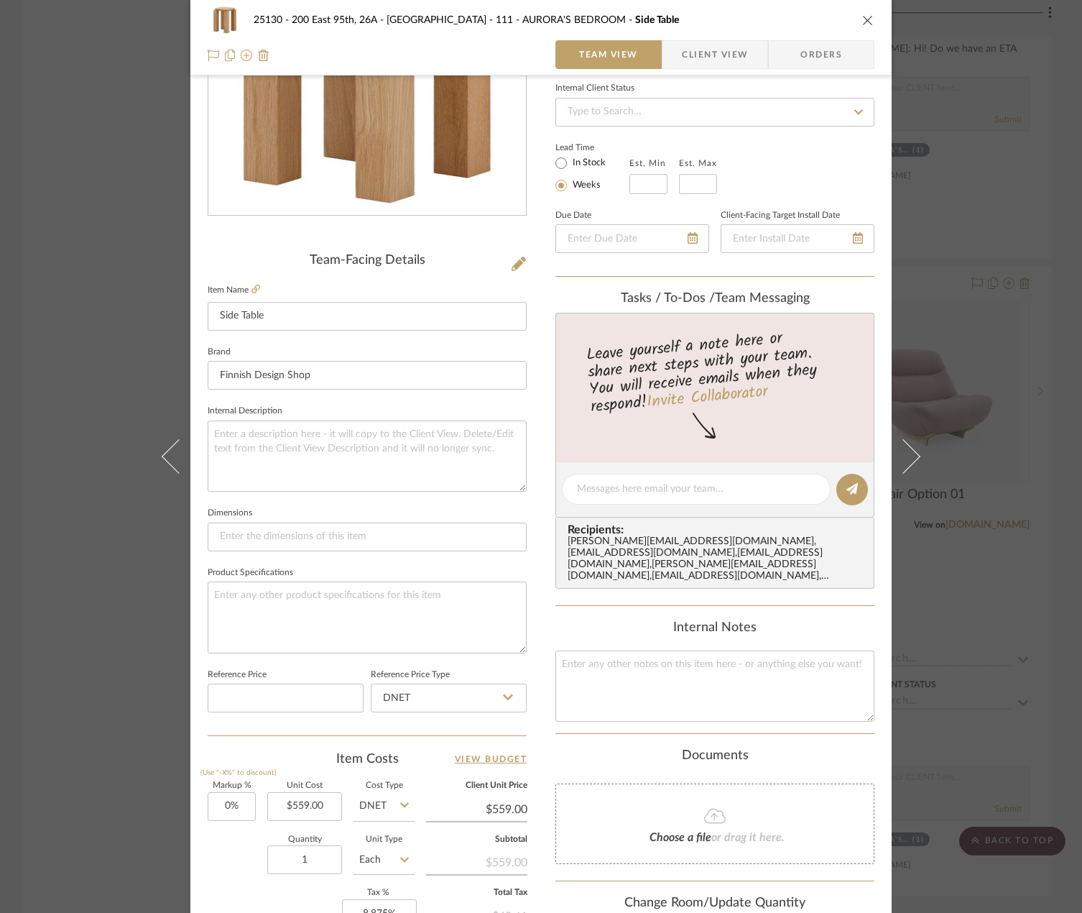
scroll to position [216, 0]
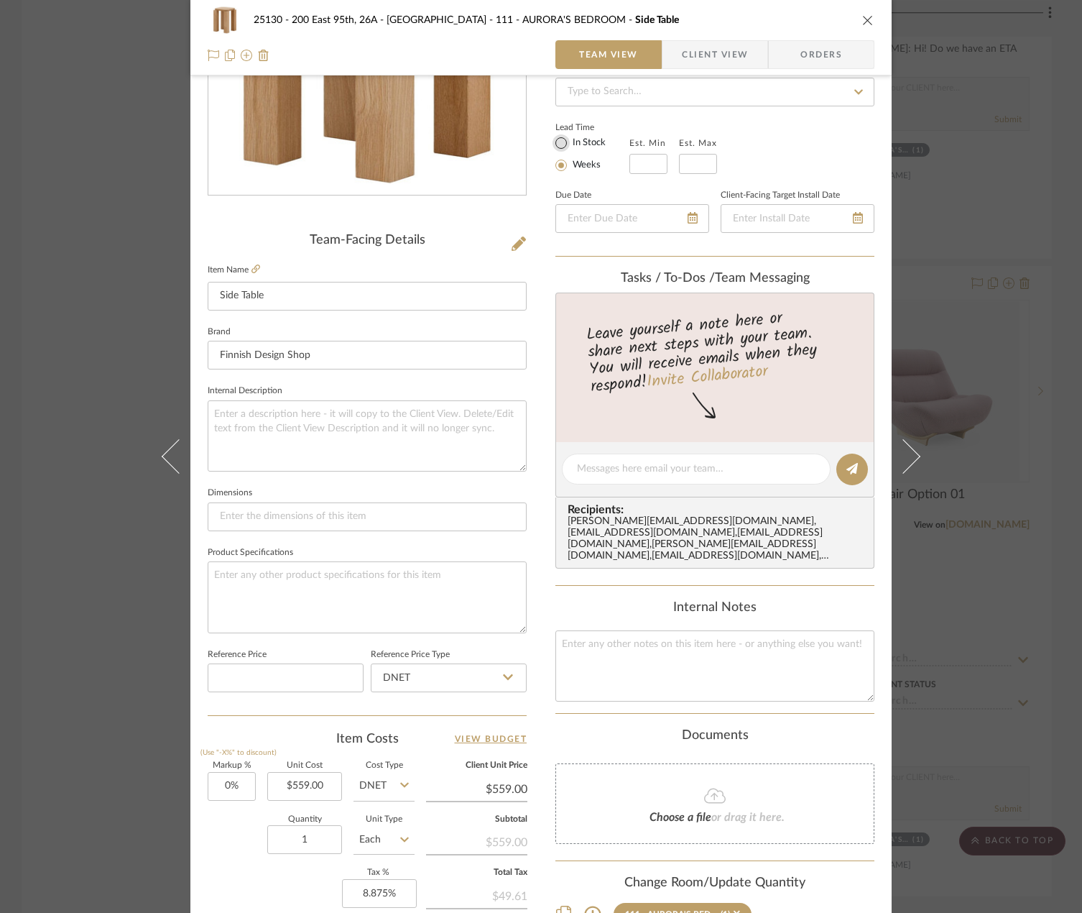
click at [553, 137] on input "In Stock" at bounding box center [561, 142] width 17 height 17
radio input "true"
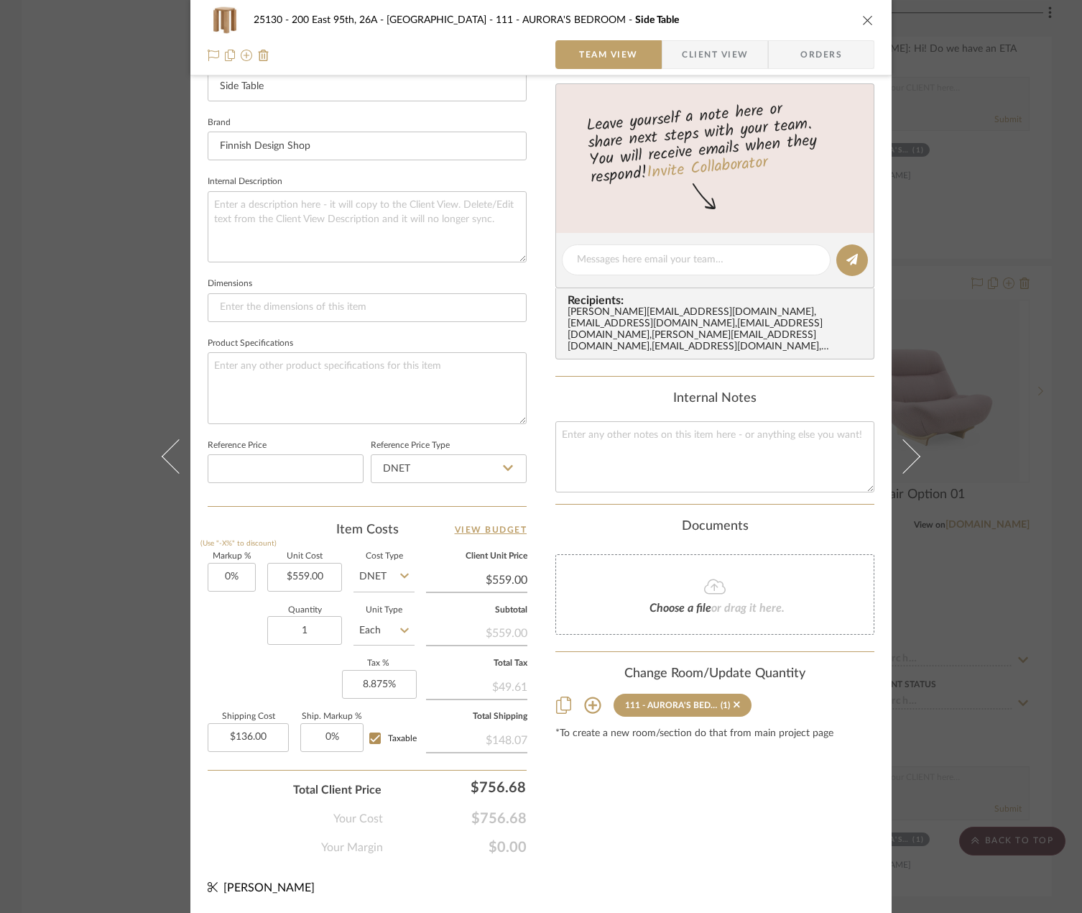
scroll to position [426, 0]
click at [682, 65] on span "Client View" at bounding box center [715, 54] width 66 height 29
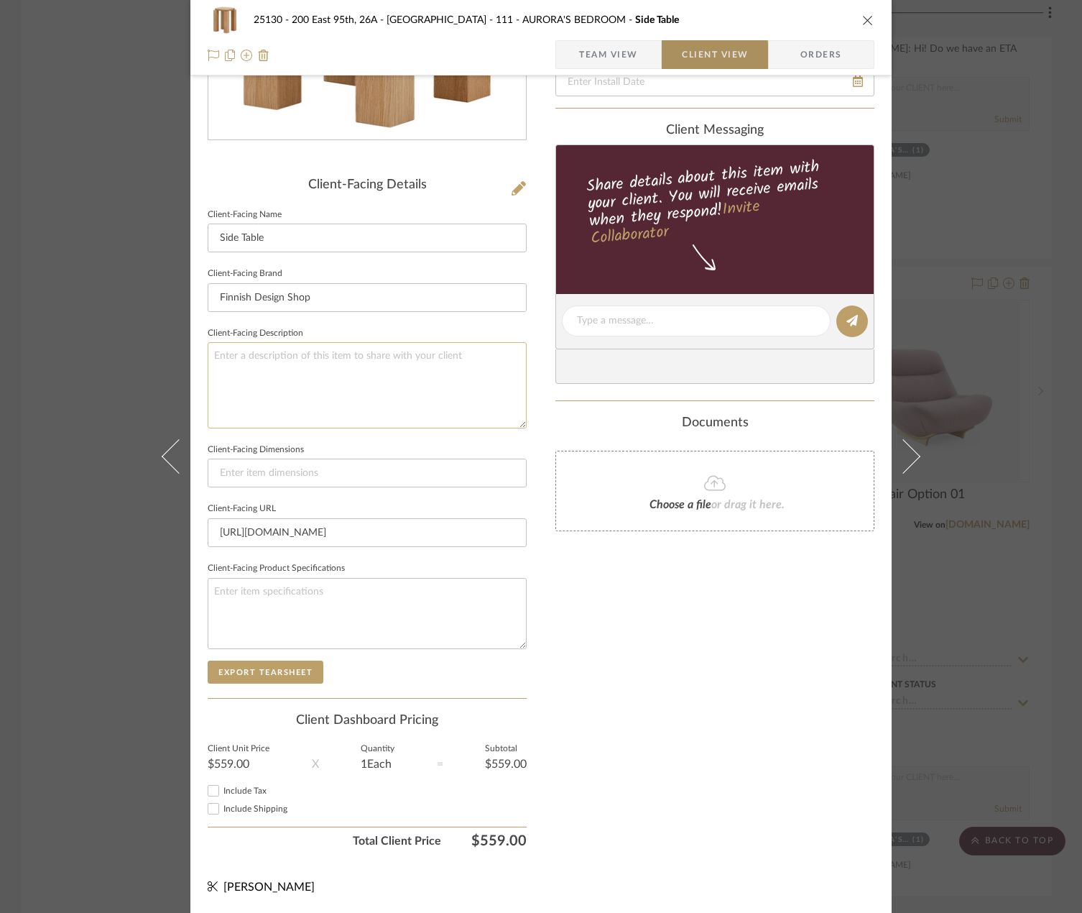
scroll to position [271, 0]
click at [316, 384] on textarea at bounding box center [367, 385] width 319 height 86
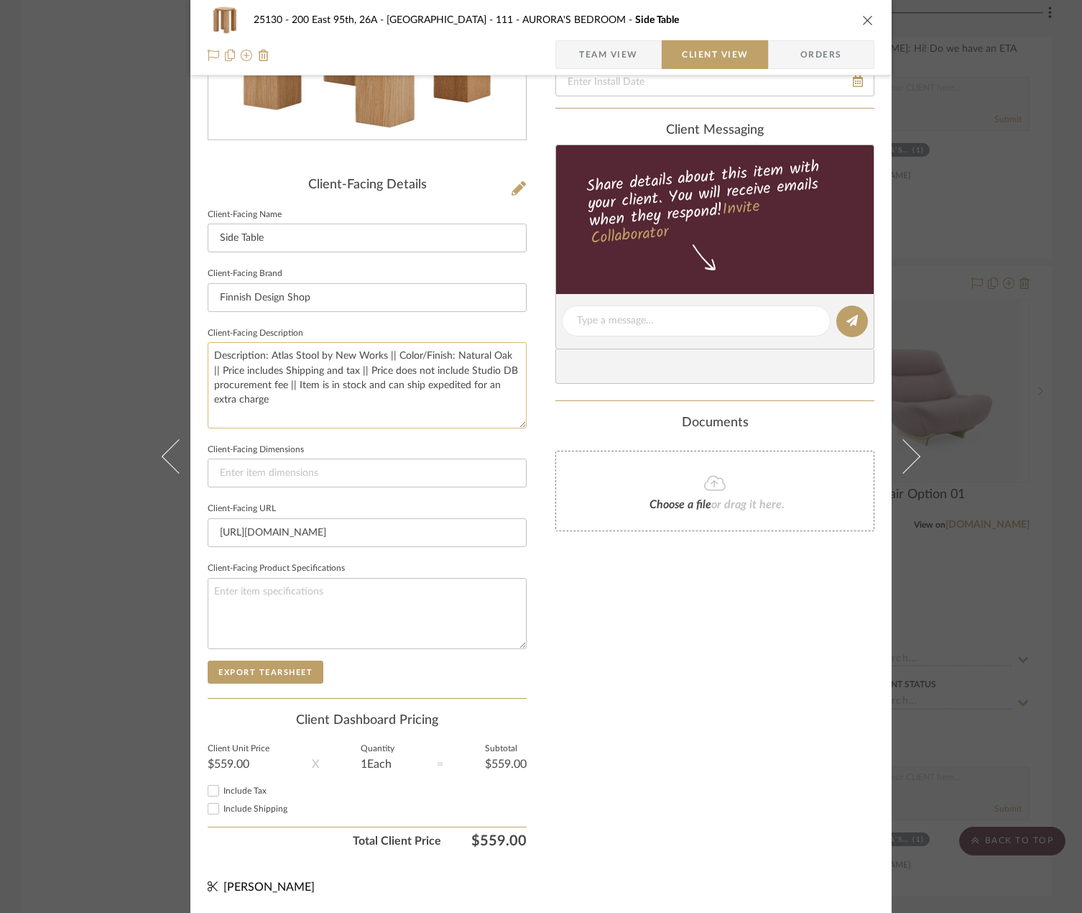
click at [466, 390] on textarea "Description: Atlas Stool by New Works || Color/Finish: Natural Oak || Price inc…" at bounding box center [367, 385] width 319 height 86
click at [341, 399] on textarea "Description: Atlas Stool by New Works || Color/Finish: Natural Oak || Price inc…" at bounding box center [367, 385] width 319 height 86
drag, startPoint x: 311, startPoint y: 373, endPoint x: 272, endPoint y: 374, distance: 38.1
click at [272, 374] on textarea "Description: Atlas Stool by New Works || Color/Finish: Natural Oak || Price inc…" at bounding box center [367, 385] width 319 height 86
click at [483, 405] on textarea "Description: Atlas Stool by New Works || Color/Finish: Natural Oak || Price inc…" at bounding box center [367, 385] width 319 height 86
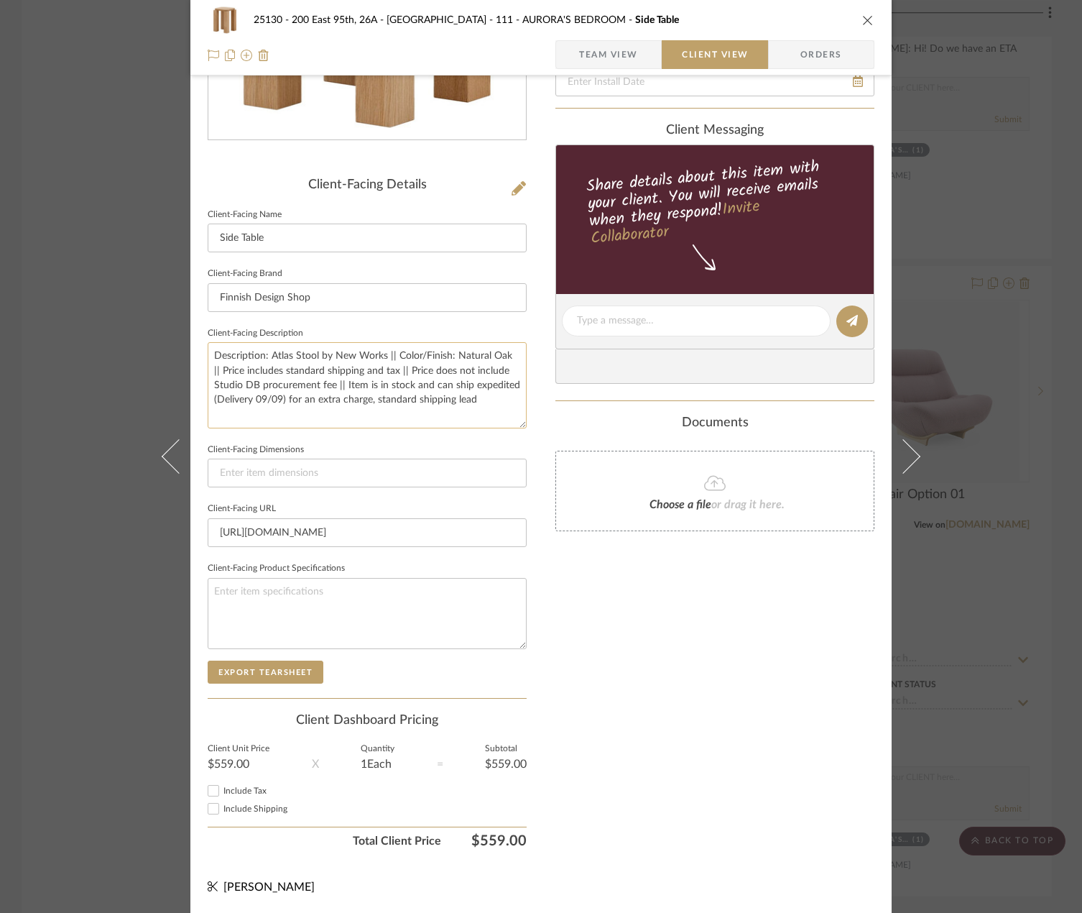
click at [460, 376] on textarea "Description: Atlas Stool by New Works || Color/Finish: Natural Oak || Price inc…" at bounding box center [367, 385] width 319 height 86
click at [470, 381] on textarea "Description: Atlas Stool by New Works || Color/Finish: Natural Oak || Price inc…" at bounding box center [367, 385] width 319 height 86
click at [461, 398] on textarea "Description: Atlas Stool by New Works || Color/Finish: Natural Oak || Price inc…" at bounding box center [367, 385] width 319 height 86
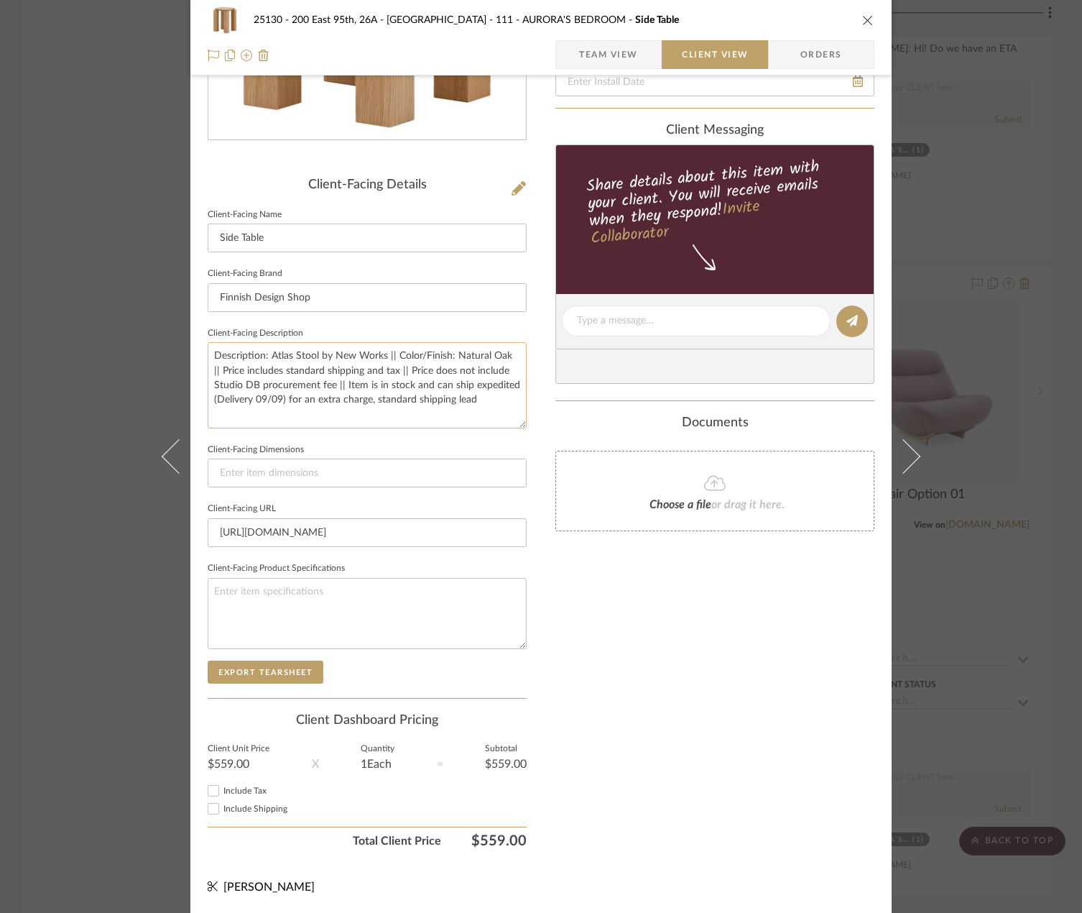
click at [477, 403] on textarea "Description: Atlas Stool by New Works || Color/Finish: Natural Oak || Price inc…" at bounding box center [367, 385] width 319 height 86
click at [472, 407] on textarea "Description: Atlas Stool by New Works || Color/Finish: Natural Oak || Price inc…" at bounding box center [367, 385] width 319 height 86
type textarea "Description: Atlas Stool by New Works || Color/Finish: Natural Oak || Price inc…"
click at [495, 395] on textarea "Description: Atlas Stool by New Works || Color/Finish: Natural Oak || Price inc…" at bounding box center [367, 385] width 319 height 86
type textarea "Description: Atlas Stool by New Works || Color/Finish: Natural Oak || Price inc…"
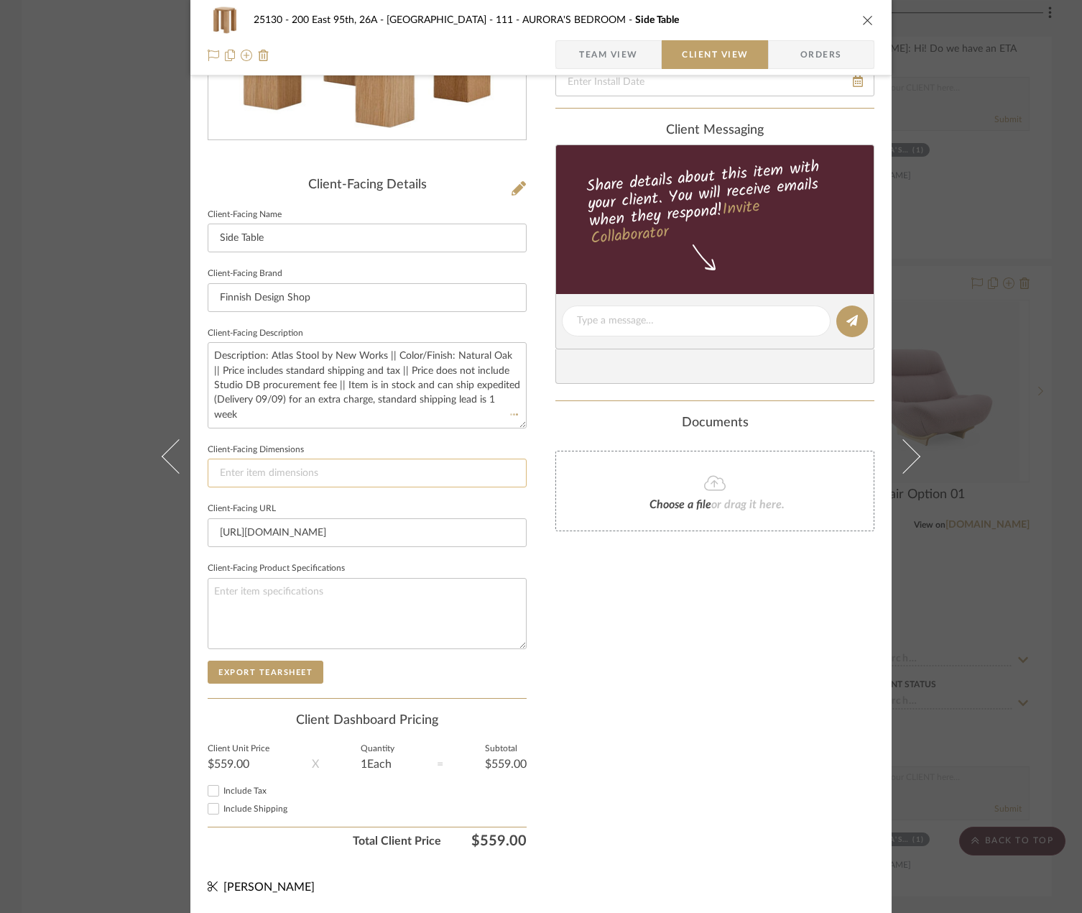
click at [493, 479] on input at bounding box center [367, 473] width 319 height 29
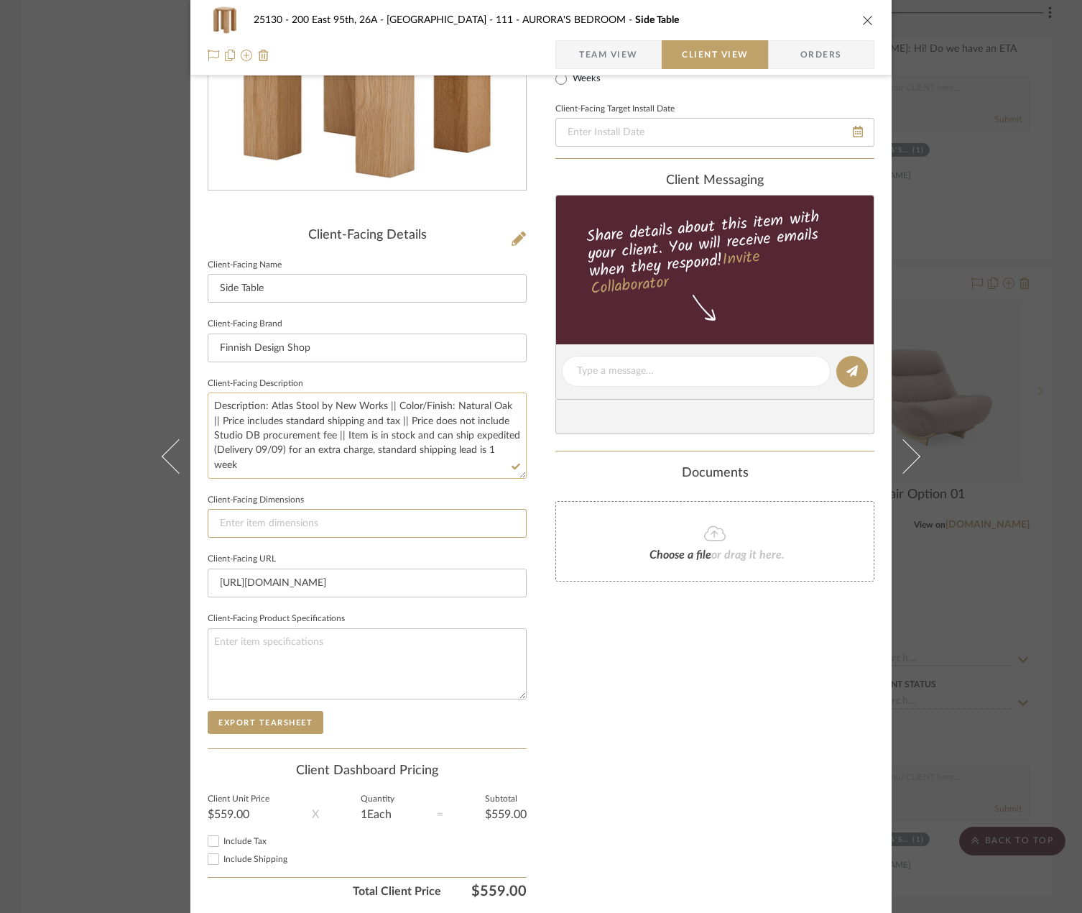
scroll to position [199, 0]
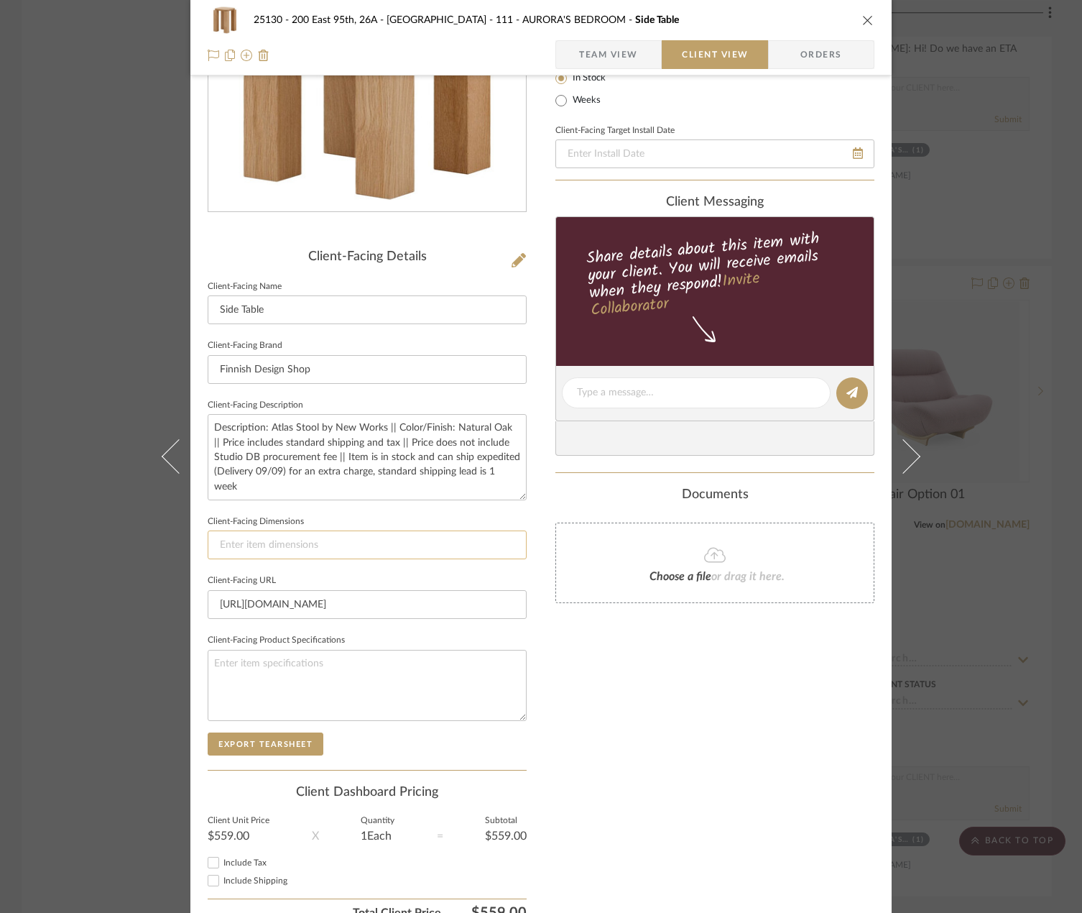
click at [252, 536] on input at bounding box center [367, 544] width 319 height 29
type input "12.6" x 12.6""
click at [787, 676] on div "Only content on this tab can share to Dashboard. Click eyeball icon to show or …" at bounding box center [715, 413] width 319 height 1029
click at [239, 541] on input "12.6" x 12.6"" at bounding box center [367, 544] width 319 height 29
click at [330, 549] on input "12.6" L x 12.6"" at bounding box center [367, 544] width 319 height 29
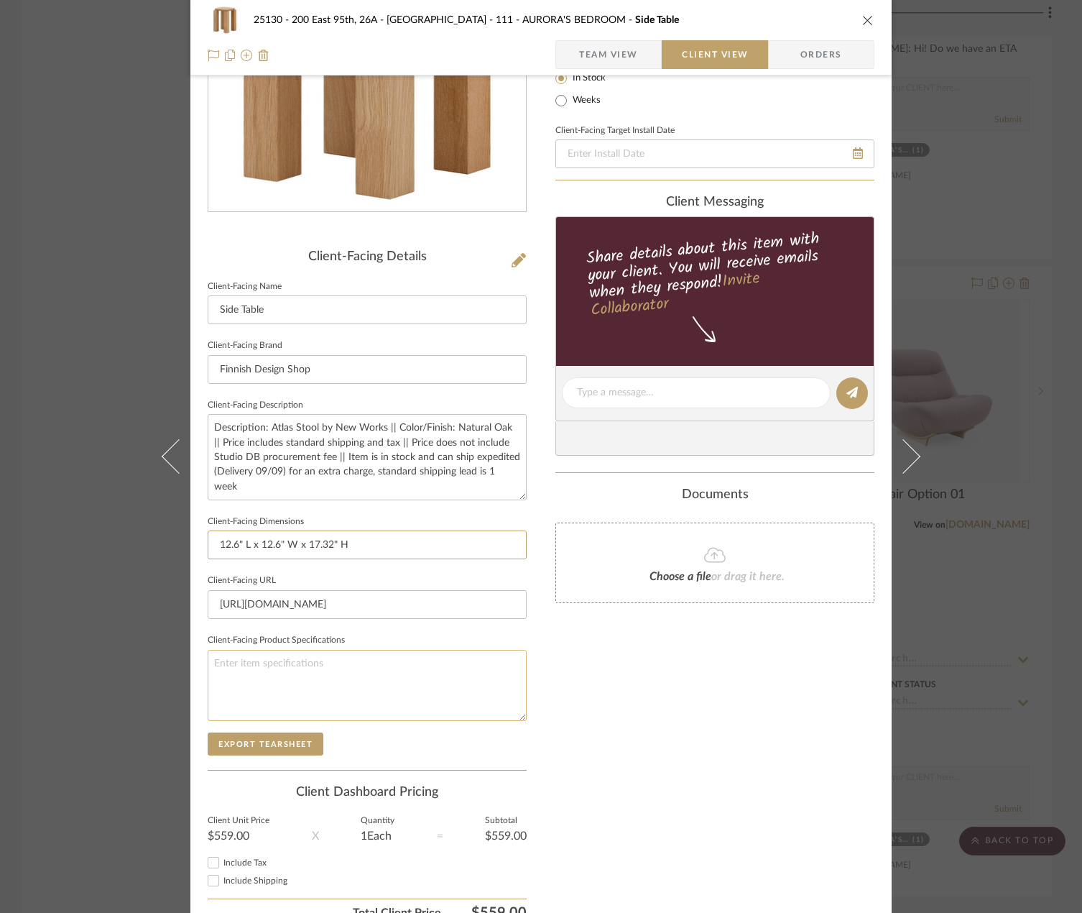
type input "12.6" L x 12.6" W x 17.32" H"
click at [511, 666] on textarea at bounding box center [367, 685] width 319 height 71
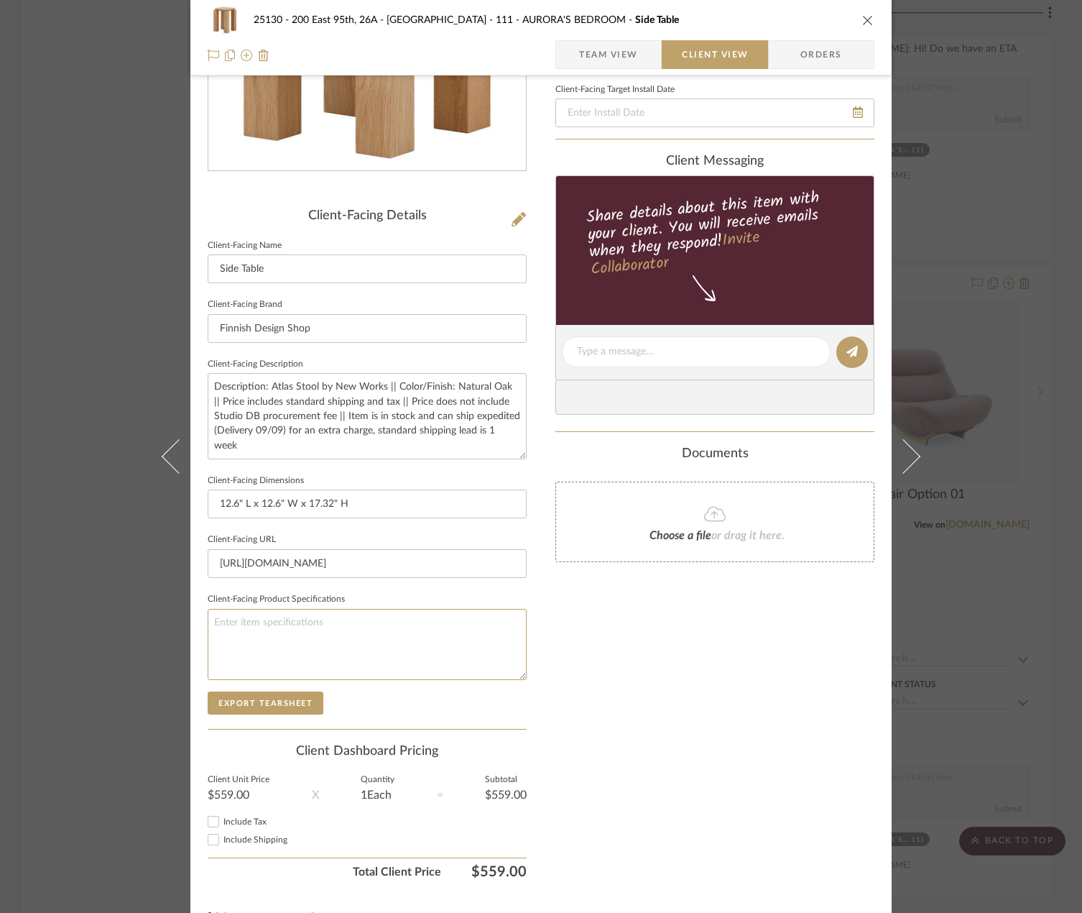
scroll to position [271, 0]
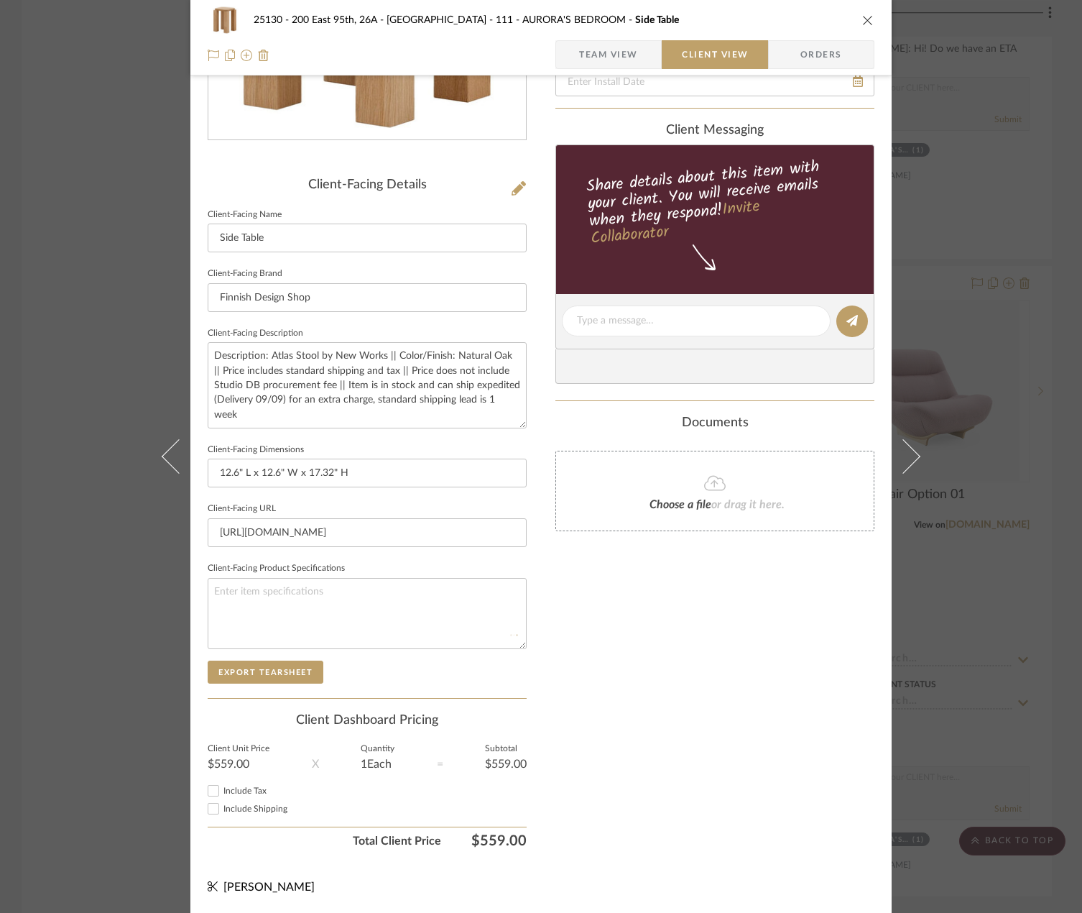
click at [247, 801] on div "Include Shipping" at bounding box center [367, 808] width 319 height 17
drag, startPoint x: 244, startPoint y: 795, endPoint x: 242, endPoint y: 812, distance: 17.4
click at [244, 796] on label "Include Tax" at bounding box center [375, 791] width 303 height 11
click at [222, 796] on input "Include Tax" at bounding box center [213, 790] width 17 height 17
checkbox input "true"
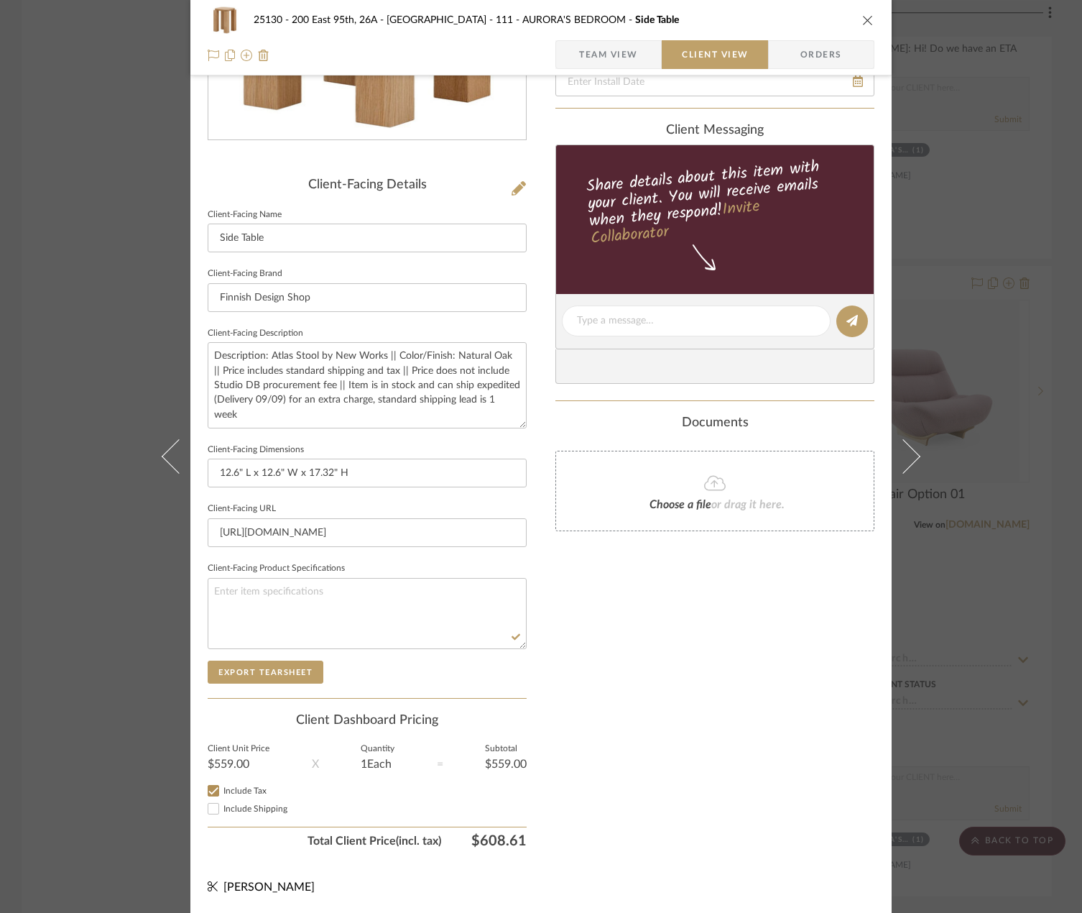
click at [241, 814] on label "Include Shipping" at bounding box center [375, 809] width 303 height 11
click at [222, 814] on input "Include Shipping" at bounding box center [213, 808] width 17 height 17
checkbox input "true"
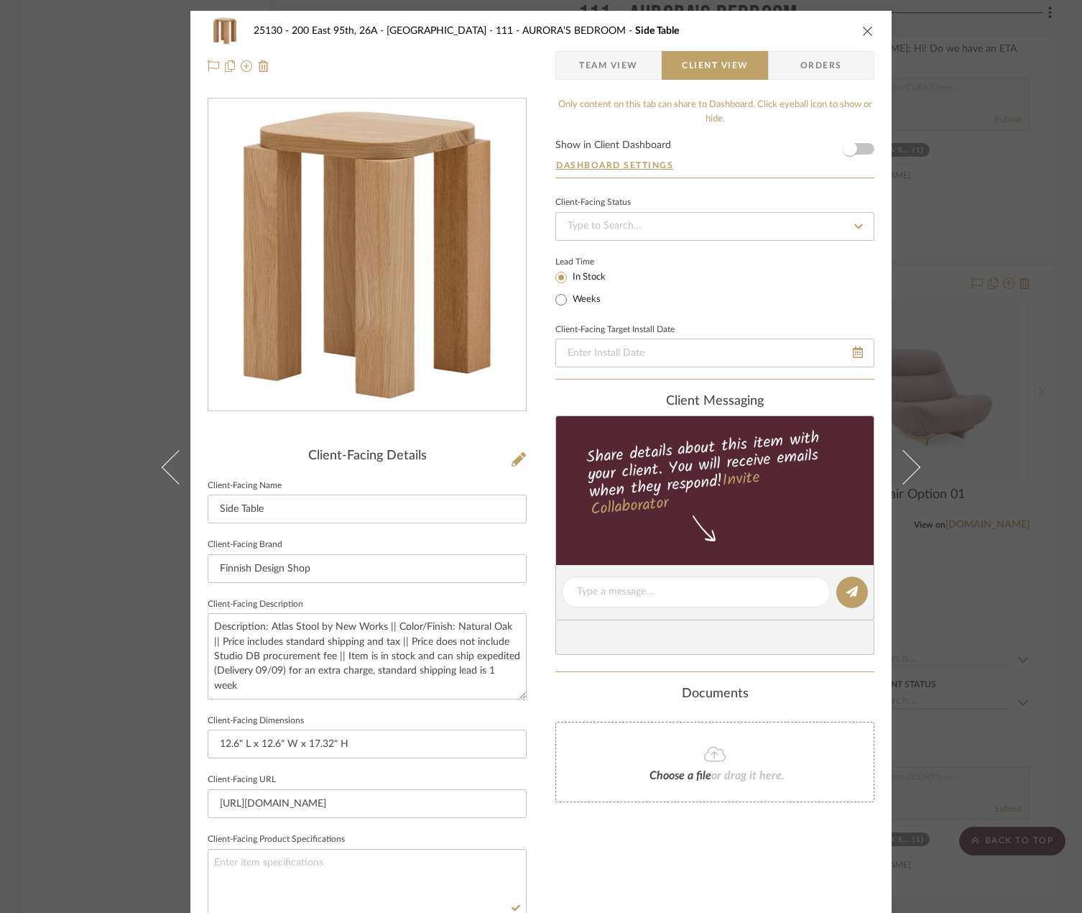
click at [607, 61] on span "Team View" at bounding box center [608, 65] width 59 height 29
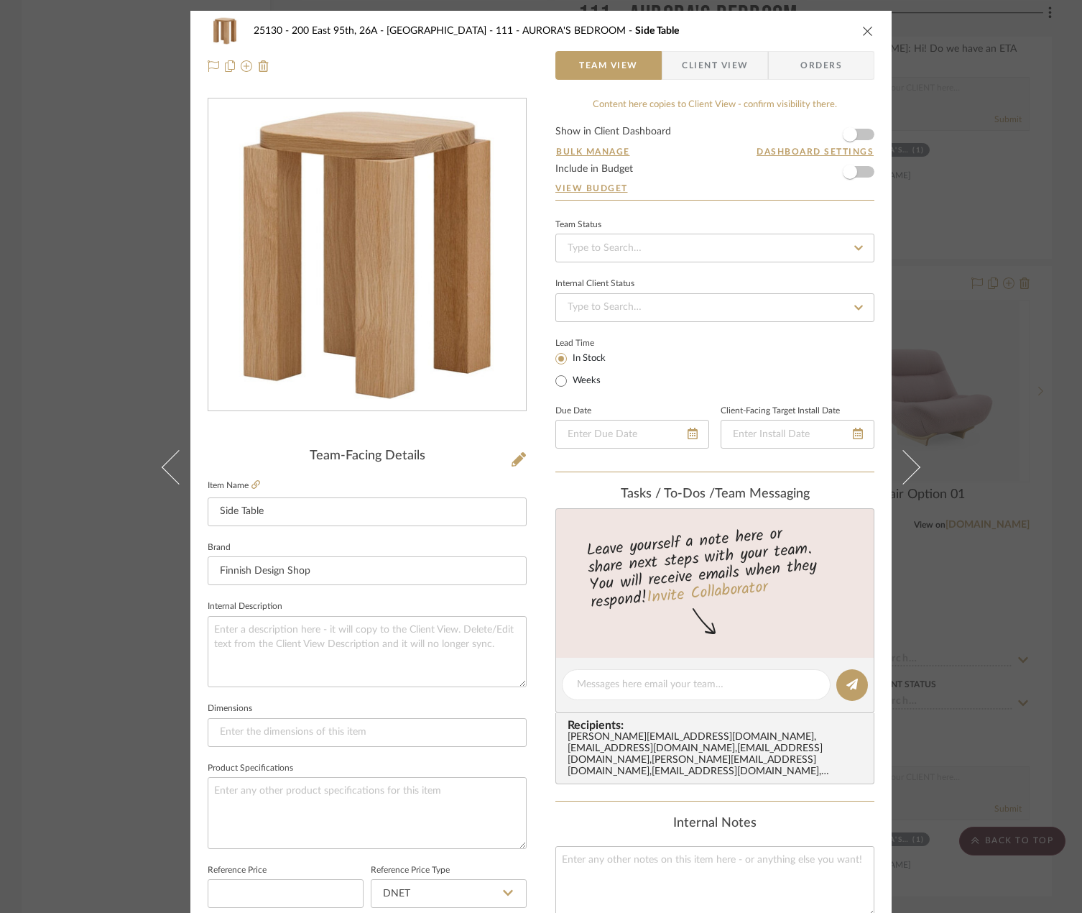
click at [676, 69] on span "button" at bounding box center [672, 65] width 19 height 29
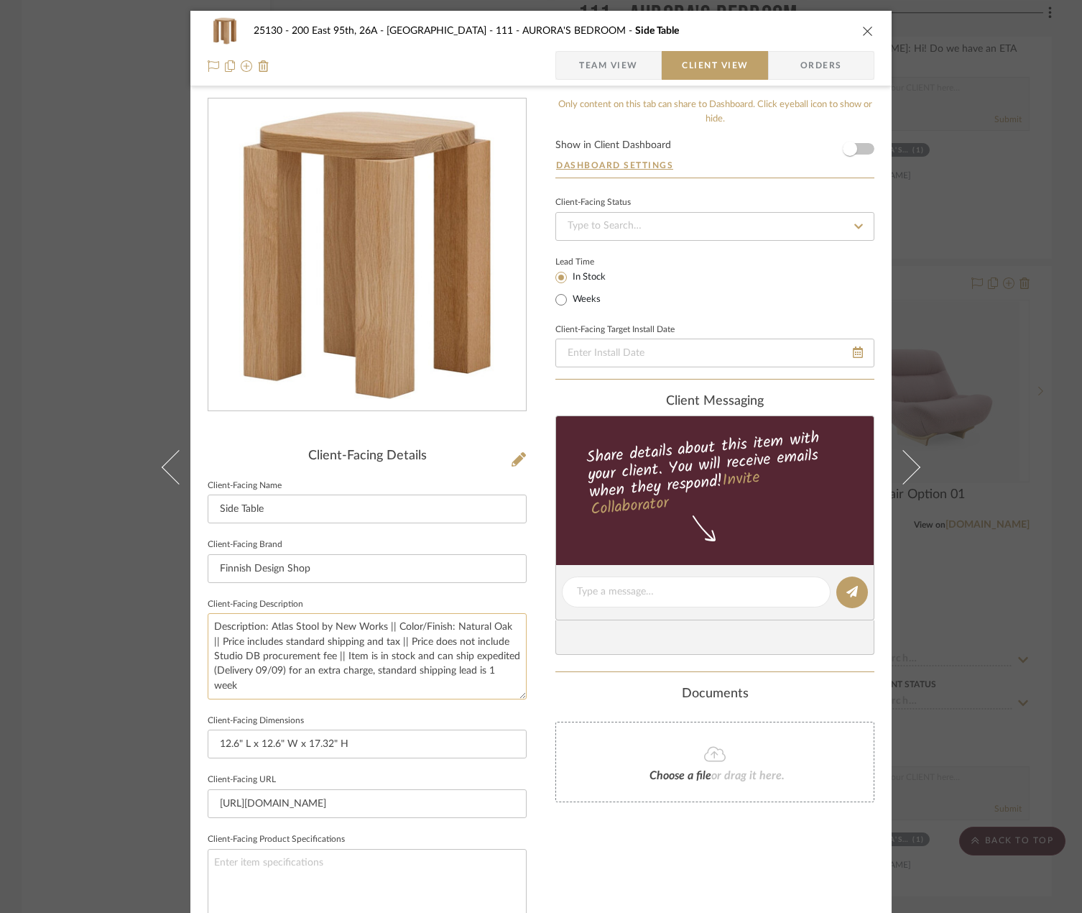
scroll to position [72, 0]
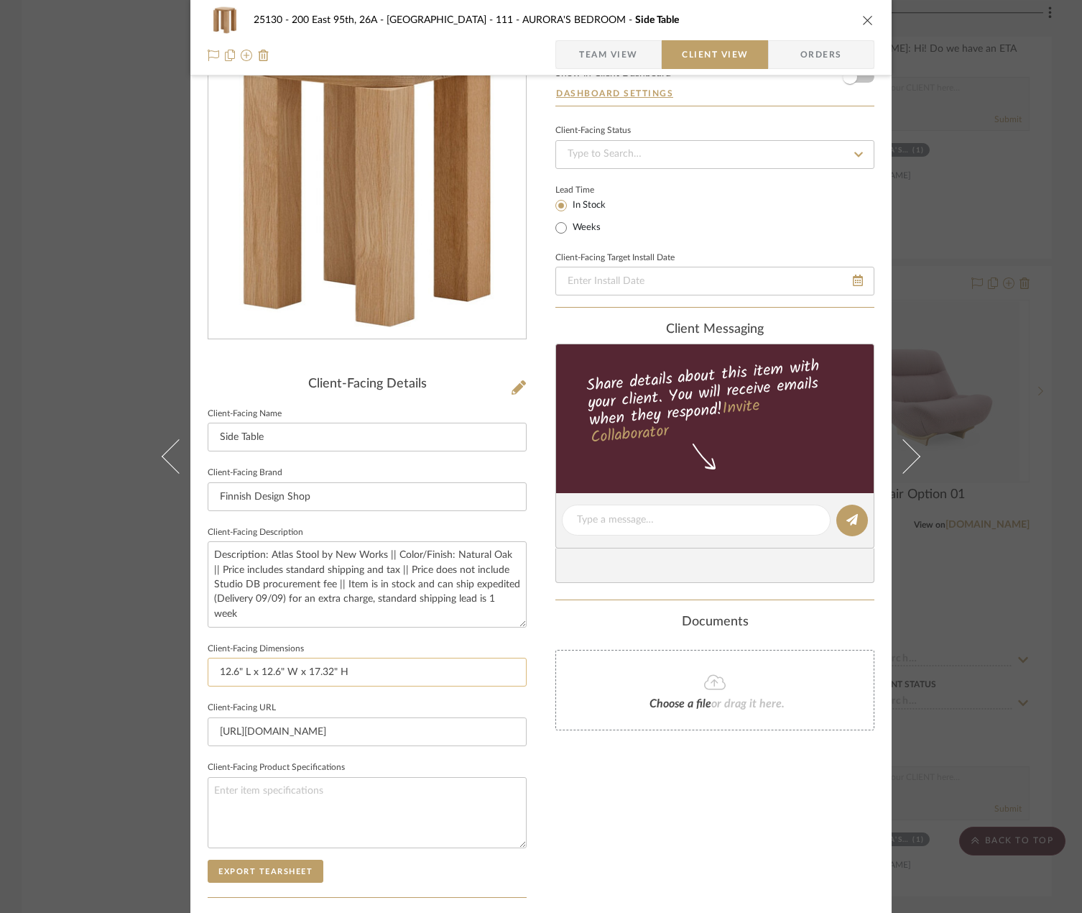
click at [403, 672] on input "12.6" L x 12.6" W x 17.32" H" at bounding box center [367, 672] width 319 height 29
click at [316, 597] on textarea "Description: Atlas Stool by New Works || Color/Finish: Natural Oak || Price inc…" at bounding box center [367, 584] width 319 height 86
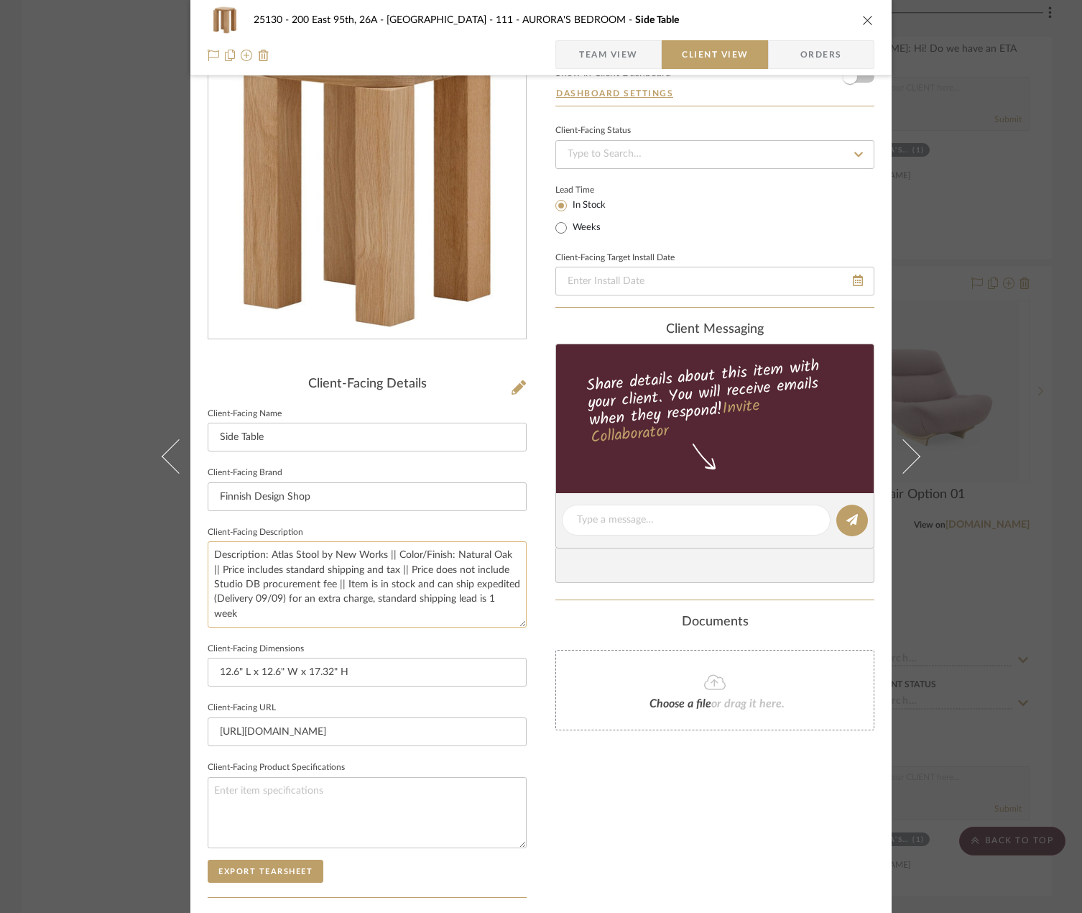
click at [371, 601] on textarea "Description: Atlas Stool by New Works || Color/Finish: Natural Oak || Price inc…" at bounding box center [367, 584] width 319 height 86
click at [375, 628] on sr-form-field "Client-Facing Description Description: Atlas Stool by New Works || Color/Finish…" at bounding box center [367, 581] width 319 height 116
click at [375, 606] on textarea "Description: Atlas Stool by New Works || Color/Finish: Natural Oak || Price inc…" at bounding box center [367, 584] width 319 height 86
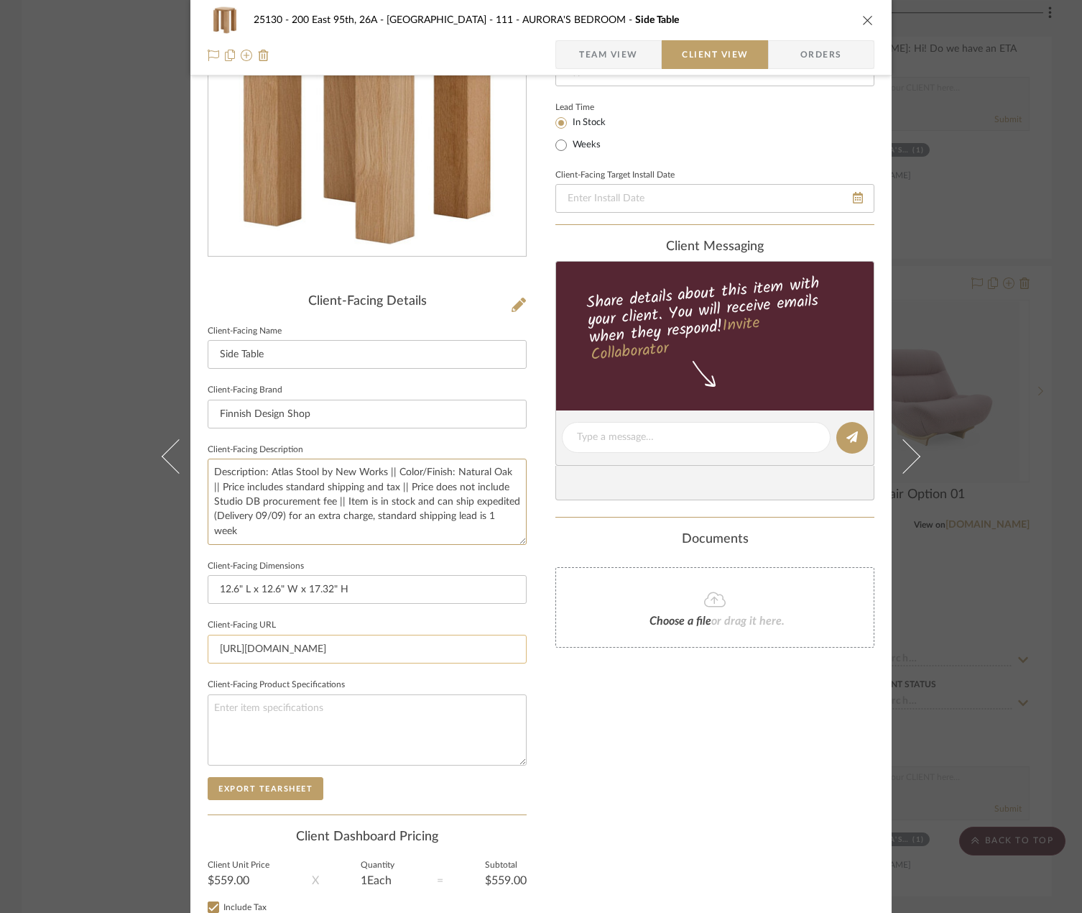
scroll to position [216, 0]
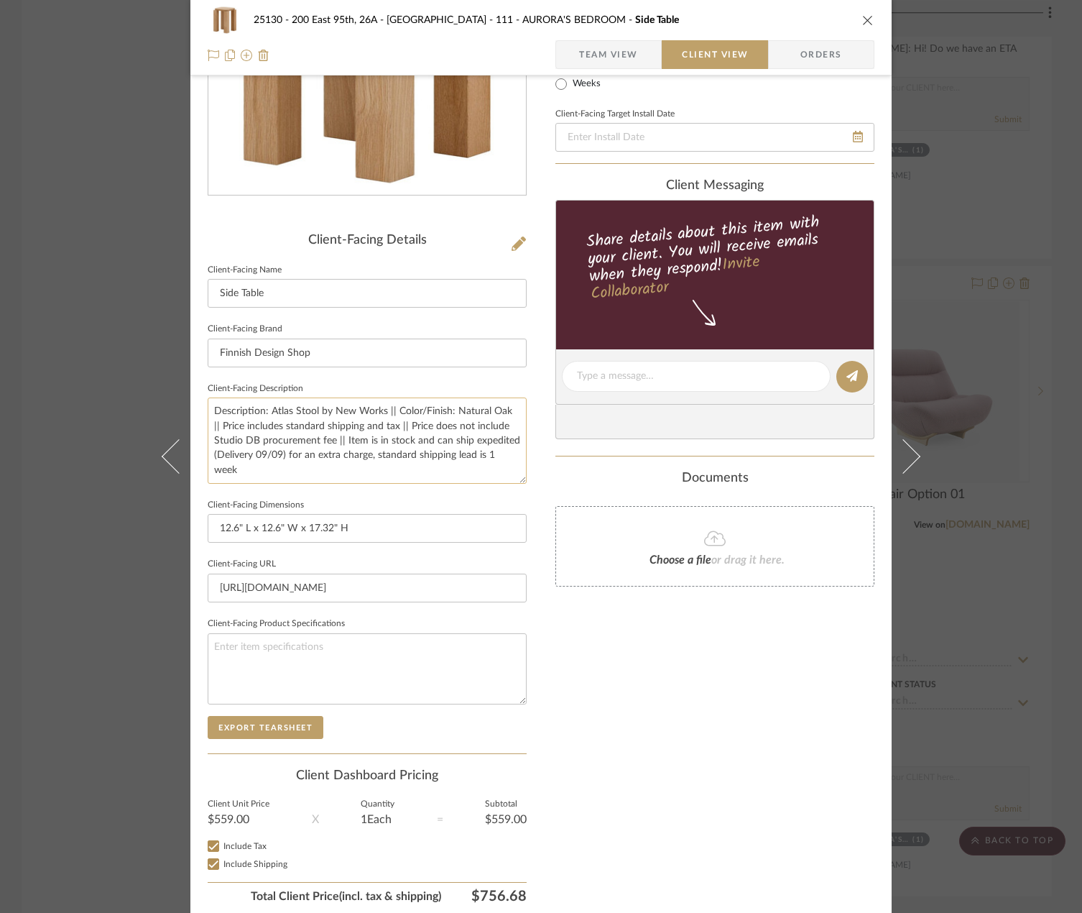
click at [512, 452] on textarea "Description: Atlas Stool by New Works || Color/Finish: Natural Oak || Price inc…" at bounding box center [367, 440] width 319 height 86
click at [970, 566] on div "25130 - 200 East 95th, 26A - Kosheleva 111 - AURORA'S BEDROOM Side Table Team V…" at bounding box center [541, 456] width 1082 height 913
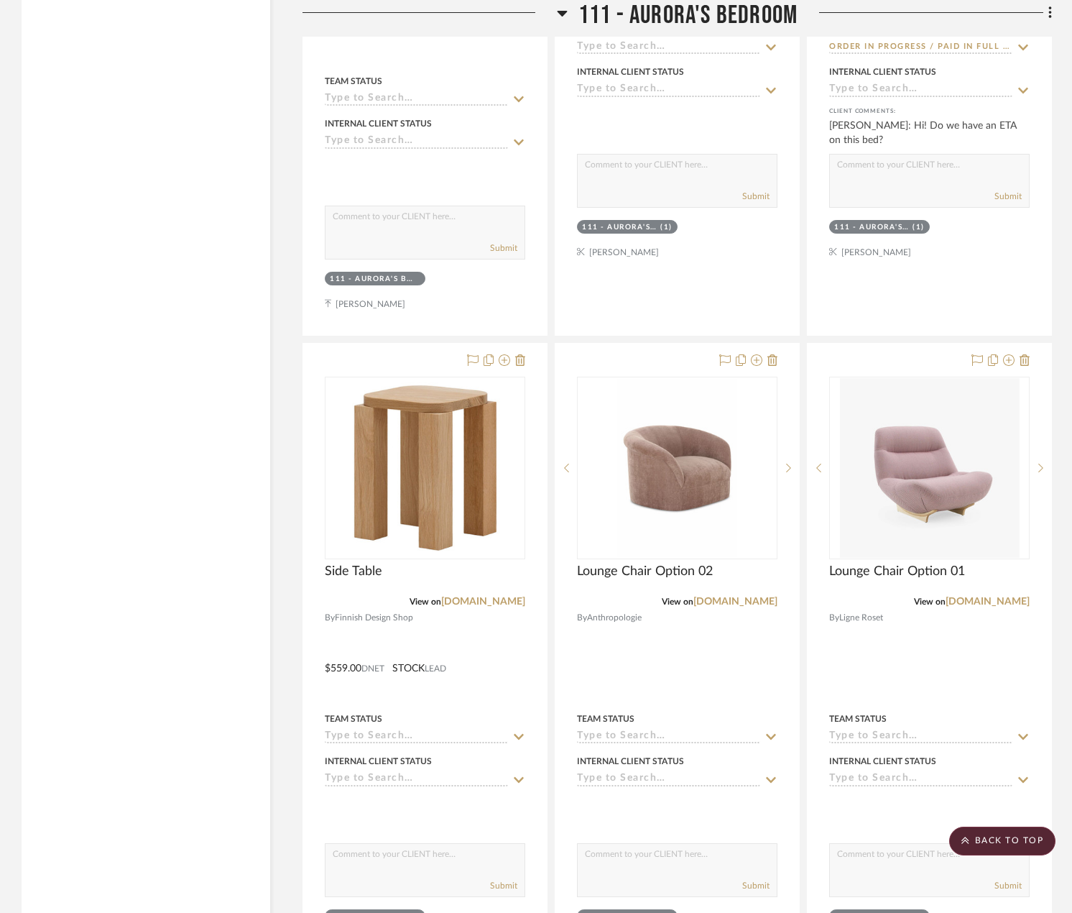
scroll to position [3666, 0]
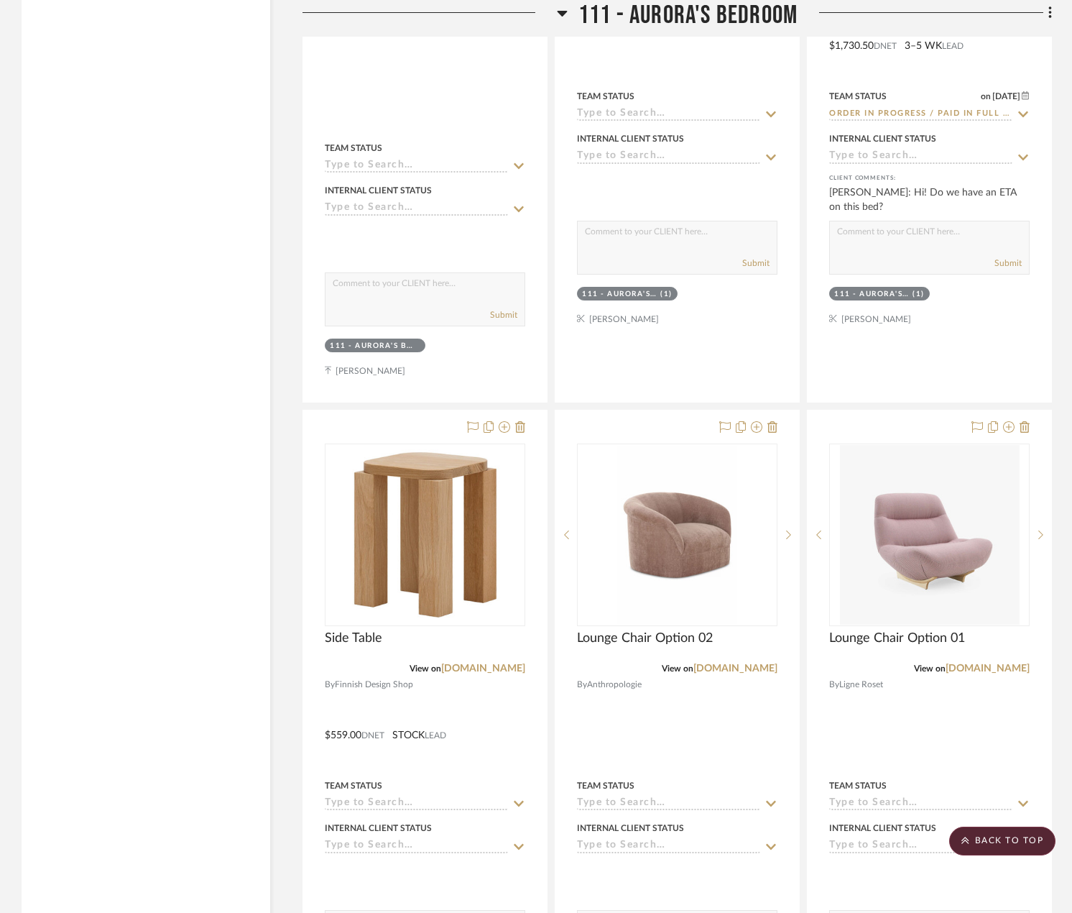
click at [261, 576] on div "Filter by keyword, category or name prior to exporting to Excel or Bulk Actions…" at bounding box center [146, 250] width 249 height 7268
click at [707, 658] on div at bounding box center [678, 724] width 244 height 629
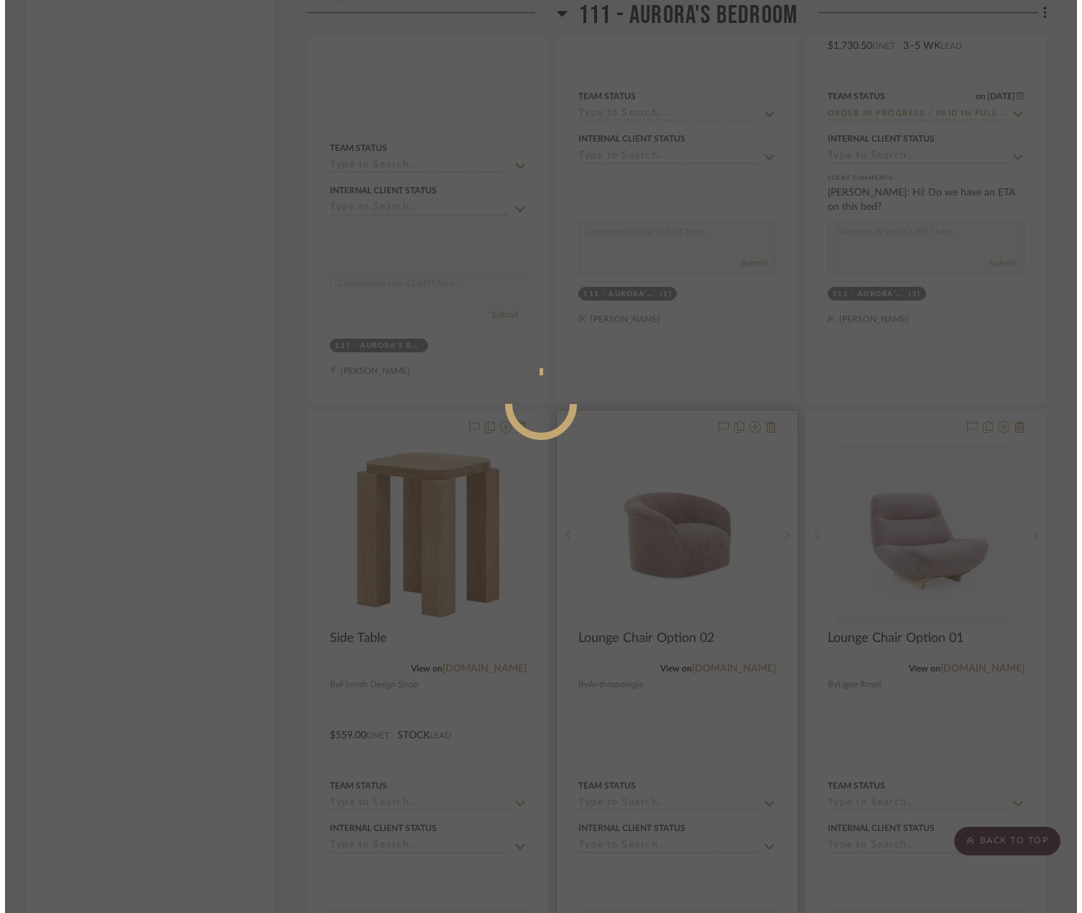
scroll to position [0, 0]
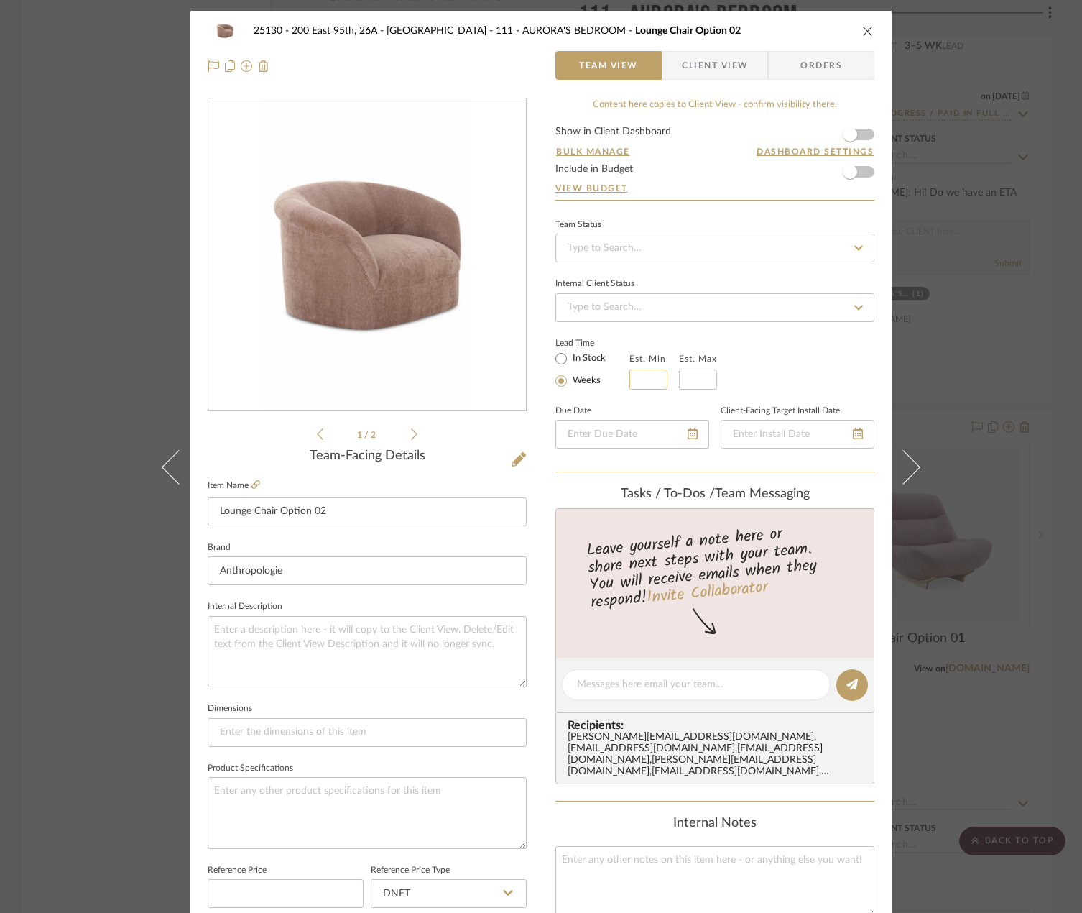
click at [643, 380] on input at bounding box center [649, 379] width 38 height 20
type input "1"
click at [682, 381] on input "text" at bounding box center [698, 379] width 38 height 20
type input "1"
click at [759, 359] on div "Lead Time In Stock Weeks Est. Min 1 Est. Max 1" at bounding box center [715, 362] width 319 height 56
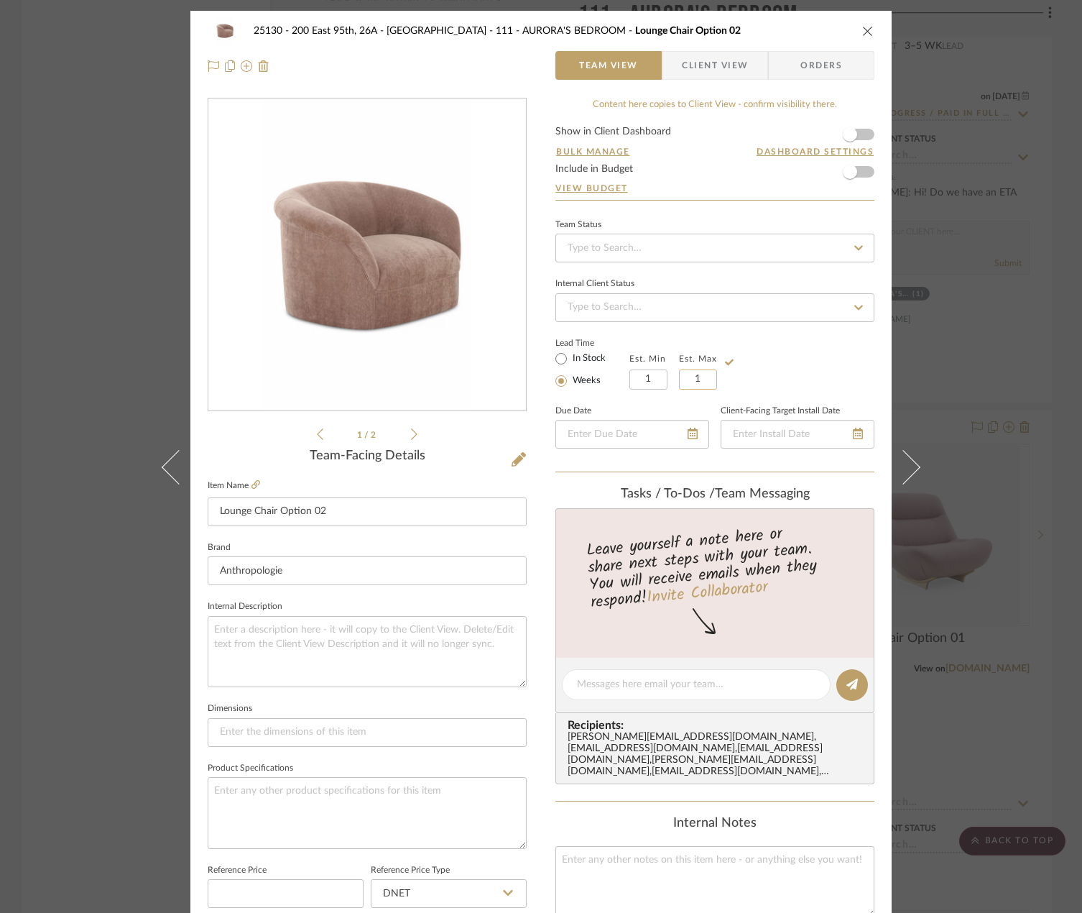
click at [689, 375] on input "1" at bounding box center [698, 379] width 38 height 20
type input "3"
click at [767, 355] on div "Lead Time In Stock Weeks Est. Min 1 Est. Max 3" at bounding box center [715, 362] width 319 height 56
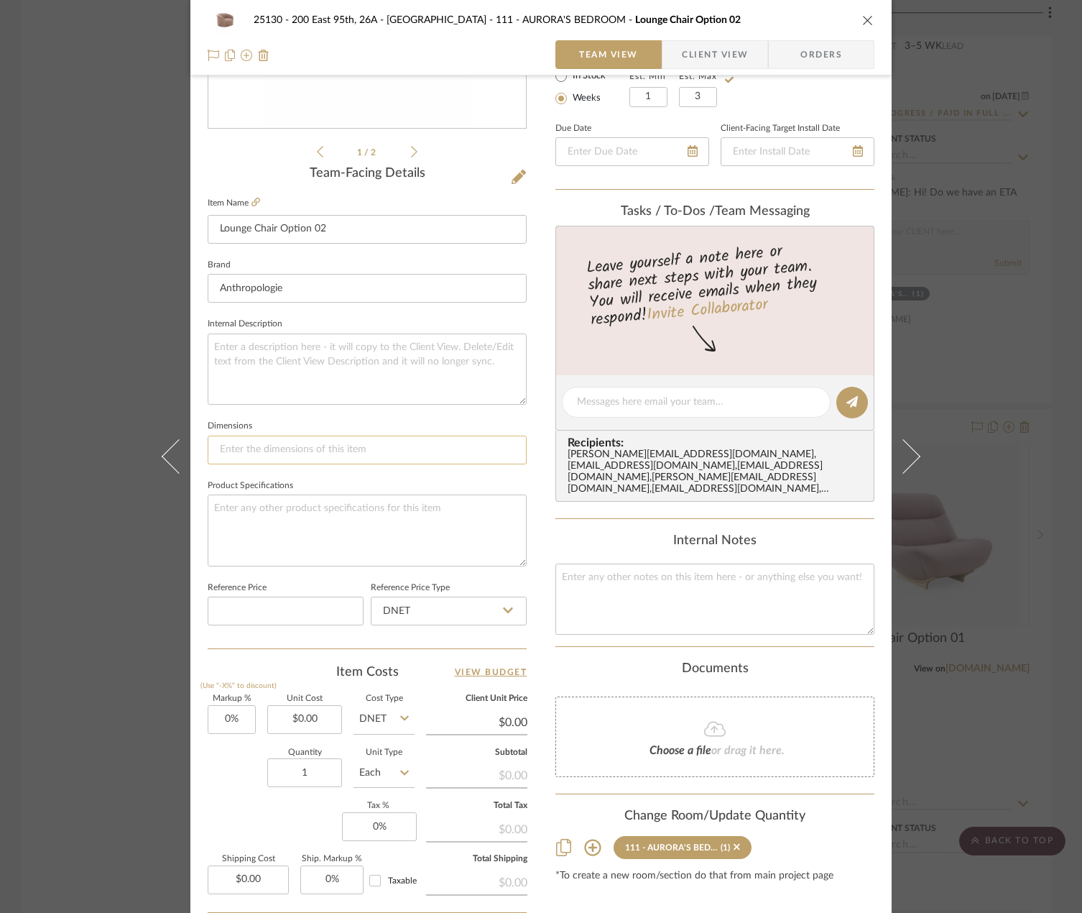
scroll to position [288, 0]
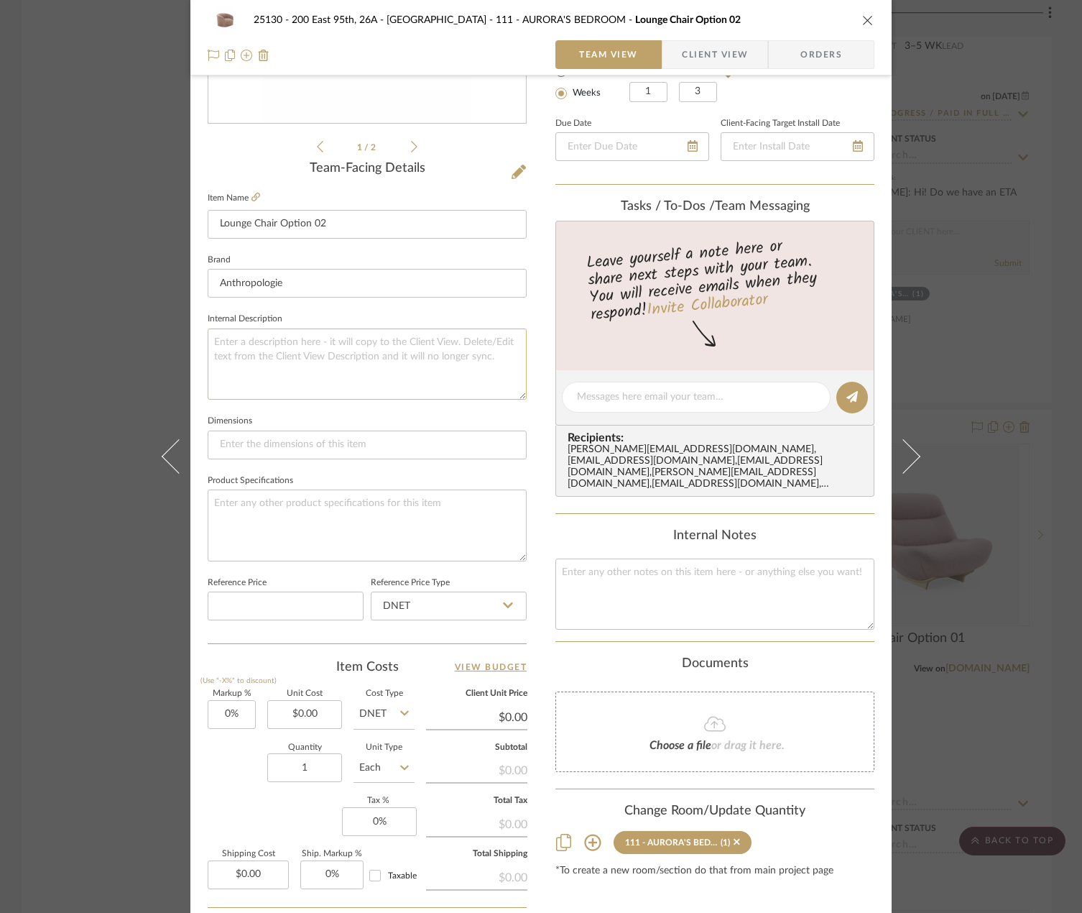
click at [362, 351] on textarea at bounding box center [367, 363] width 319 height 71
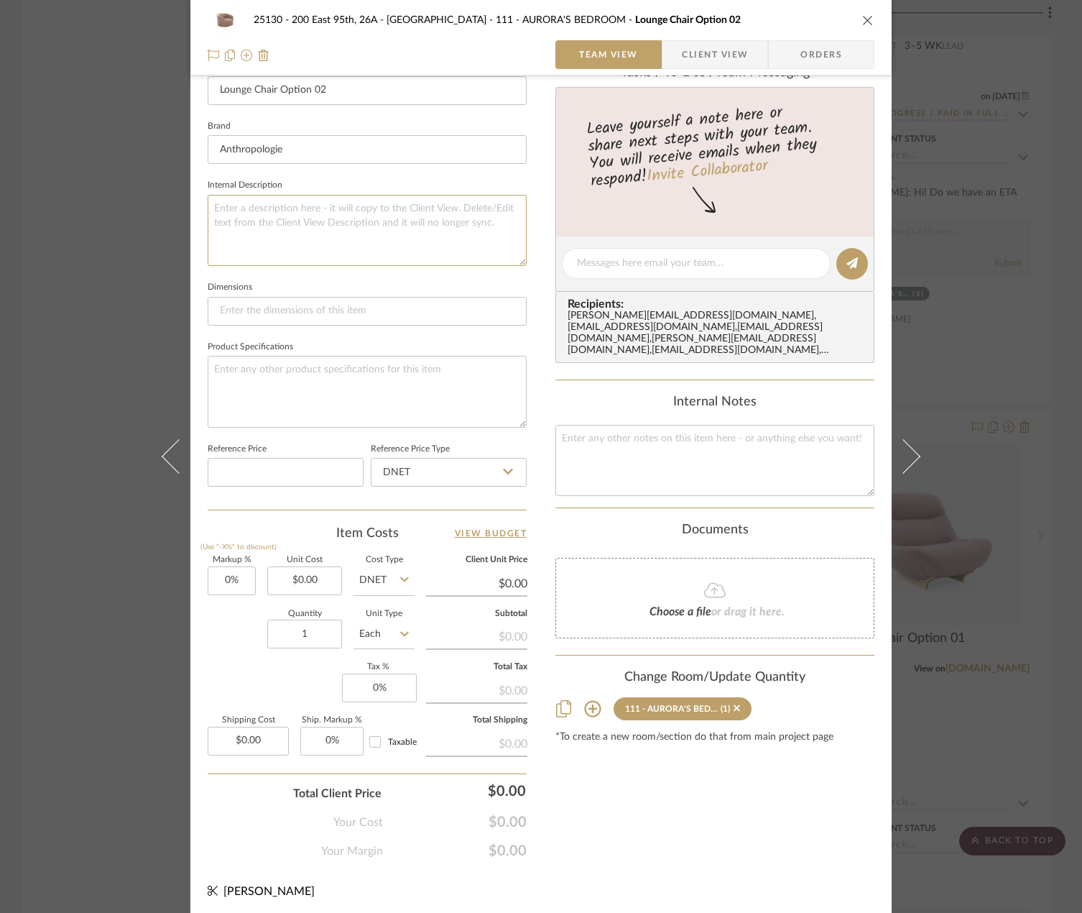
scroll to position [426, 0]
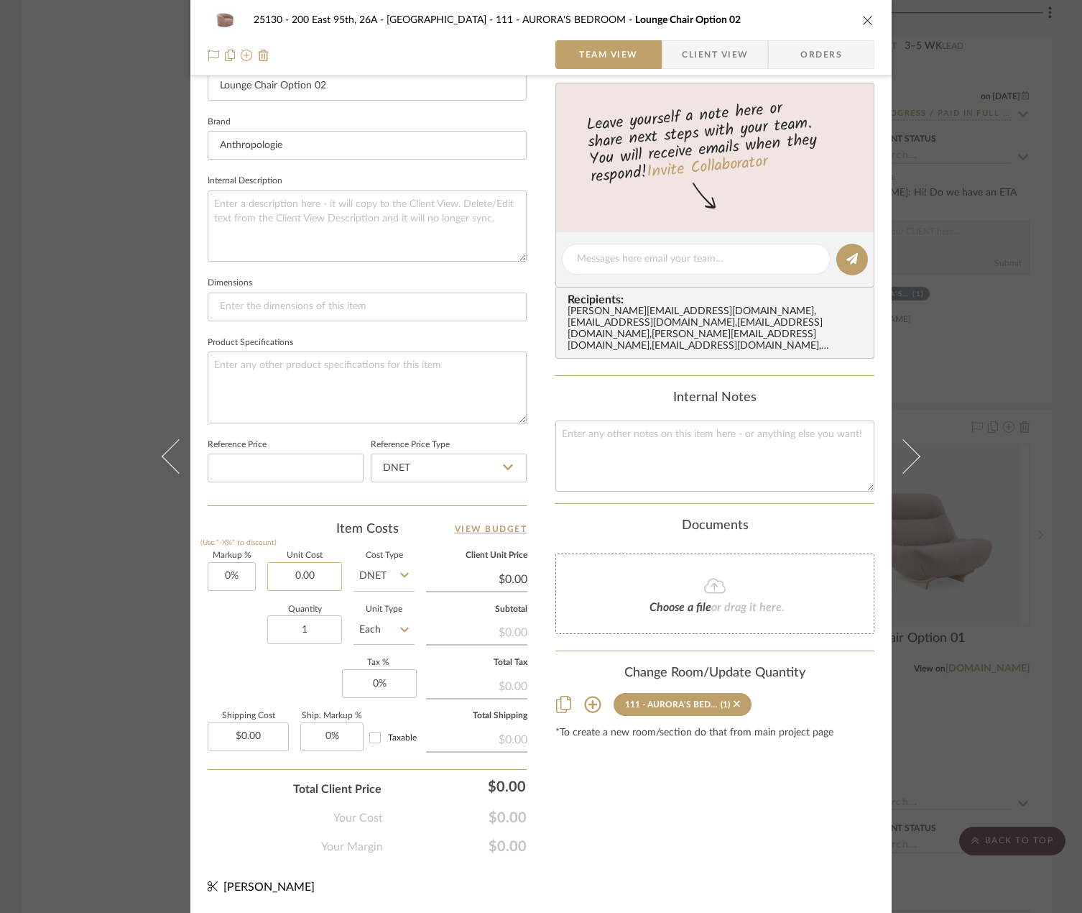
click at [289, 579] on input "0.00" at bounding box center [304, 576] width 75 height 29
type input "$1,038.40"
type input "0"
click at [353, 671] on input "0" at bounding box center [379, 683] width 75 height 29
type input "$1,038.40"
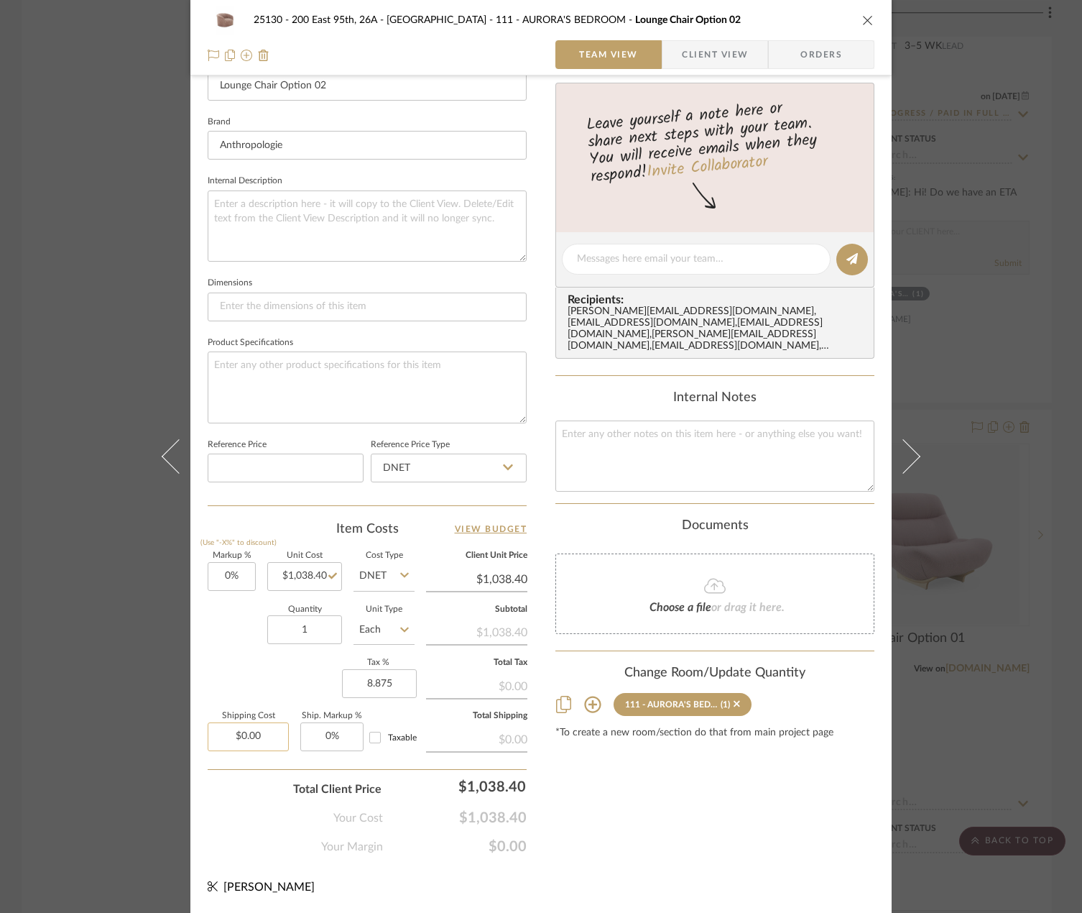
type input "8.875%"
type input "0.00"
click at [262, 730] on input "0.00" at bounding box center [248, 736] width 81 height 29
type input "$249.00"
click at [571, 825] on div "Content here copies to Client View - confirm visibility there. Show in Client D…" at bounding box center [715, 263] width 319 height 1183
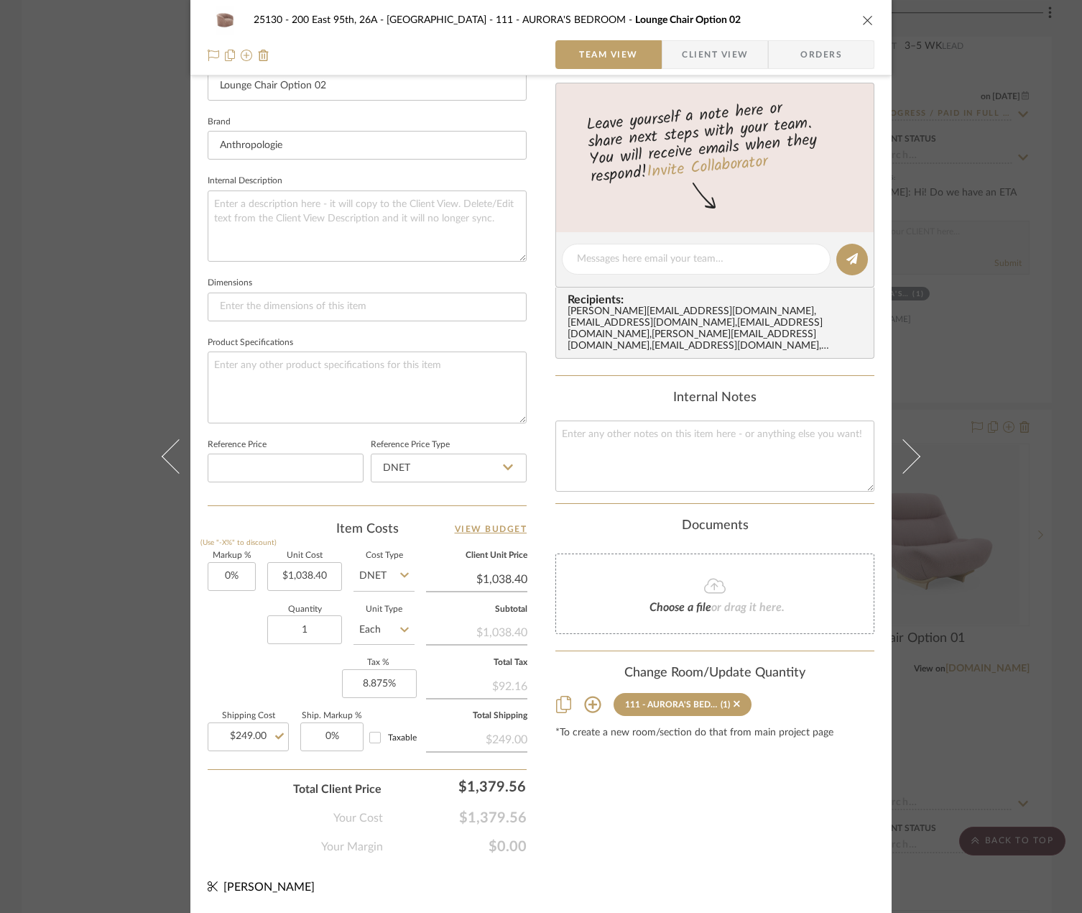
click at [374, 732] on input "Taxable" at bounding box center [375, 737] width 23 height 23
checkbox input "true"
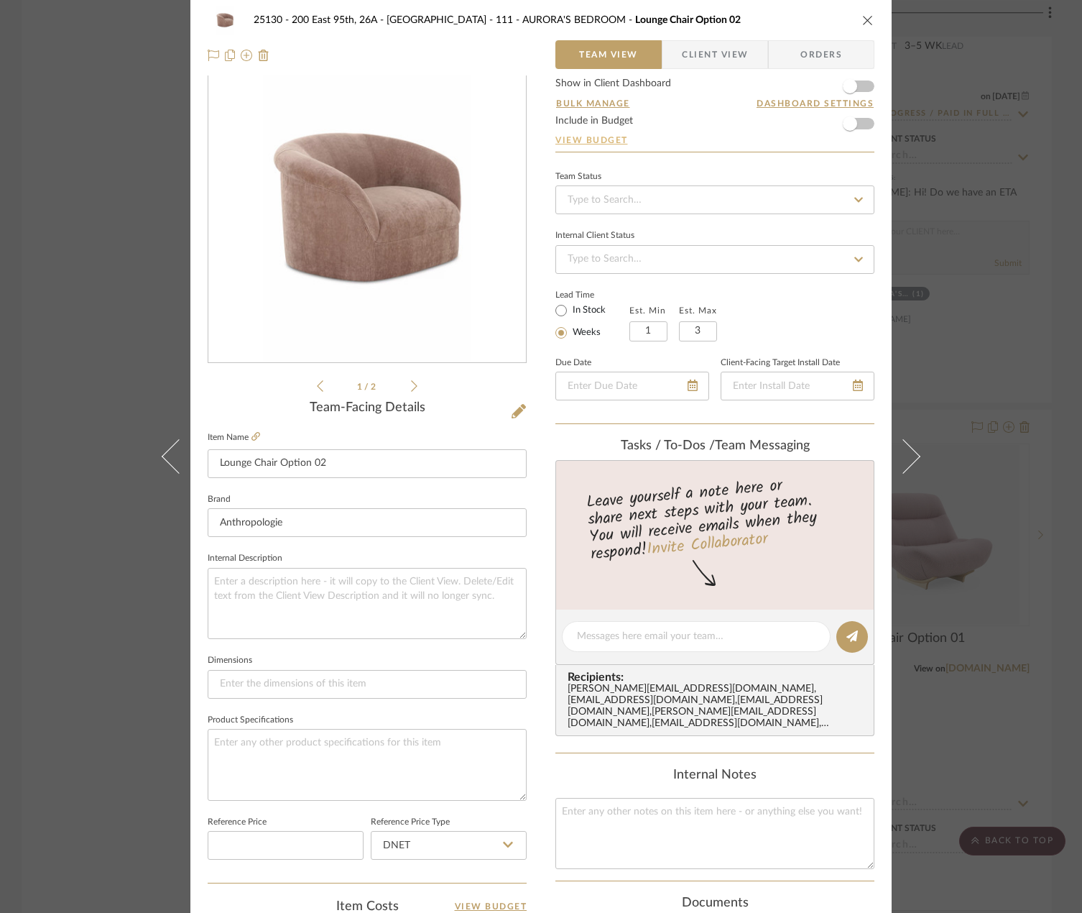
scroll to position [0, 0]
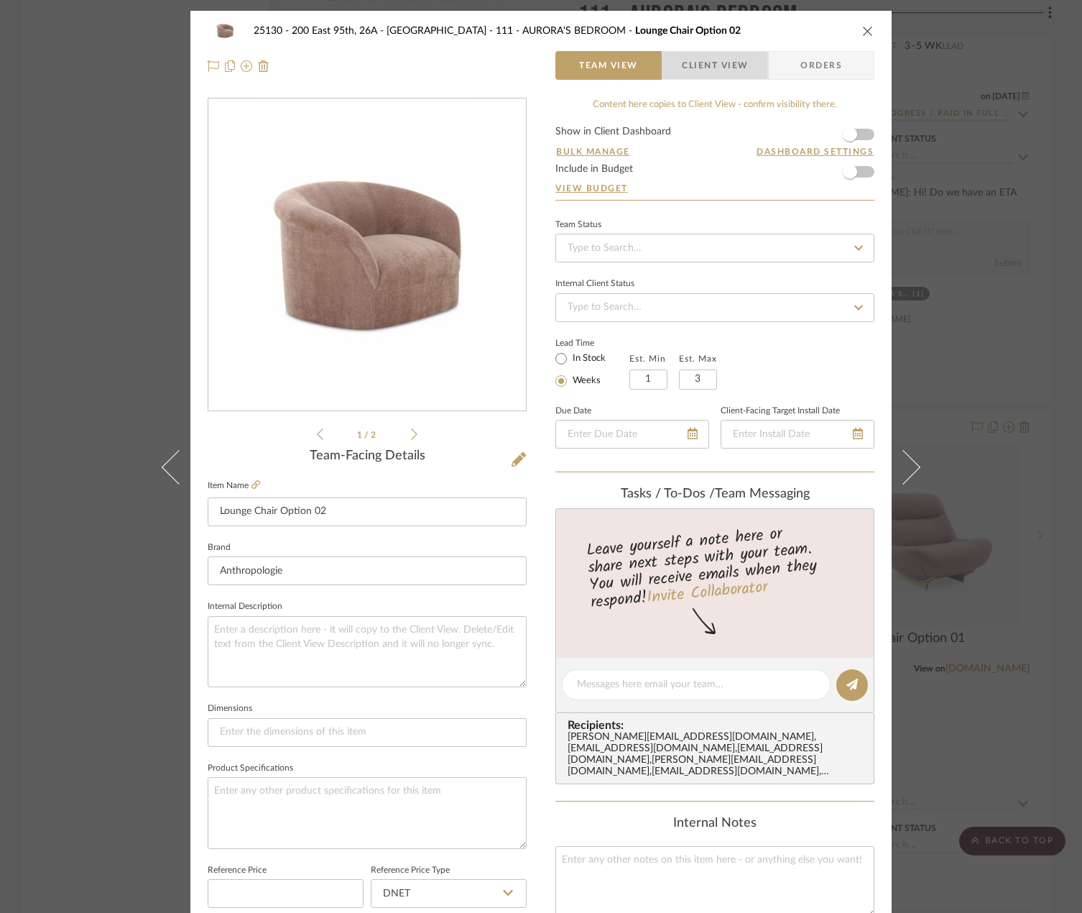
click at [691, 68] on span "Client View" at bounding box center [715, 65] width 66 height 29
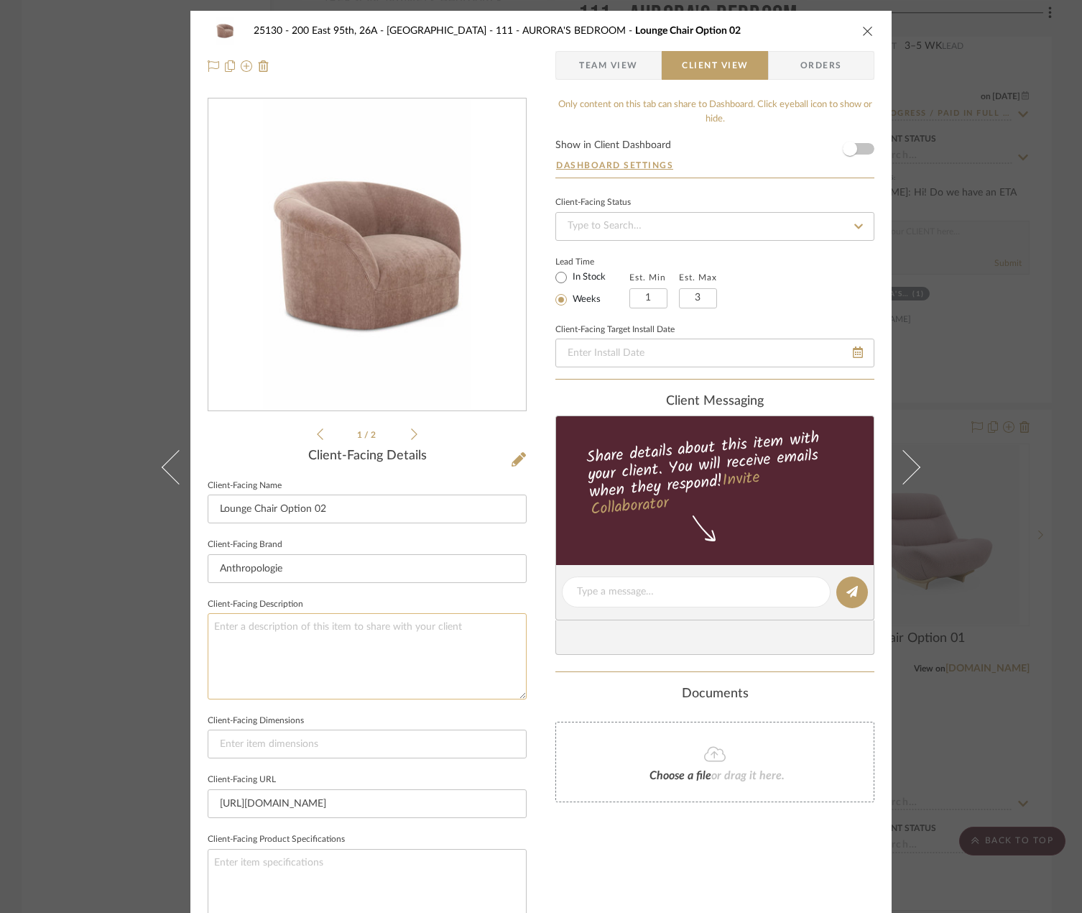
click at [408, 653] on textarea at bounding box center [367, 656] width 319 height 86
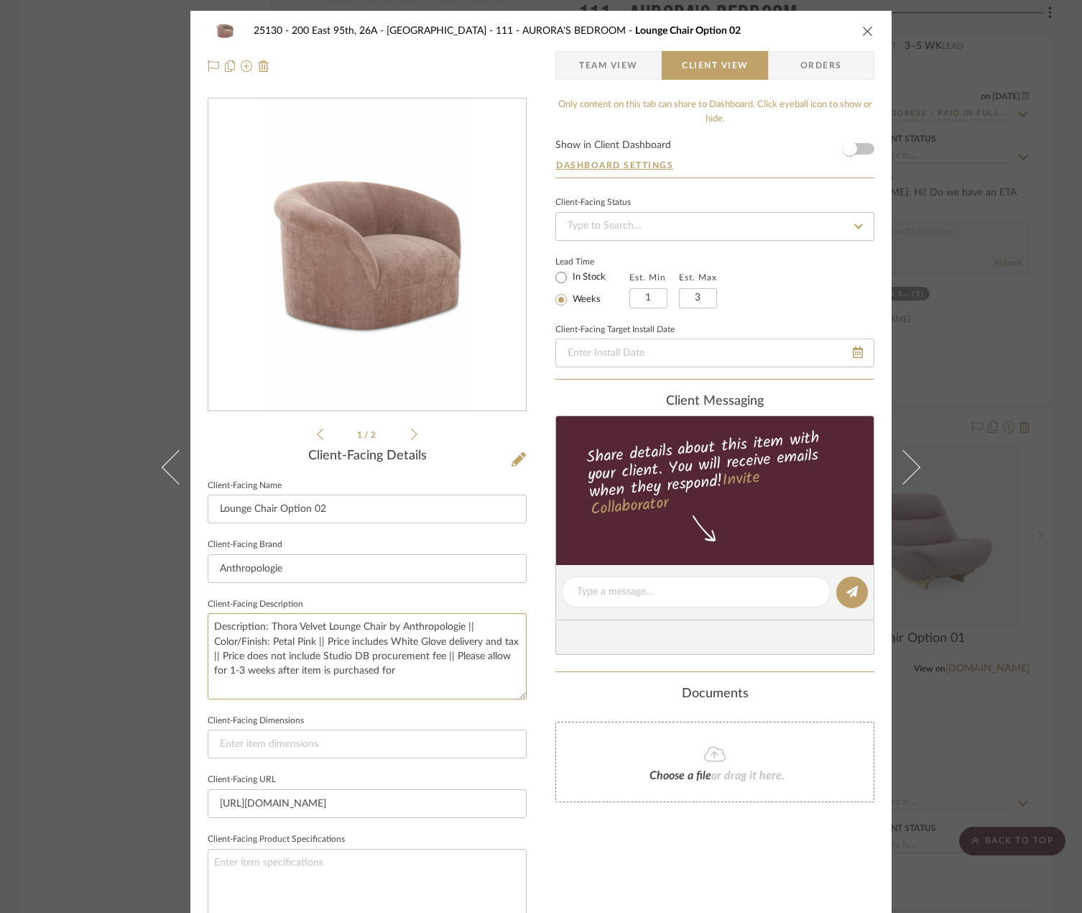
type textarea "Description: Thora Velvet Lounge Chair by Anthropologie || Color/Finish: Petal …"
drag, startPoint x: 404, startPoint y: 671, endPoint x: 376, endPoint y: 672, distance: 28.1
click at [376, 672] on textarea "Description: Thora Velvet Lounge Chair by Anthropologie || Color/Finish: Petal …" at bounding box center [367, 656] width 319 height 86
click at [420, 672] on textarea "Description: Thora Velvet Lounge Chair by Anthropologie || Color/Finish: Petal …" at bounding box center [367, 656] width 319 height 86
drag, startPoint x: 418, startPoint y: 671, endPoint x: 449, endPoint y: 661, distance: 33.2
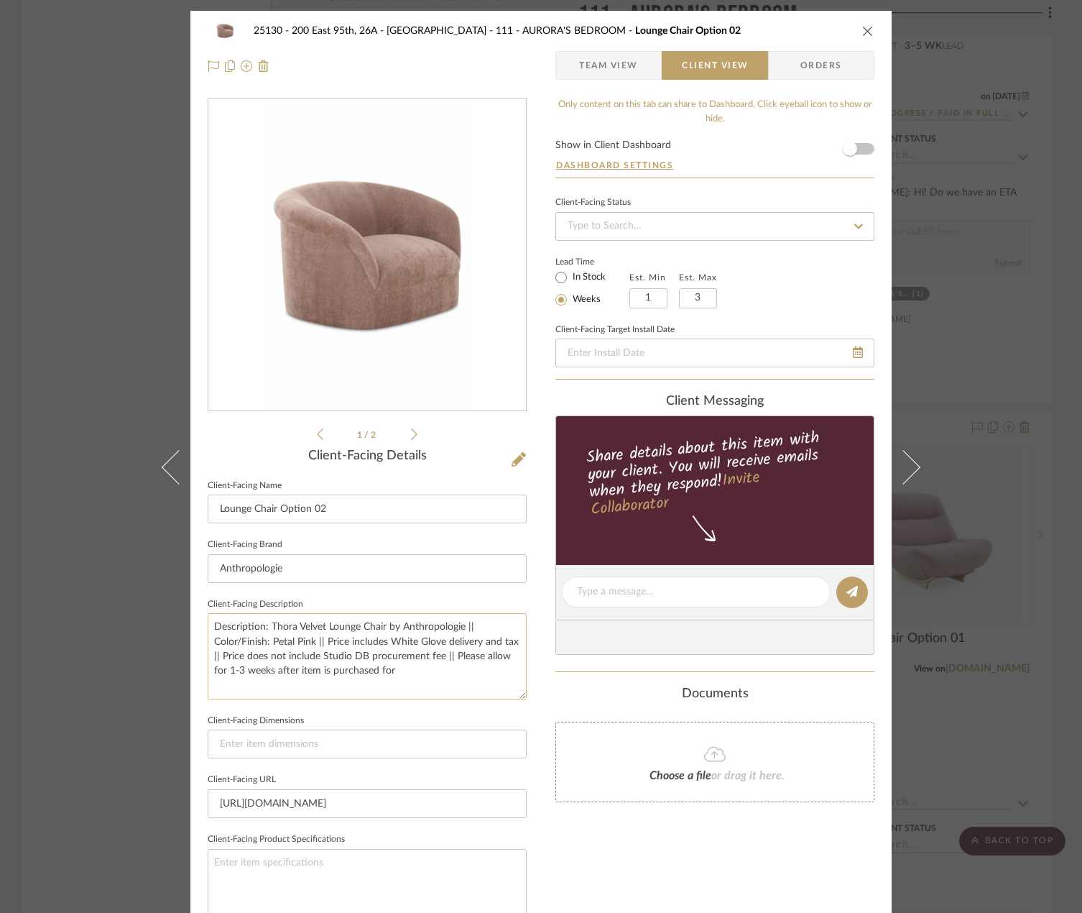
click at [449, 661] on textarea "Description: Thora Velvet Lounge Chair by Anthropologie || Color/Finish: Petal …" at bounding box center [367, 656] width 319 height 86
paste textarea "furniture will arrive 1–3 weeks after your order is in stock and available to s…"
drag, startPoint x: 449, startPoint y: 658, endPoint x: 234, endPoint y: 700, distance: 219.1
click at [234, 700] on sr-form-field "Client-Facing Description Description: Thora Velvet Lounge Chair by Anthropolog…" at bounding box center [367, 652] width 319 height 116
click at [446, 660] on textarea "Description: Thora Velvet Lounge Chair by Anthropologie || Color/Finish: Petal …" at bounding box center [367, 656] width 319 height 86
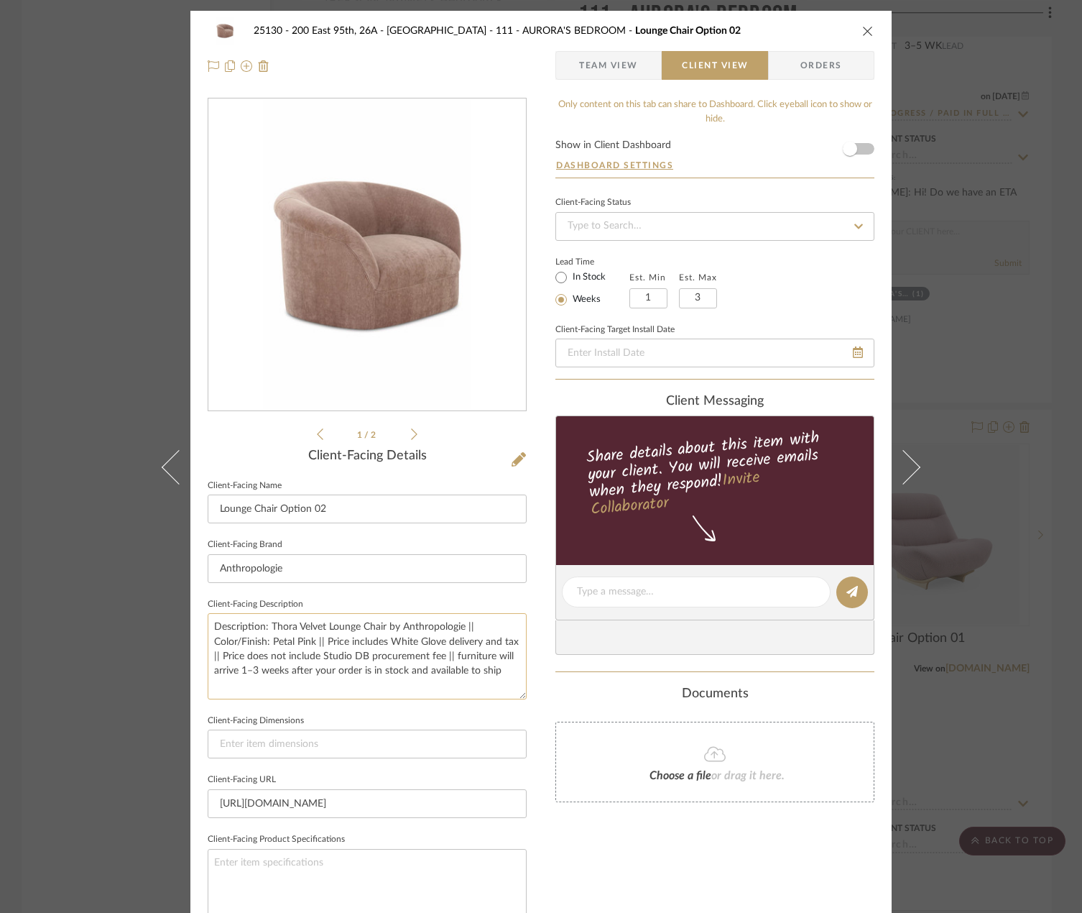
click at [453, 656] on textarea "Description: Thora Velvet Lounge Chair by Anthropologie || Color/Finish: Petal …" at bounding box center [367, 656] width 319 height 86
type textarea "Description: Thora Velvet Lounge Chair by Anthropologie || Color/Finish: Petal …"
click at [438, 744] on input at bounding box center [367, 744] width 319 height 29
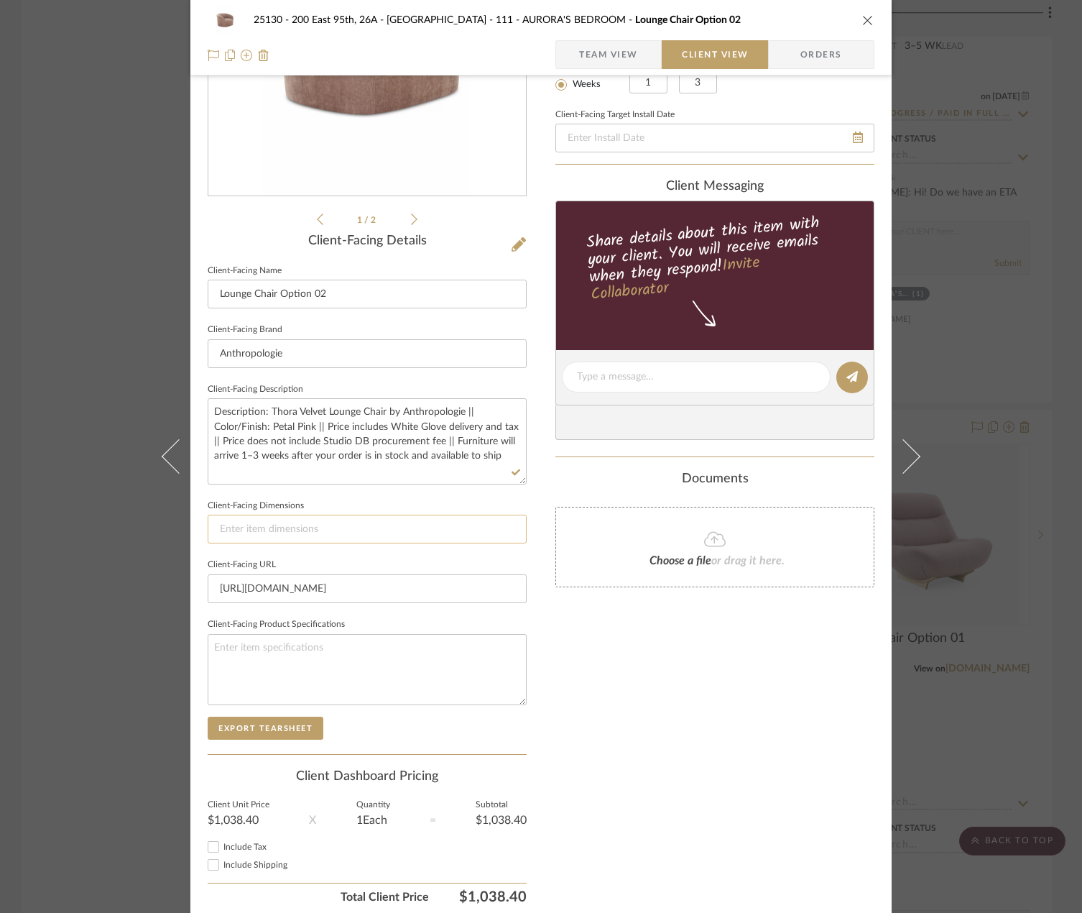
scroll to position [271, 0]
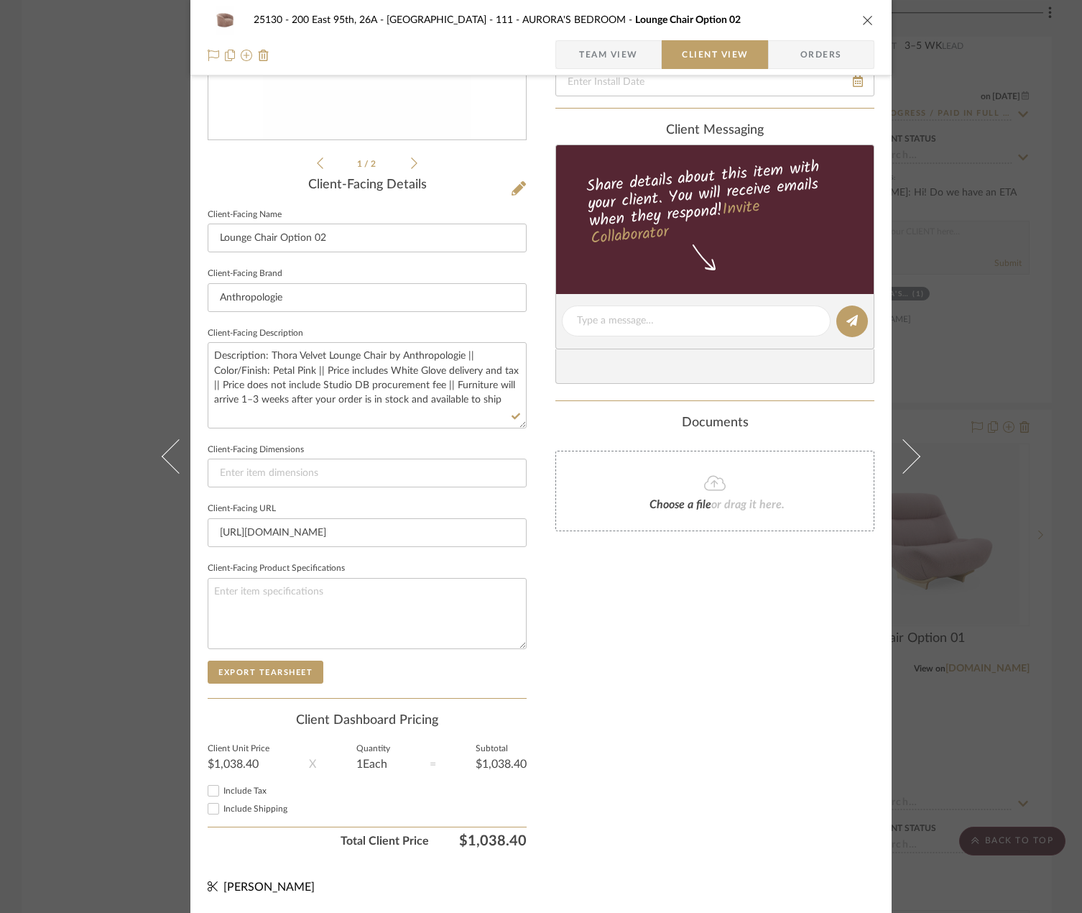
click at [264, 805] on span "Include Shipping" at bounding box center [256, 808] width 64 height 9
click at [222, 805] on input "Include Shipping" at bounding box center [213, 808] width 17 height 17
checkbox input "true"
click at [254, 791] on span "Include Tax" at bounding box center [245, 790] width 43 height 9
click at [222, 791] on input "Include Tax" at bounding box center [213, 790] width 17 height 17
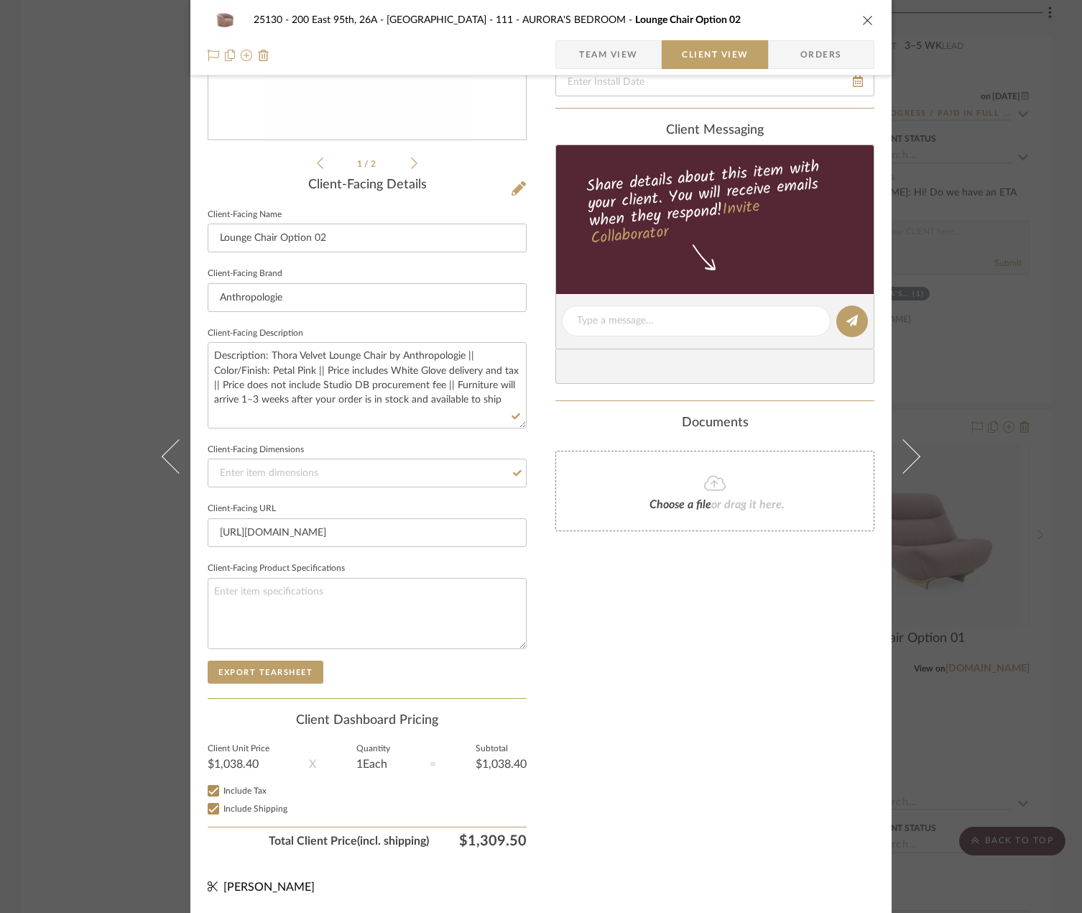
checkbox input "true"
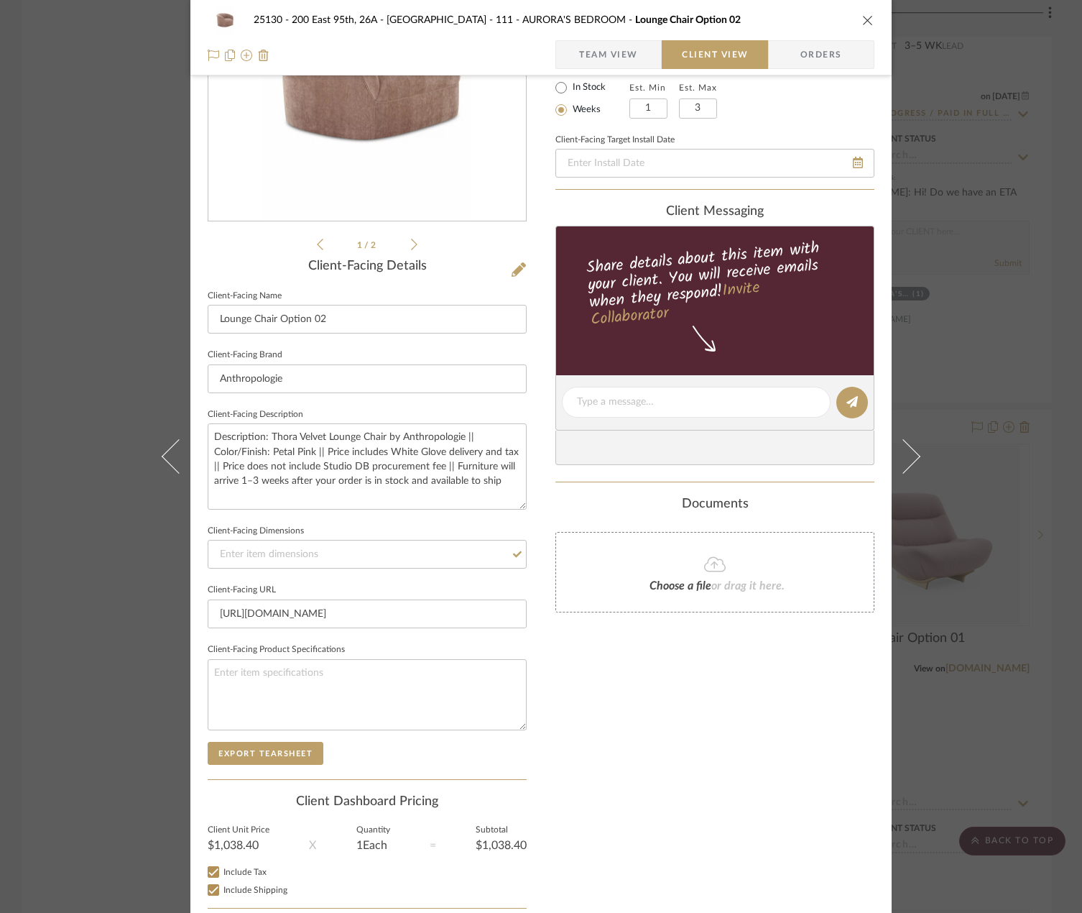
scroll to position [55, 0]
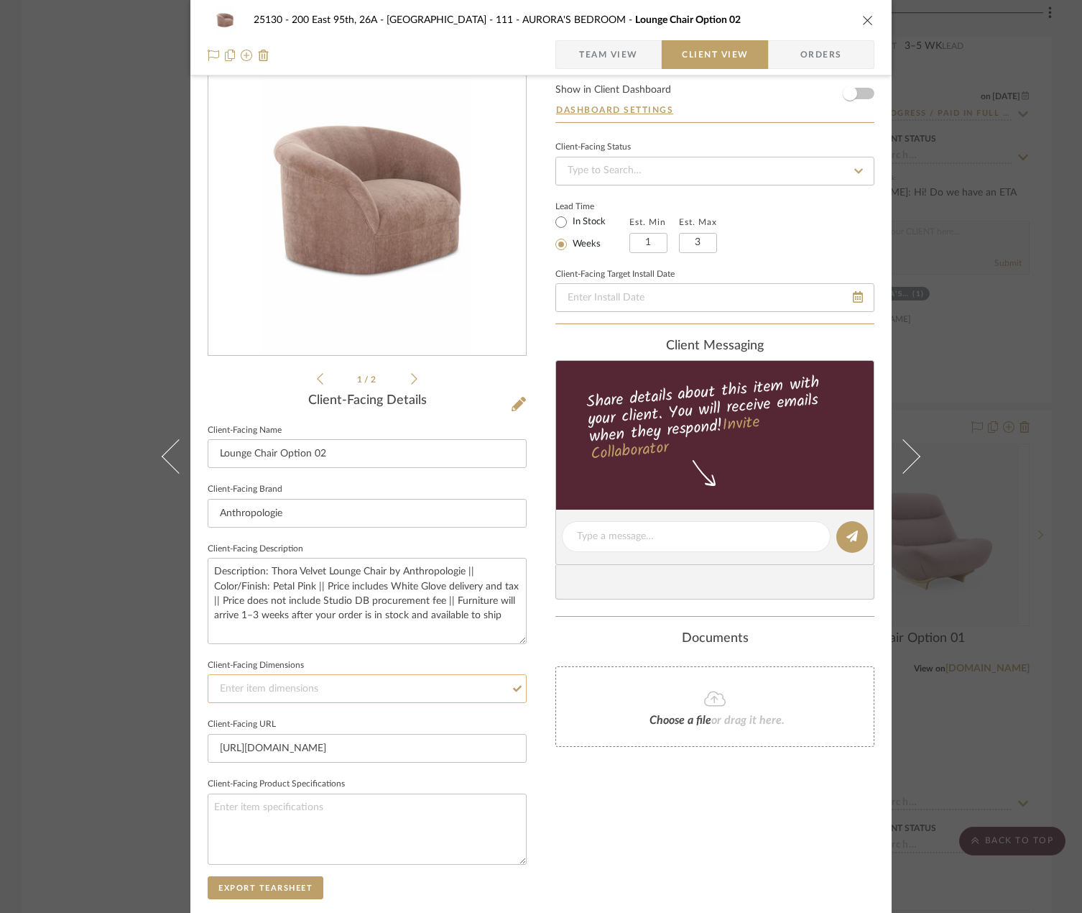
click at [403, 682] on input at bounding box center [367, 688] width 319 height 29
click at [253, 681] on input at bounding box center [367, 688] width 319 height 29
paste input ": 28.75"H, 39.25"W, 35"D"
drag, startPoint x: 222, startPoint y: 689, endPoint x: 207, endPoint y: 689, distance: 15.1
click at [208, 689] on input ": 28.75"H, 39.25"W, 35"D" at bounding box center [367, 688] width 319 height 29
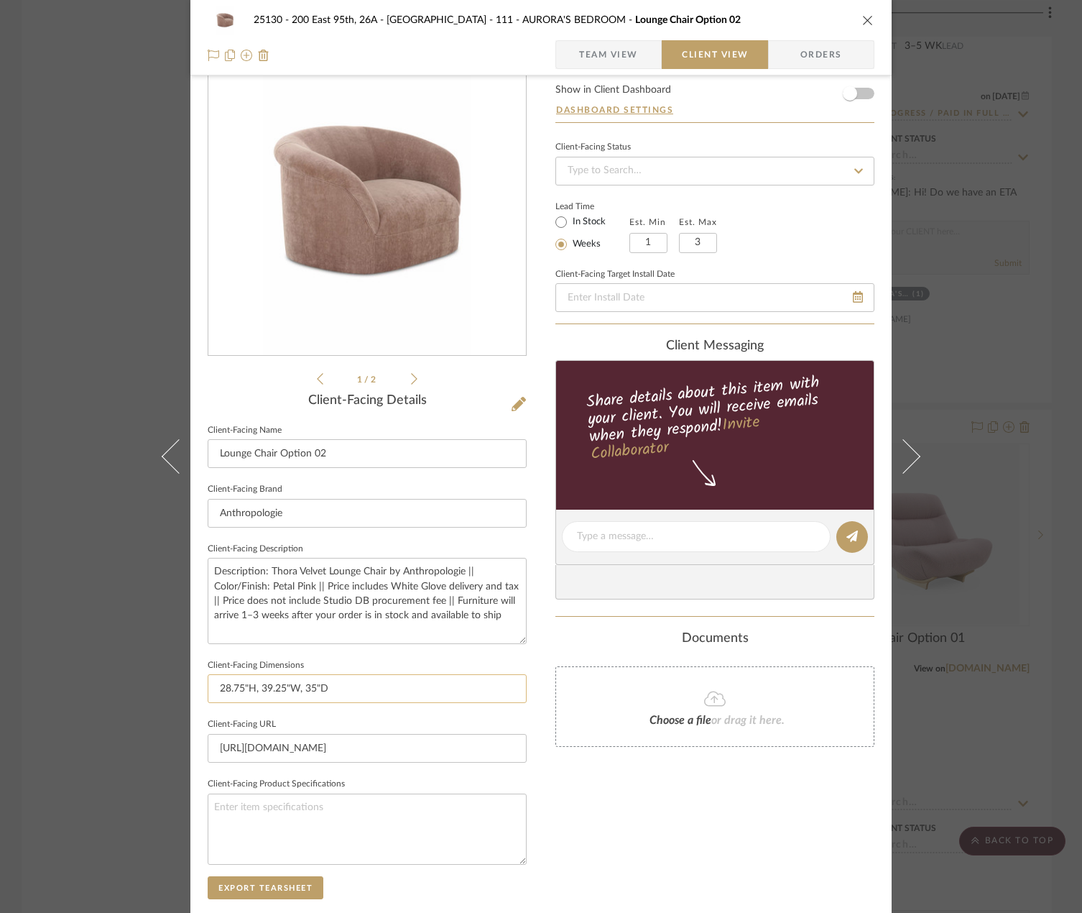
click at [252, 689] on input "28.75"H, 39.25"W, 35"D" at bounding box center [367, 688] width 319 height 29
click at [302, 691] on input "28.75"H x 39.25"W, 35"D" at bounding box center [367, 688] width 319 height 29
click at [348, 689] on input "28.75"H x 39.25"W x 35"D" at bounding box center [367, 688] width 319 height 29
type input "28.75"H x 39.25"W x 35"D"
click at [355, 717] on fieldset "Client-Facing URL https://www.anthropologie.com/shop/thora-velvet-lounge-chair?…" at bounding box center [367, 738] width 319 height 48
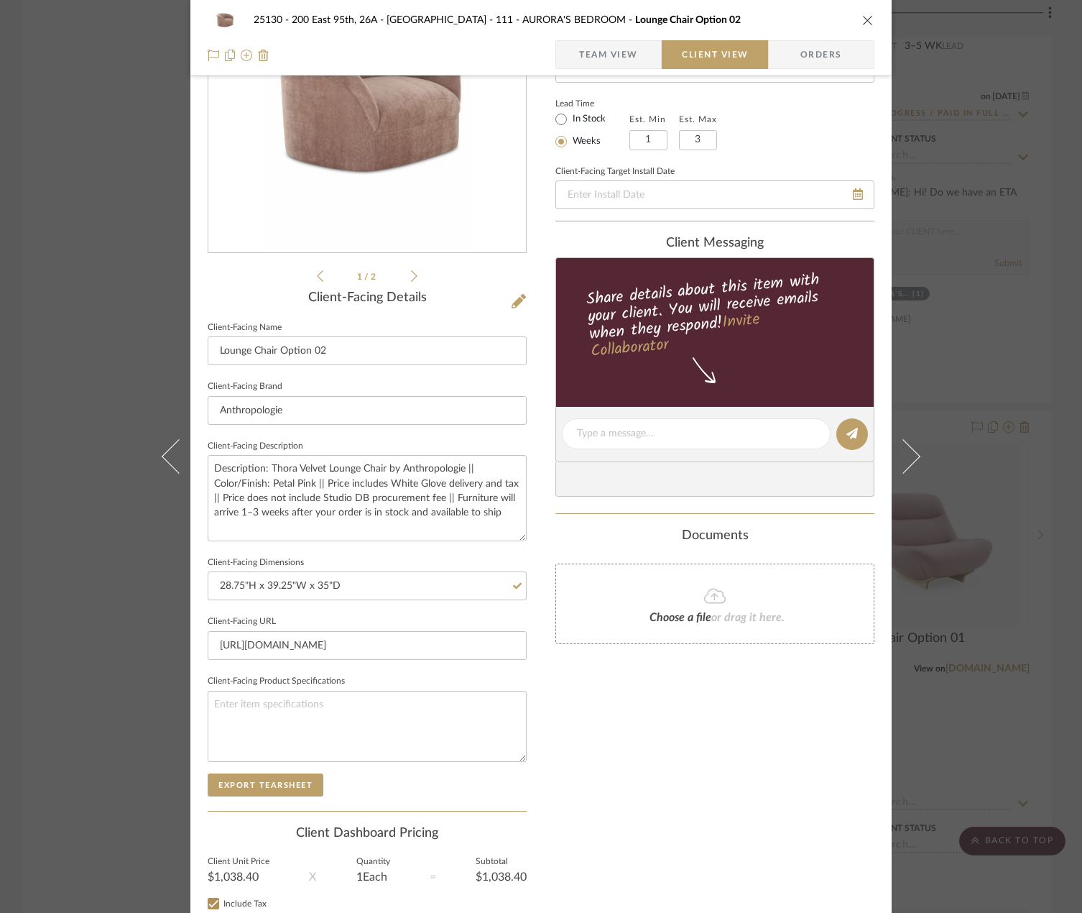
scroll to position [0, 0]
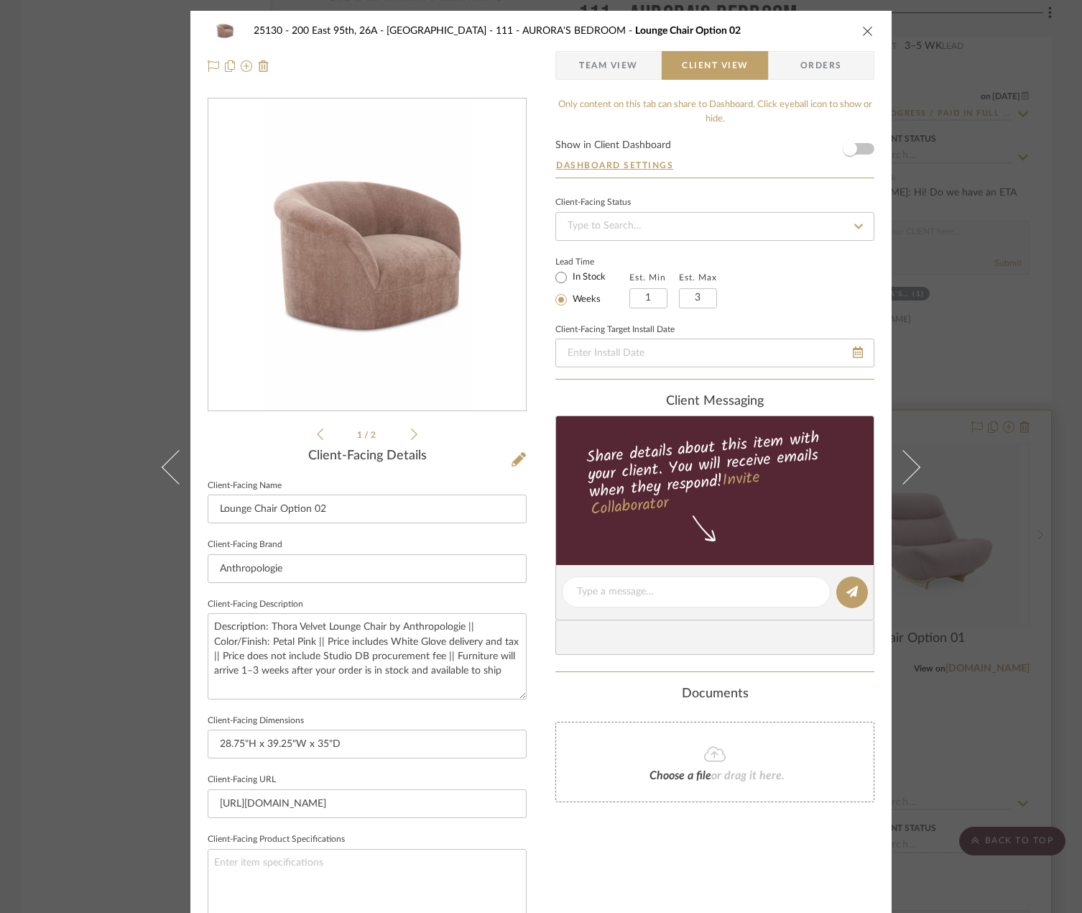
click at [1023, 404] on div "25130 - 200 East 95th, 26A - Kosheleva 111 - AURORA'S BEDROOM Lounge Chair Opti…" at bounding box center [541, 456] width 1082 height 913
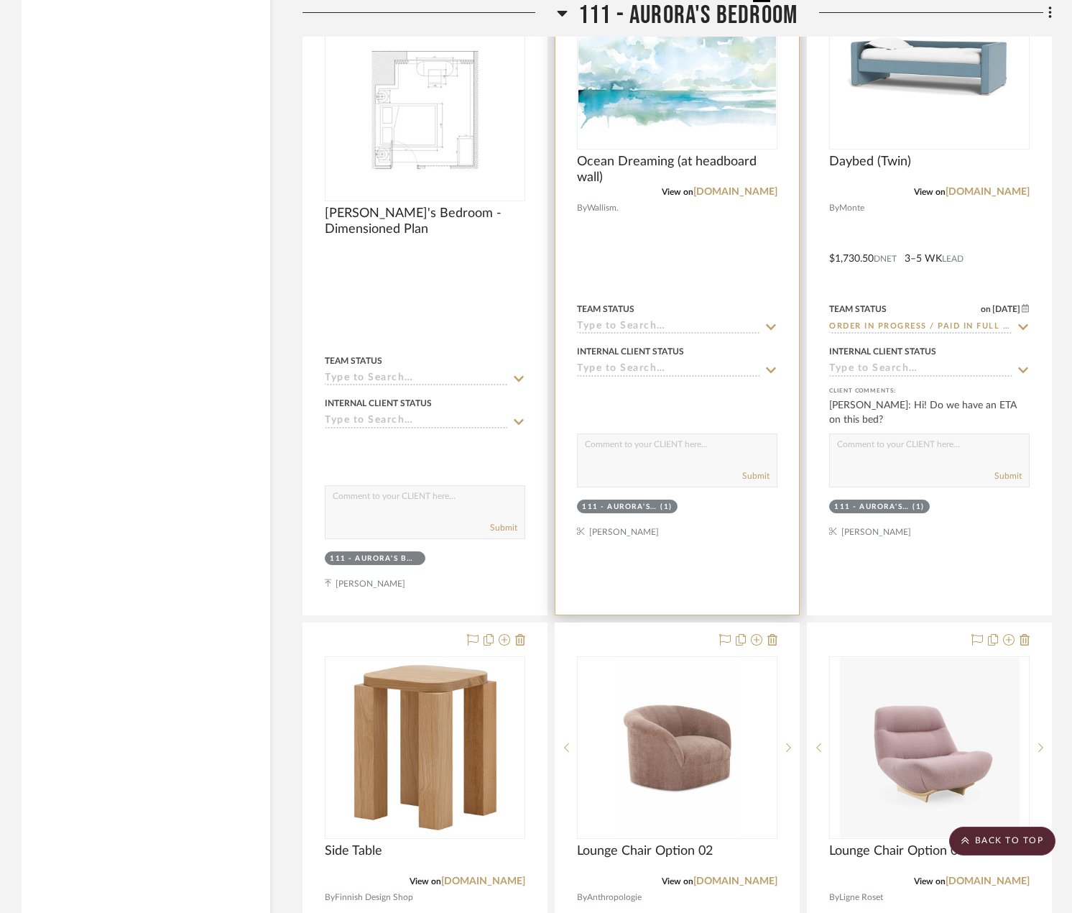
scroll to position [3666, 0]
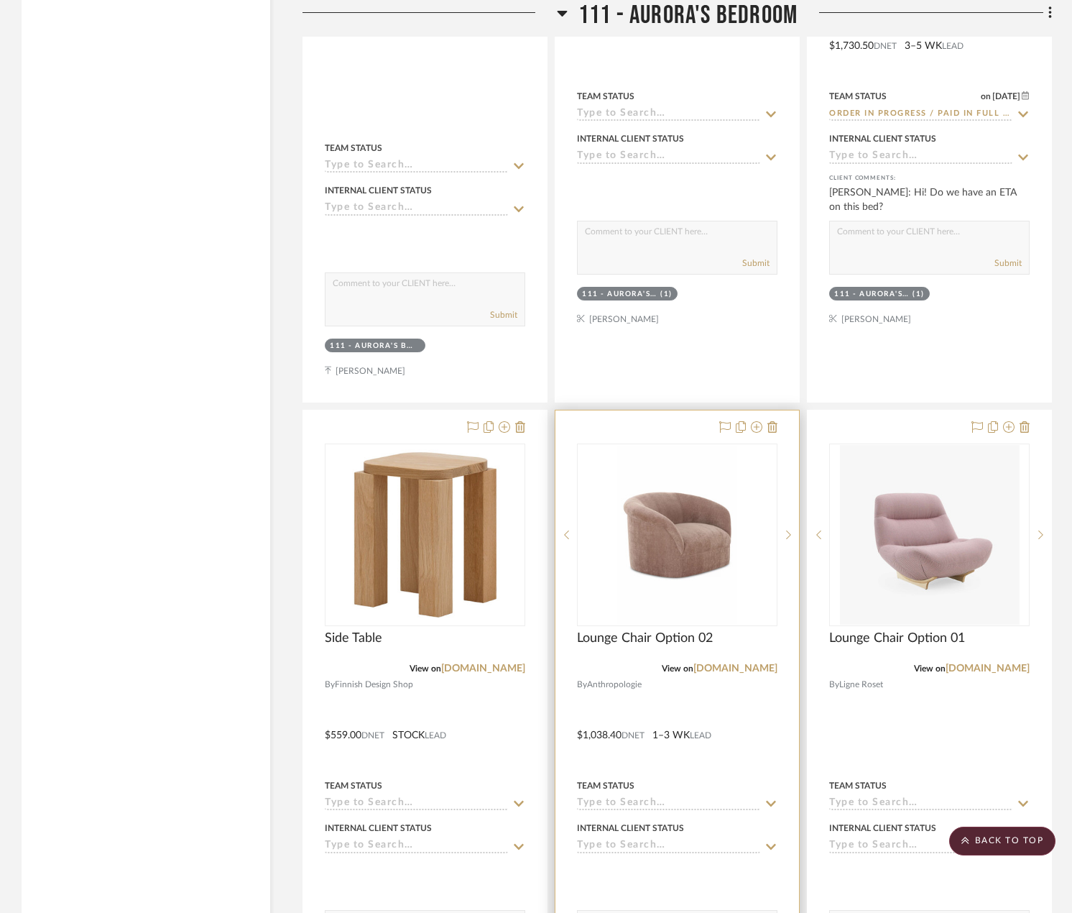
click at [699, 638] on div at bounding box center [678, 724] width 244 height 629
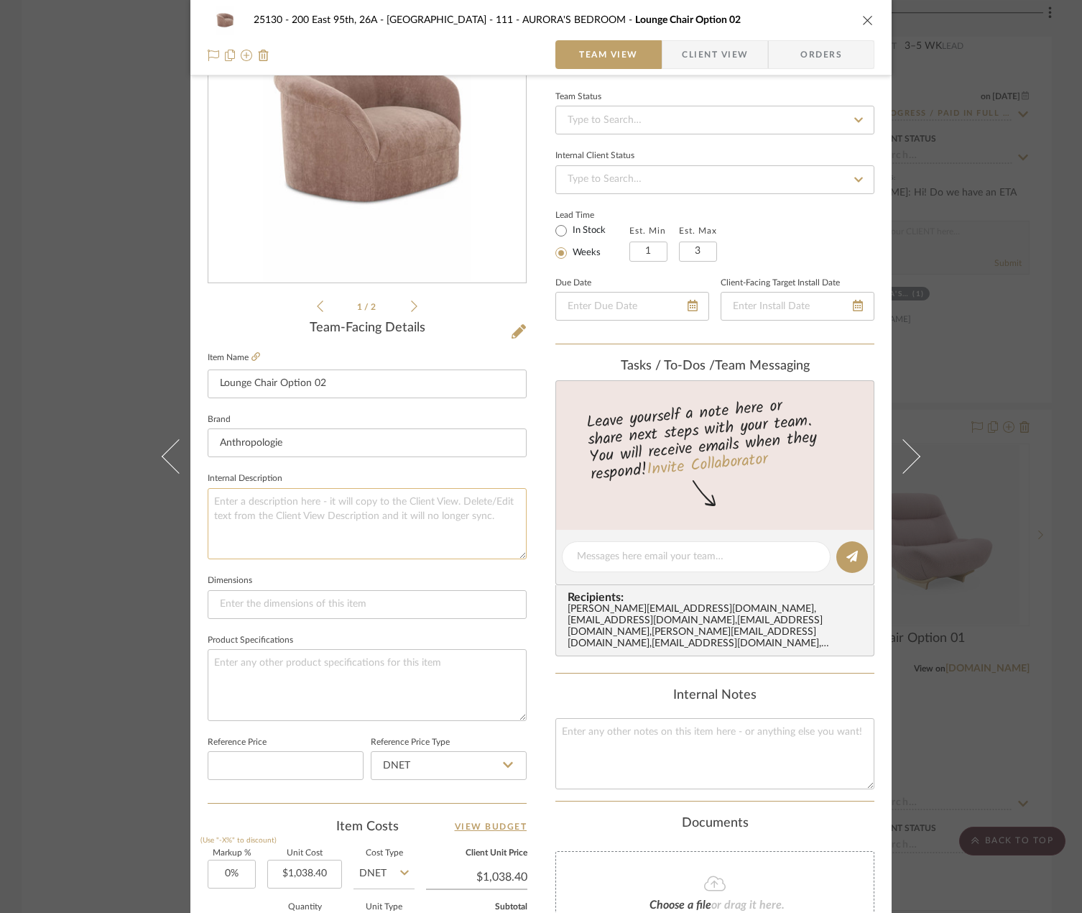
scroll to position [144, 0]
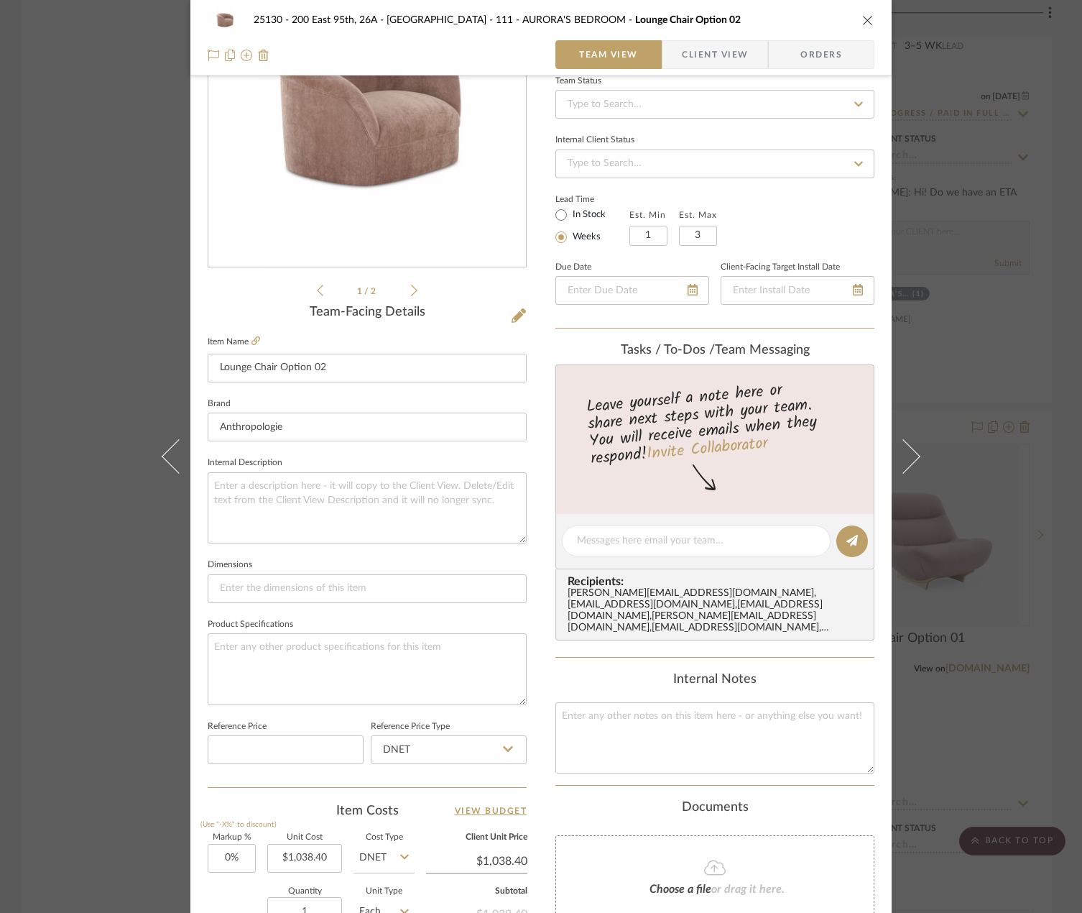
click at [1025, 468] on div "25130 - 200 East 95th, 26A - Kosheleva 111 - AURORA'S BEDROOM Lounge Chair Opti…" at bounding box center [541, 456] width 1082 height 913
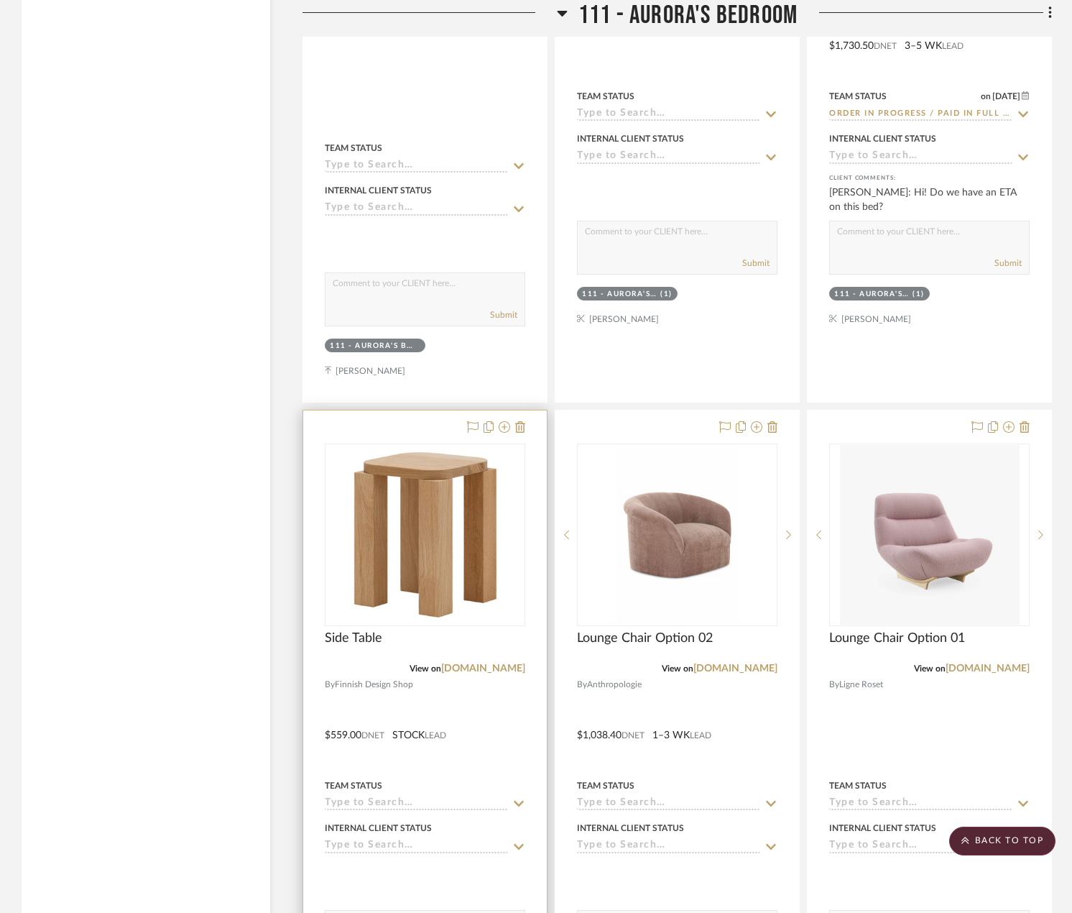
scroll to position [3738, 0]
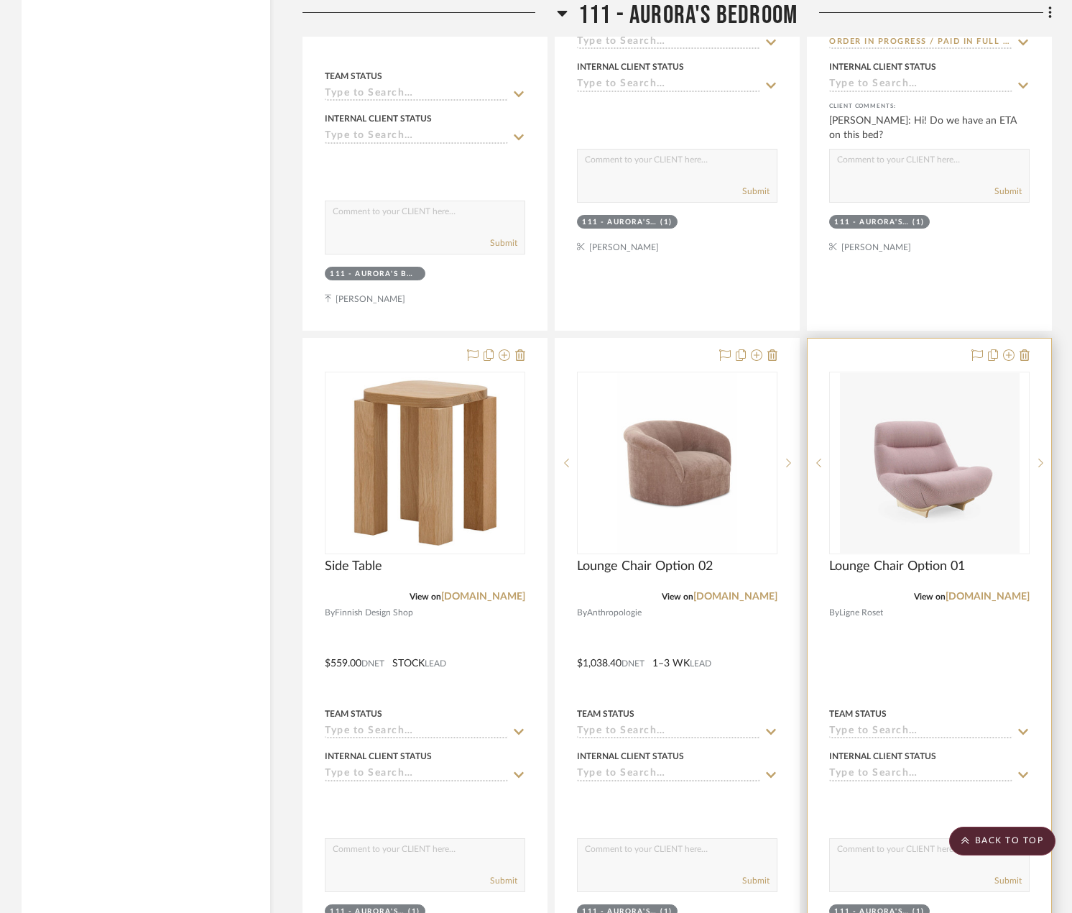
click at [943, 561] on div at bounding box center [930, 653] width 244 height 629
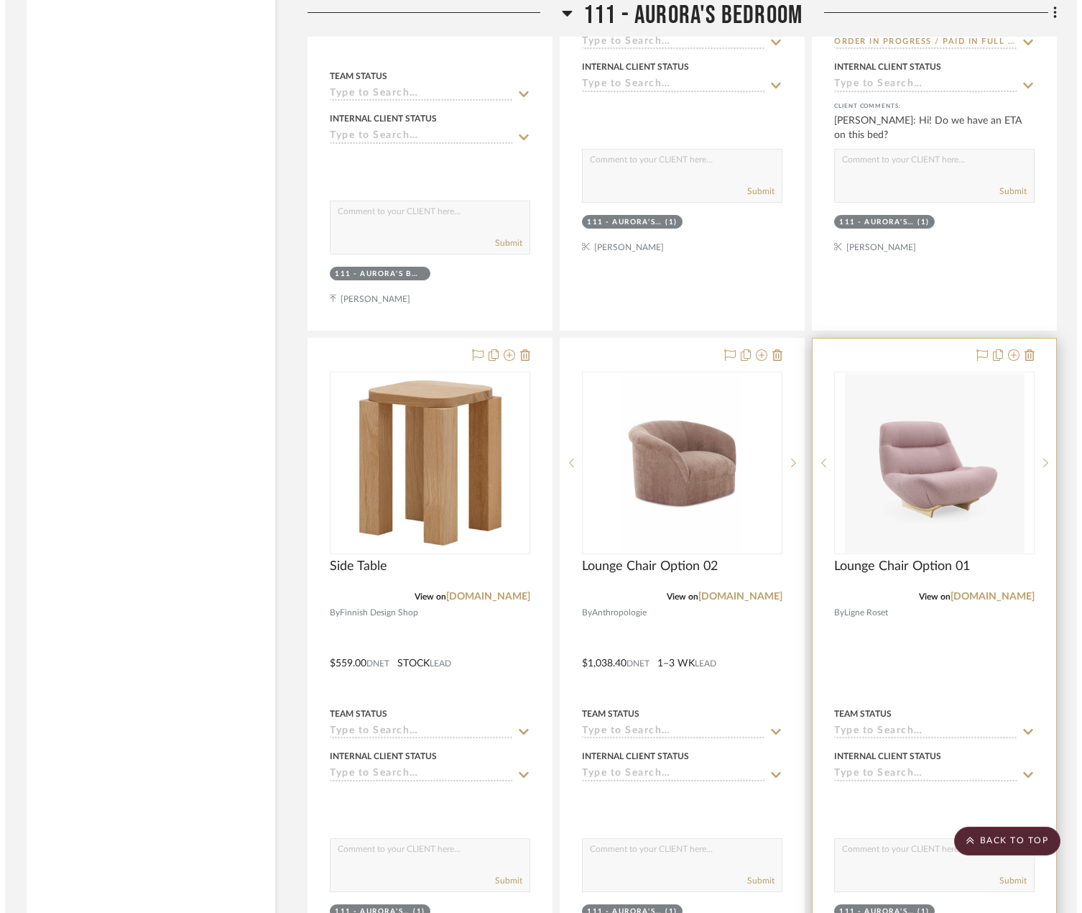
scroll to position [0, 0]
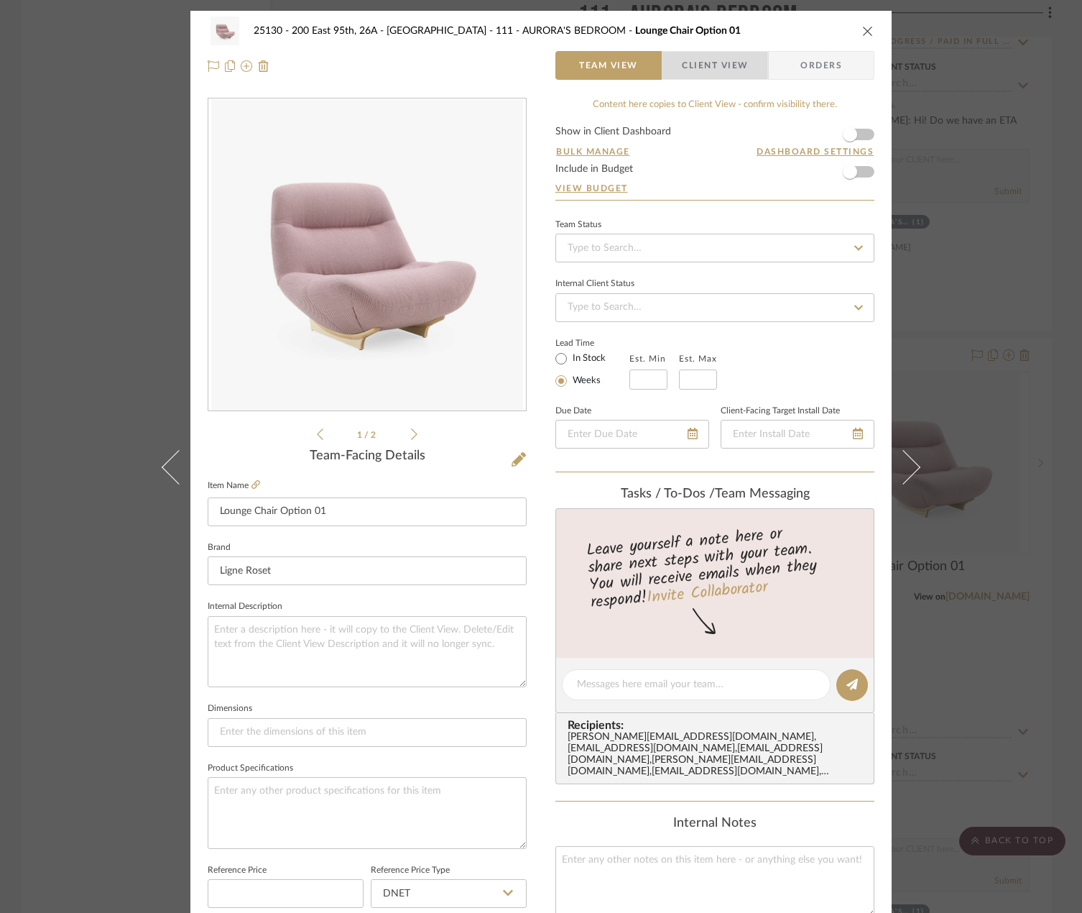
click at [688, 70] on span "Client View" at bounding box center [715, 65] width 66 height 29
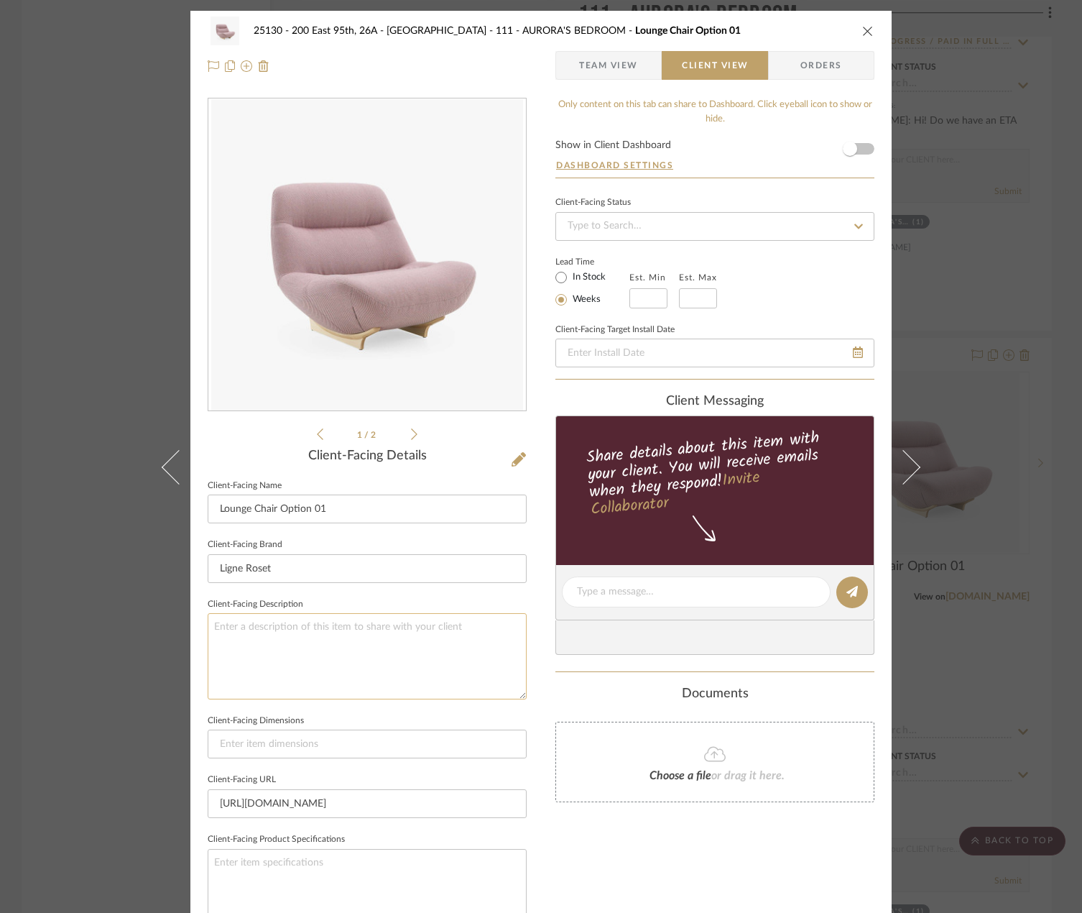
click at [399, 652] on textarea at bounding box center [367, 656] width 319 height 86
click at [485, 625] on textarea "Description: Manarola Armchair by Ligne Roset || Color/Finish:: TBC ||" at bounding box center [367, 656] width 319 height 86
click at [521, 633] on textarea "Description: Manarola Armchair by Ligne Roset || Color/Finish: TBC ||" at bounding box center [367, 656] width 319 height 86
type textarea "Description: Manarola Armchair by Ligne Roset || Color/Finish: TBC || Price inc…"
click at [508, 765] on sr-form-field "Client-Facing Dimensions" at bounding box center [367, 741] width 319 height 60
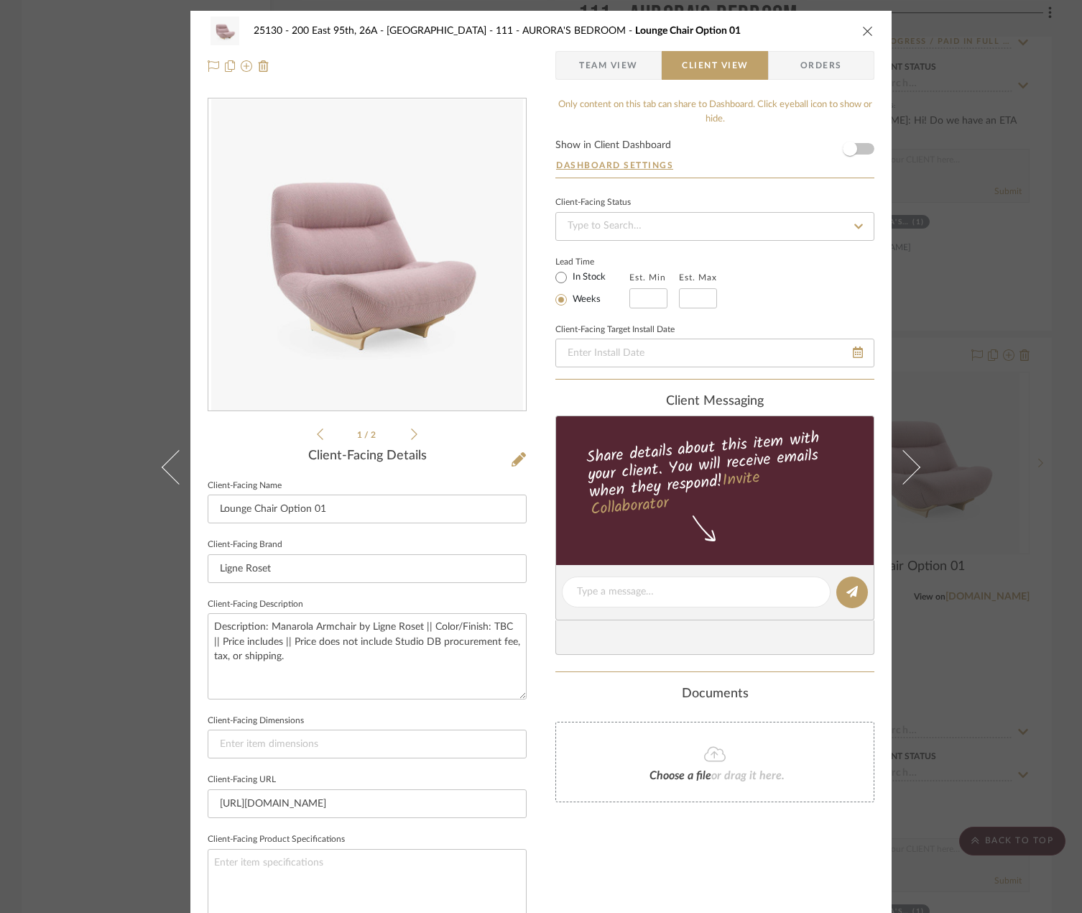
click at [988, 599] on div "25130 - 200 East 95th, 26A - Kosheleva 111 - AURORA'S BEDROOM Lounge Chair Opti…" at bounding box center [541, 456] width 1082 height 913
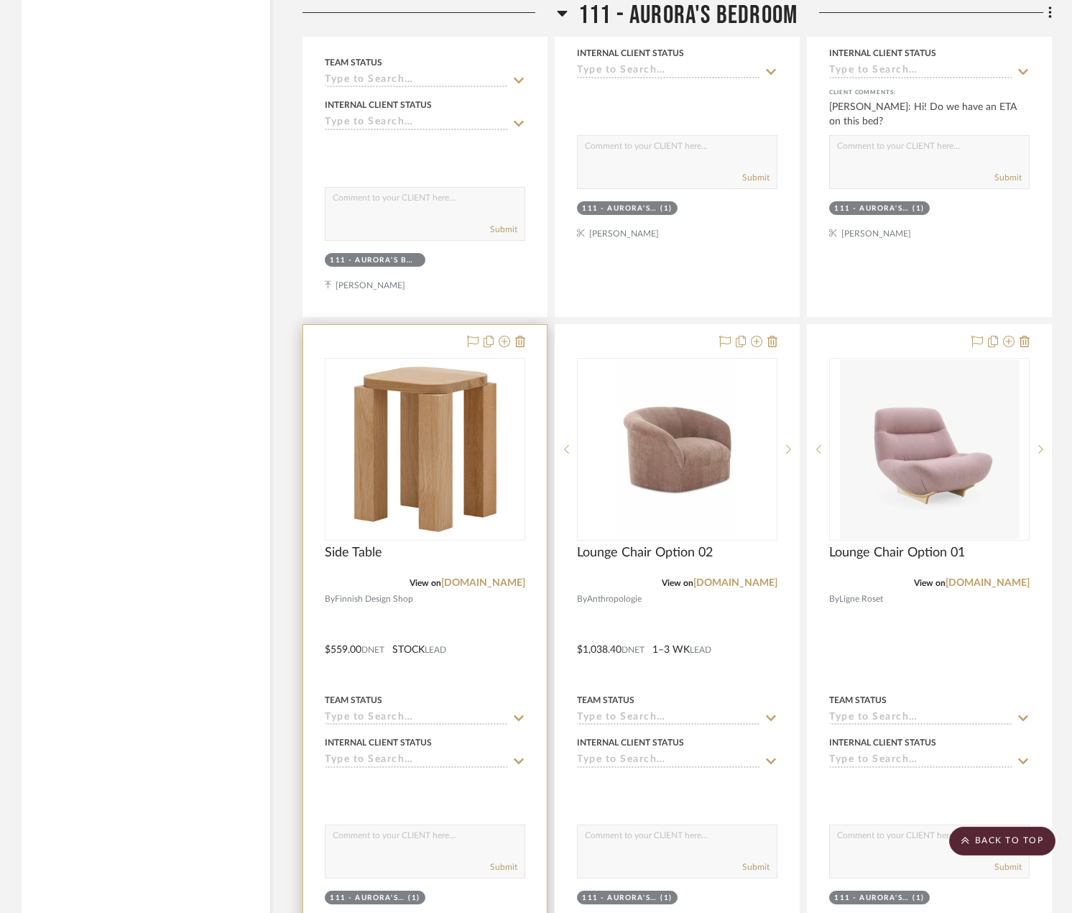
scroll to position [3738, 0]
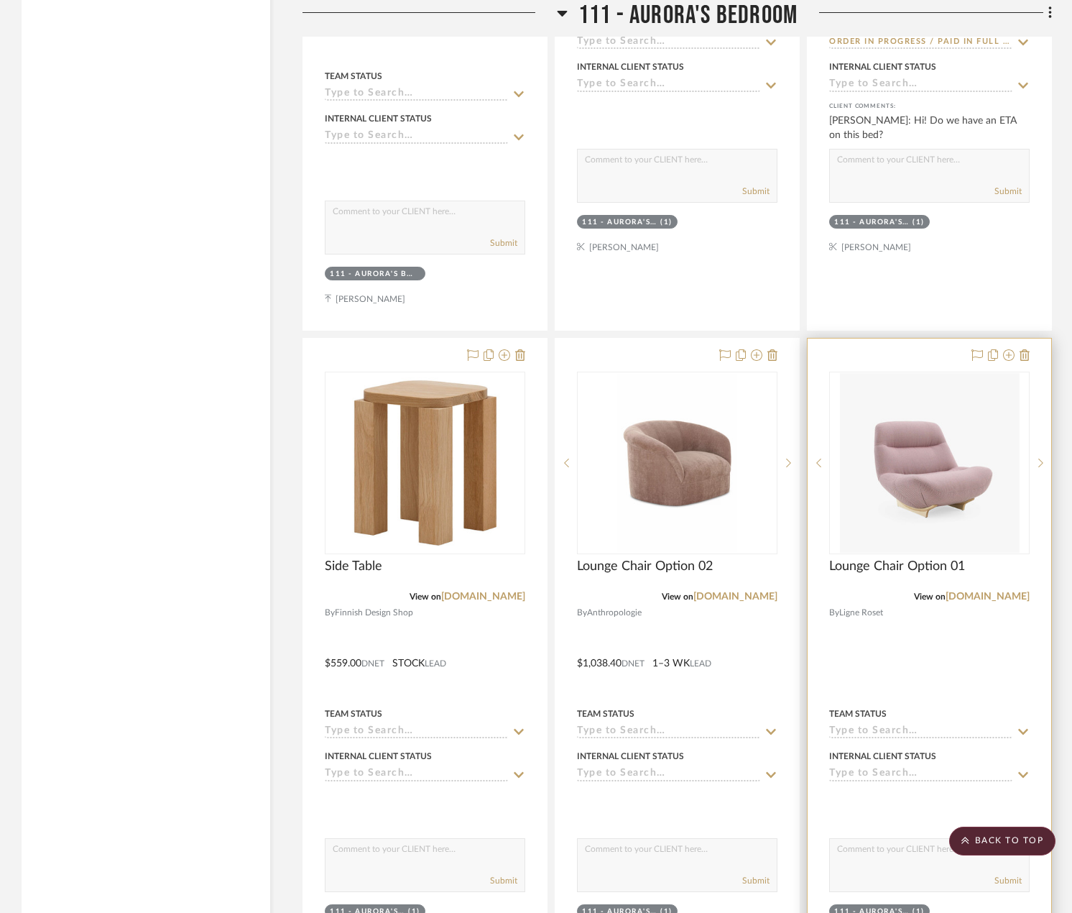
click at [852, 725] on input at bounding box center [920, 732] width 183 height 14
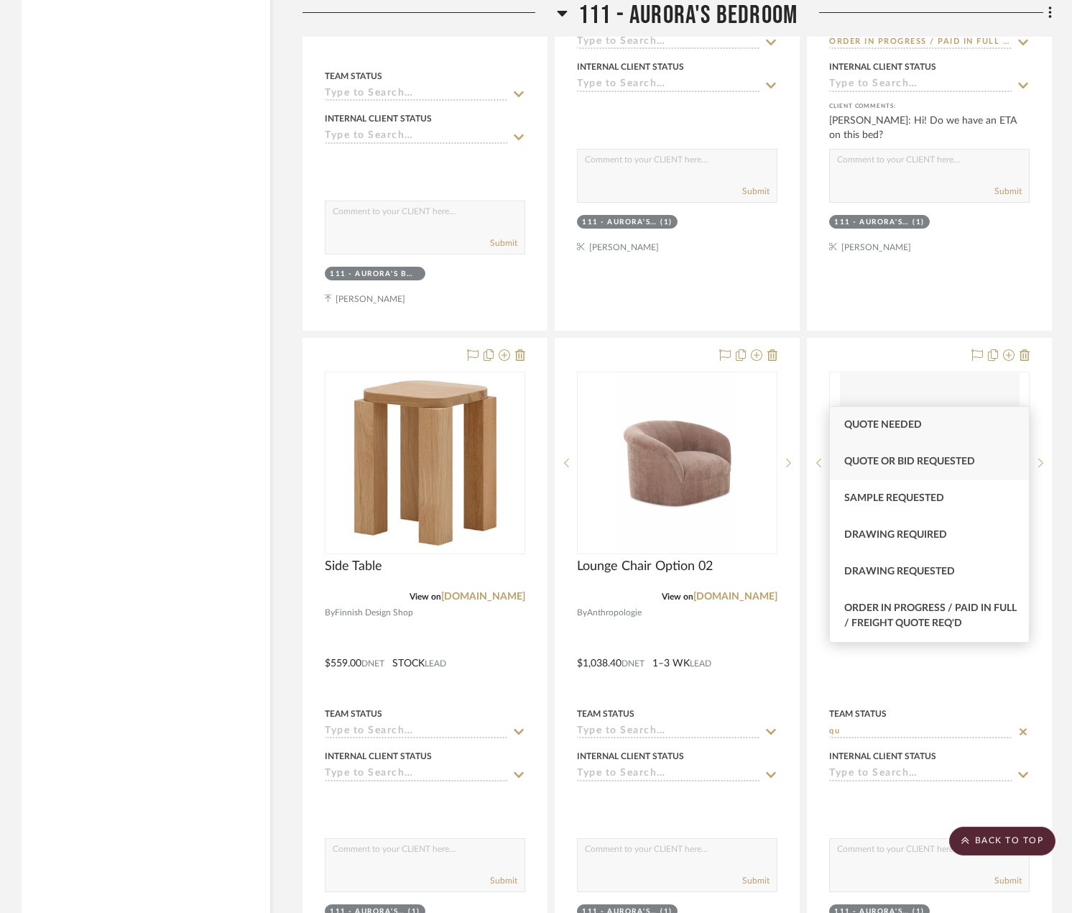
type input "qu"
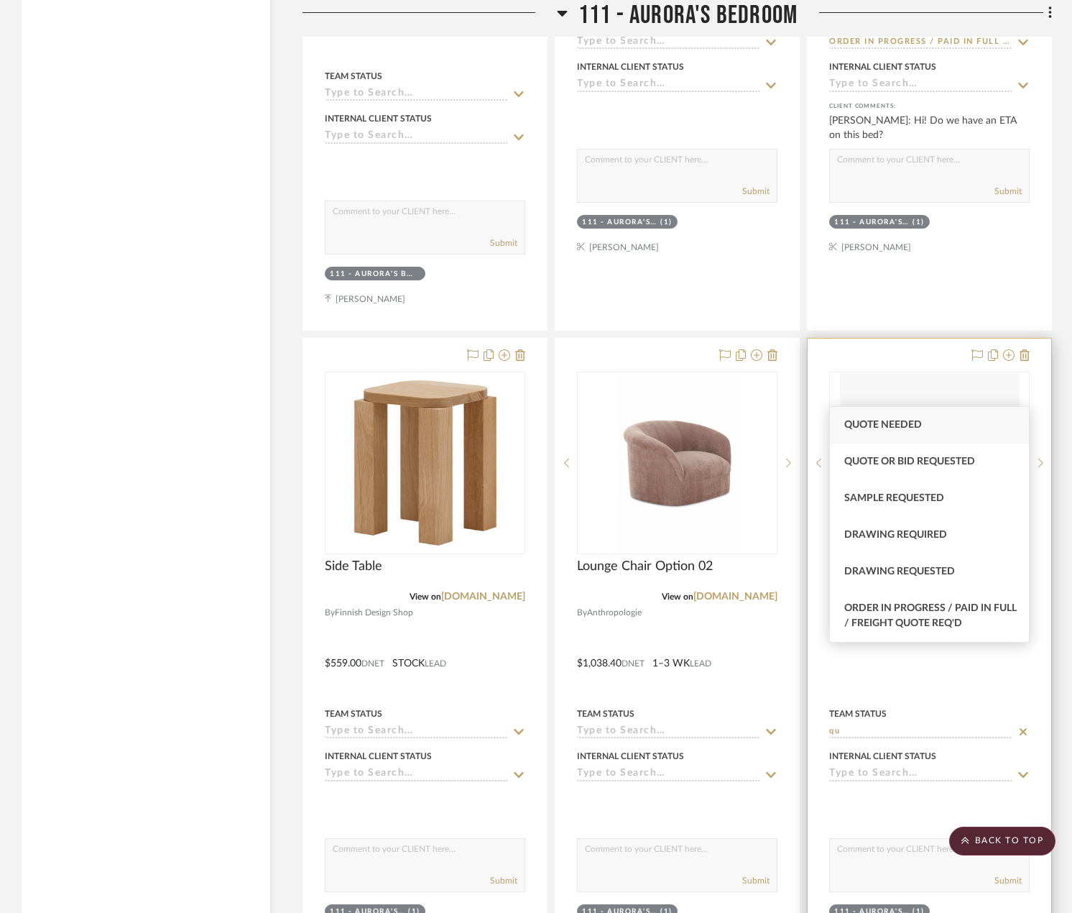
click at [897, 464] on span "Quote or Bid Requested" at bounding box center [910, 461] width 131 height 10
type input "9/4/2025"
type input "Quote or Bid Requested"
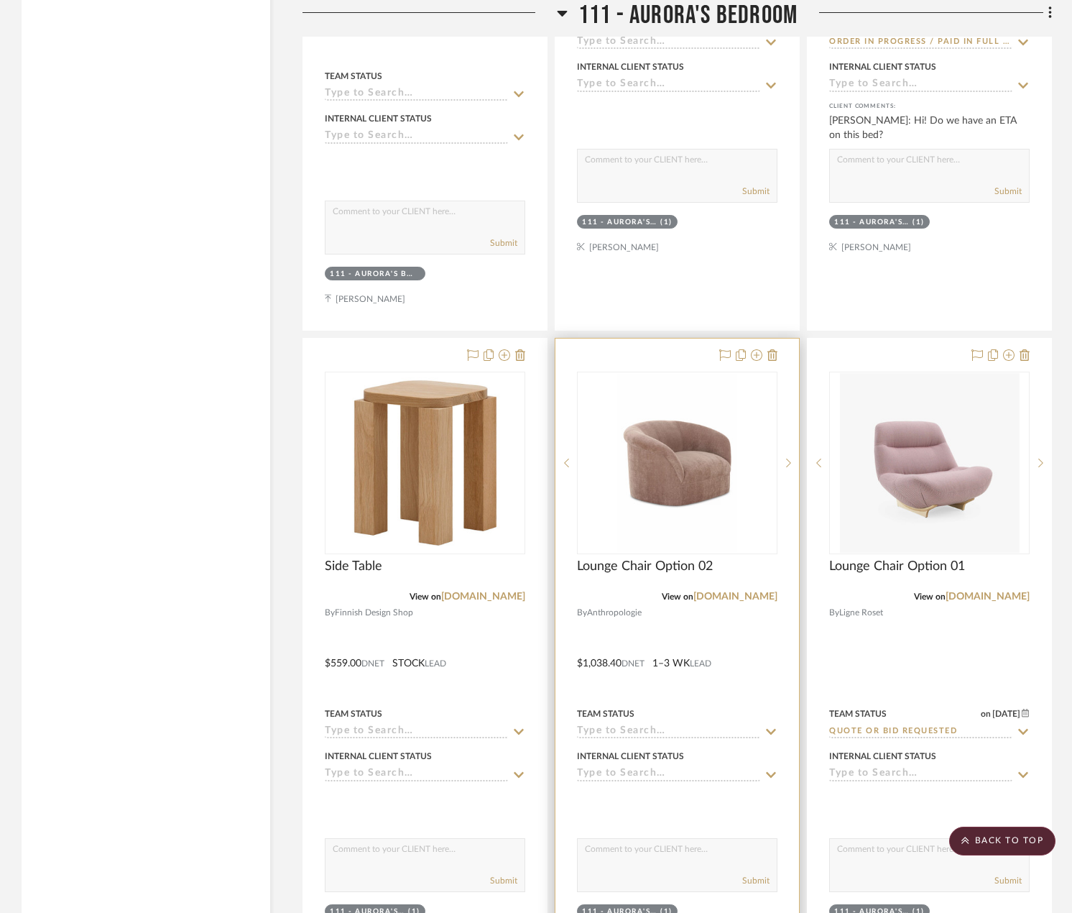
click at [616, 725] on input at bounding box center [668, 732] width 183 height 14
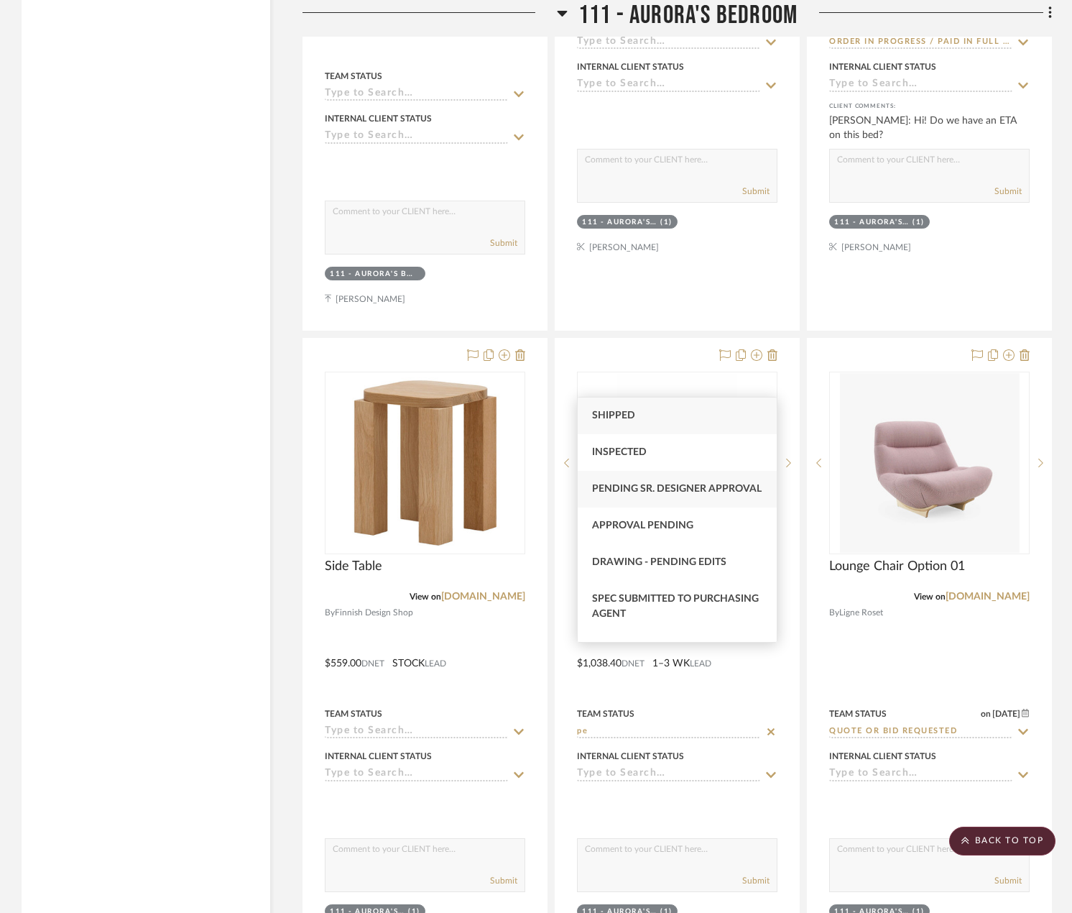
type input "pe"
click at [643, 488] on span "Pending Sr. Designer Approval" at bounding box center [677, 489] width 170 height 10
type input "9/4/2025"
type input "Pending Sr. Designer Approval"
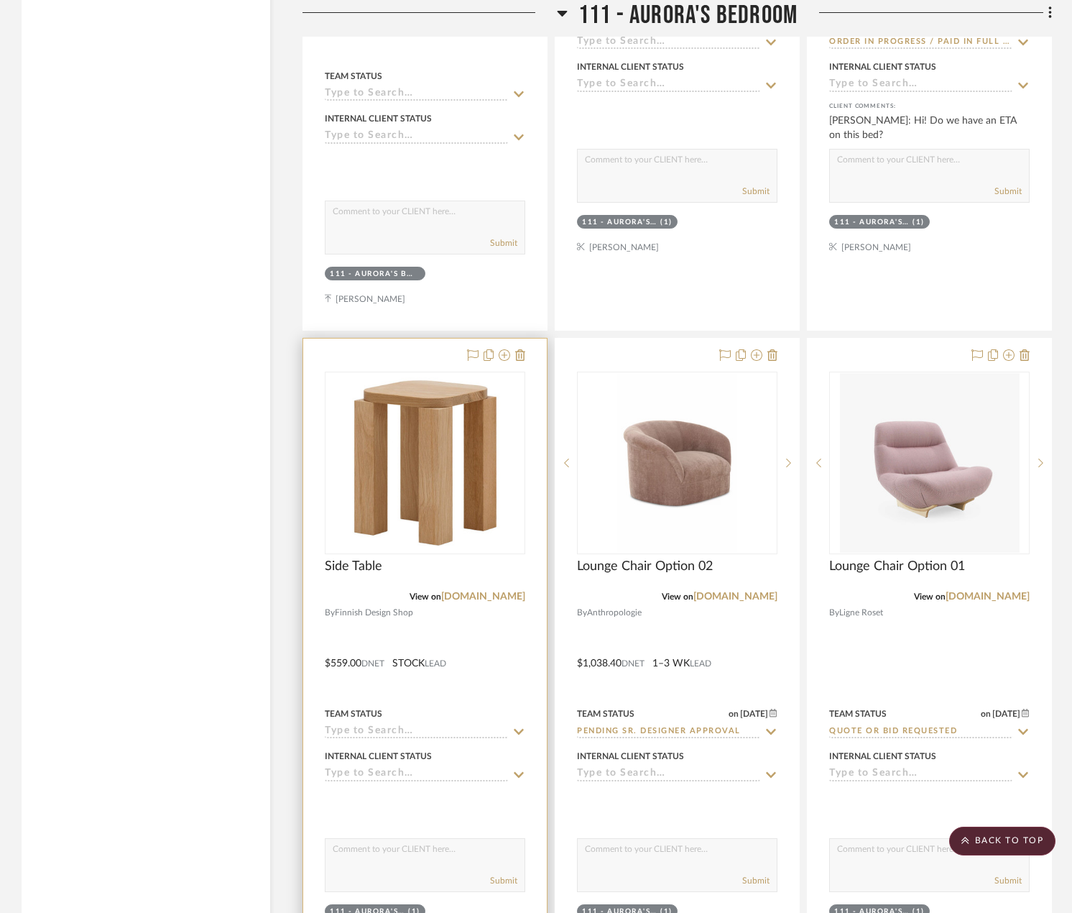
click at [401, 725] on input at bounding box center [416, 732] width 183 height 14
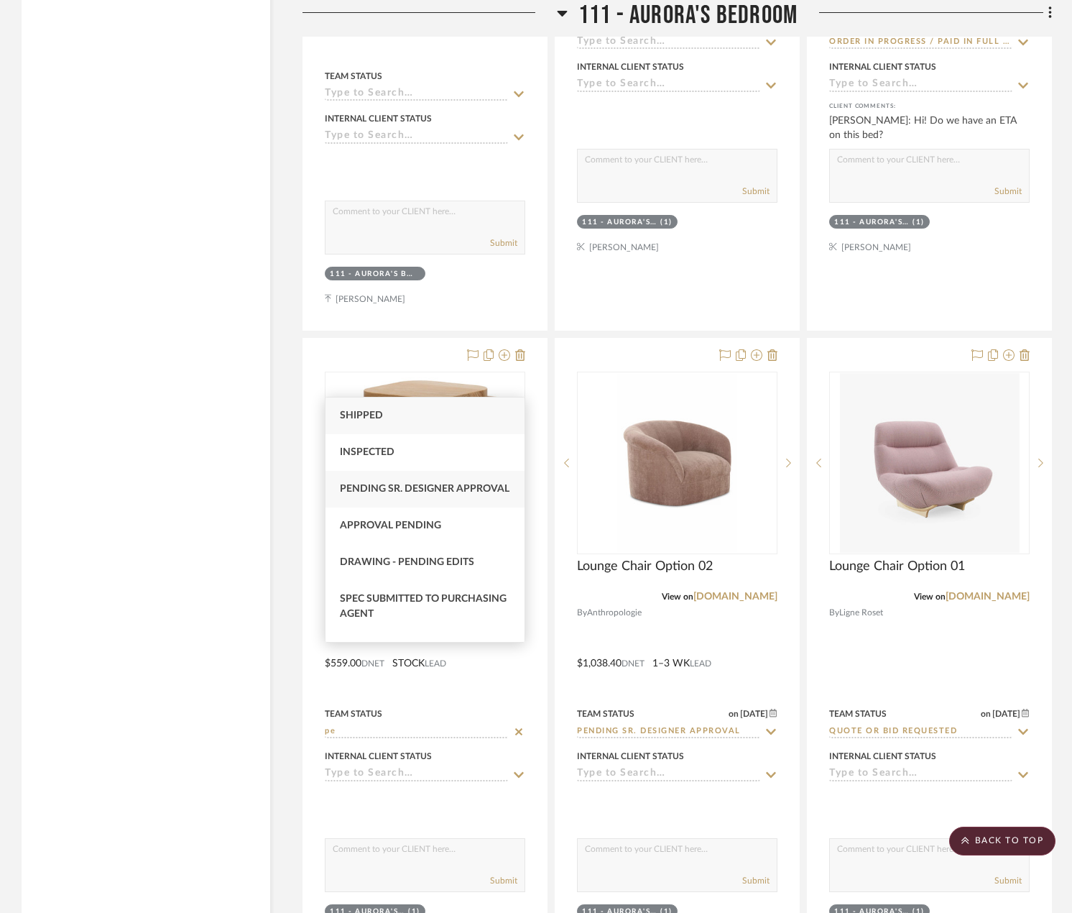
type input "pe"
click at [413, 492] on span "Pending Sr. Designer Approval" at bounding box center [425, 489] width 170 height 10
type input "9/4/2025"
type input "Pending Sr. Designer Approval"
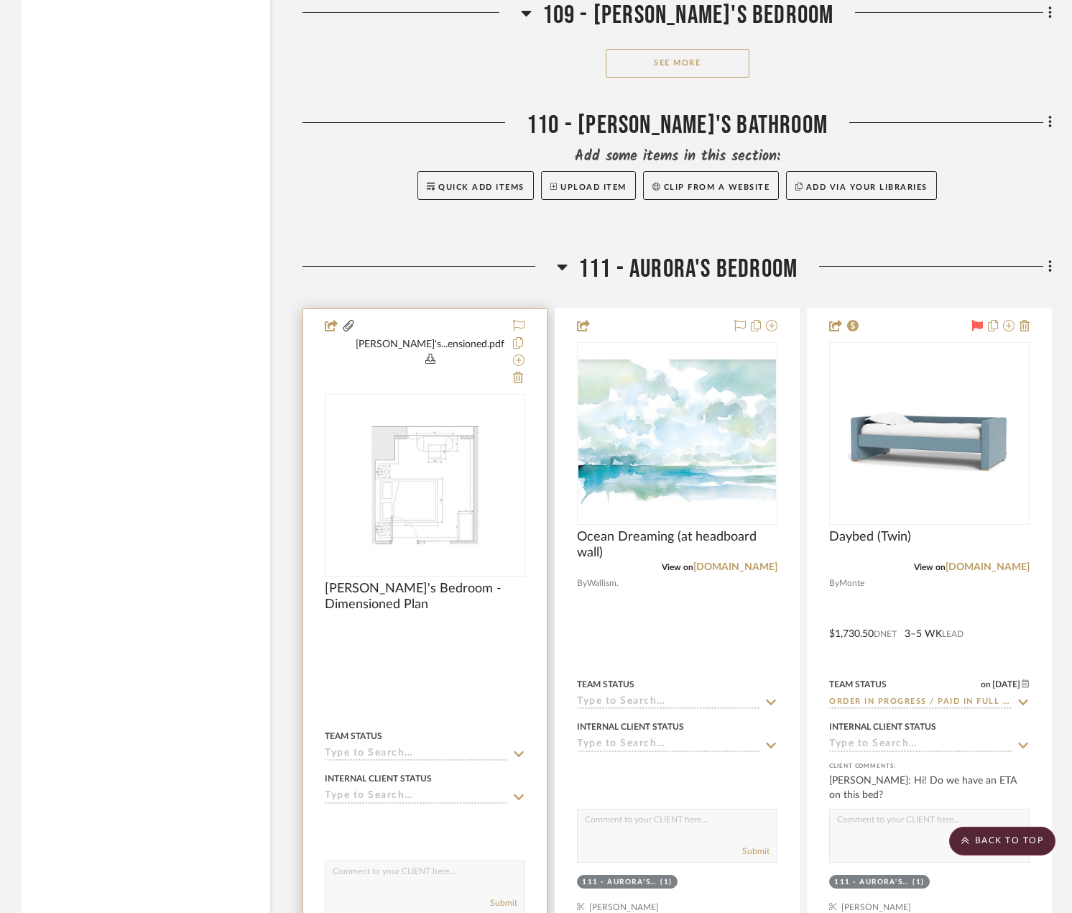
scroll to position [2947, 0]
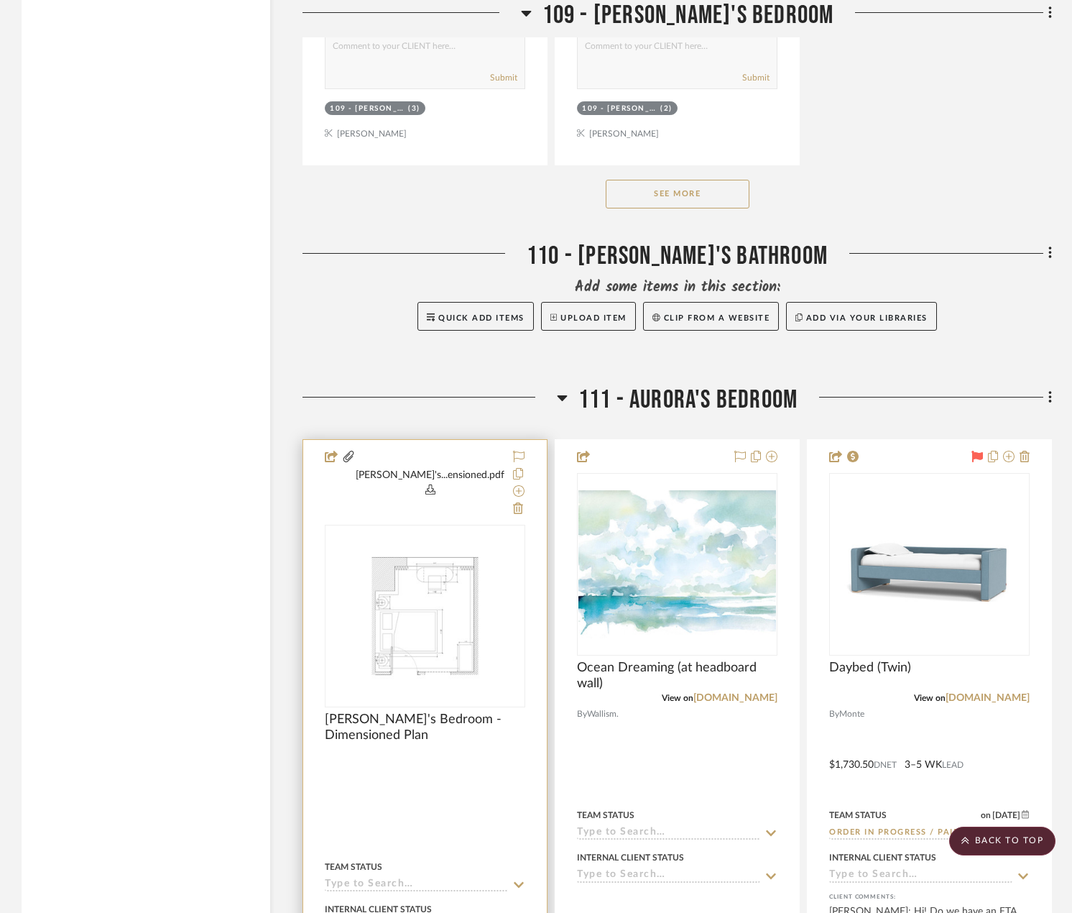
click at [439, 713] on div at bounding box center [425, 780] width 244 height 681
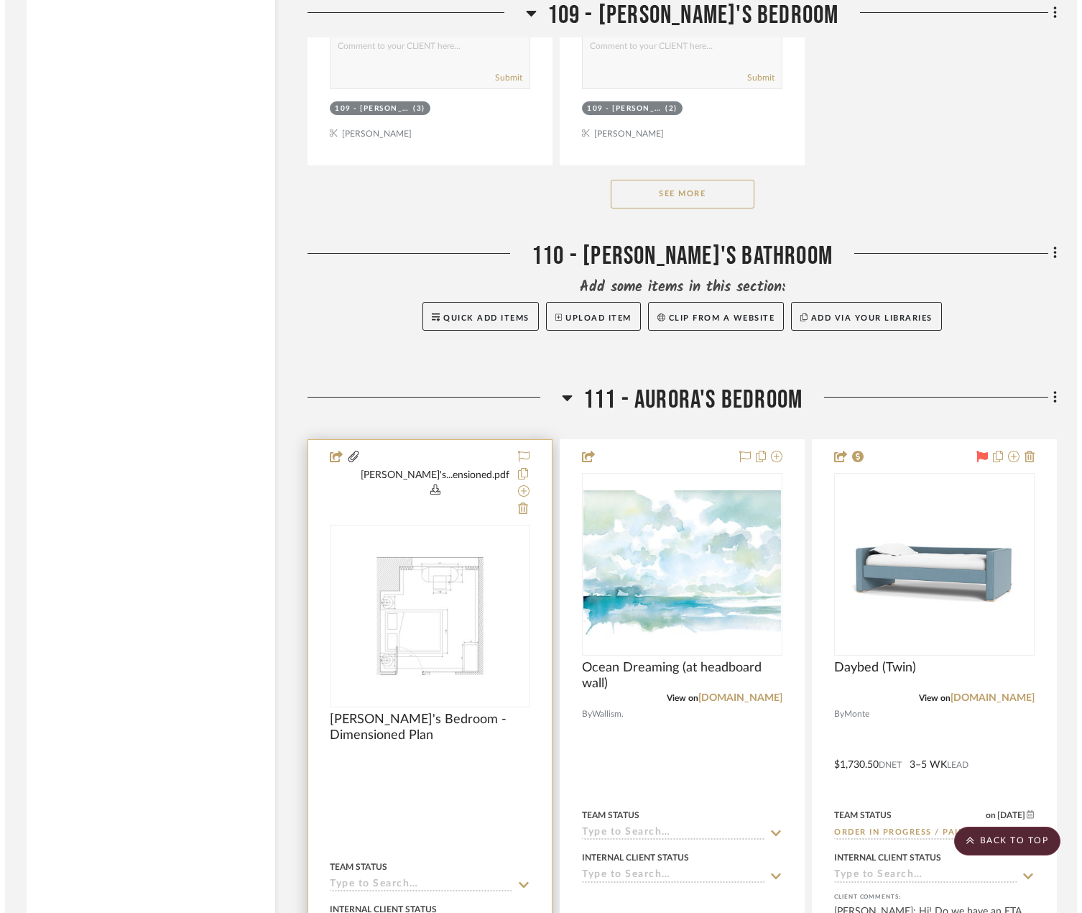
scroll to position [0, 0]
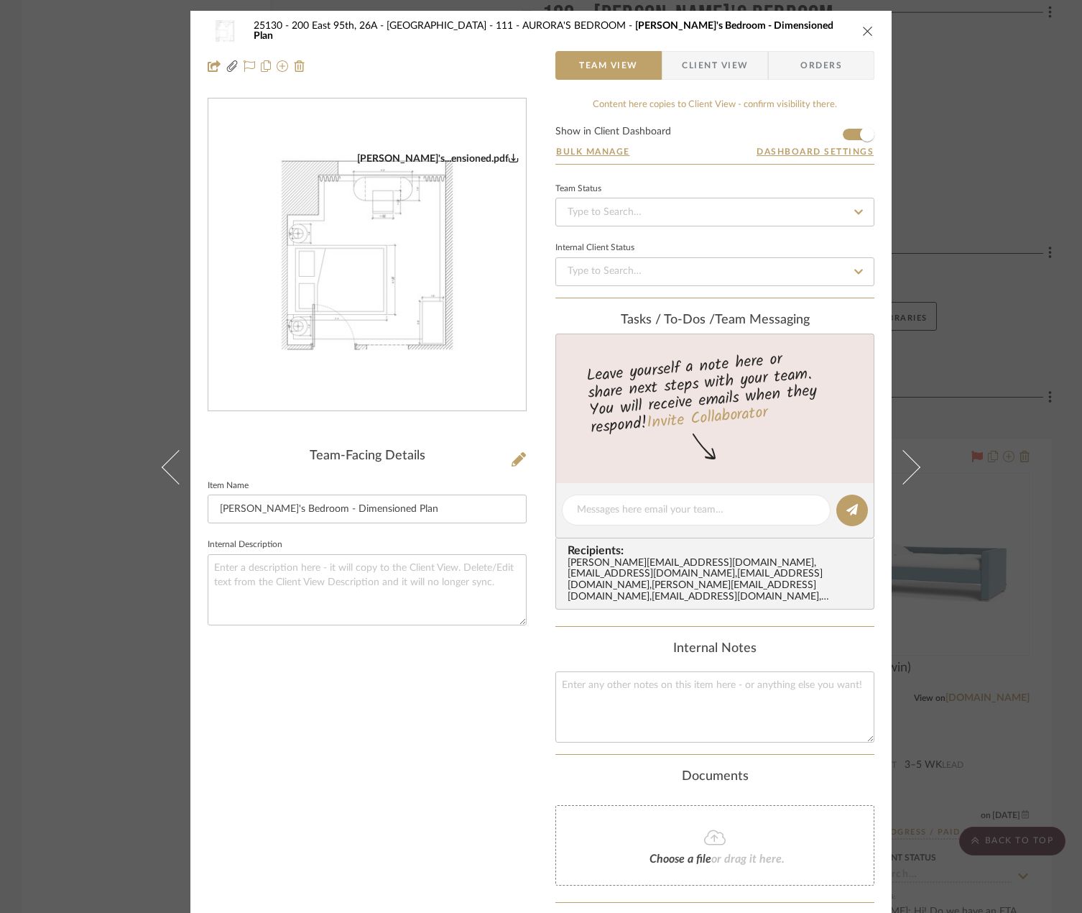
click at [992, 279] on div "25130 - 200 East 95th, 26A - Kosheleva 111 - AURORA'S BEDROOM Aurora's Bedroom …" at bounding box center [541, 456] width 1082 height 913
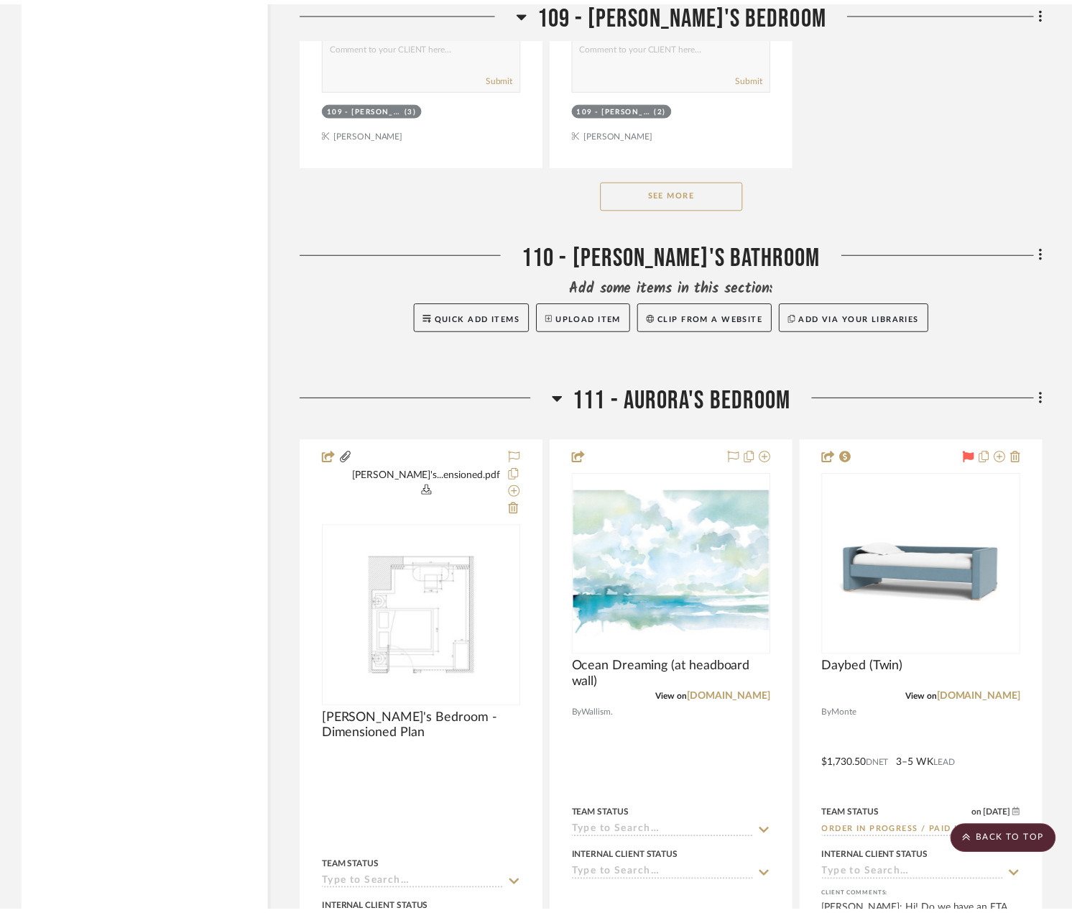
scroll to position [2947, 0]
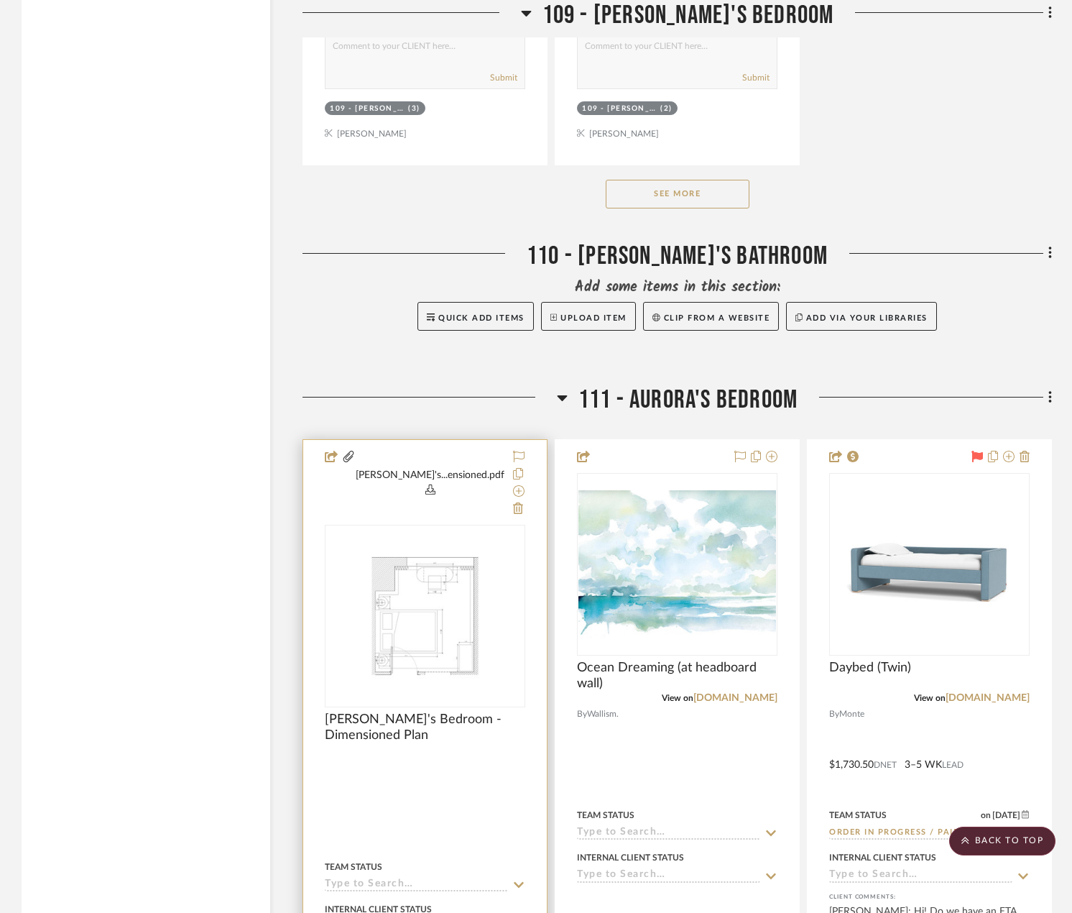
click at [436, 449] on button "Aurora's...ensioned.pdf" at bounding box center [430, 483] width 149 height 69
click at [448, 743] on div at bounding box center [425, 780] width 244 height 681
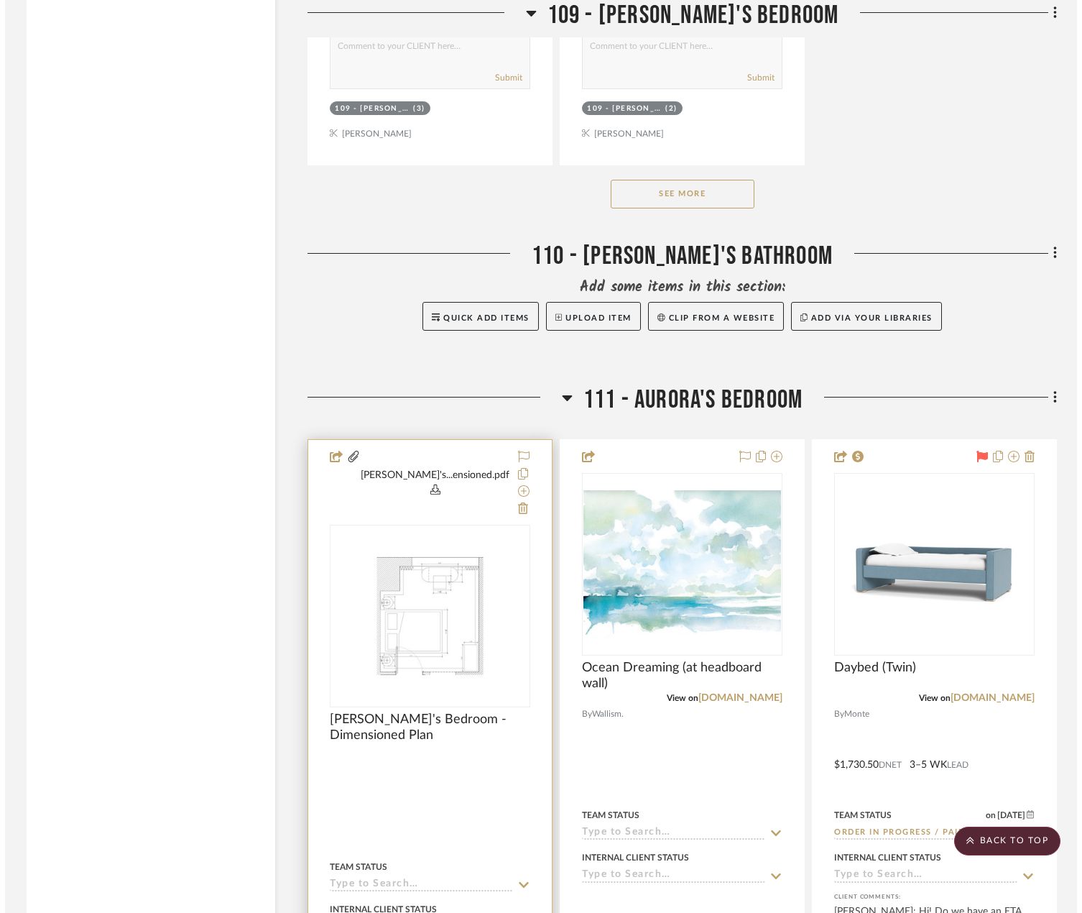
scroll to position [0, 0]
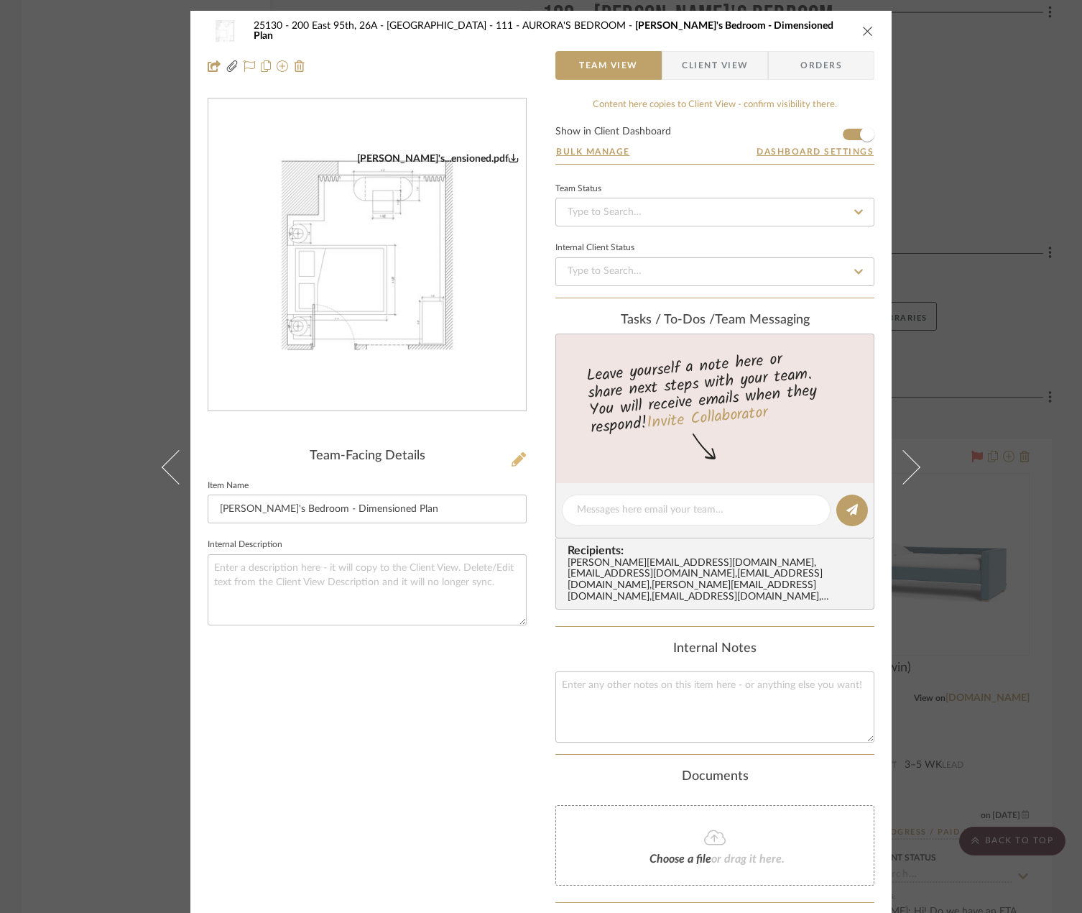
click at [512, 459] on icon at bounding box center [519, 459] width 14 height 14
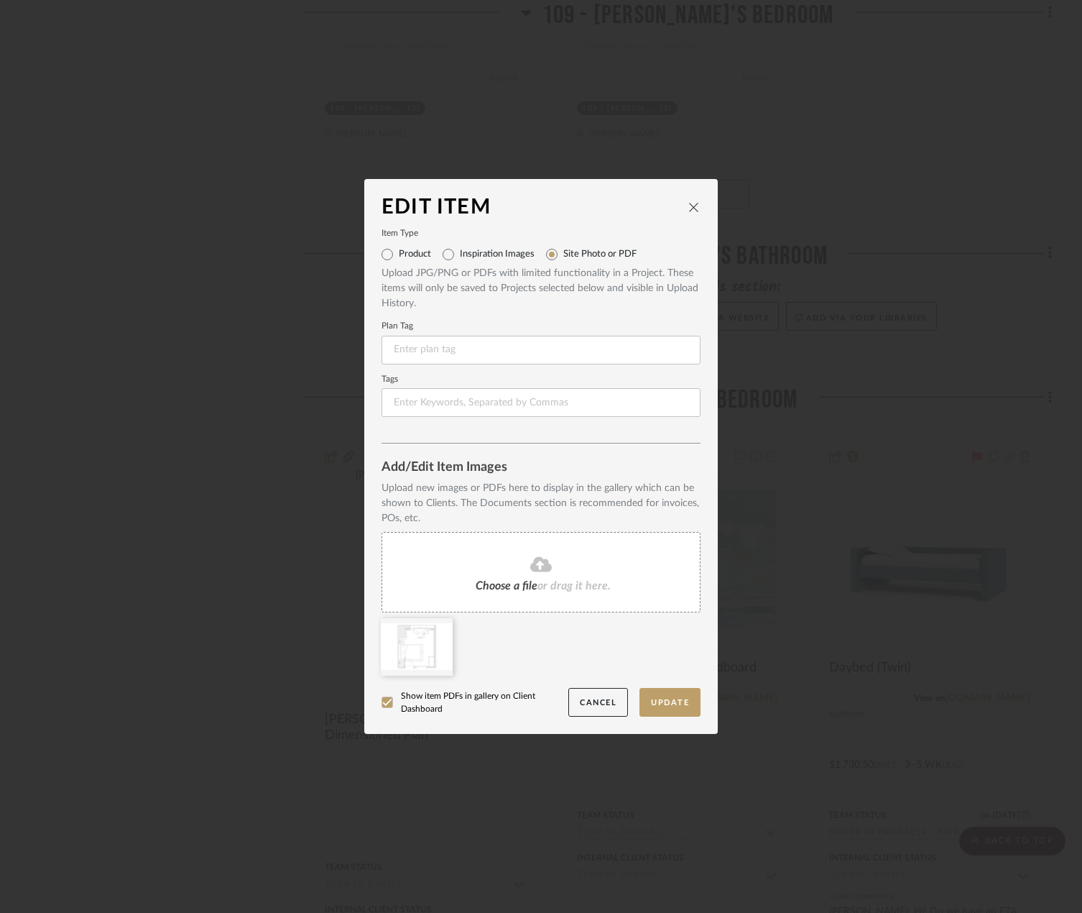
click at [504, 588] on span "Choose a file" at bounding box center [507, 586] width 62 height 12
click at [438, 626] on icon at bounding box center [442, 628] width 10 height 12
click at [674, 697] on button "Update" at bounding box center [670, 702] width 61 height 29
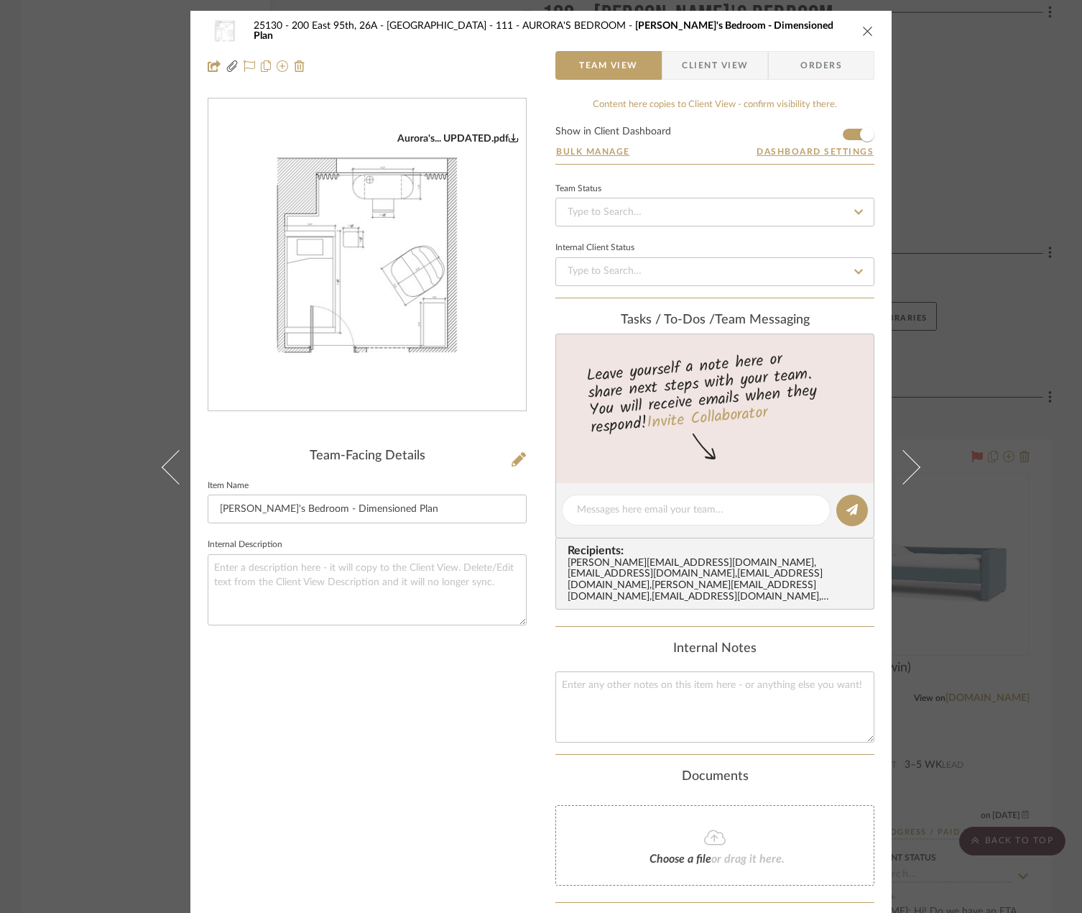
click at [1034, 264] on div "25130 - 200 East 95th, 26A - Kosheleva 111 - AURORA'S BEDROOM Aurora's Bedroom …" at bounding box center [541, 456] width 1082 height 913
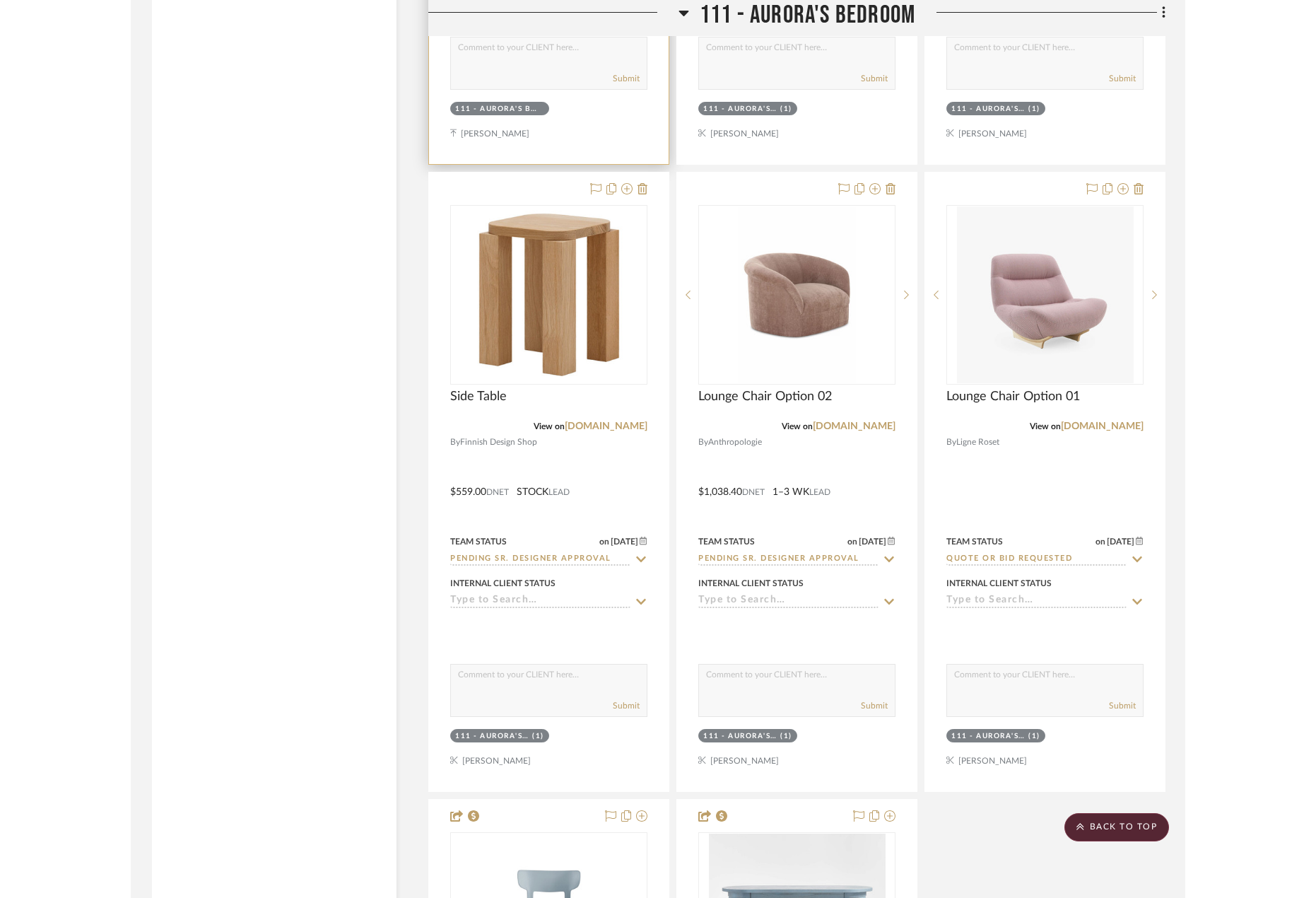
scroll to position [4101, 0]
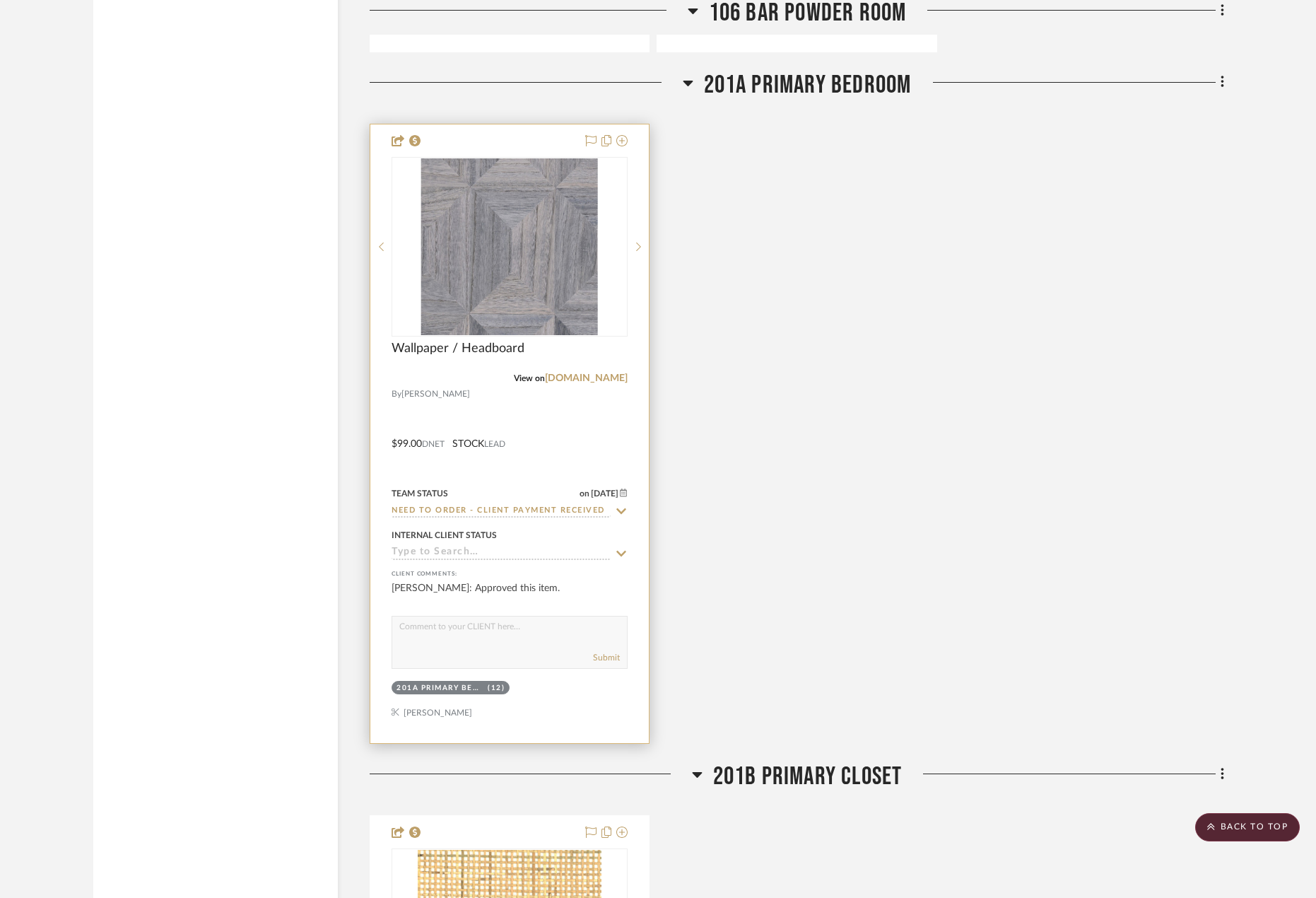
click at [567, 434] on div at bounding box center [509, 434] width 278 height 619
